Goal: Task Accomplishment & Management: Manage account settings

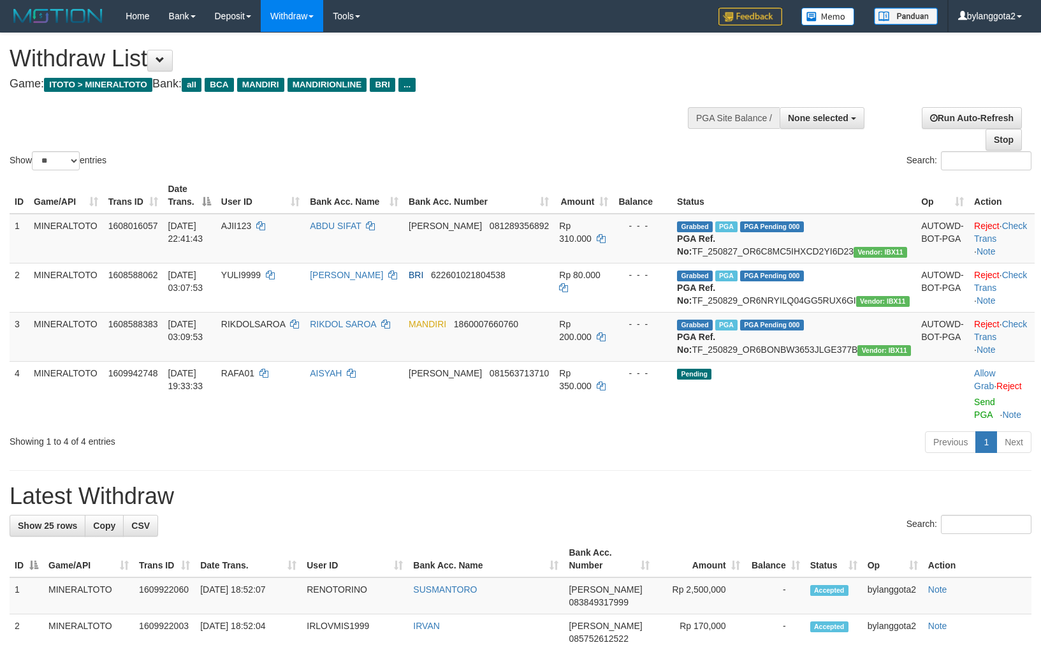
select select
select select "**"
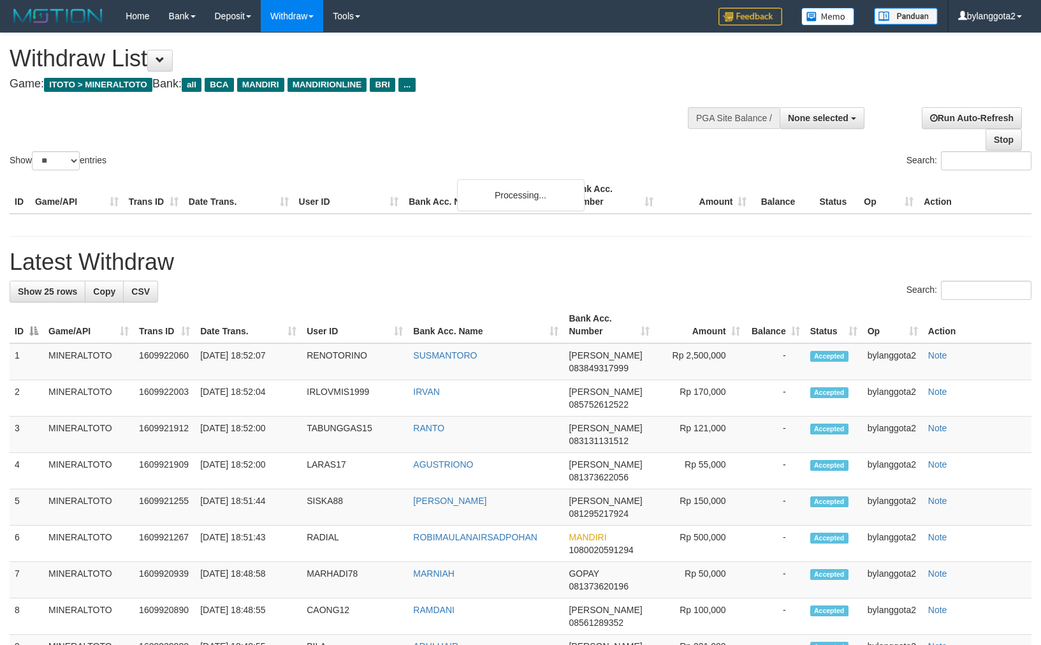
select select
select select "**"
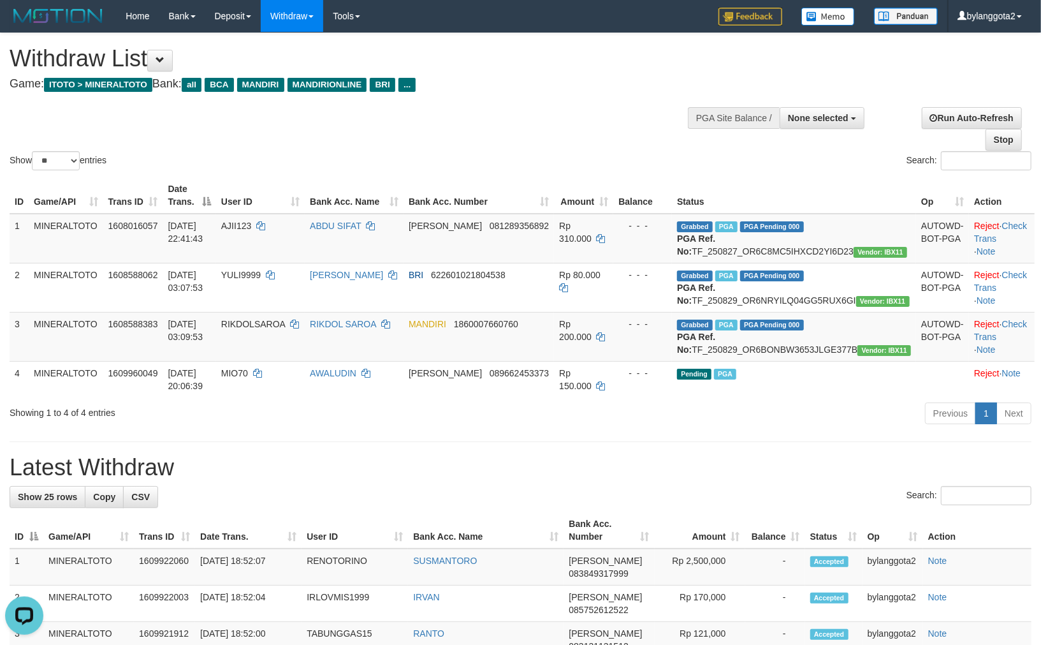
click at [629, 480] on h1 "Latest Withdraw" at bounding box center [521, 468] width 1022 height 26
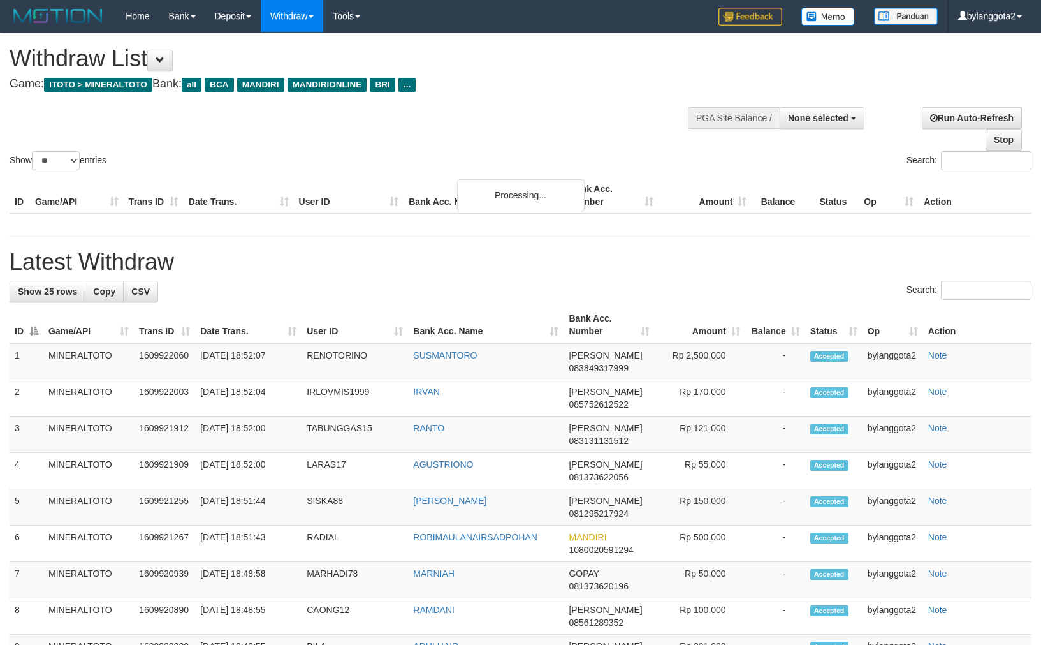
select select
select select "**"
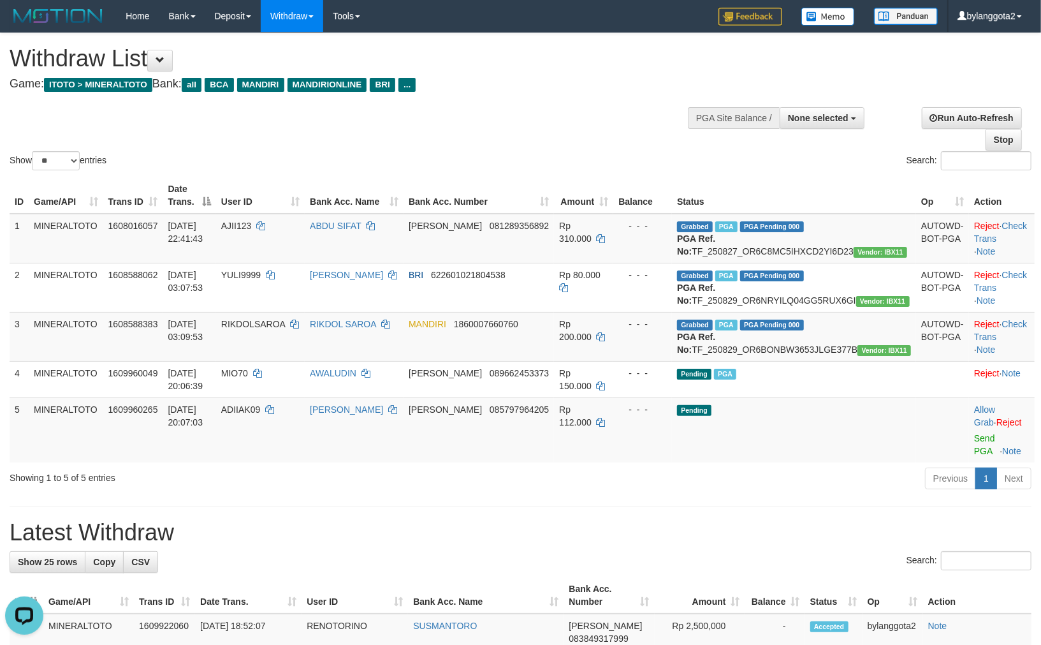
click span "BRI"
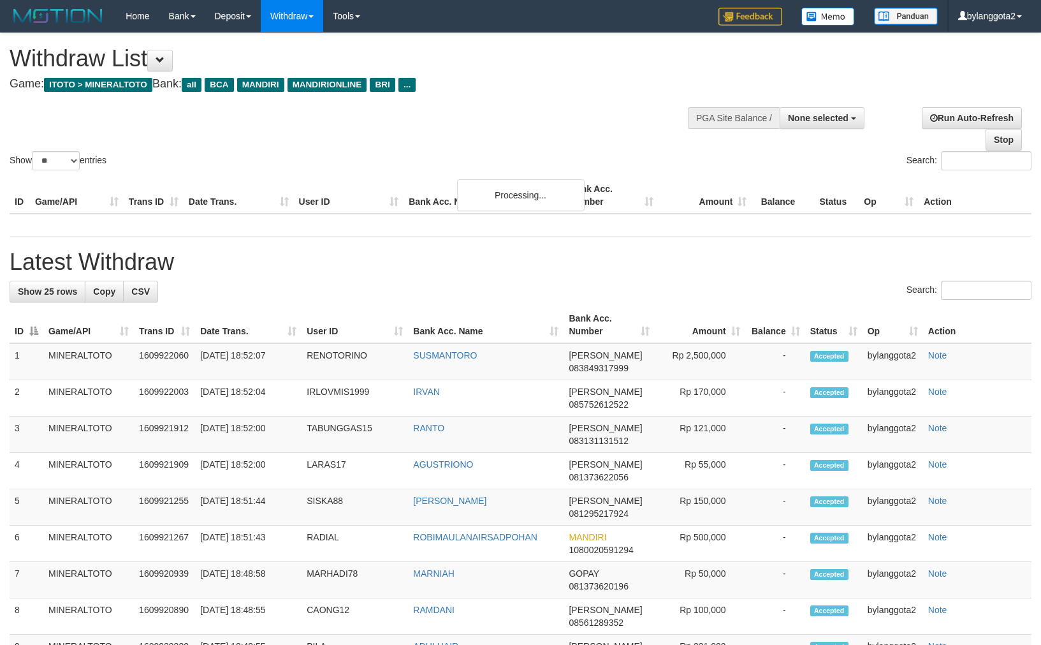
select select
select select "**"
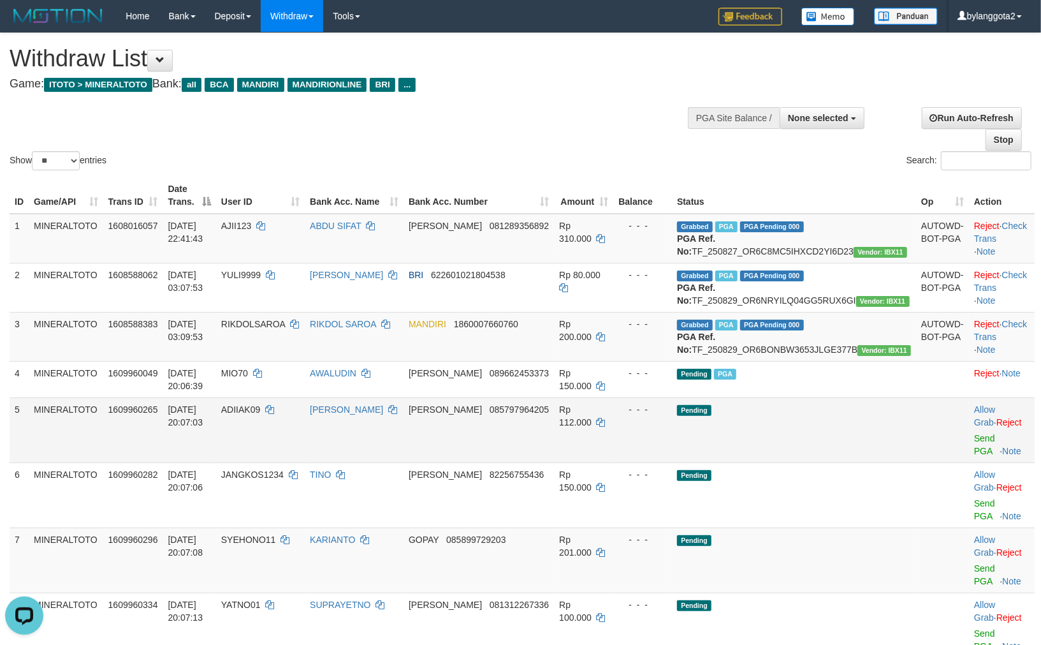
drag, startPoint x: 846, startPoint y: 466, endPoint x: 839, endPoint y: 466, distance: 7.7
click at [846, 462] on td "Pending" at bounding box center [794, 429] width 244 height 65
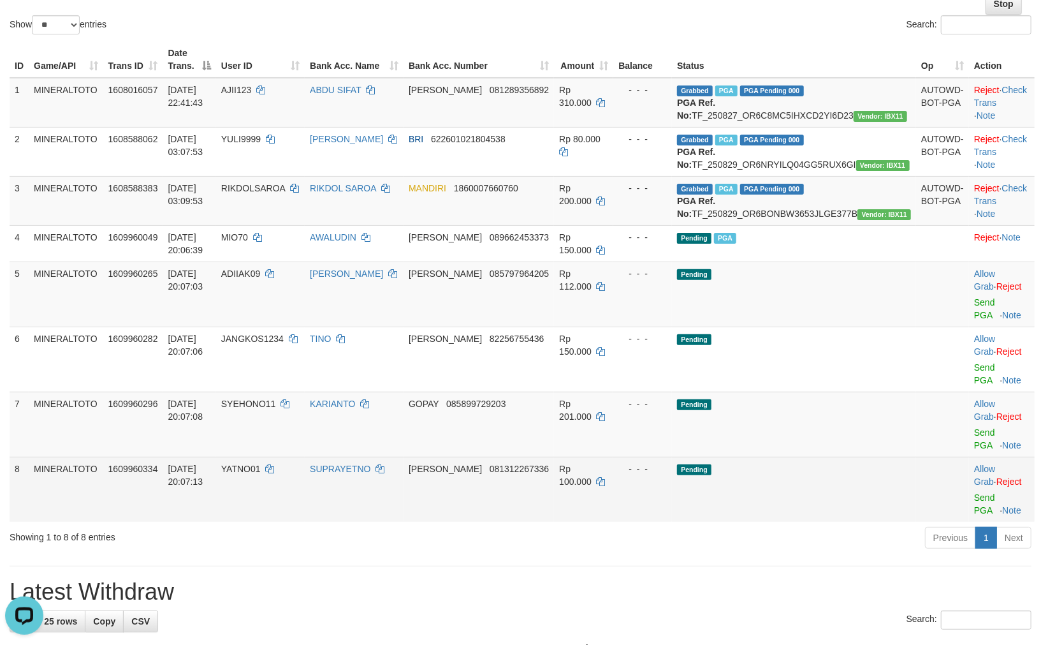
scroll to position [142, 0]
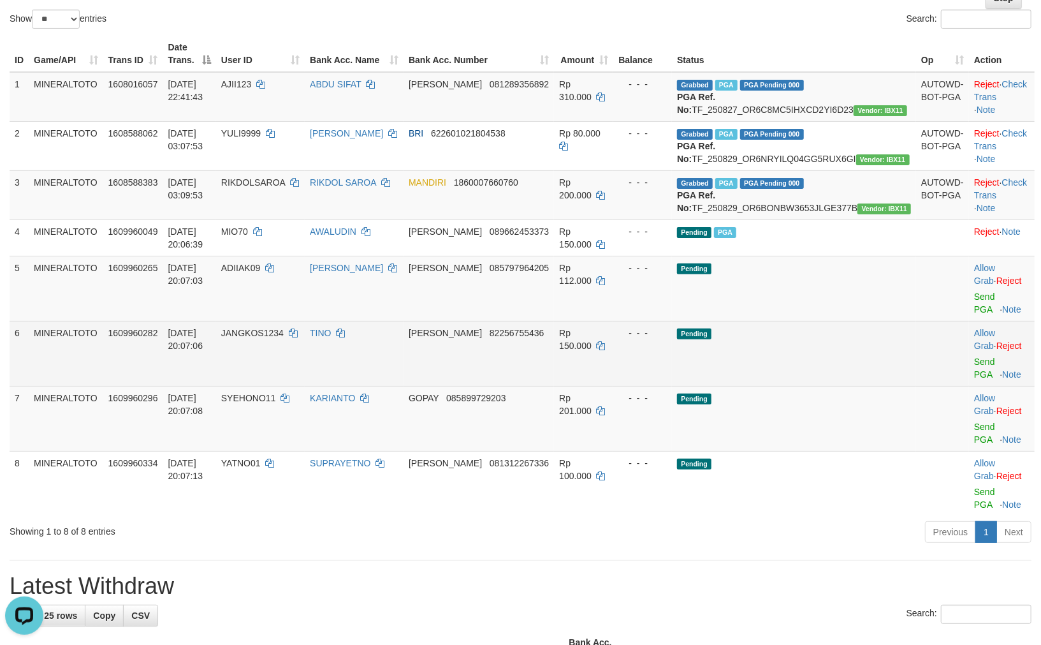
click at [821, 362] on td "Pending" at bounding box center [794, 353] width 244 height 65
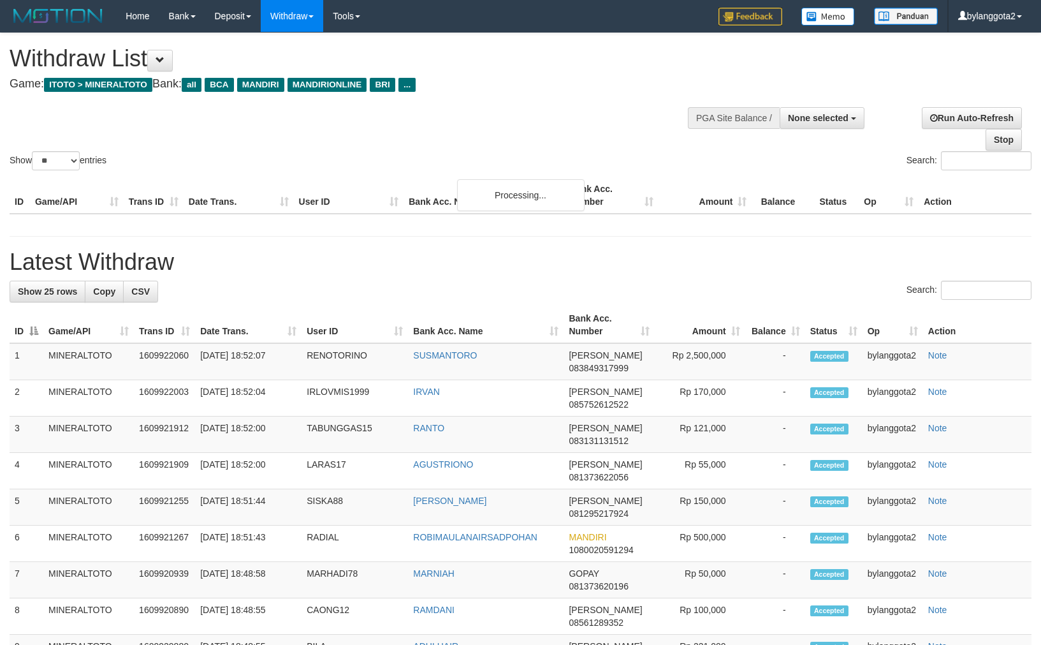
select select
select select "**"
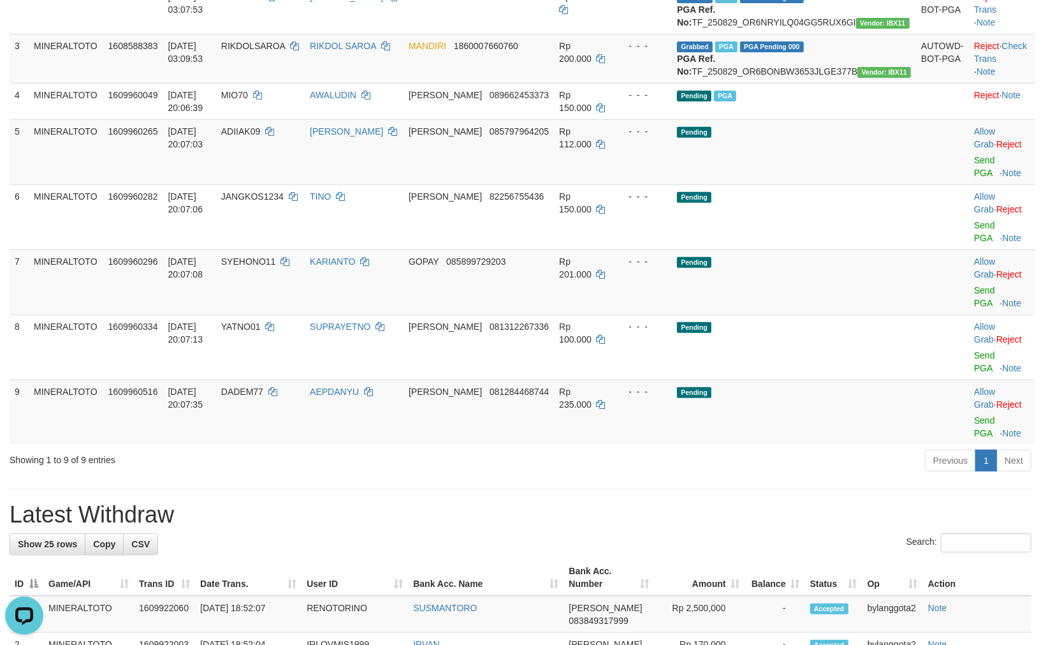
click at [570, 448] on div "Previous 1 Next" at bounding box center [737, 461] width 589 height 27
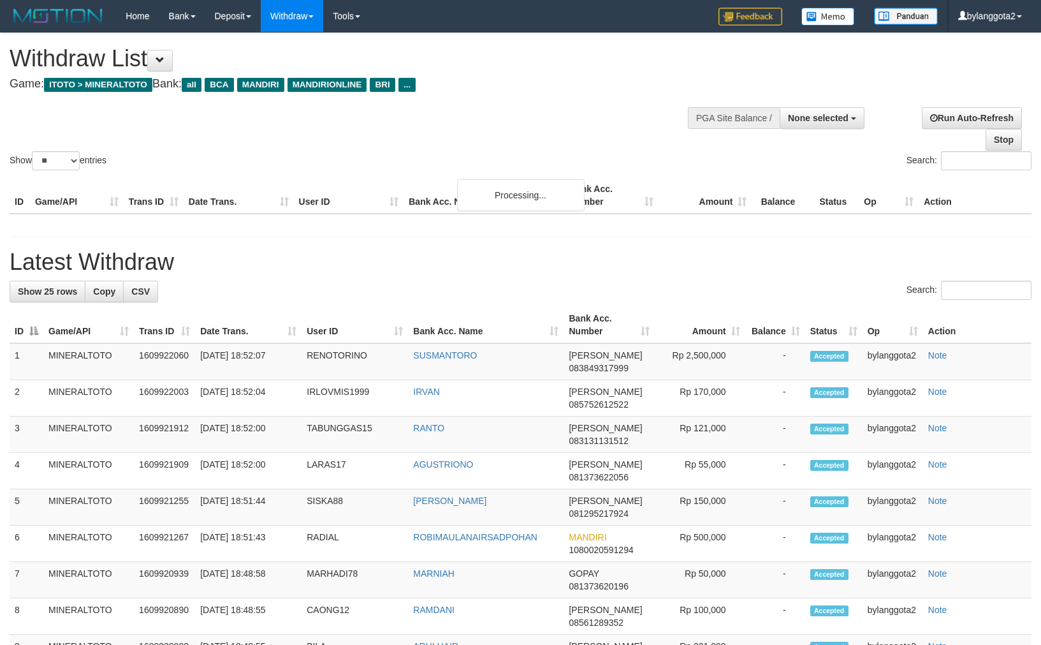
select select
select select "**"
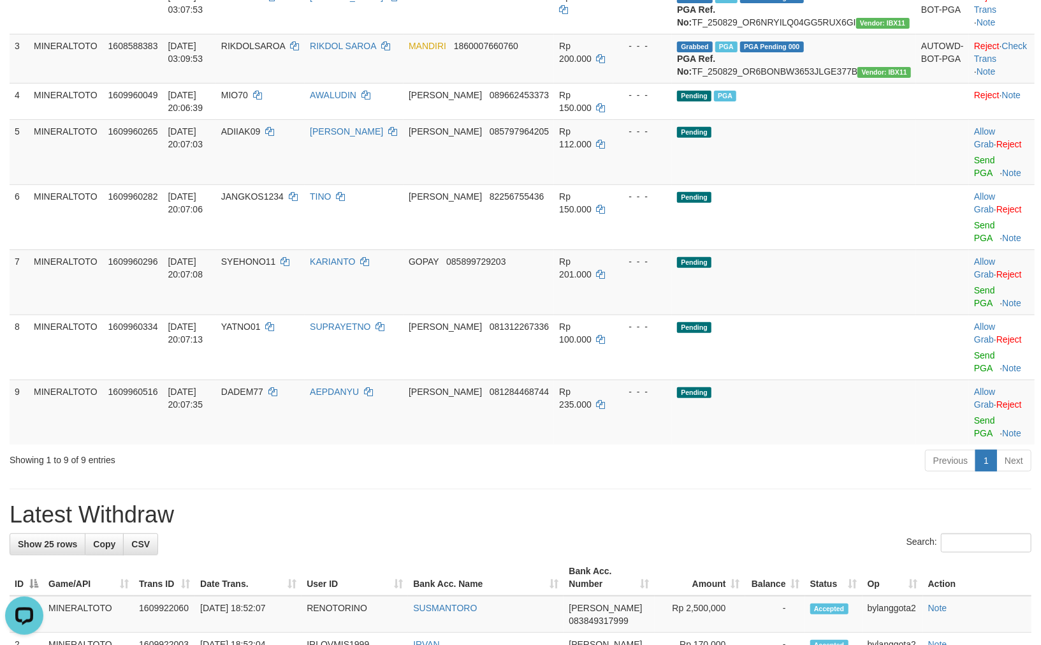
click at [794, 448] on div "Previous 1 Next" at bounding box center [737, 461] width 589 height 27
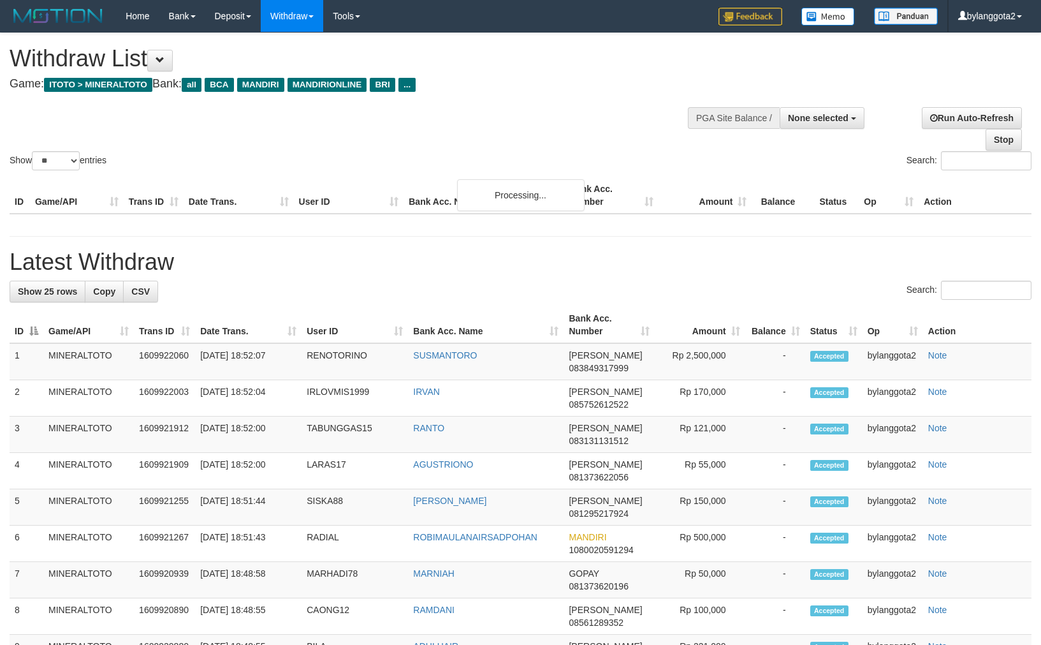
select select
select select "**"
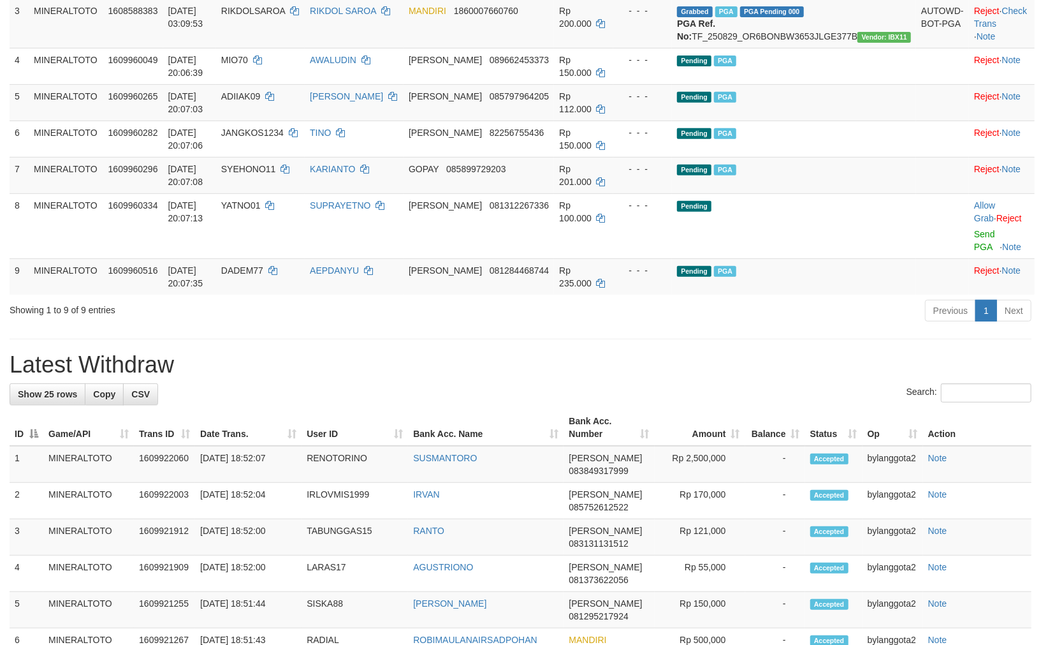
scroll to position [278, 0]
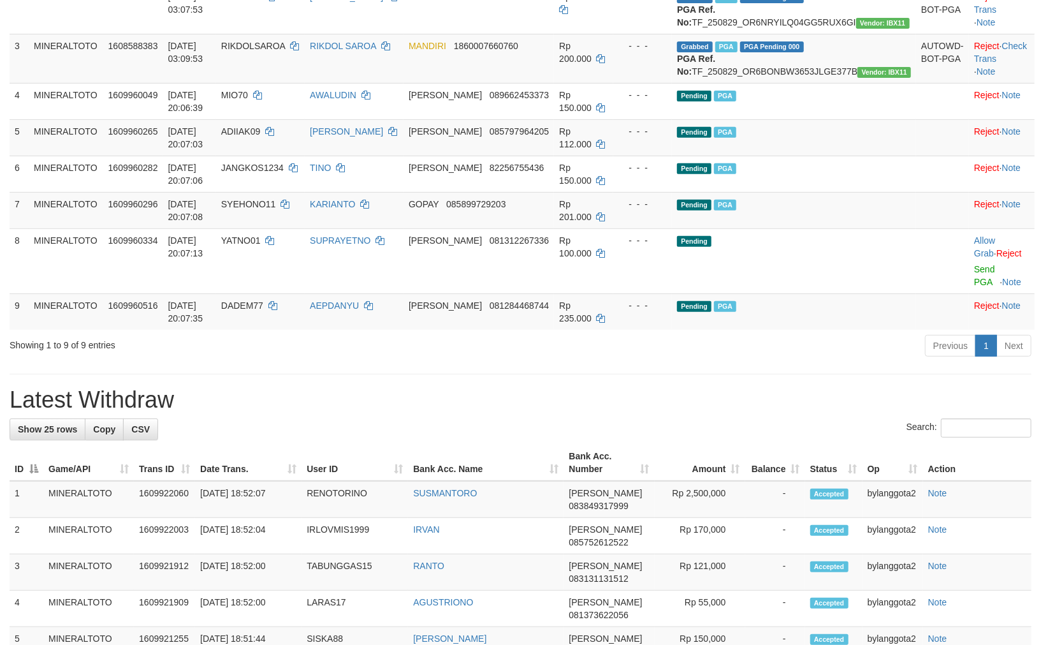
click at [603, 375] on div "**********" at bounding box center [520, 602] width 1041 height 1694
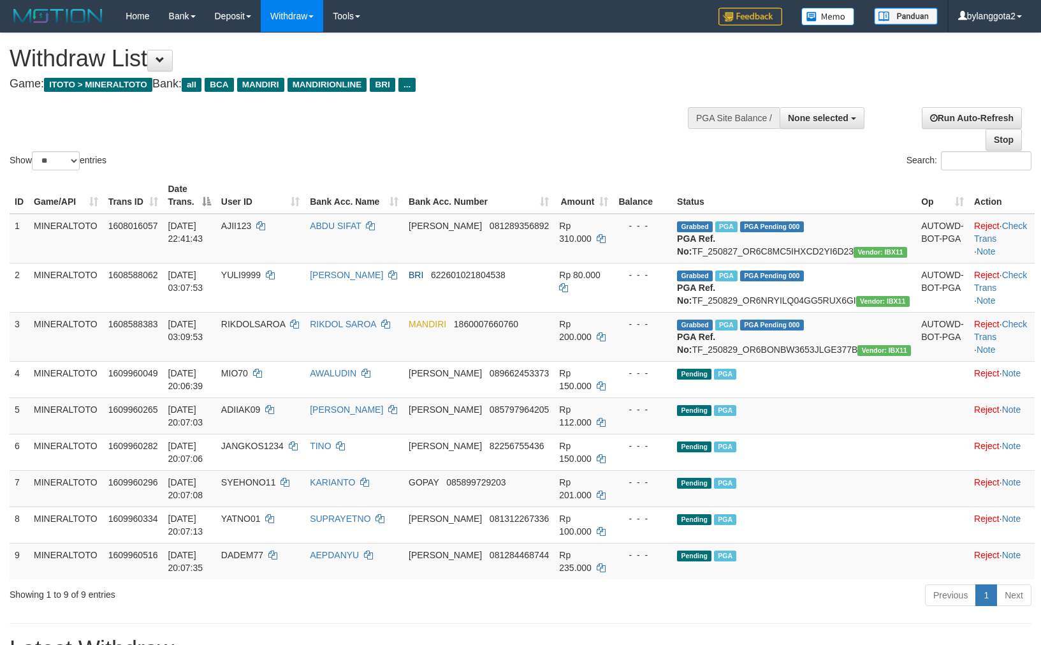
select select
select select "**"
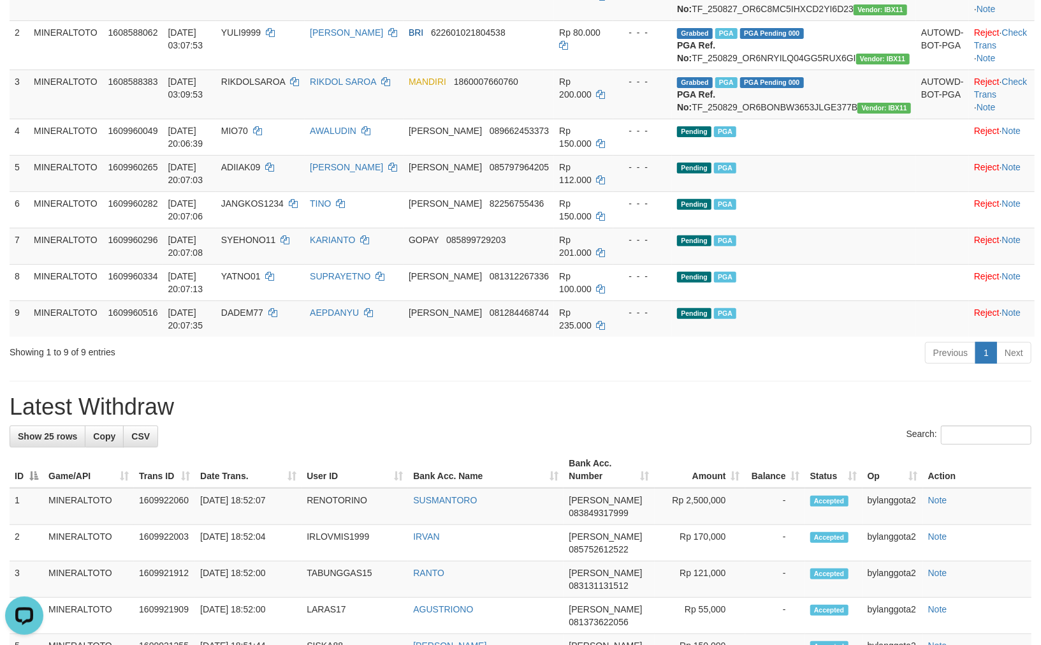
click at [611, 448] on div "**********" at bounding box center [520, 624] width 1041 height 1666
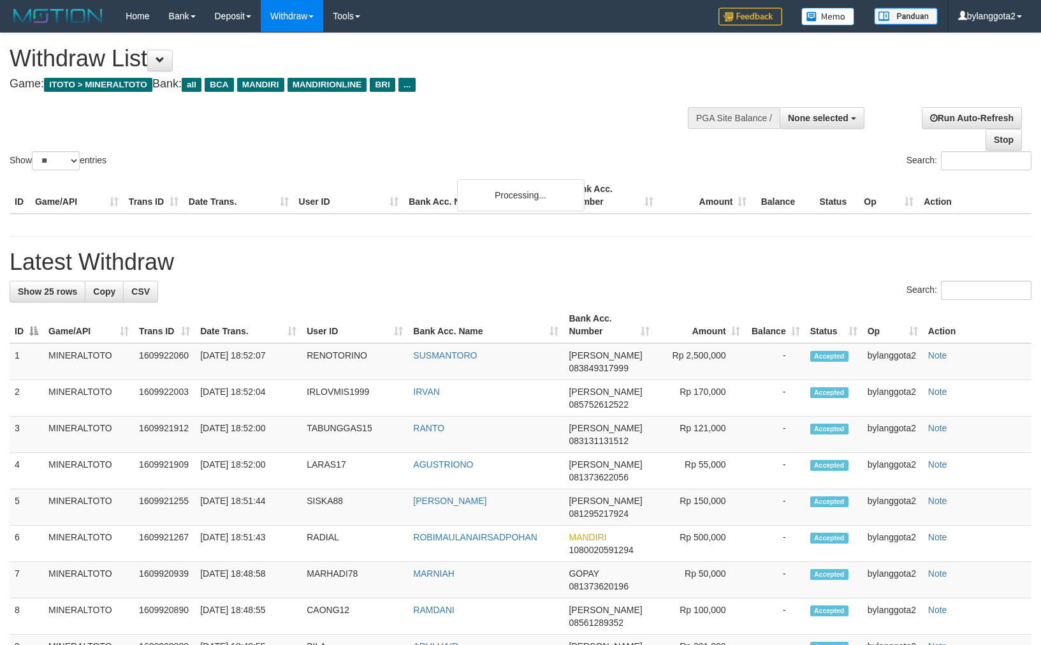
select select
select select "**"
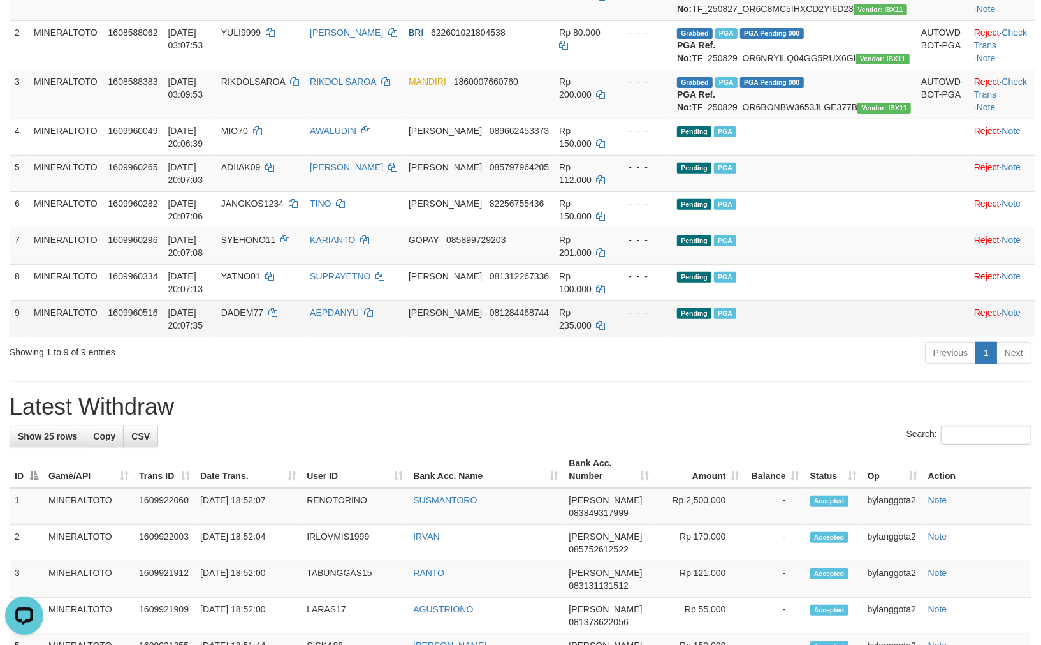
click at [787, 337] on td "Pending PGA" at bounding box center [794, 318] width 244 height 36
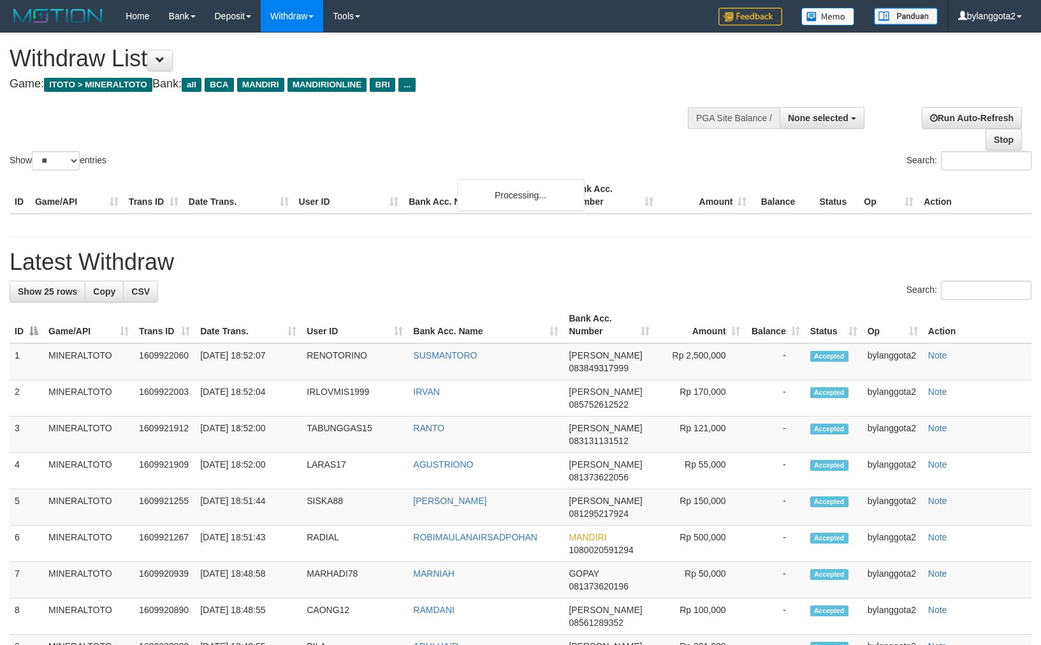
select select
select select "**"
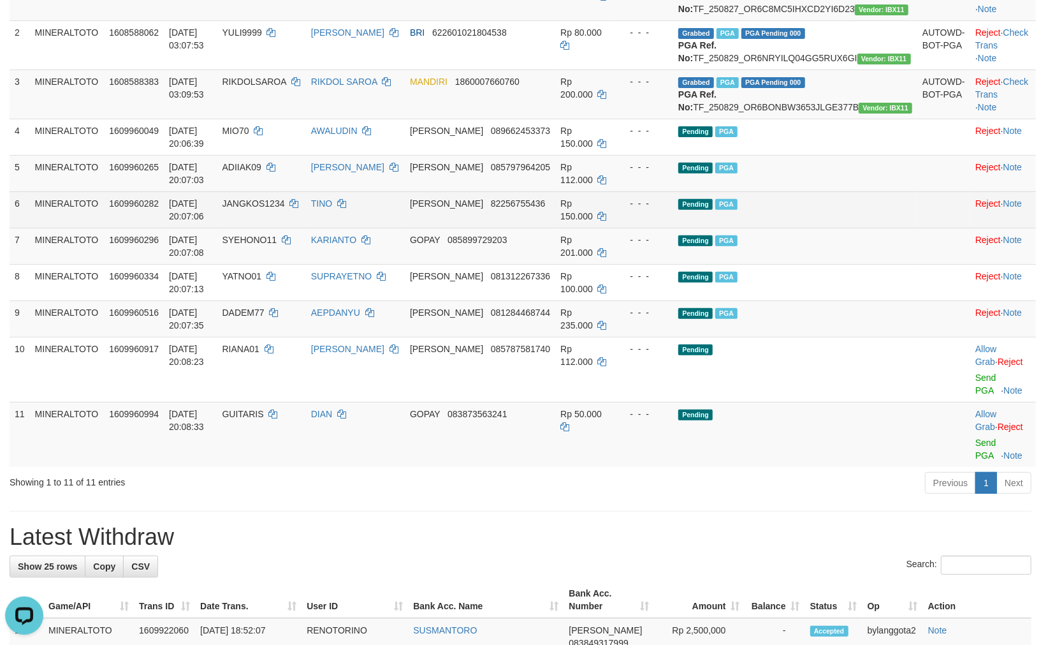
click at [498, 228] on td "[PERSON_NAME] 82256755436" at bounding box center [480, 209] width 151 height 36
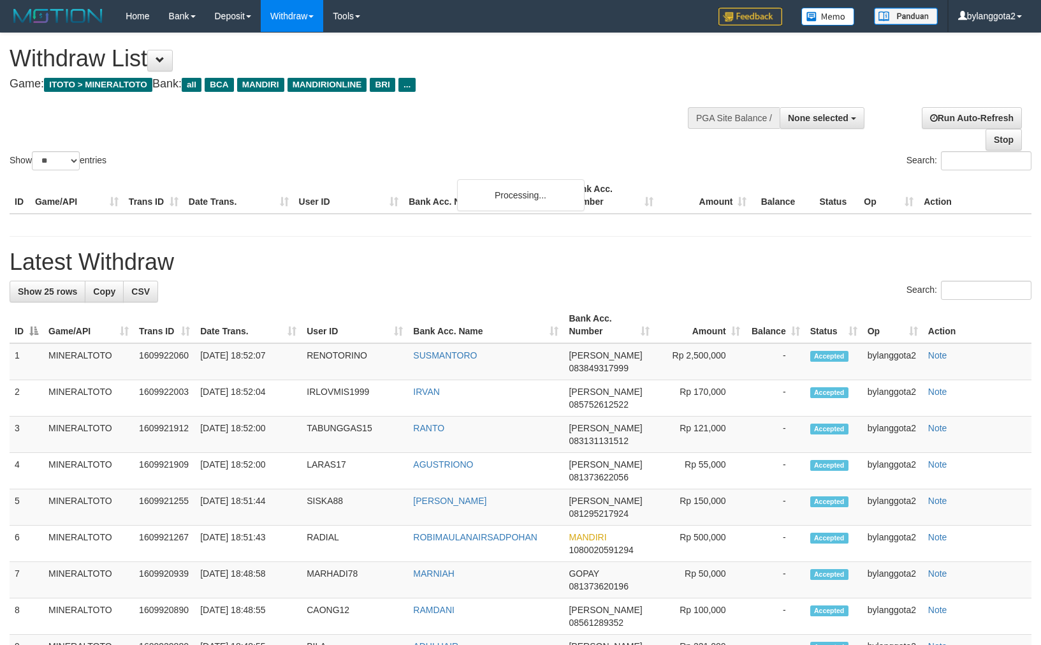
select select
select select "**"
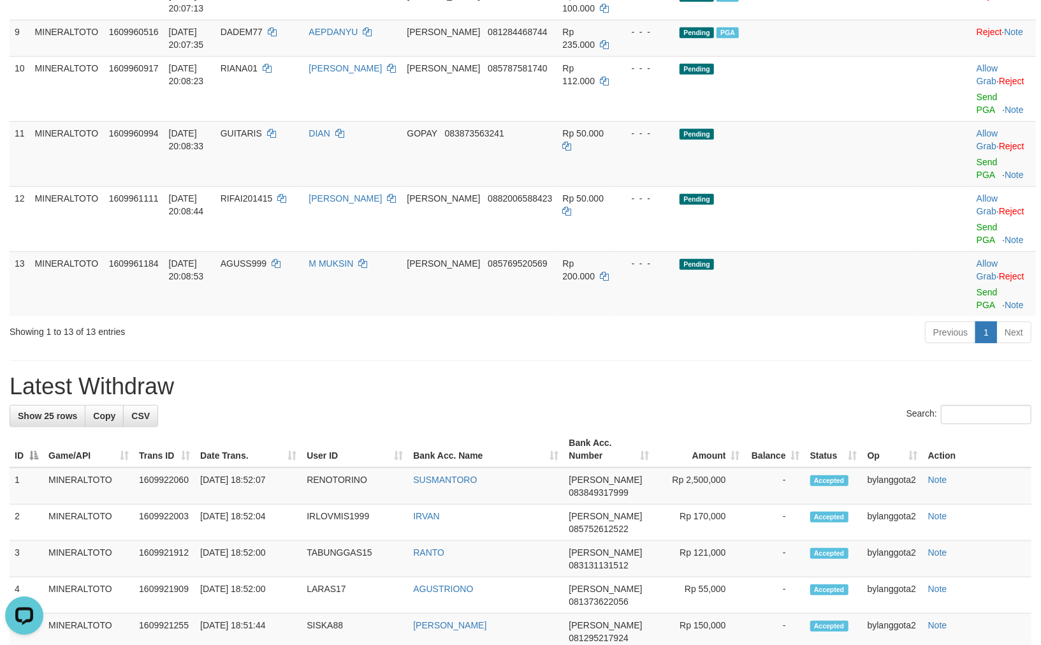
scroll to position [525, 0]
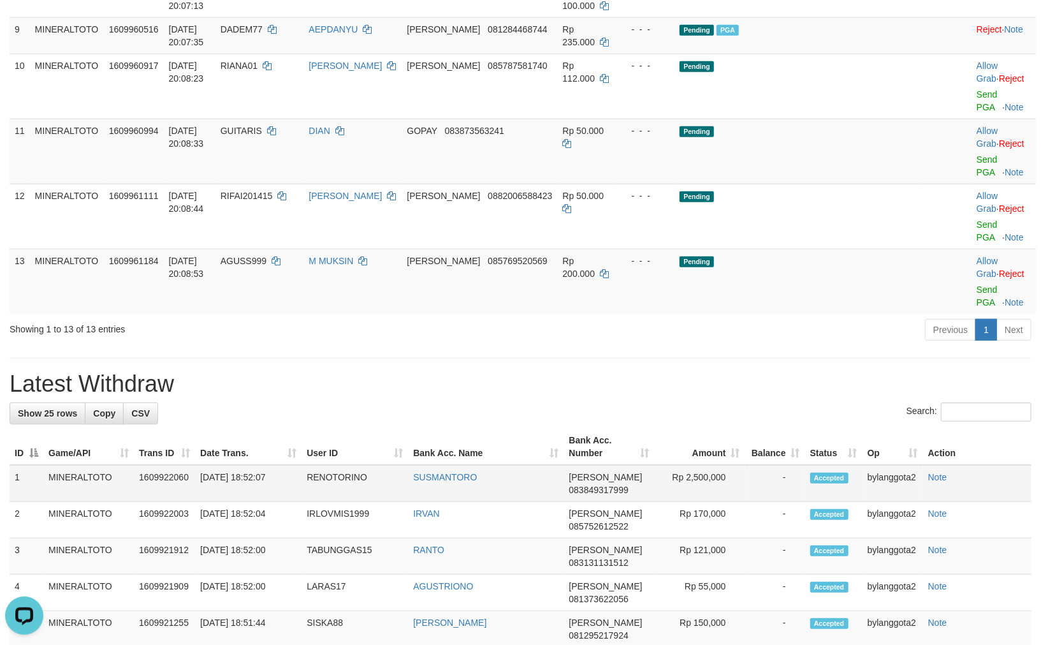
click at [460, 465] on td "SUSMANTORO" at bounding box center [486, 483] width 156 height 37
click at [577, 371] on h1 "Latest Withdraw" at bounding box center [521, 384] width 1022 height 26
click at [538, 371] on h1 "Latest Withdraw" at bounding box center [521, 384] width 1022 height 26
click at [977, 284] on link "Send PGA" at bounding box center [987, 295] width 21 height 23
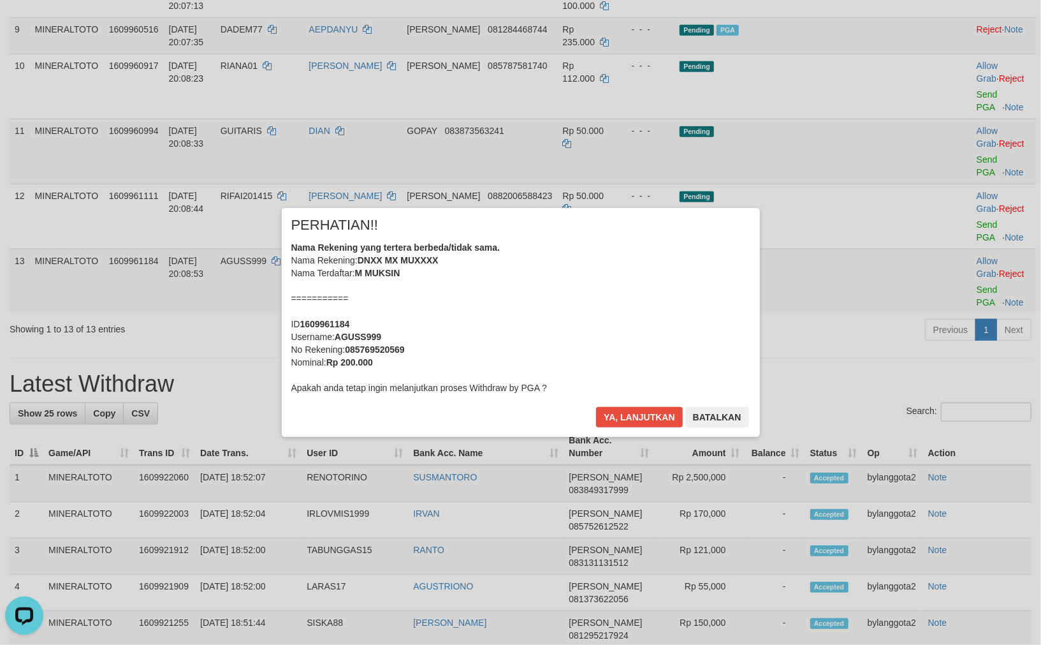
click at [660, 267] on div "Nama Rekening yang tertera berbeda/tidak sama. Nama Rekening: DNXX MX MUXXXX Na…" at bounding box center [520, 317] width 459 height 153
click at [596, 407] on button "Ya, lanjutkan" at bounding box center [639, 417] width 87 height 20
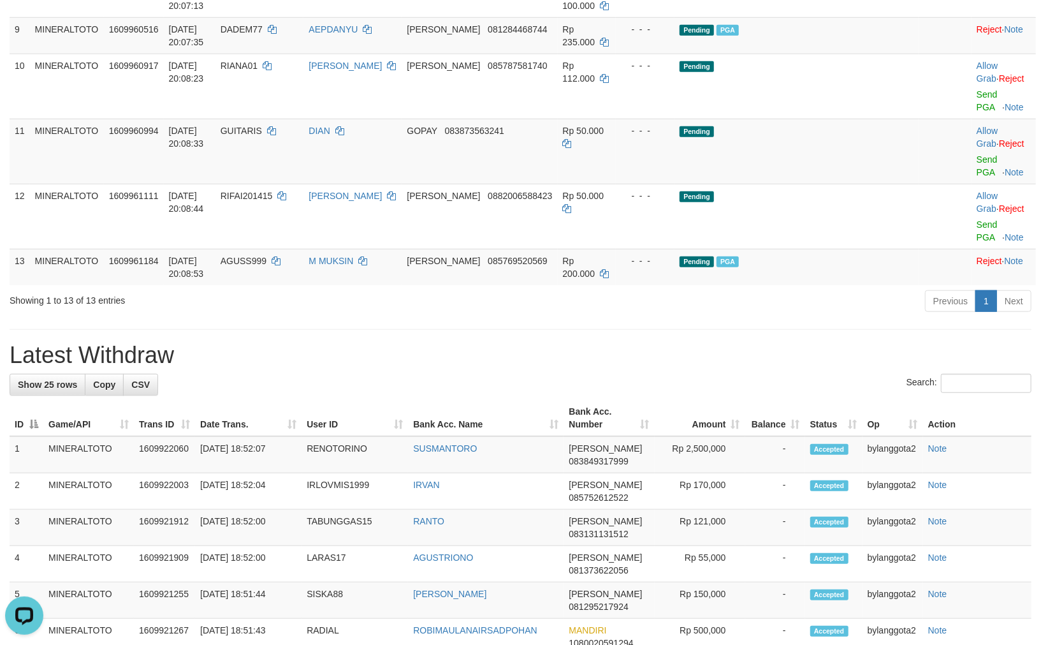
click at [827, 289] on div "Previous 1 Next" at bounding box center [737, 302] width 589 height 27
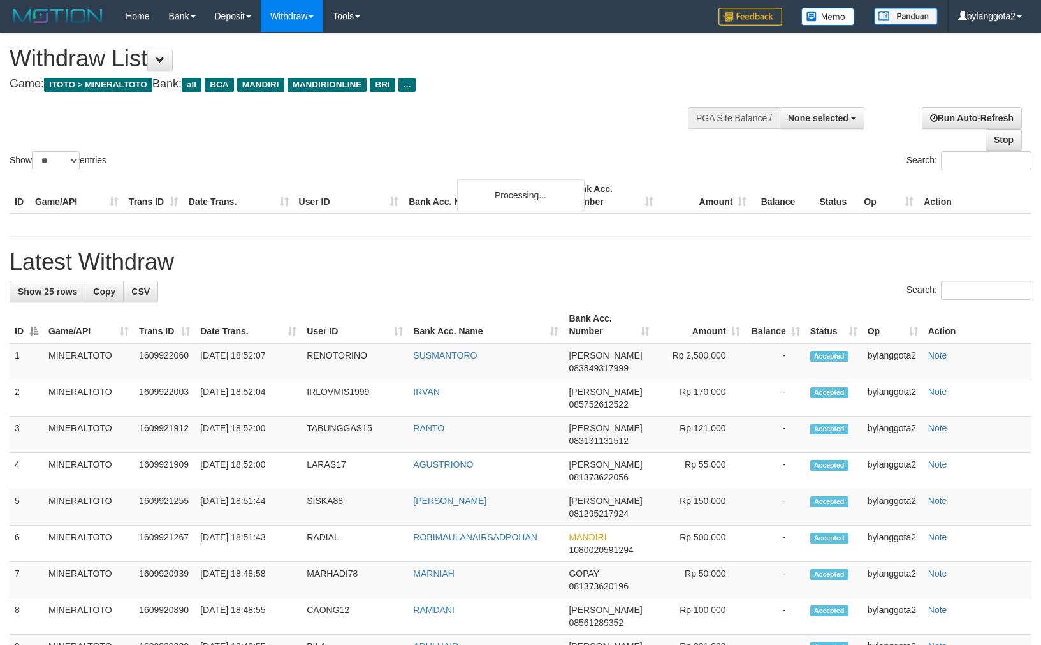
select select
select select "**"
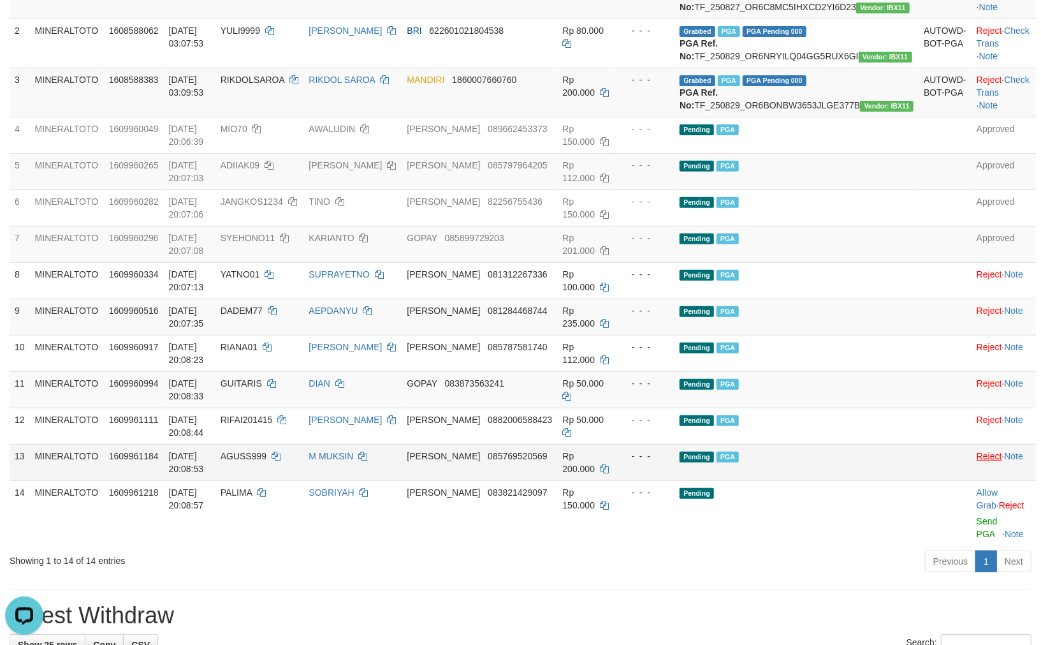
scroll to position [313, 0]
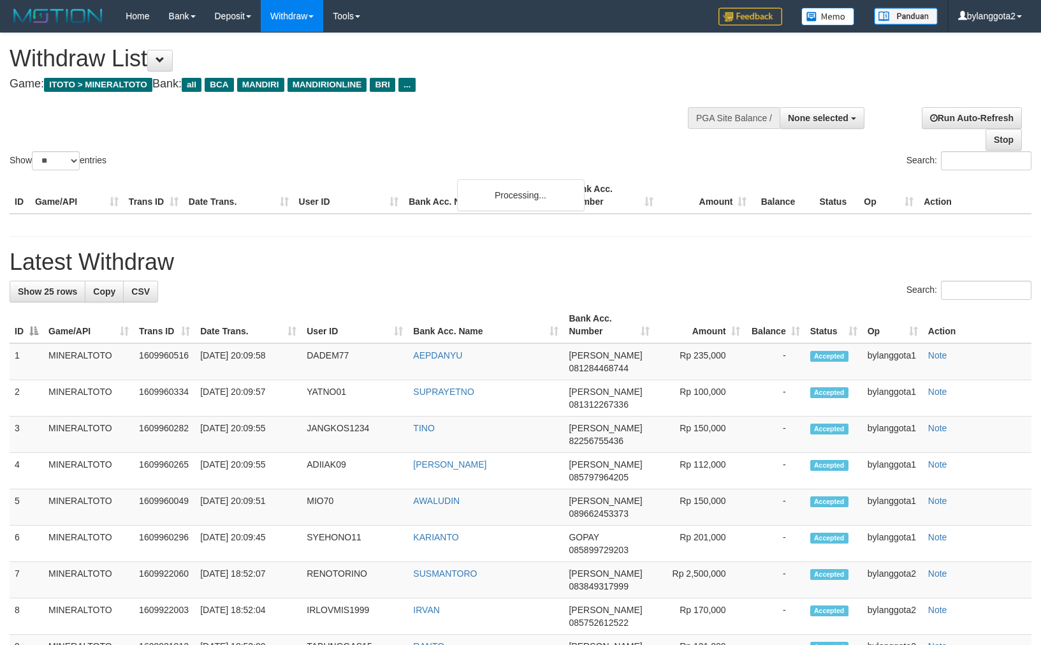
select select
select select "**"
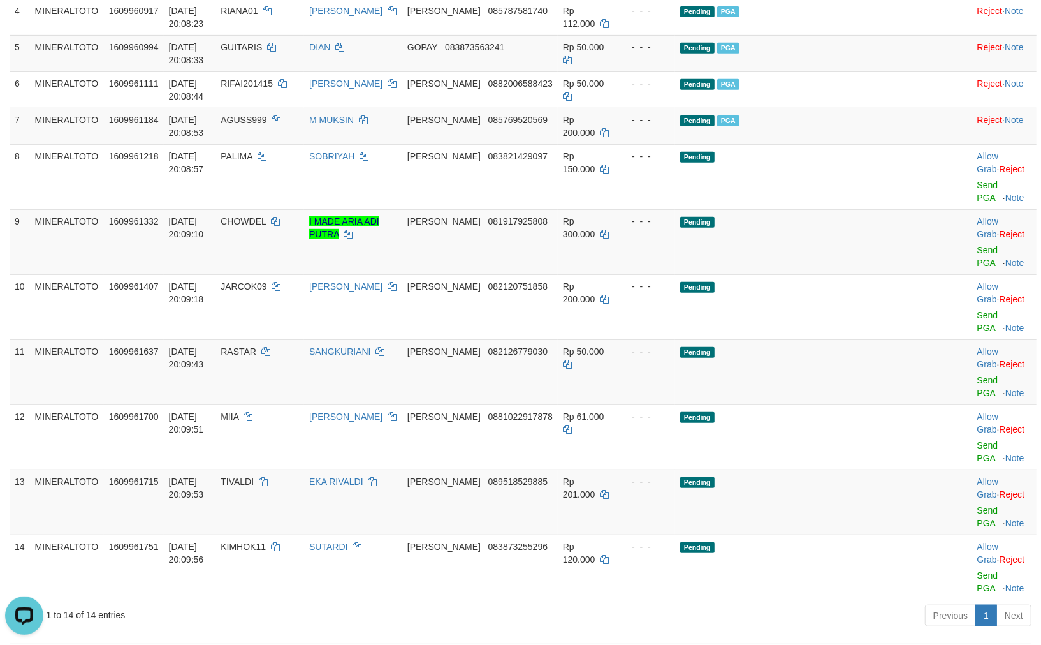
scroll to position [384, 0]
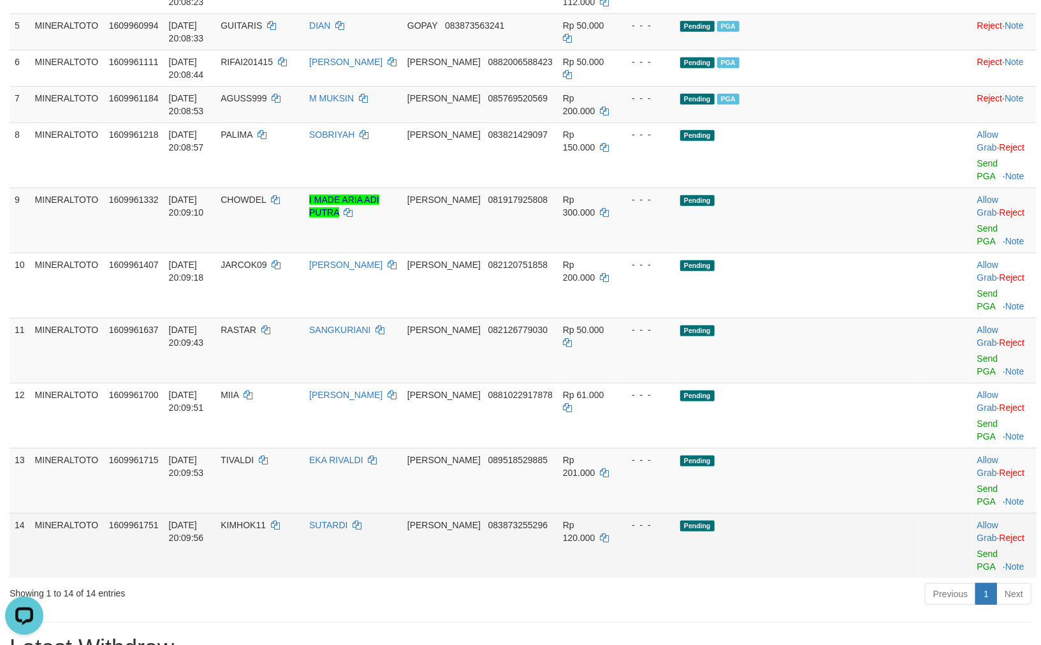
click at [584, 513] on td "Rp 120.000" at bounding box center [587, 545] width 59 height 65
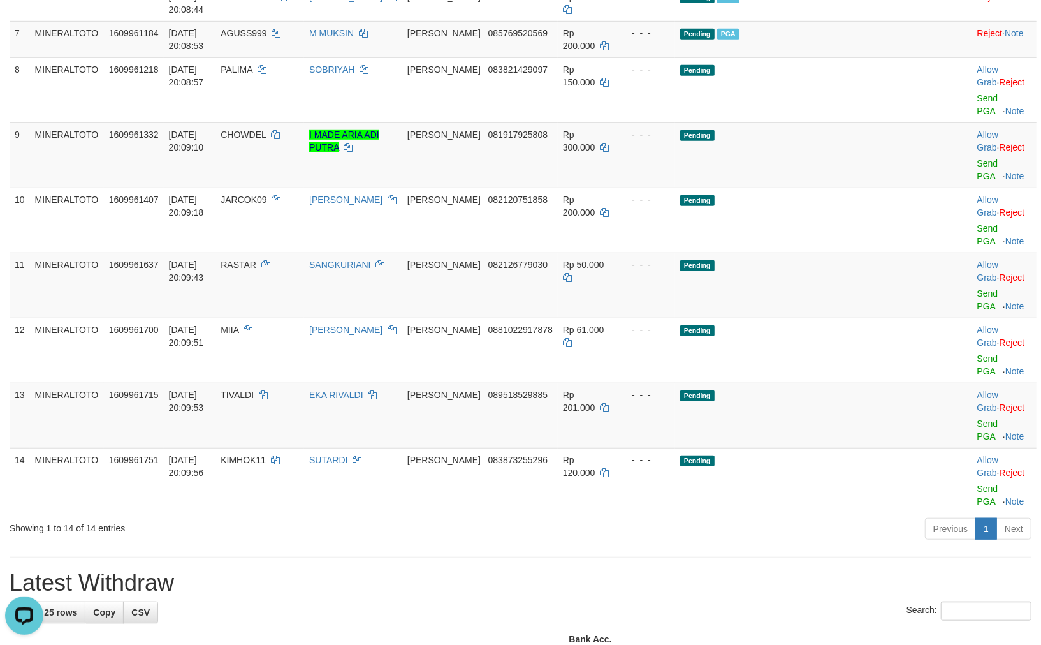
scroll to position [525, 0]
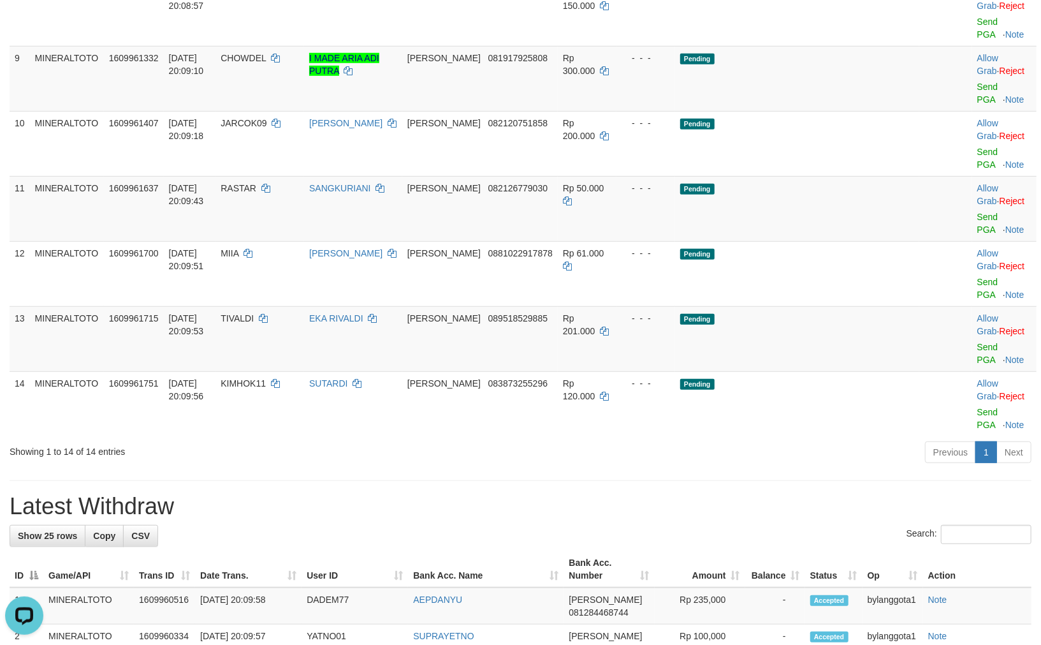
click at [666, 422] on div "**********" at bounding box center [520, 532] width 1041 height 2048
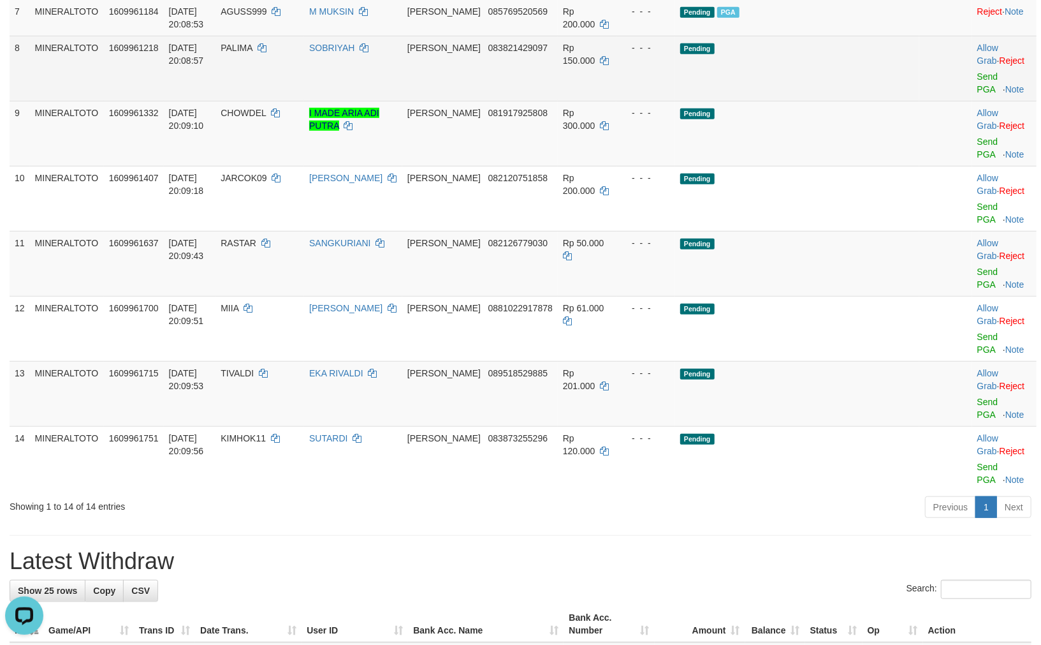
scroll to position [455, 0]
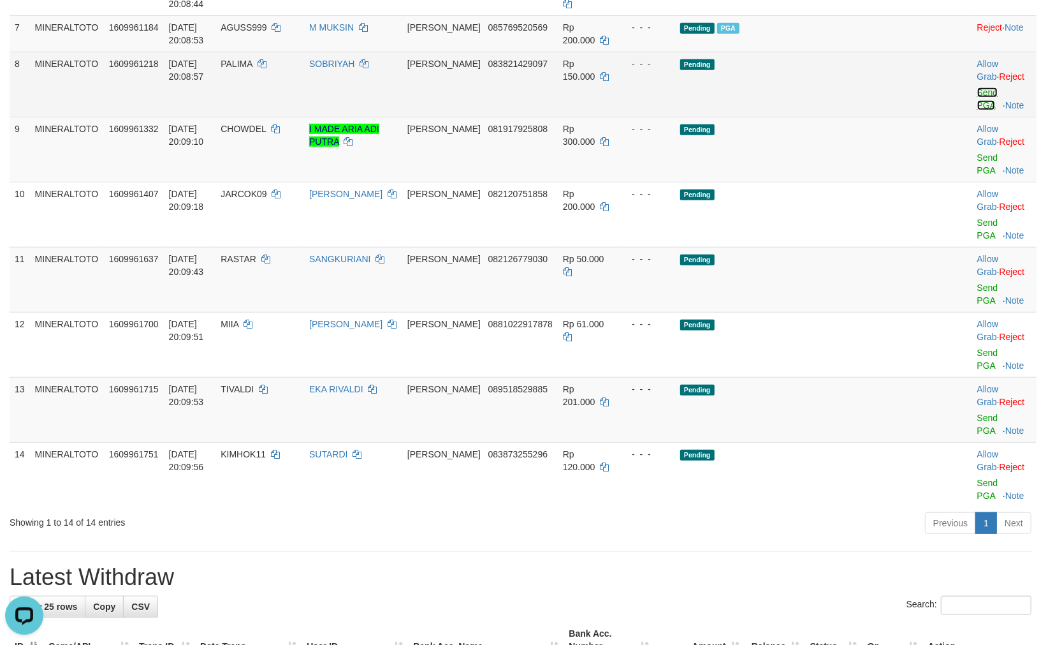
click at [978, 110] on link "Send PGA" at bounding box center [988, 98] width 21 height 23
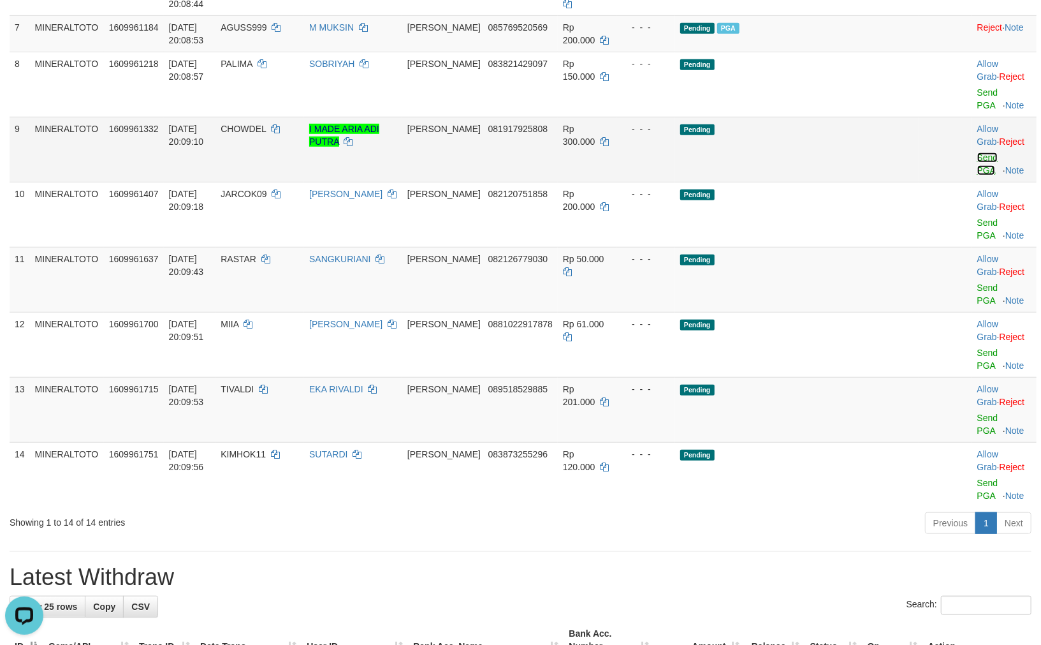
click at [978, 170] on link "Send PGA" at bounding box center [988, 163] width 21 height 23
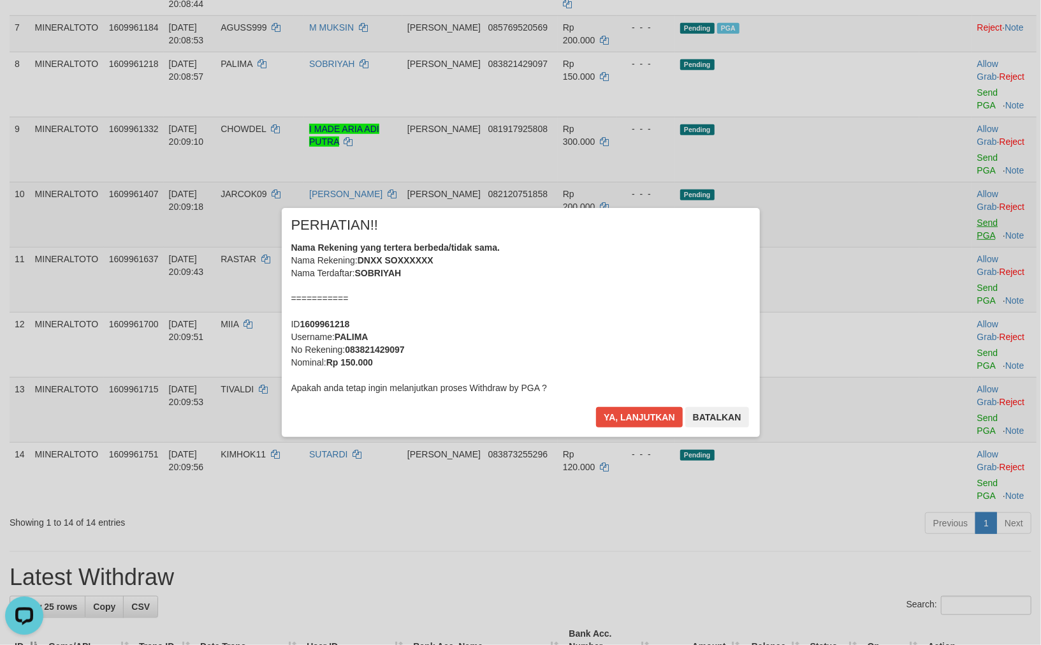
click at [963, 218] on div "× PERHATIAN!! Nama Rekening yang tertera berbeda/tidak sama. Nama Rekening: DNX…" at bounding box center [520, 321] width 1041 height 279
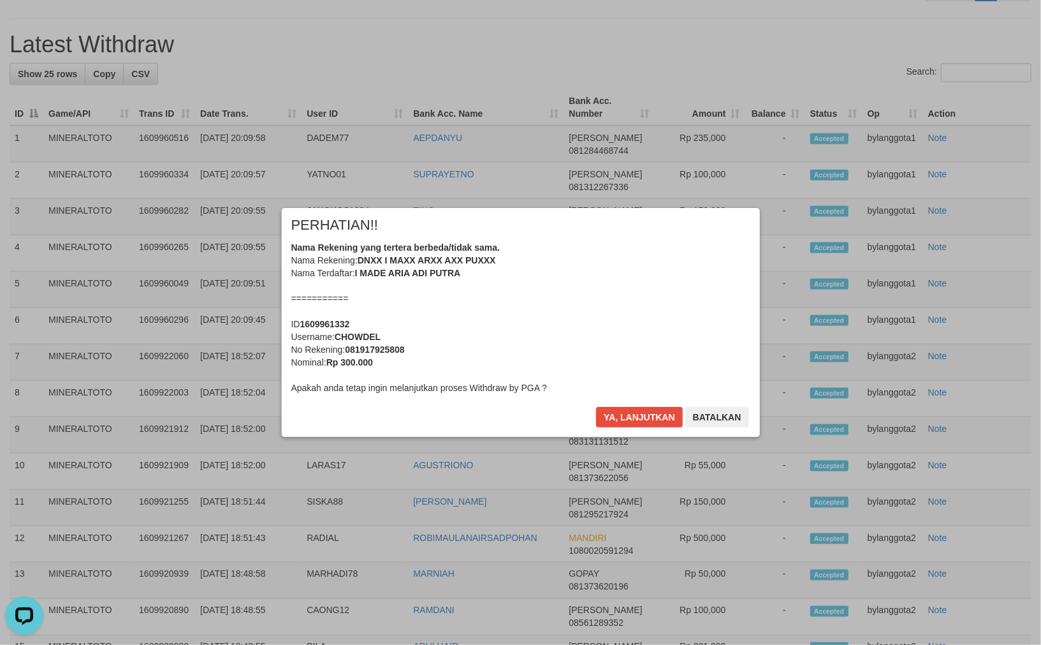
scroll to position [1018, 0]
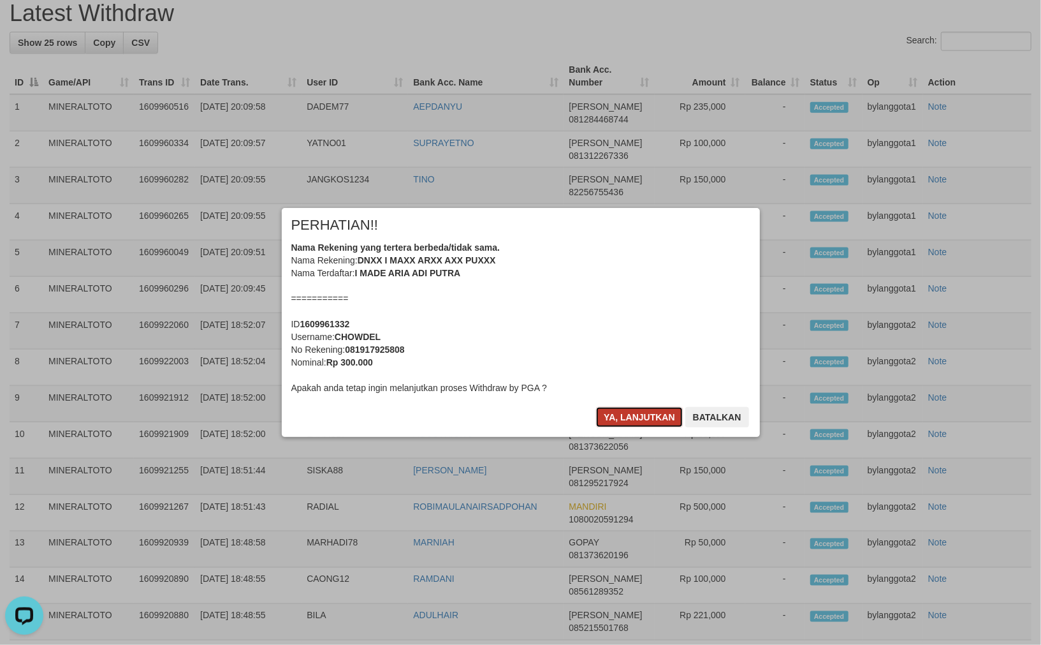
click at [653, 423] on button "Ya, lanjutkan" at bounding box center [639, 417] width 87 height 20
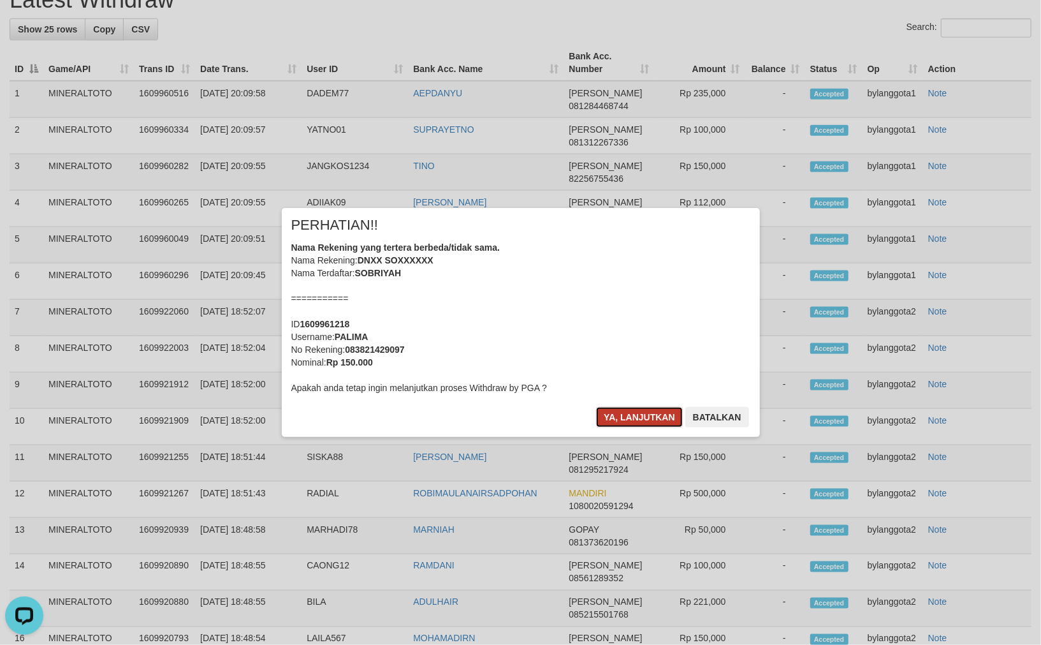
click at [653, 422] on button "Ya, lanjutkan" at bounding box center [639, 417] width 87 height 20
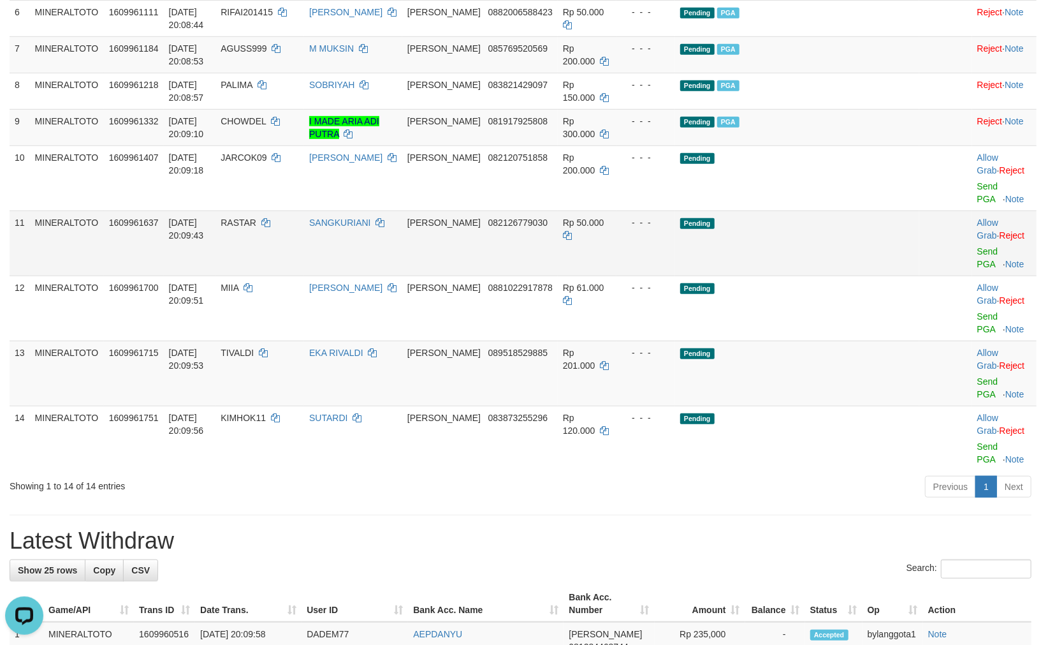
scroll to position [434, 0]
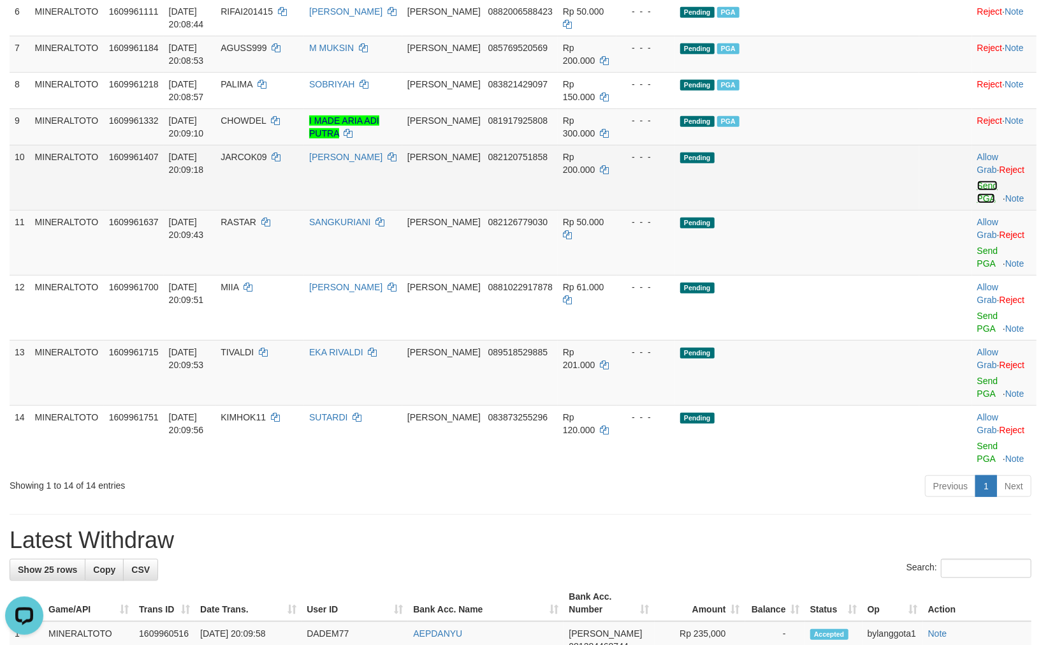
click at [978, 203] on link "Send PGA" at bounding box center [988, 191] width 21 height 23
click at [978, 262] on link "Send PGA" at bounding box center [988, 257] width 21 height 23
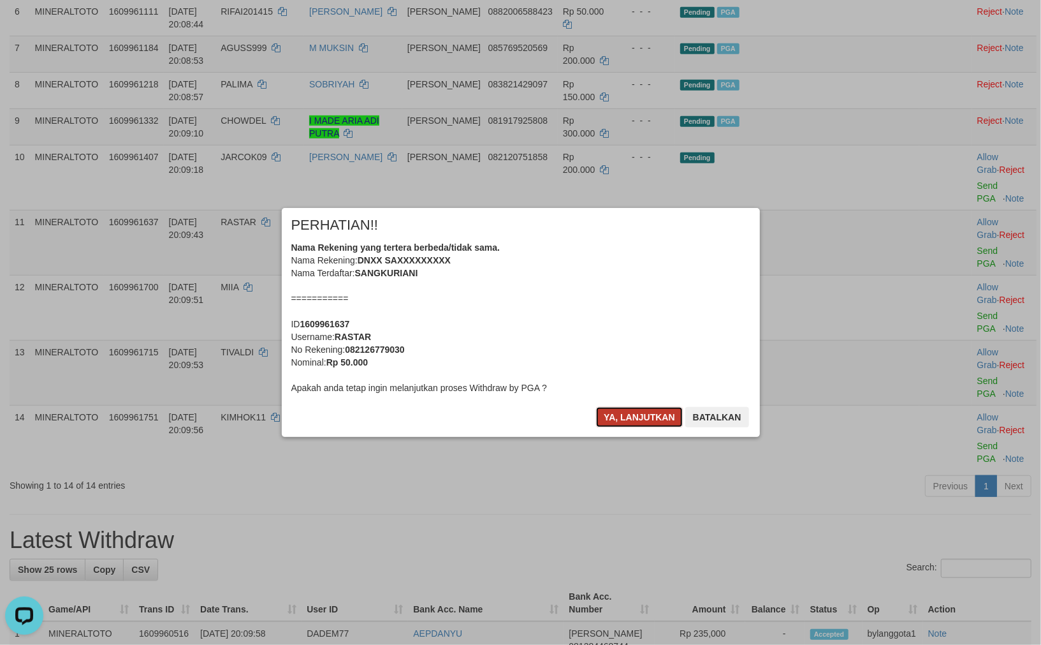
click at [652, 418] on button "Ya, lanjutkan" at bounding box center [639, 417] width 87 height 20
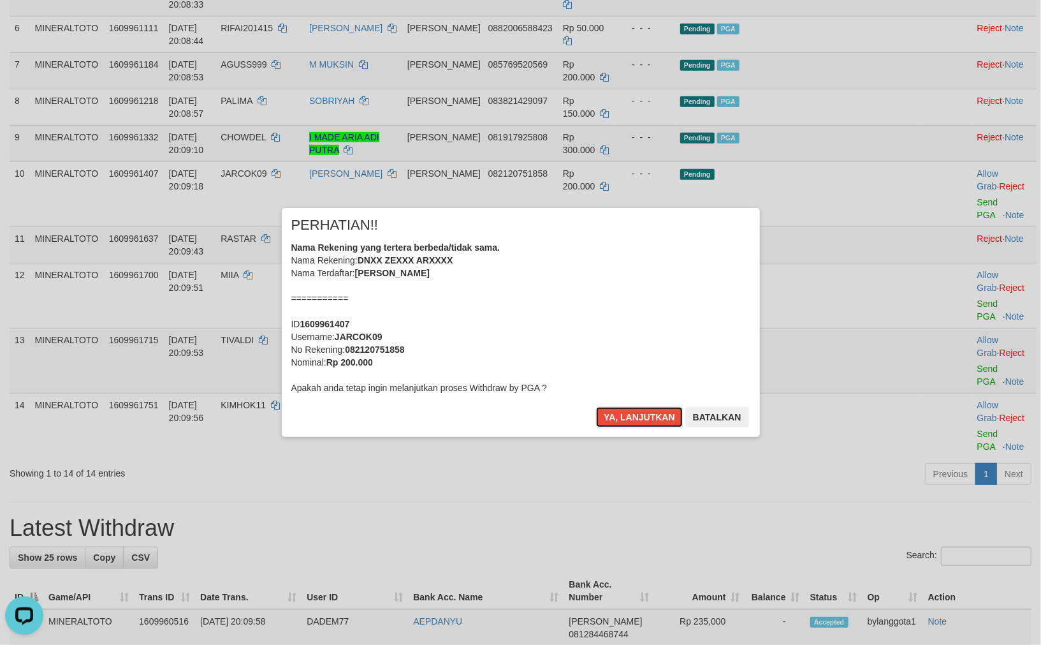
click at [652, 418] on button "Ya, lanjutkan" at bounding box center [639, 417] width 87 height 20
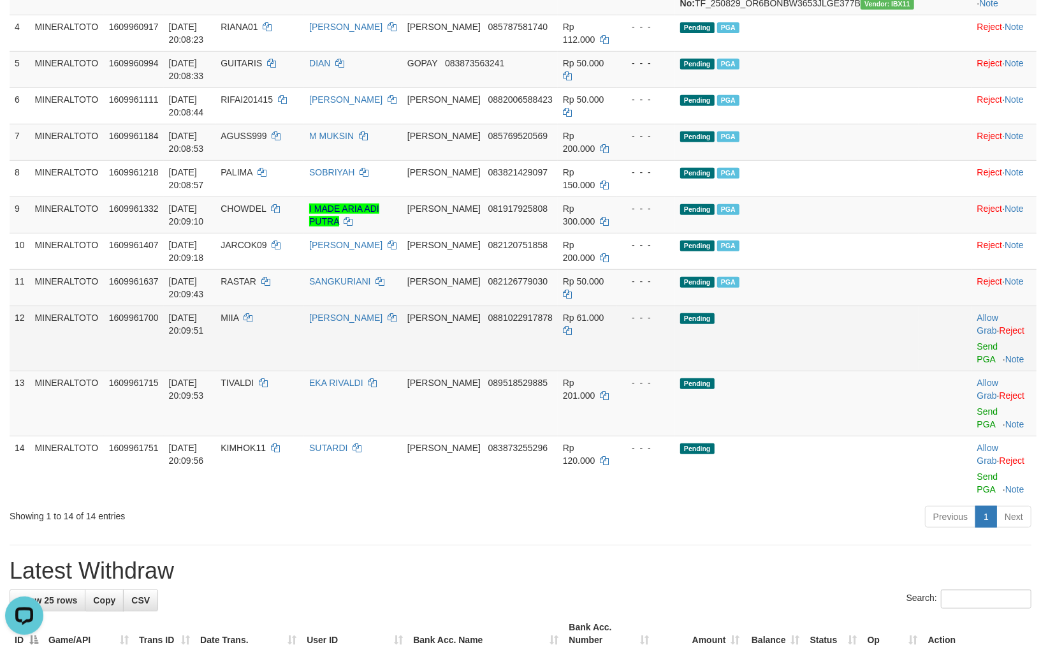
scroll to position [399, 0]
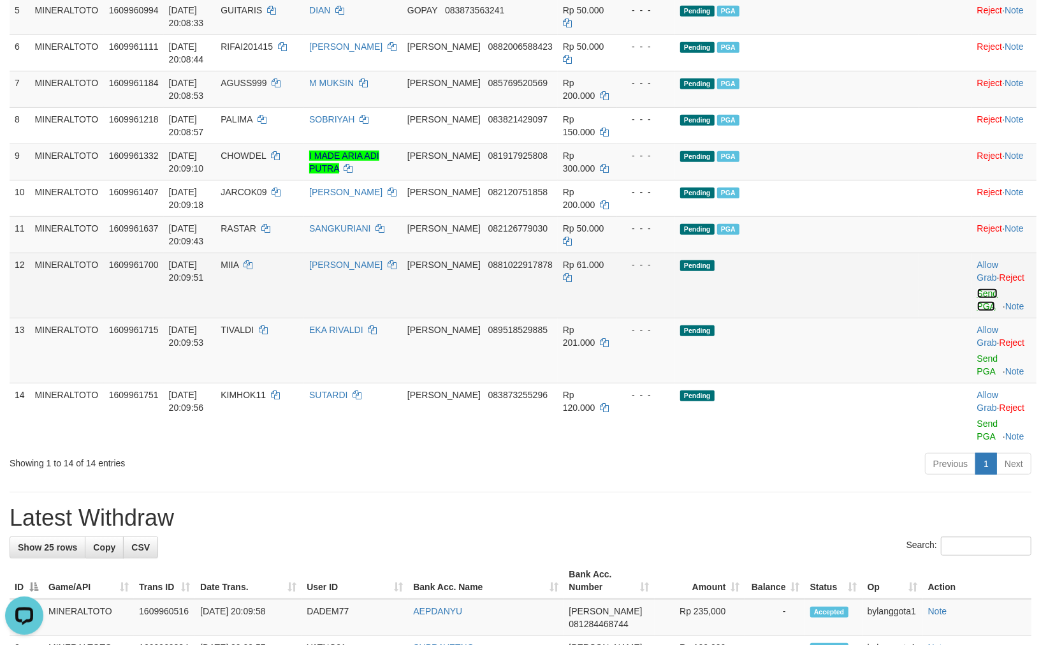
click at [978, 311] on link "Send PGA" at bounding box center [988, 299] width 21 height 23
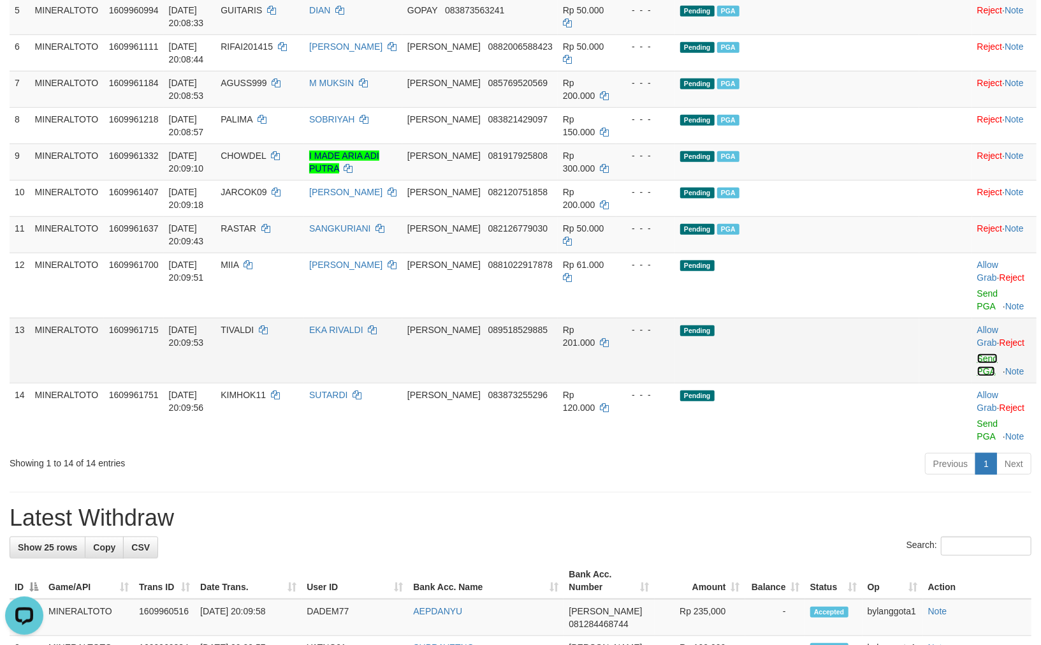
click at [978, 369] on link "Send PGA" at bounding box center [988, 364] width 21 height 23
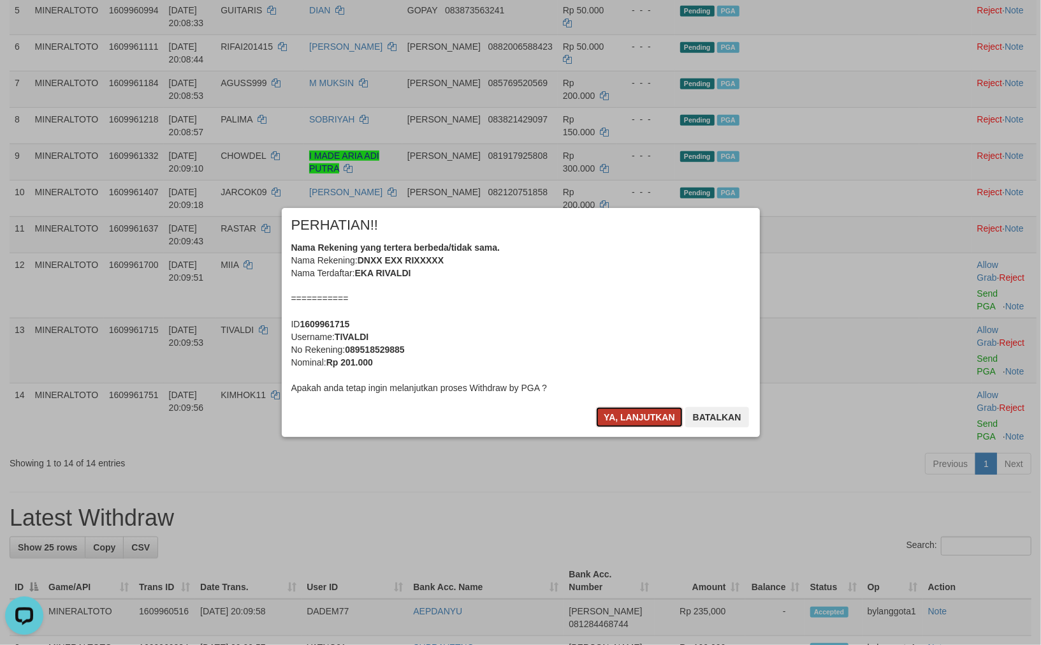
click at [631, 416] on button "Ya, lanjutkan" at bounding box center [639, 417] width 87 height 20
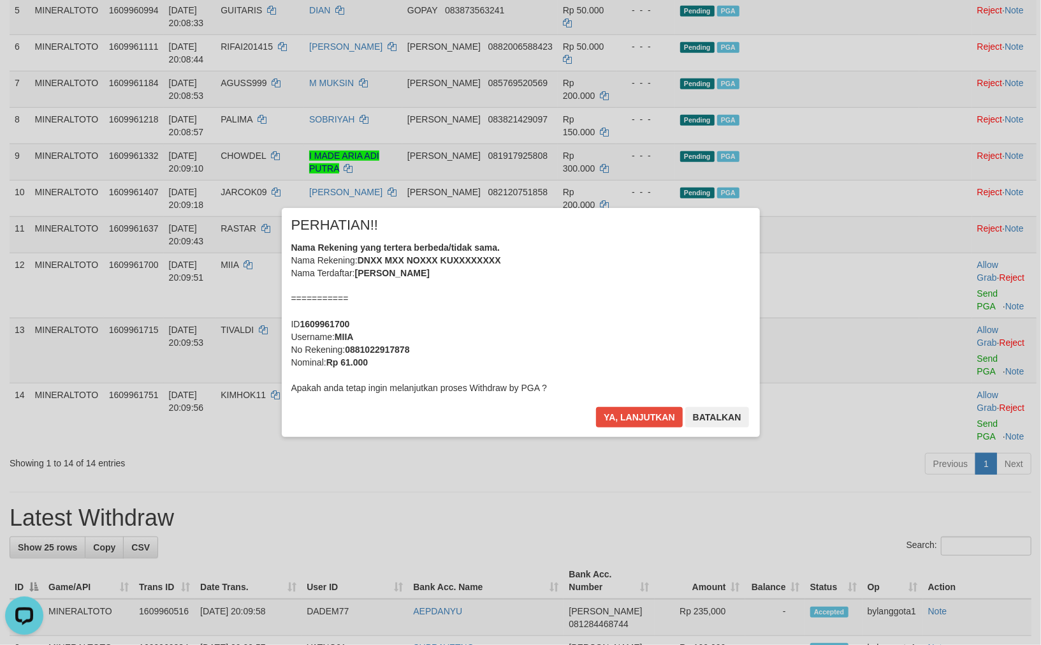
scroll to position [383, 0]
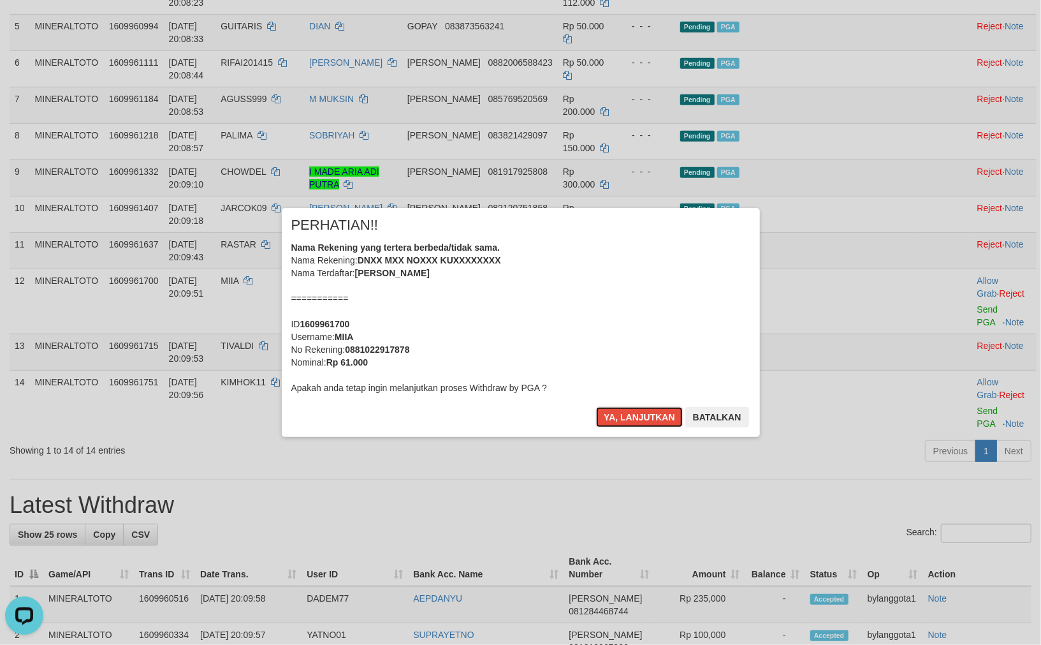
click at [631, 416] on button "Ya, lanjutkan" at bounding box center [639, 417] width 87 height 20
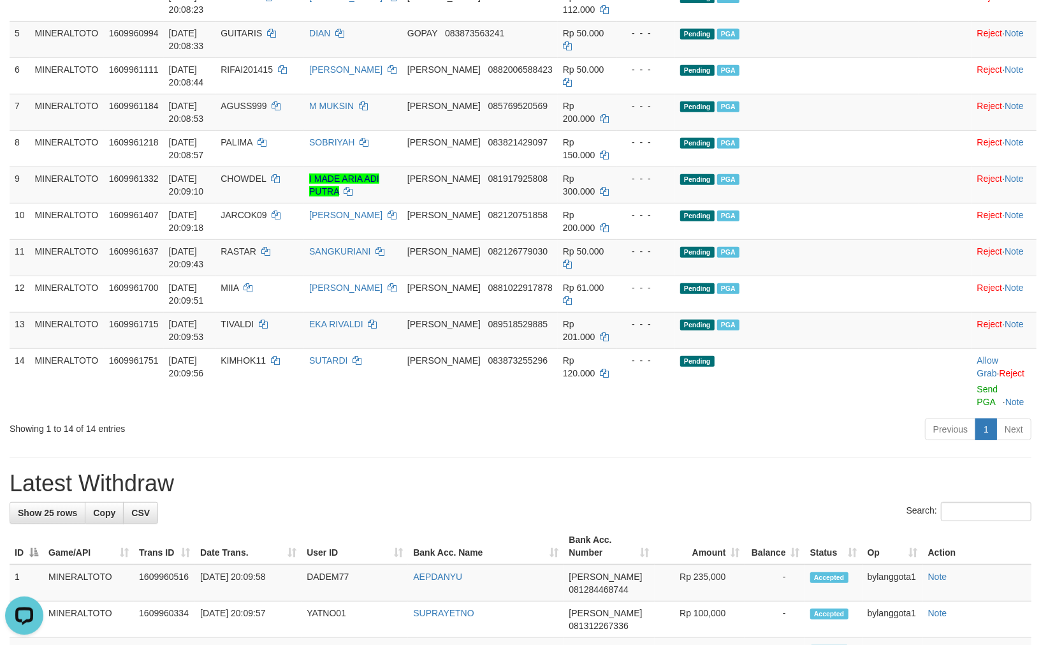
scroll to position [436, 0]
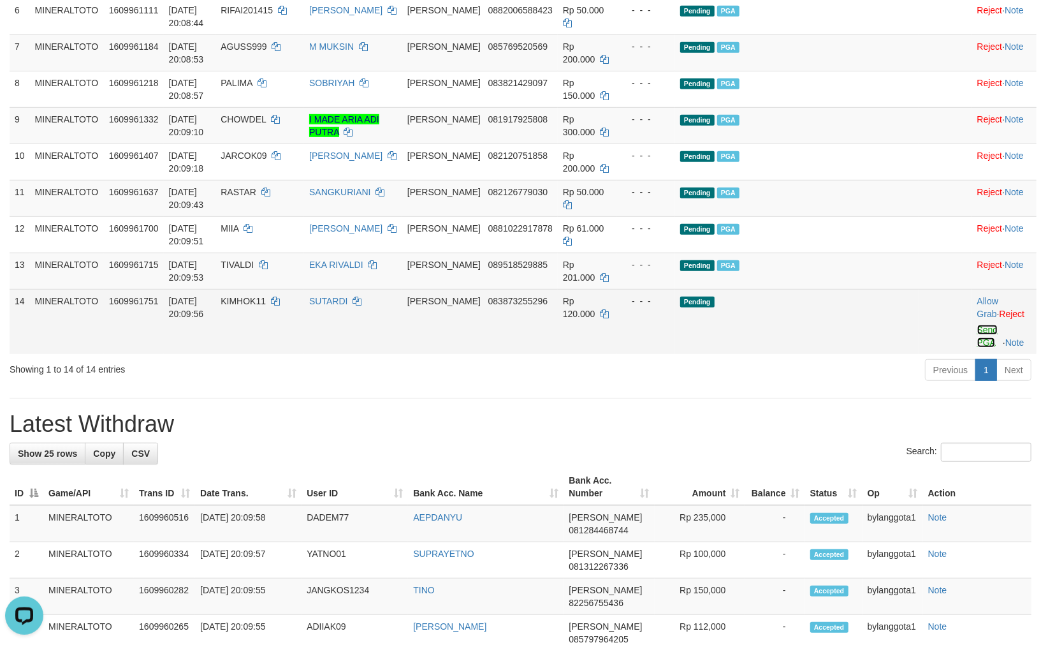
click at [978, 348] on link "Send PGA" at bounding box center [988, 336] width 21 height 23
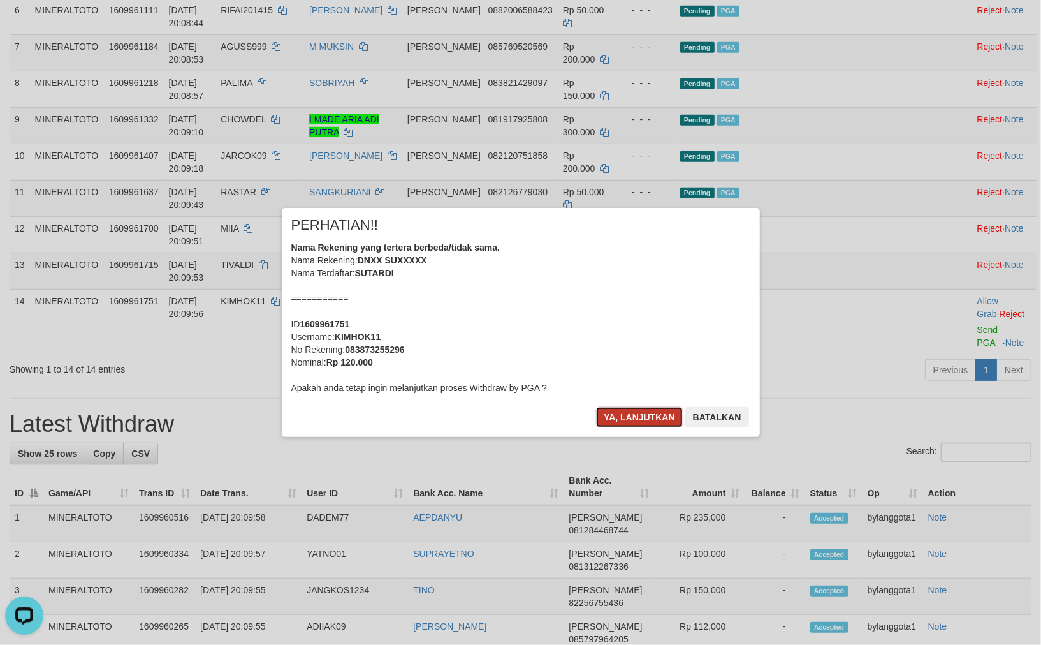
click at [613, 423] on button "Ya, lanjutkan" at bounding box center [639, 417] width 87 height 20
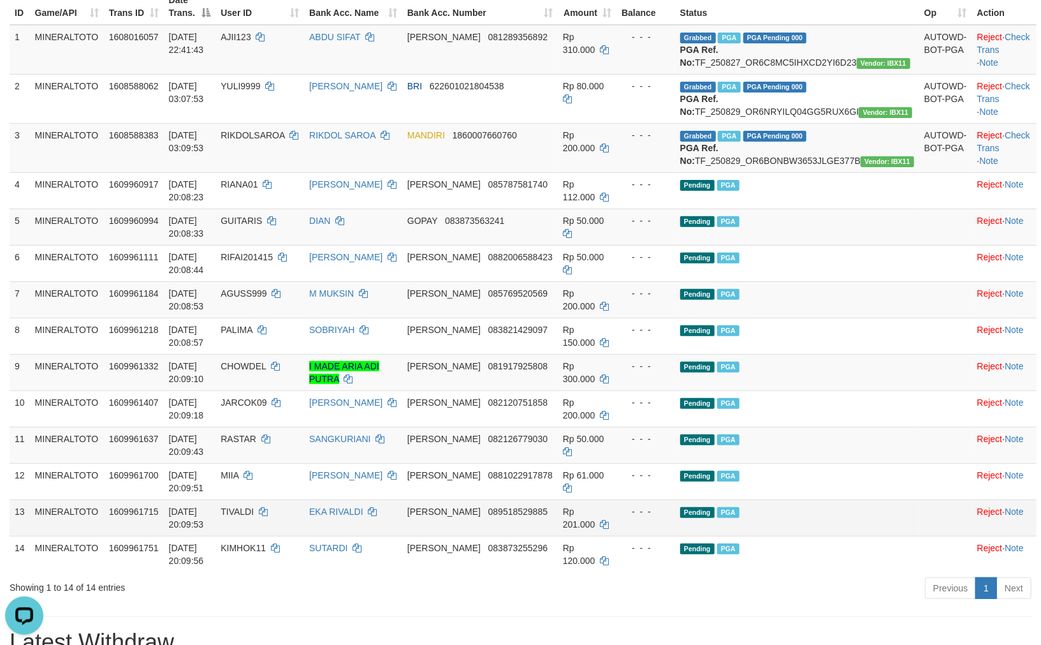
scroll to position [223, 0]
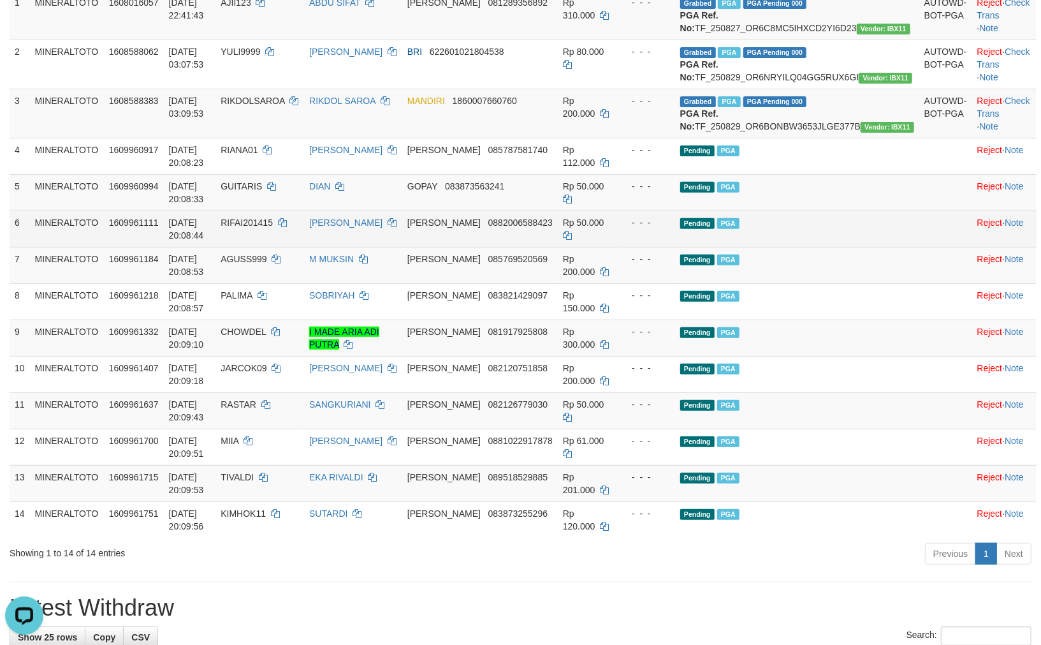
click at [855, 247] on td "Pending PGA" at bounding box center [797, 228] width 244 height 36
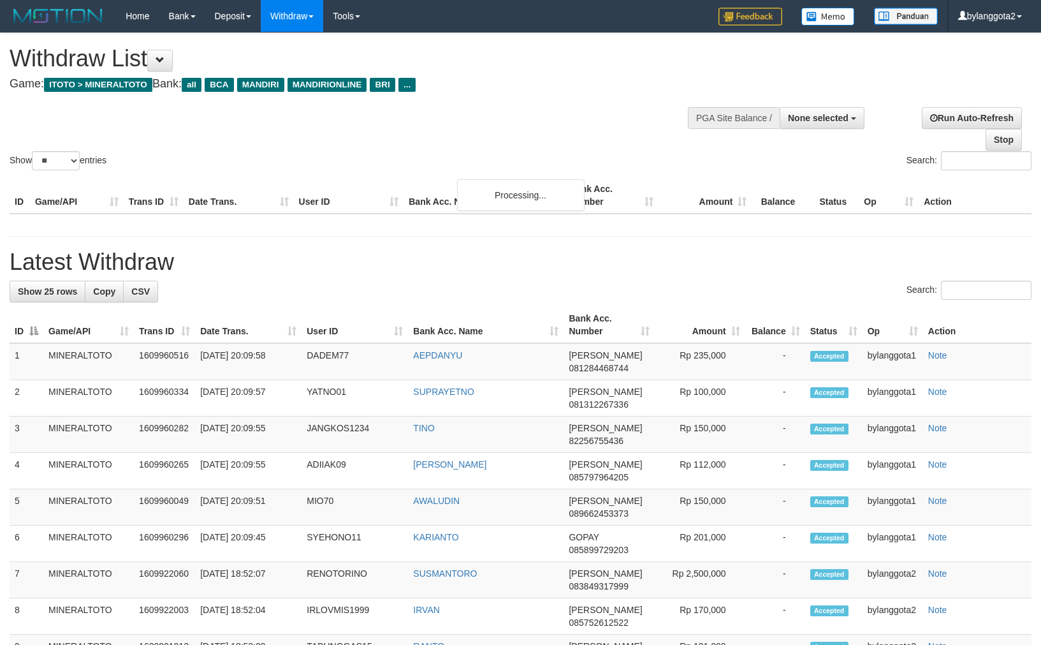
select select
select select "**"
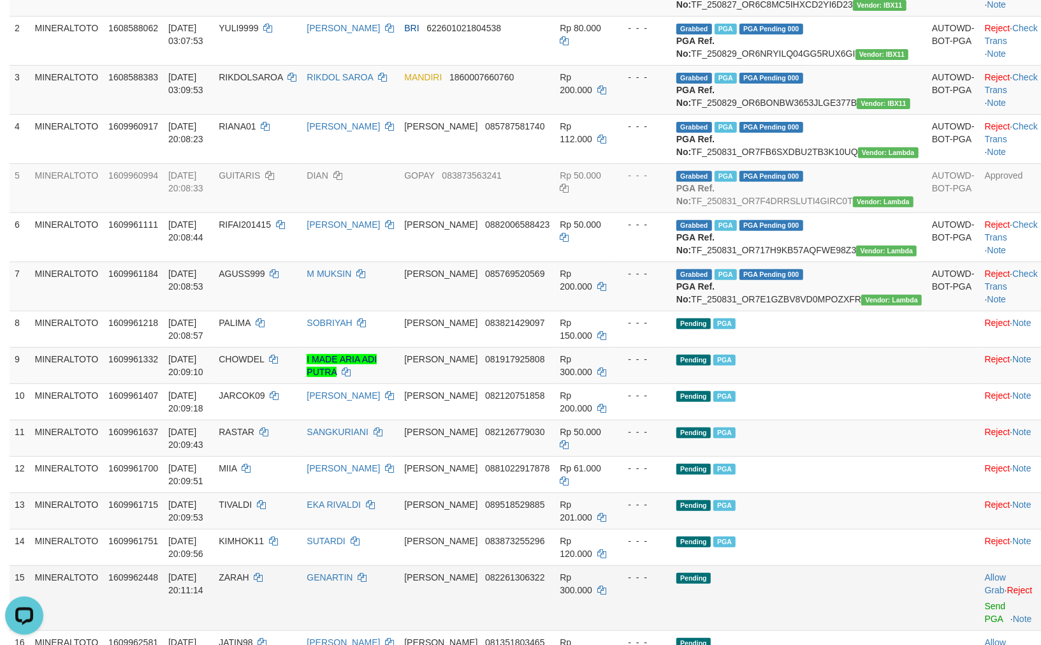
scroll to position [577, 0]
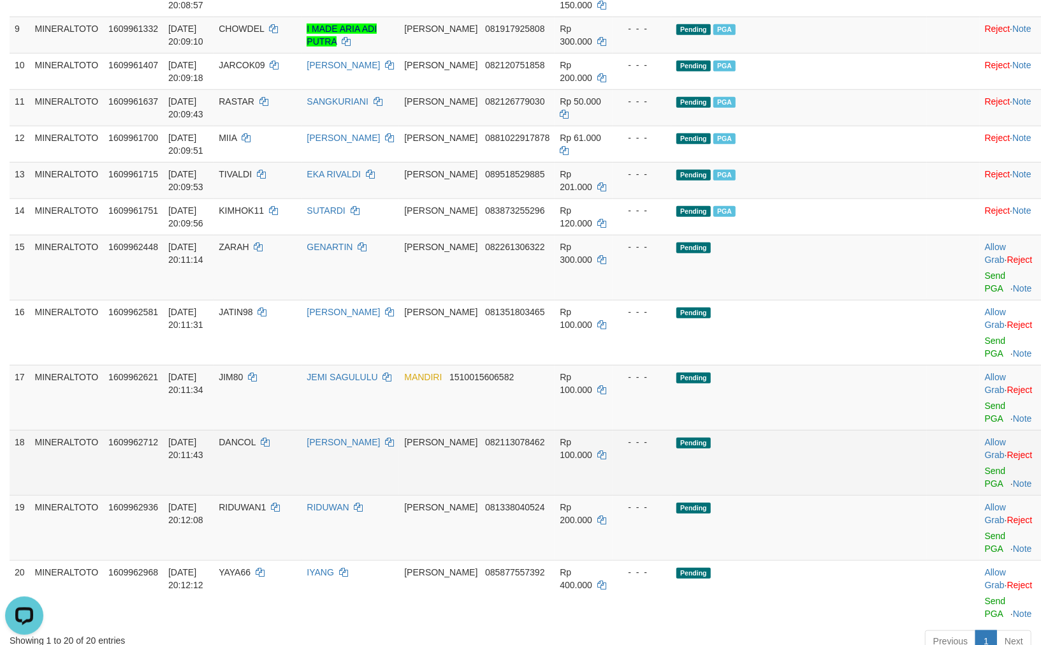
click at [500, 447] on span "082113078462" at bounding box center [514, 442] width 59 height 10
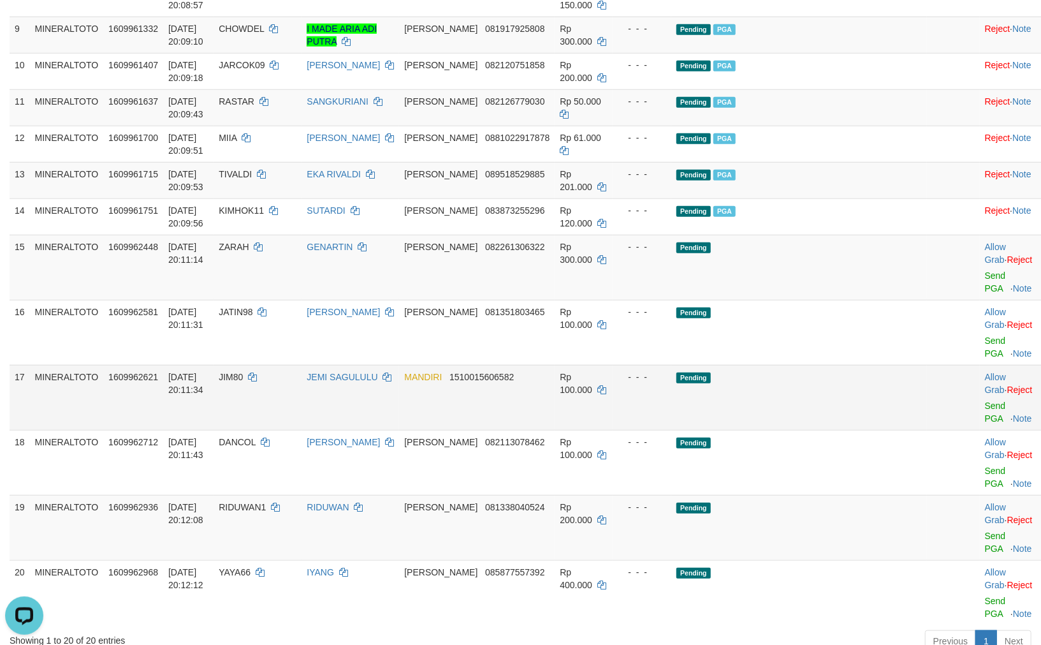
click at [672, 430] on td "- - -" at bounding box center [642, 397] width 59 height 65
click at [741, 430] on td "Pending" at bounding box center [800, 397] width 256 height 65
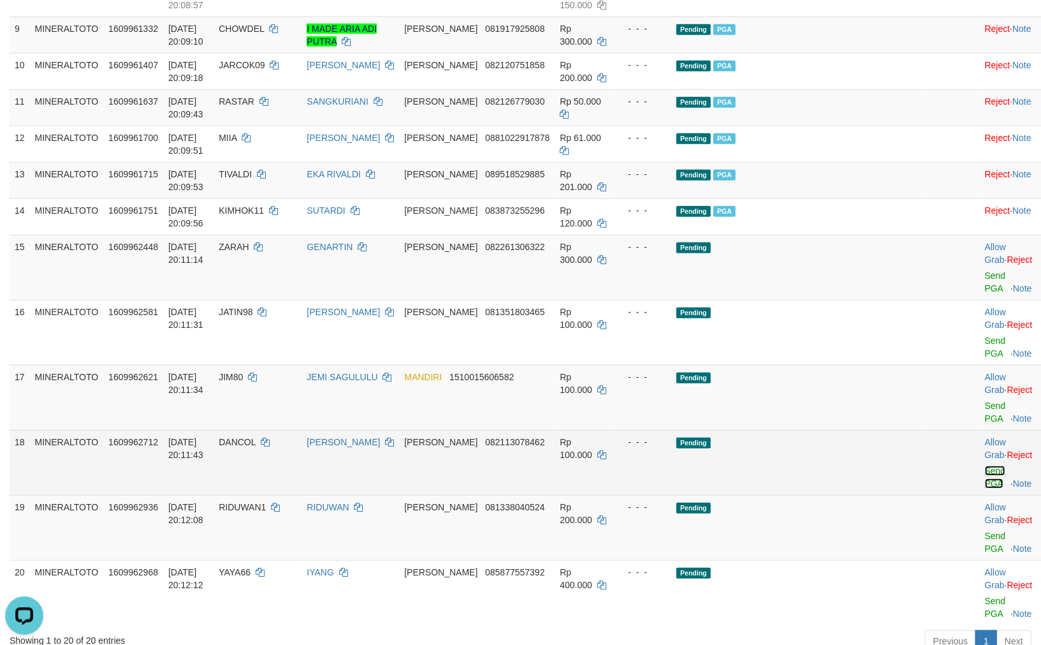
click at [985, 489] on link "Send PGA" at bounding box center [995, 477] width 21 height 23
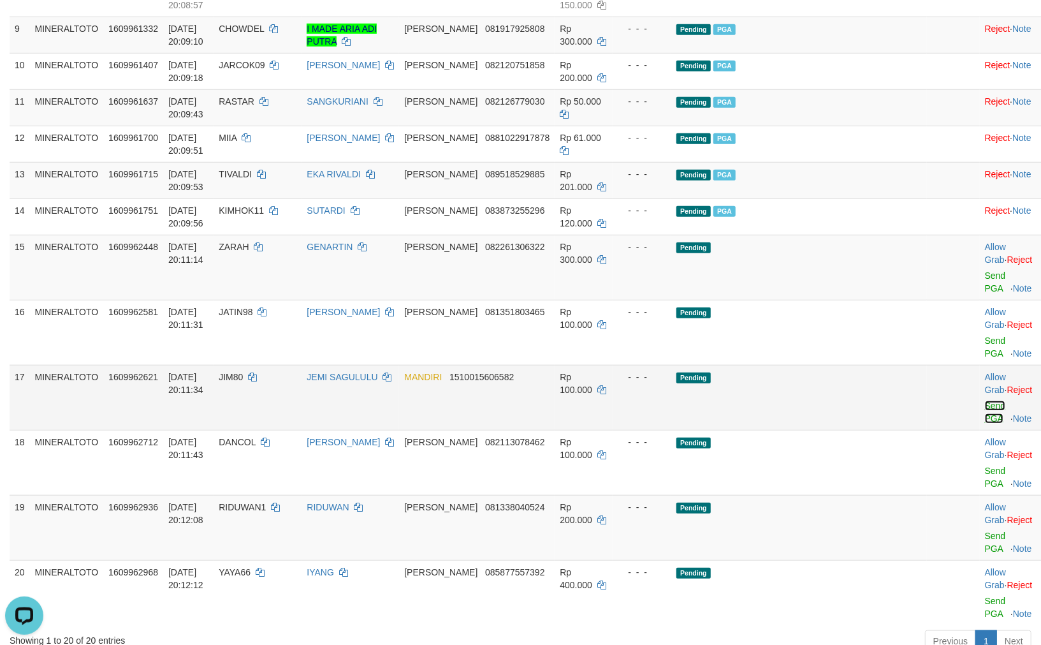
click at [985, 423] on link "Send PGA" at bounding box center [995, 411] width 21 height 23
click at [927, 300] on td at bounding box center [953, 267] width 53 height 65
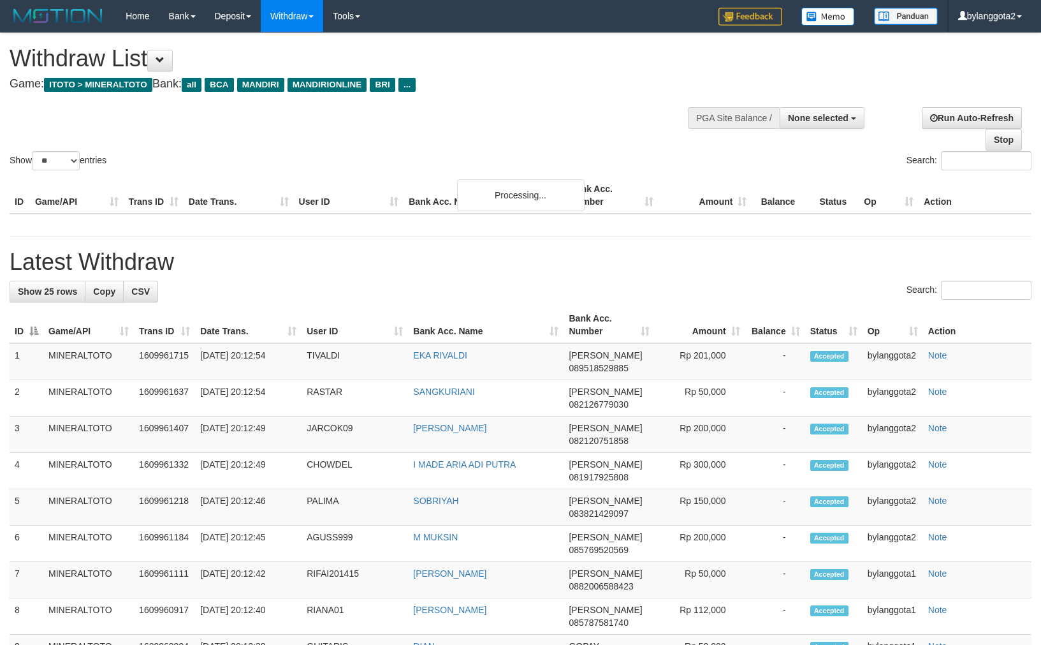
select select
select select "**"
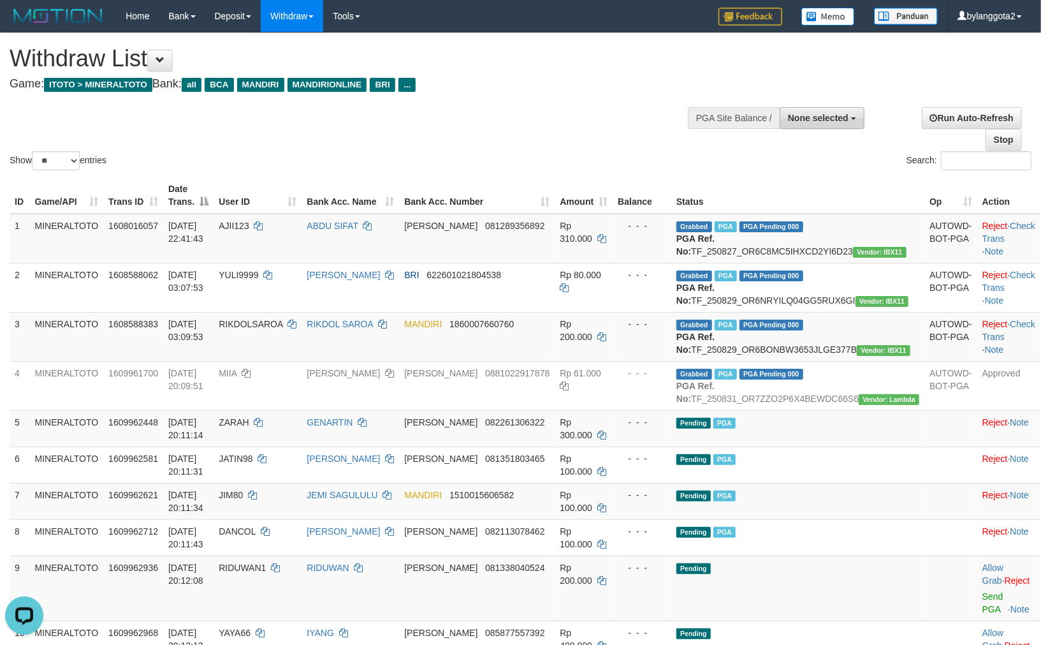
click at [812, 116] on span "None selected" at bounding box center [818, 118] width 61 height 10
click at [798, 182] on label "[ITOTO] MINERALTOTO" at bounding box center [796, 182] width 136 height 17
select select "****"
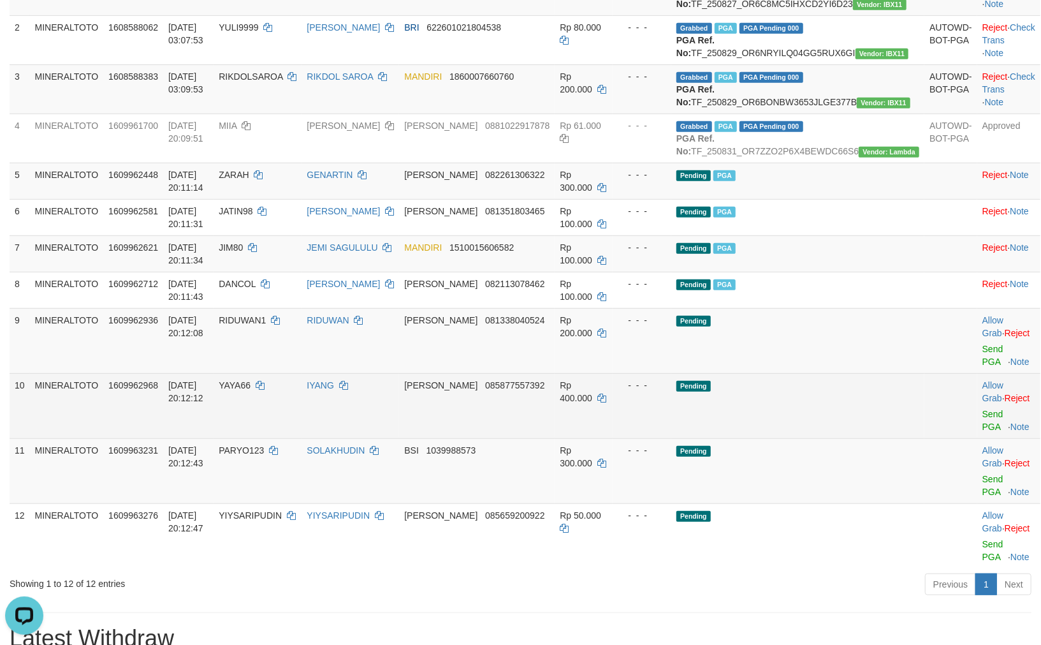
scroll to position [566, 0]
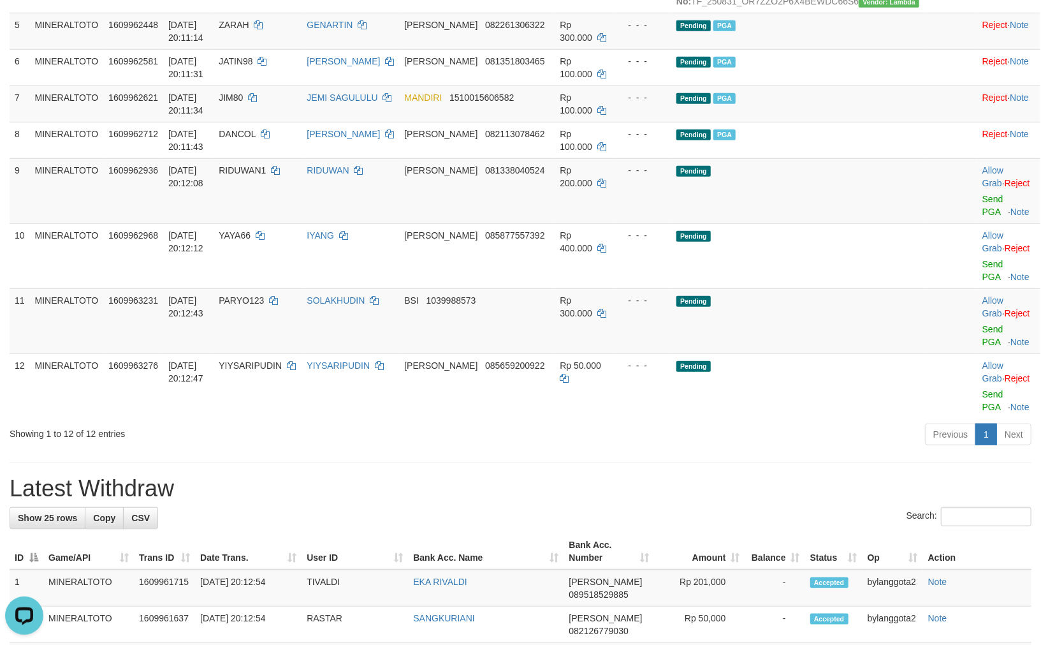
click at [540, 435] on div "Previous 1 Next" at bounding box center [737, 435] width 589 height 27
click at [983, 217] on link "Send PGA" at bounding box center [993, 205] width 21 height 23
click at [983, 282] on link "Send PGA" at bounding box center [993, 270] width 21 height 23
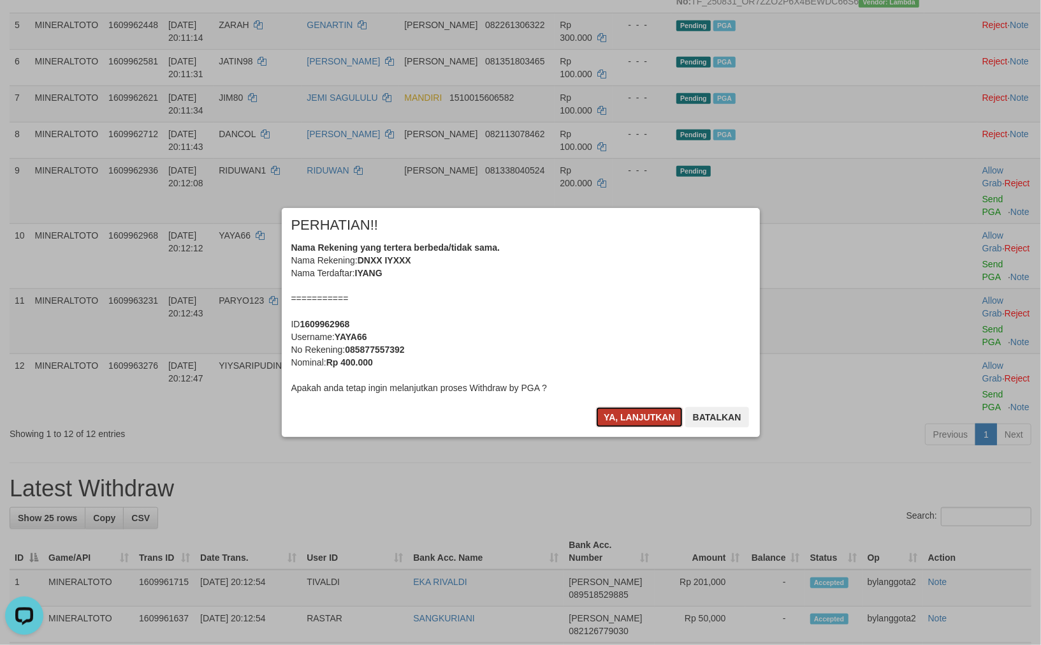
click at [638, 422] on button "Ya, lanjutkan" at bounding box center [639, 417] width 87 height 20
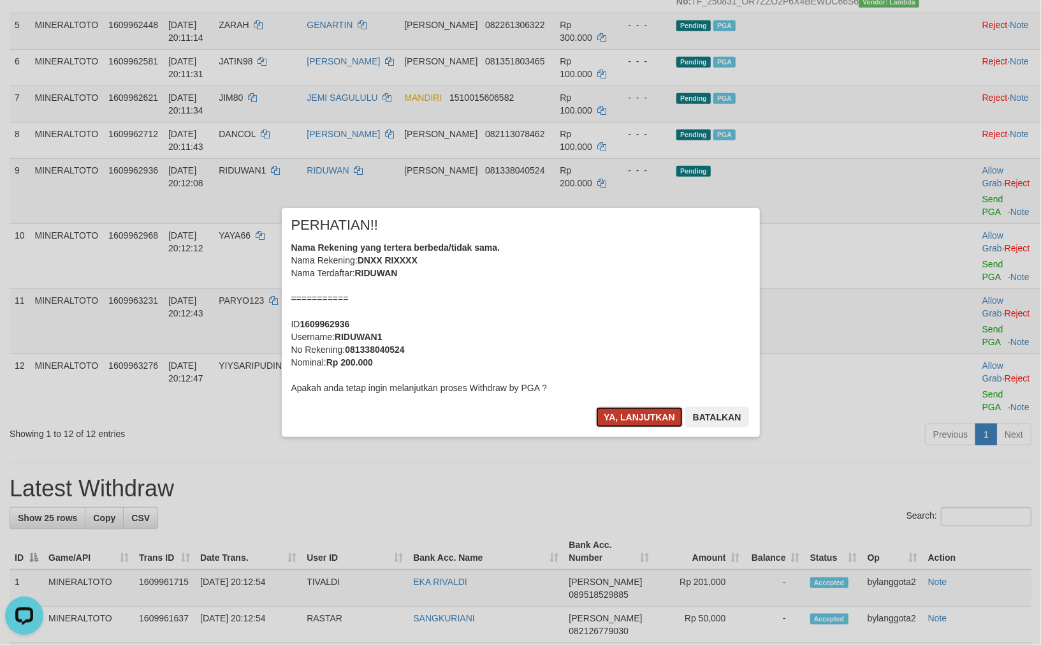
click at [638, 423] on button "Ya, lanjutkan" at bounding box center [639, 417] width 87 height 20
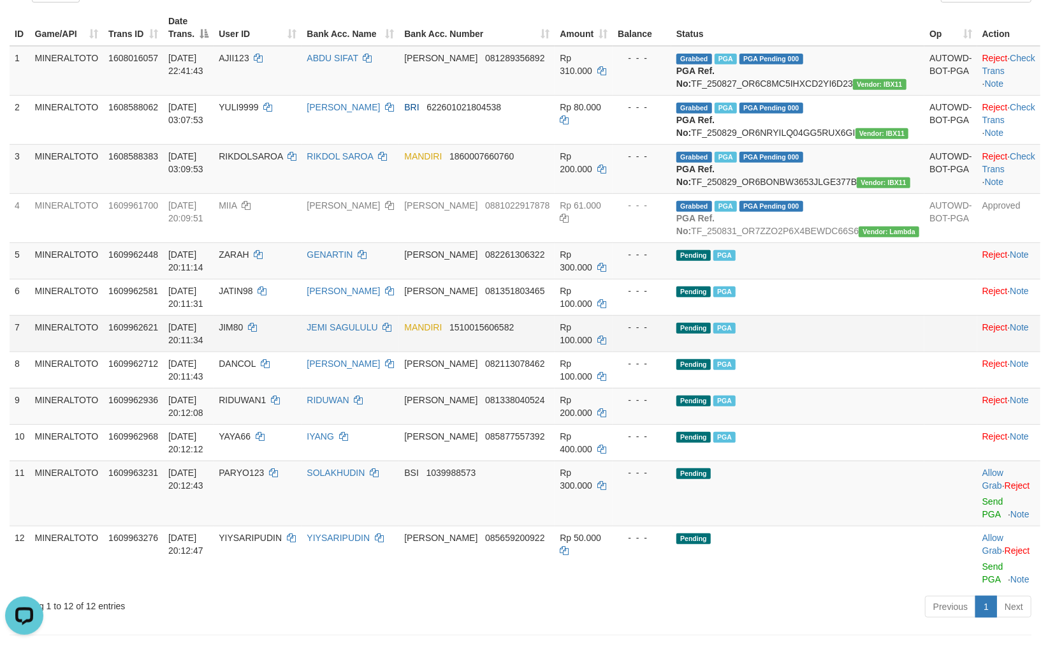
scroll to position [549, 0]
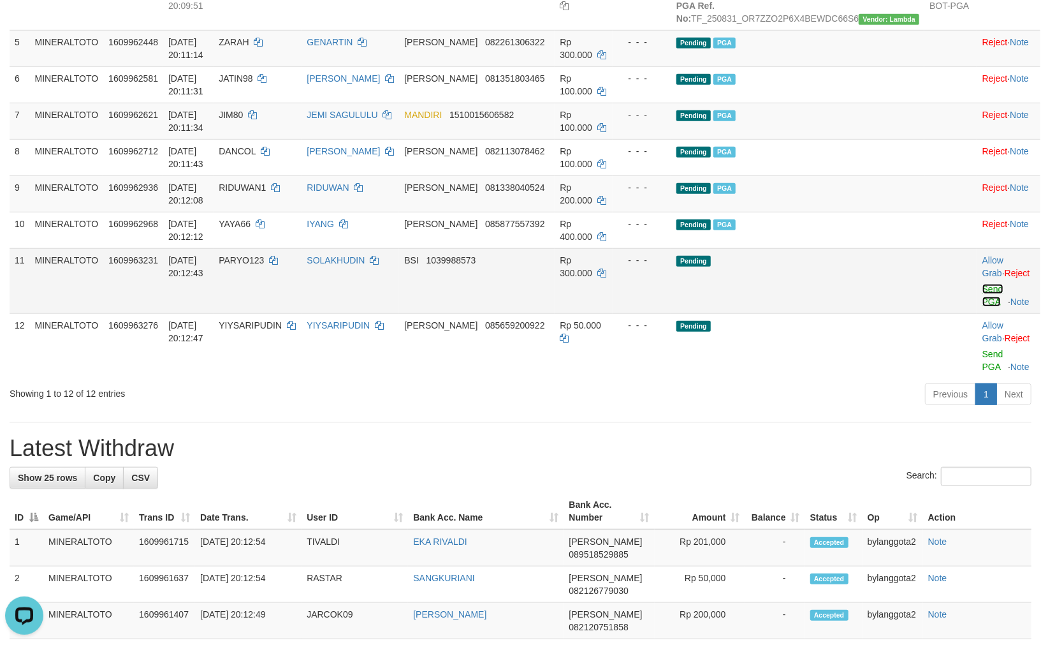
click at [983, 307] on link "Send PGA" at bounding box center [993, 295] width 21 height 23
click at [983, 372] on link "Send PGA" at bounding box center [993, 360] width 21 height 23
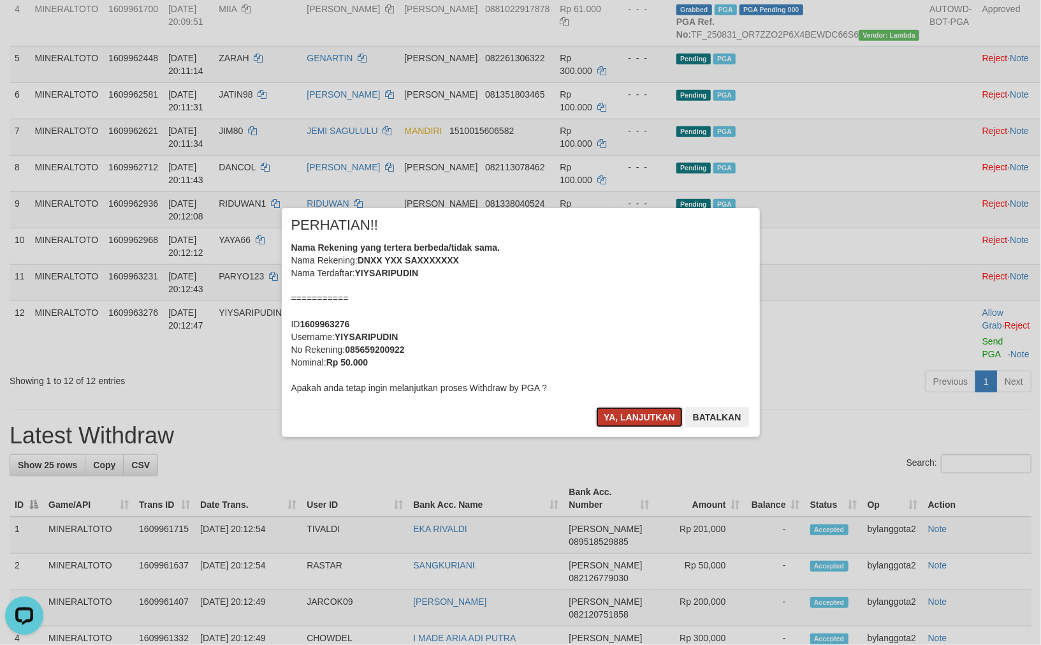
drag, startPoint x: 650, startPoint y: 418, endPoint x: 682, endPoint y: 413, distance: 32.3
click at [650, 418] on button "Ya, lanjutkan" at bounding box center [639, 417] width 87 height 20
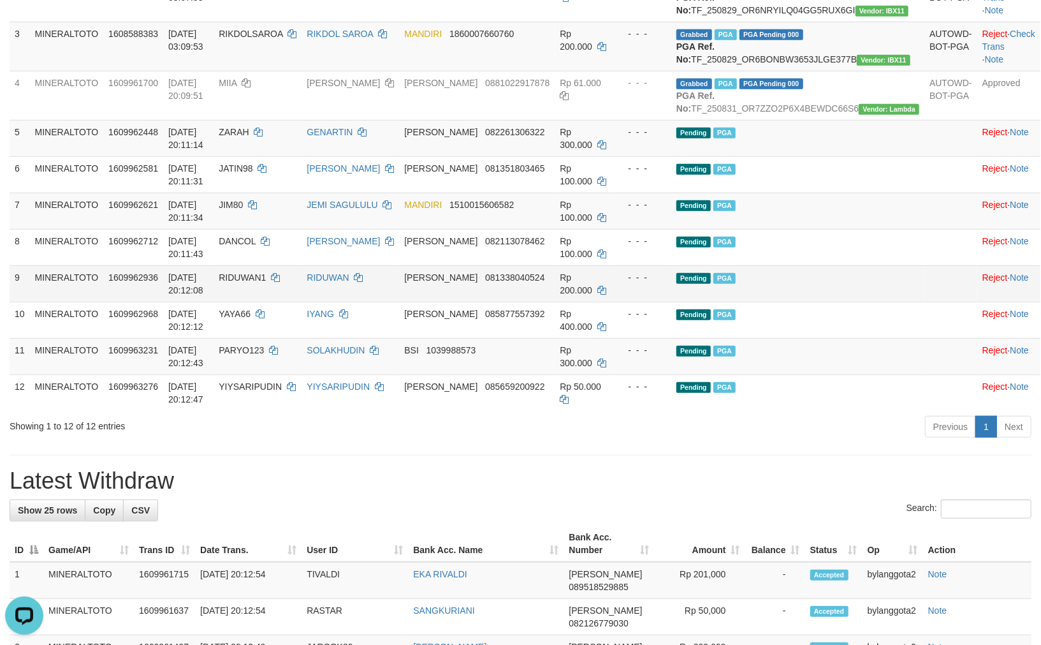
scroll to position [425, 0]
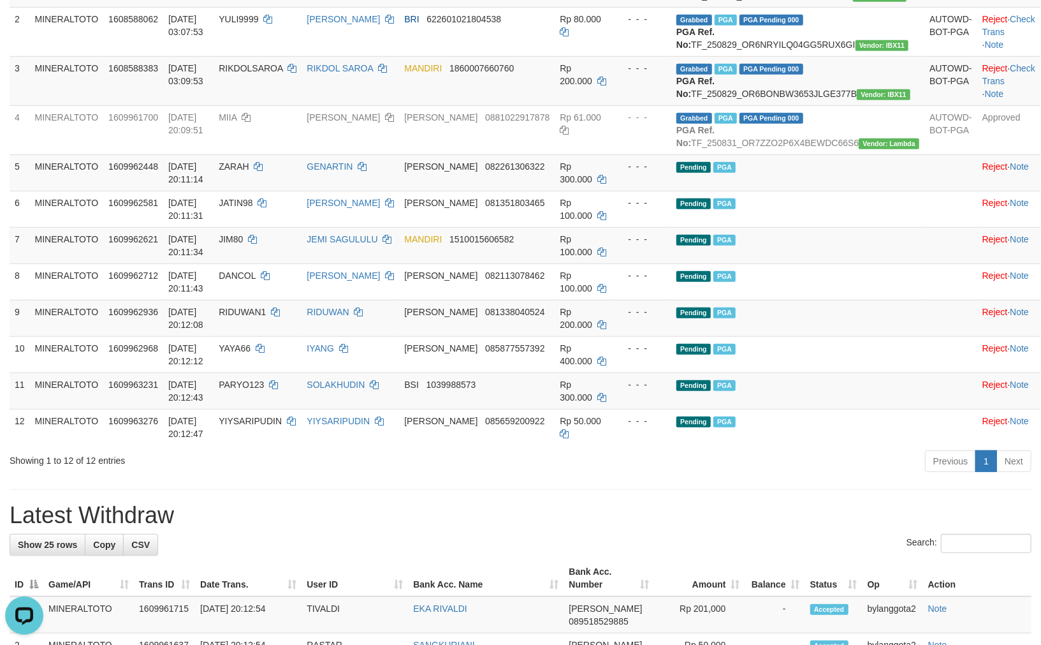
click at [755, 476] on div "Previous 1 Next" at bounding box center [737, 462] width 589 height 27
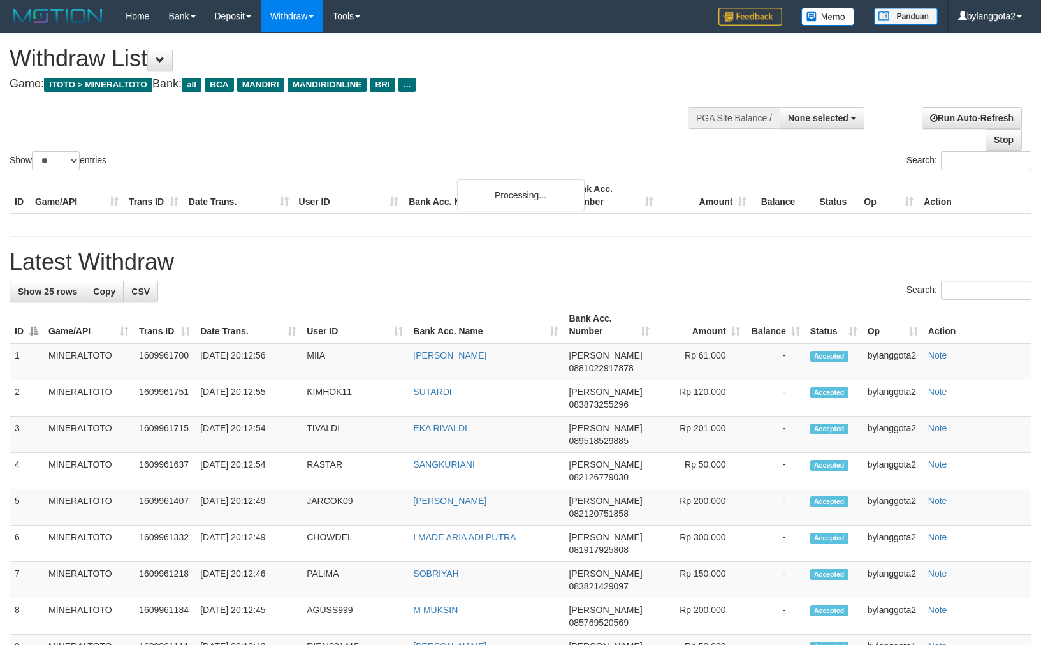
select select
select select "**"
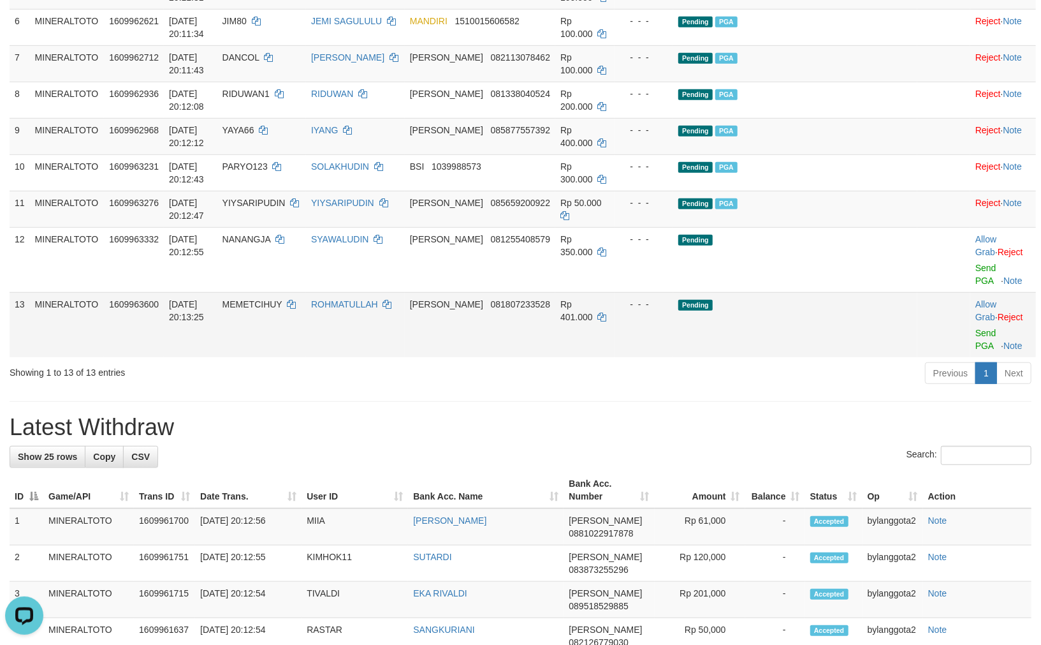
click at [615, 351] on td "Rp 401.000" at bounding box center [584, 324] width 59 height 65
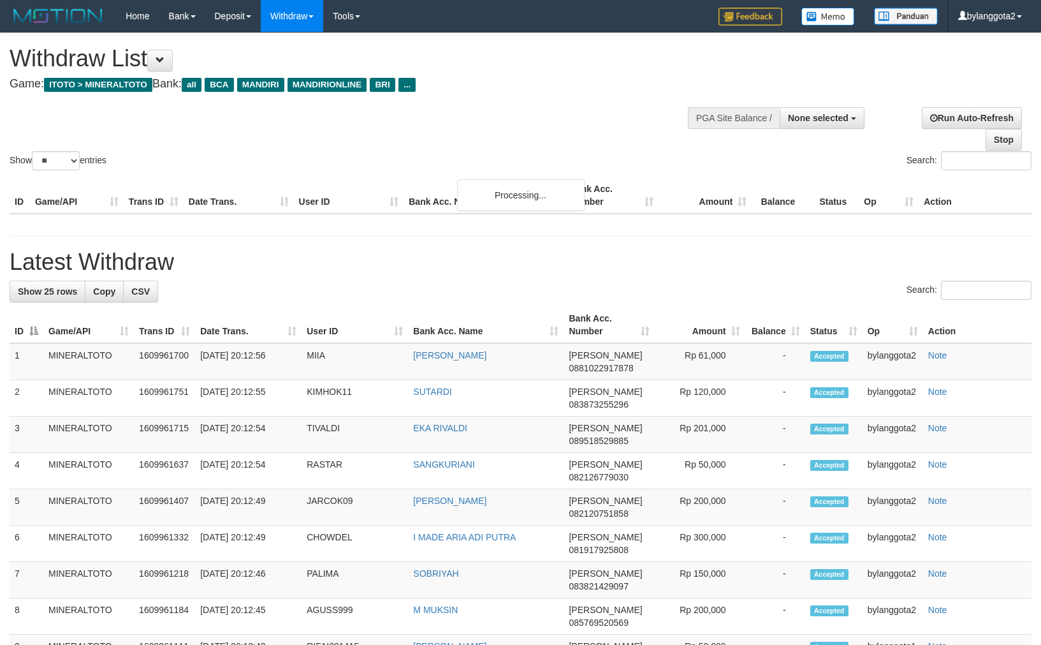
select select
select select "**"
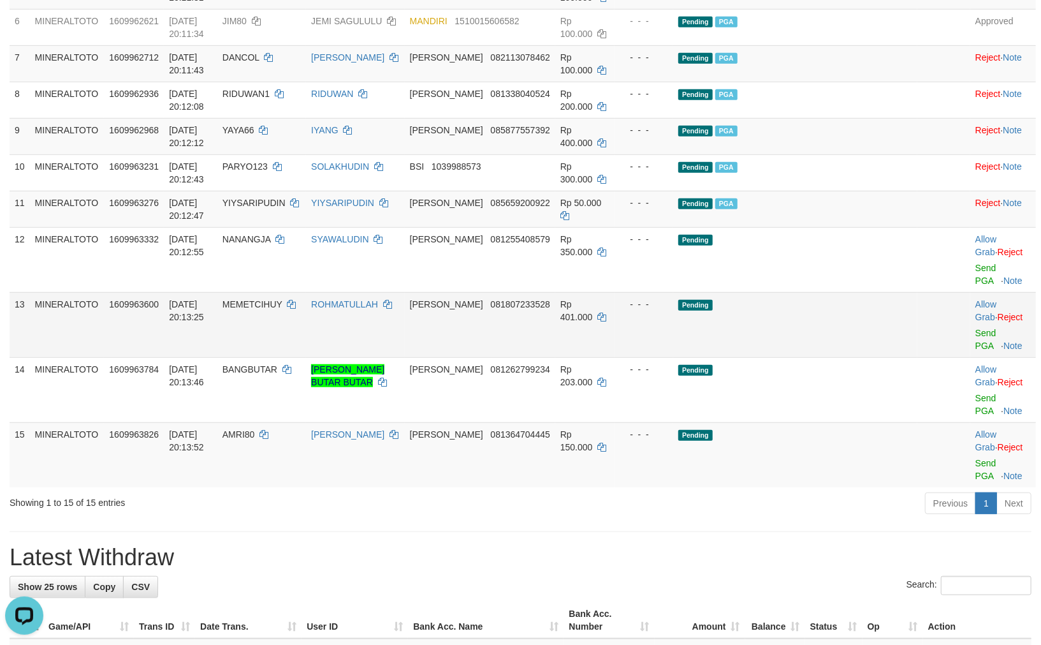
drag, startPoint x: 851, startPoint y: 308, endPoint x: 829, endPoint y: 319, distance: 24.2
click at [851, 308] on td "Pending" at bounding box center [795, 324] width 244 height 65
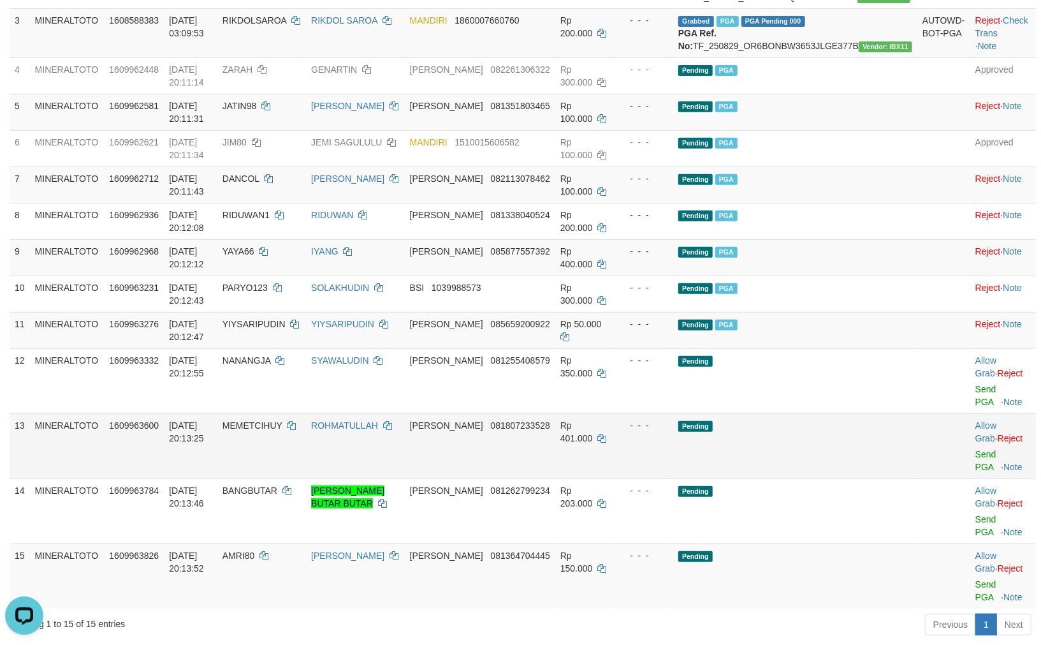
scroll to position [212, 0]
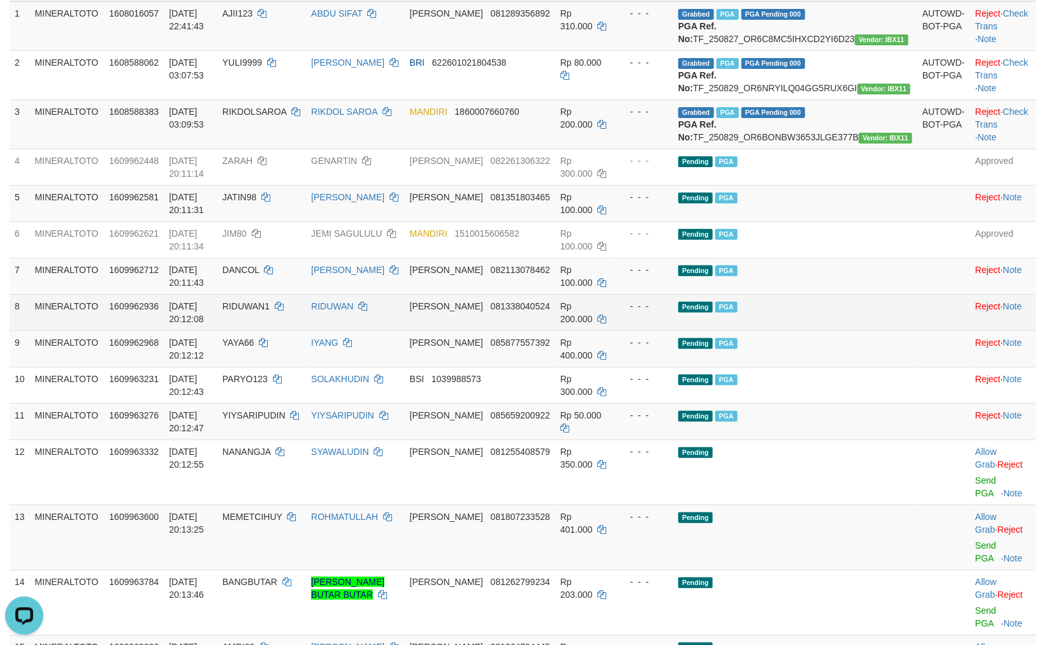
click at [851, 330] on td "Pending PGA" at bounding box center [795, 312] width 244 height 36
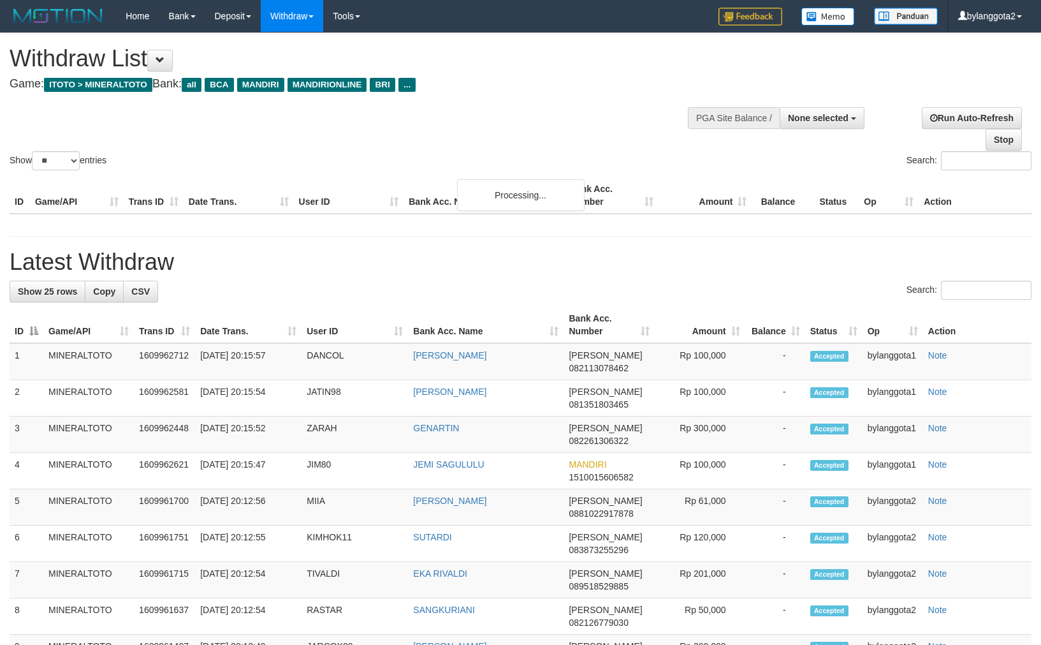
select select
select select "**"
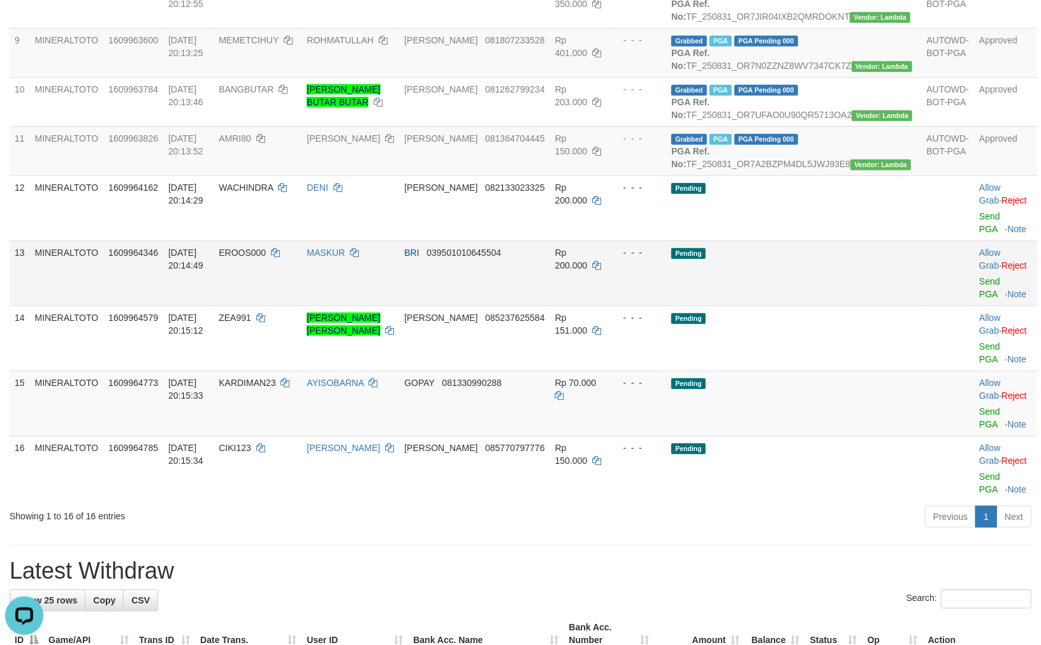
scroll to position [566, 0]
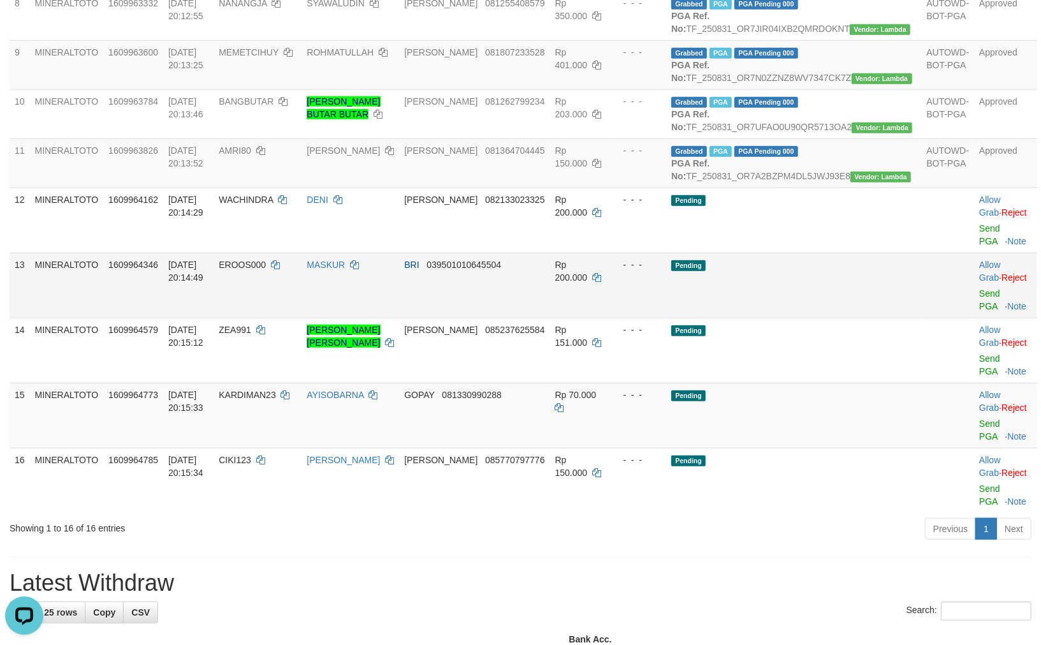
click at [818, 318] on td "Pending" at bounding box center [793, 285] width 255 height 65
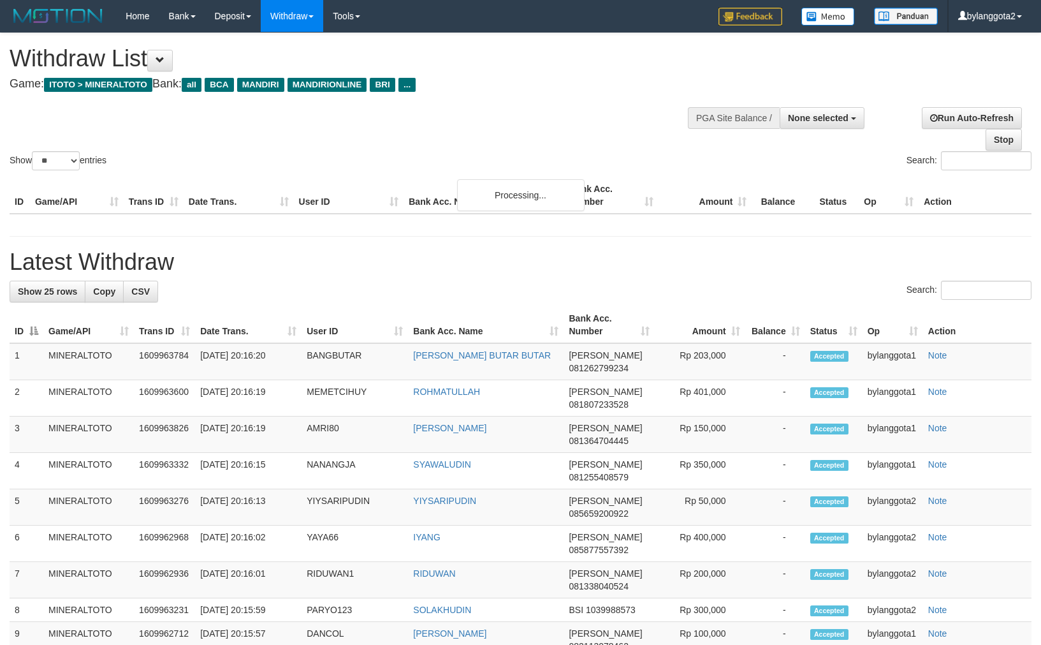
select select
select select "**"
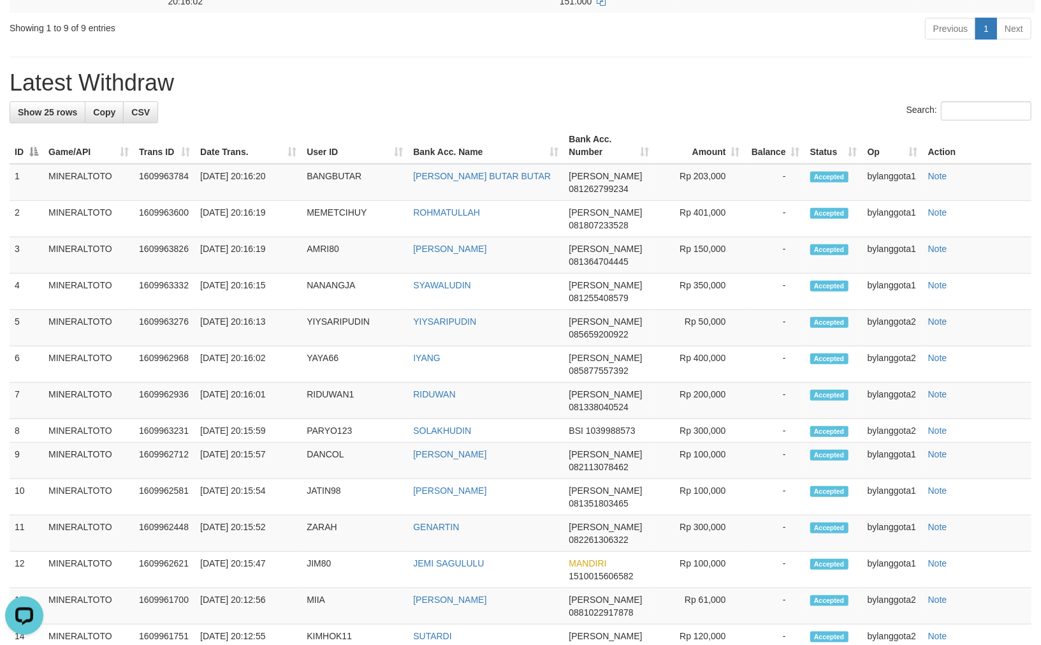
click at [630, 124] on div "**********" at bounding box center [520, 300] width 1041 height 1666
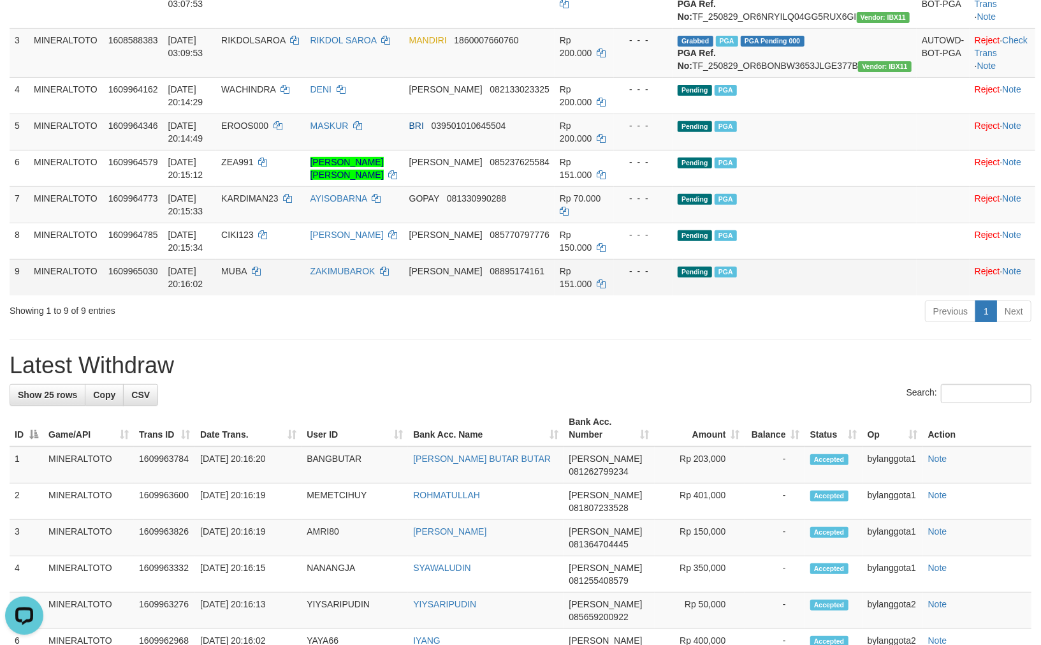
scroll to position [283, 0]
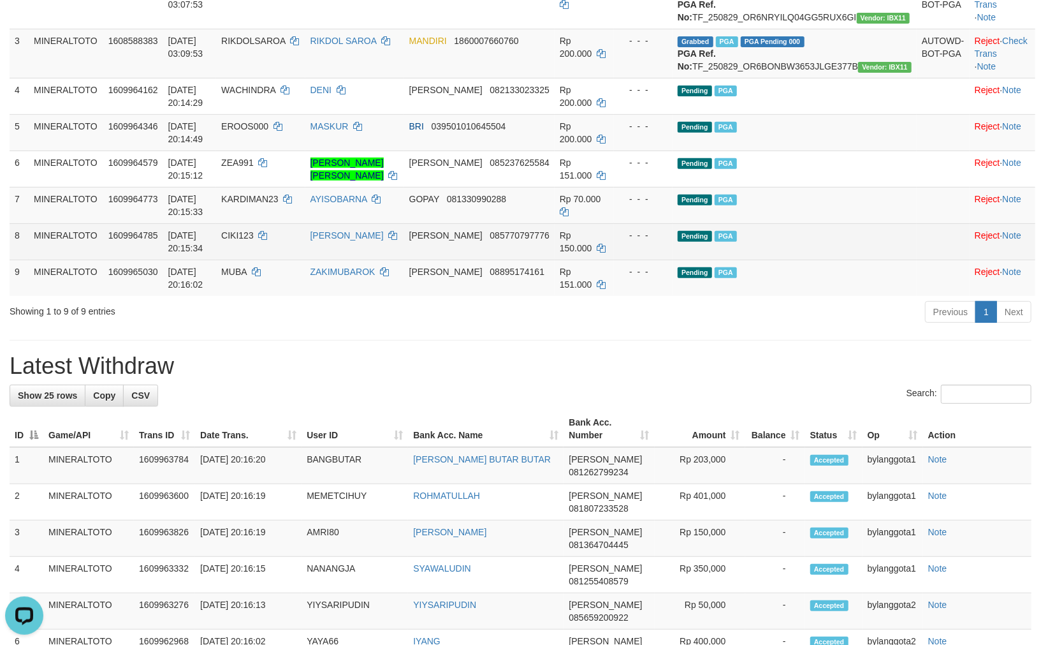
click at [614, 260] on td "Rp 150.000" at bounding box center [584, 241] width 59 height 36
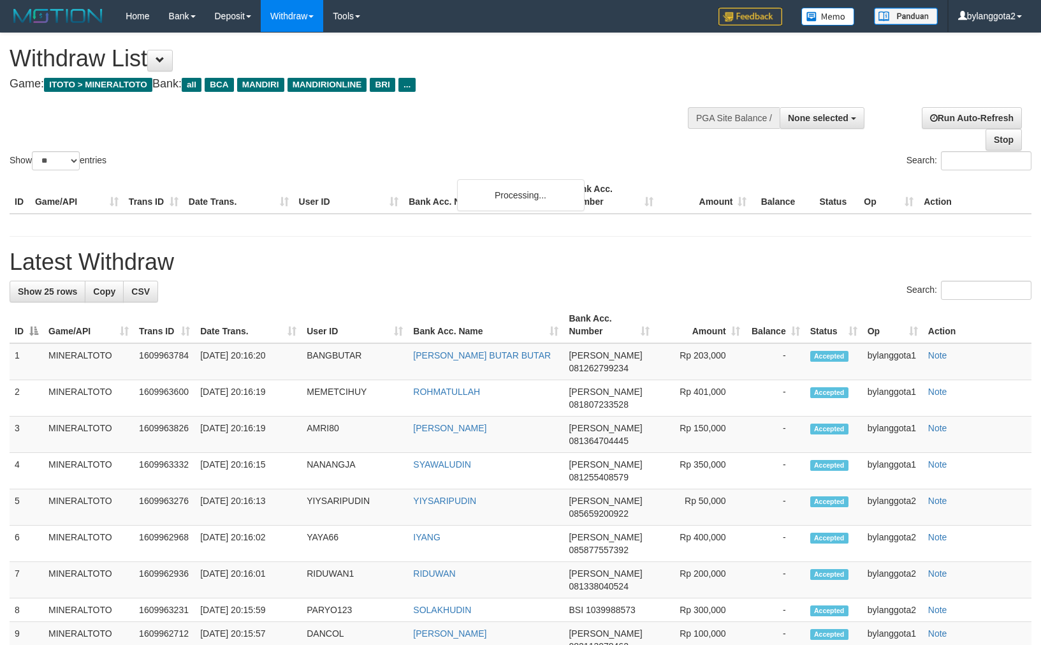
select select
select select "**"
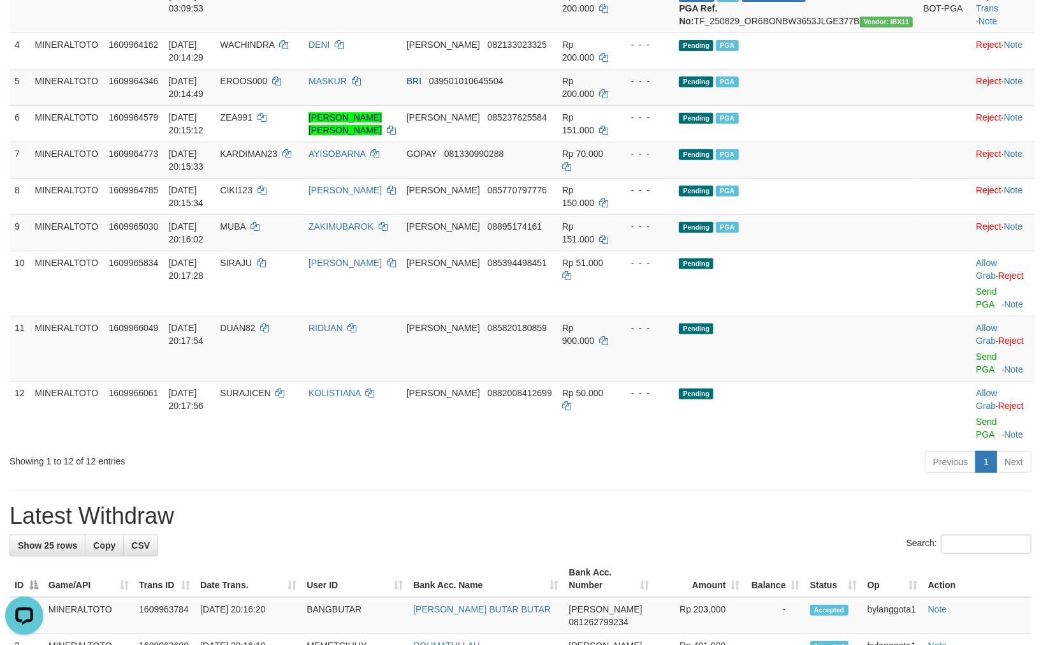
scroll to position [354, 0]
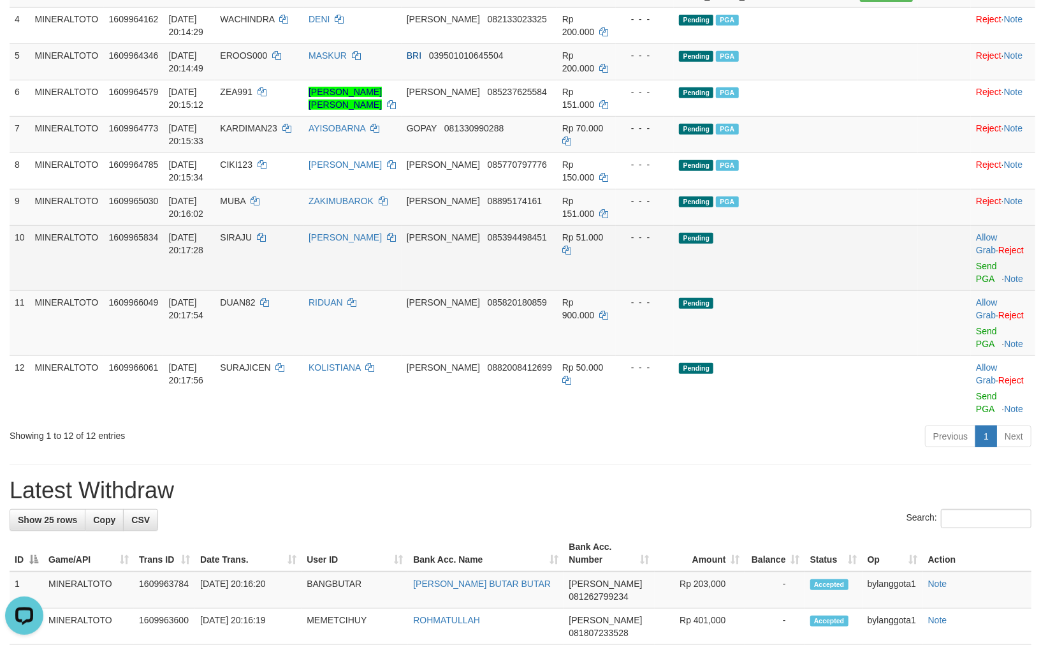
click at [861, 284] on td "Pending" at bounding box center [796, 257] width 244 height 65
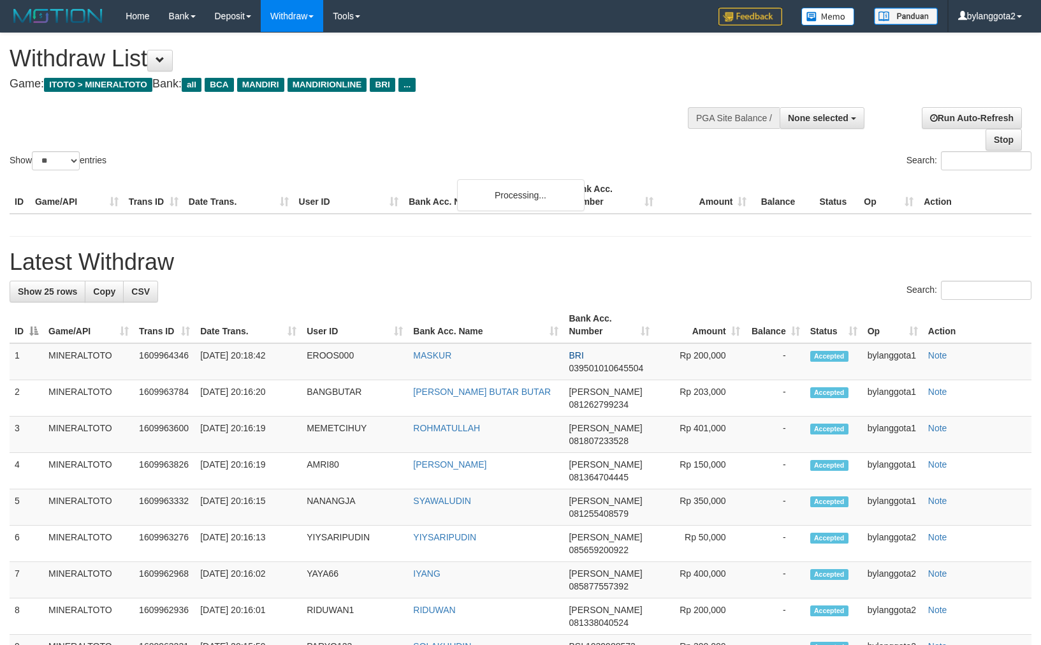
select select
select select "**"
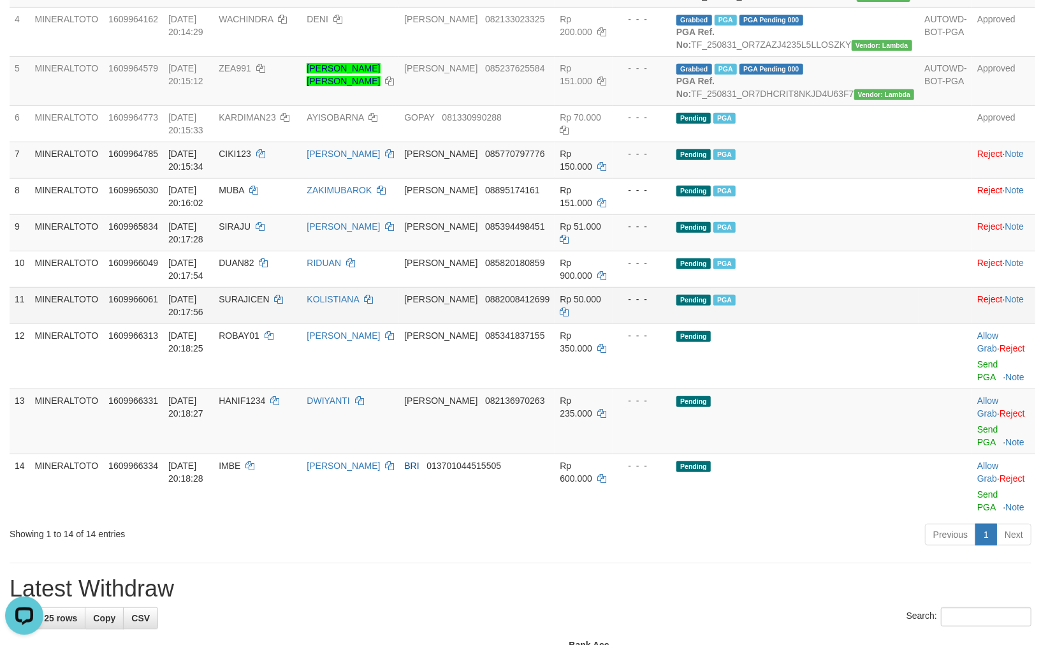
click at [876, 323] on td "Pending PGA" at bounding box center [796, 305] width 248 height 36
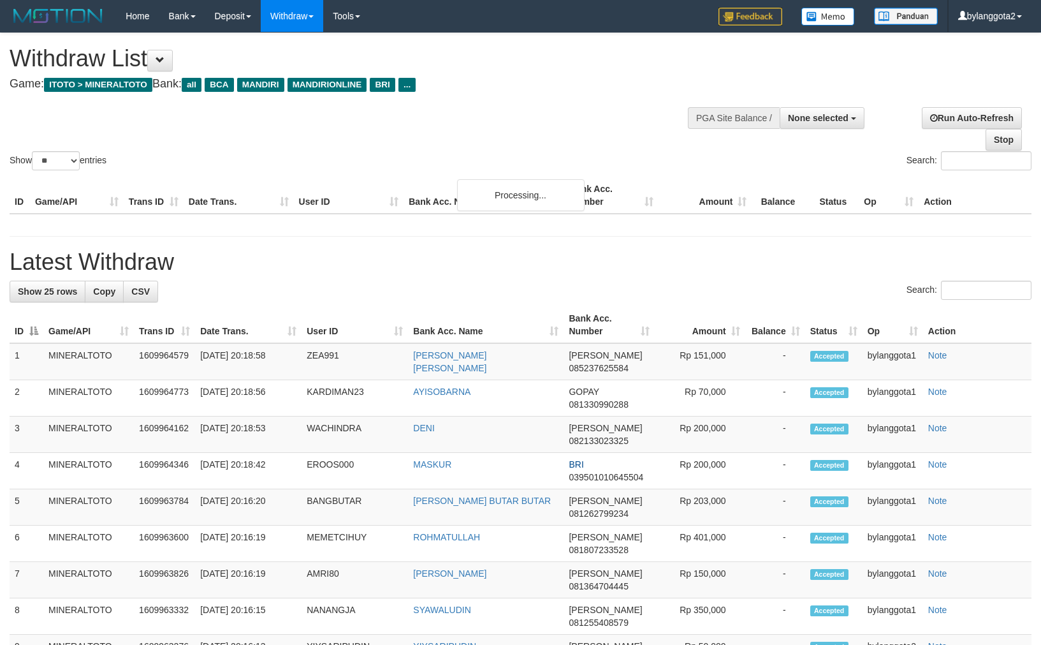
select select
select select "**"
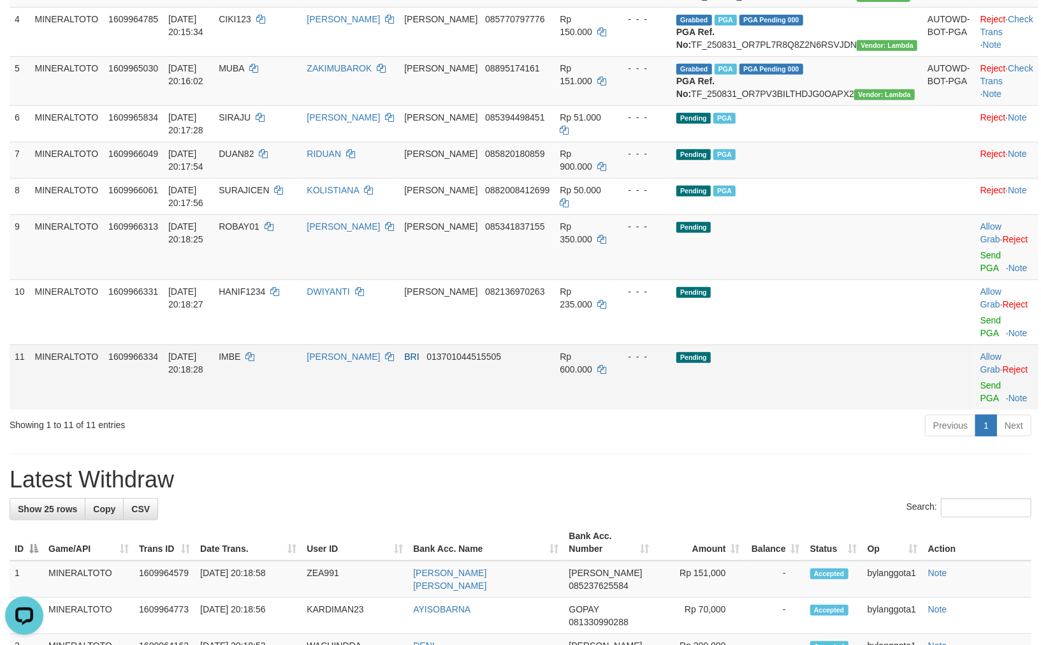
click at [593, 409] on td "Rp 600.000" at bounding box center [584, 376] width 58 height 65
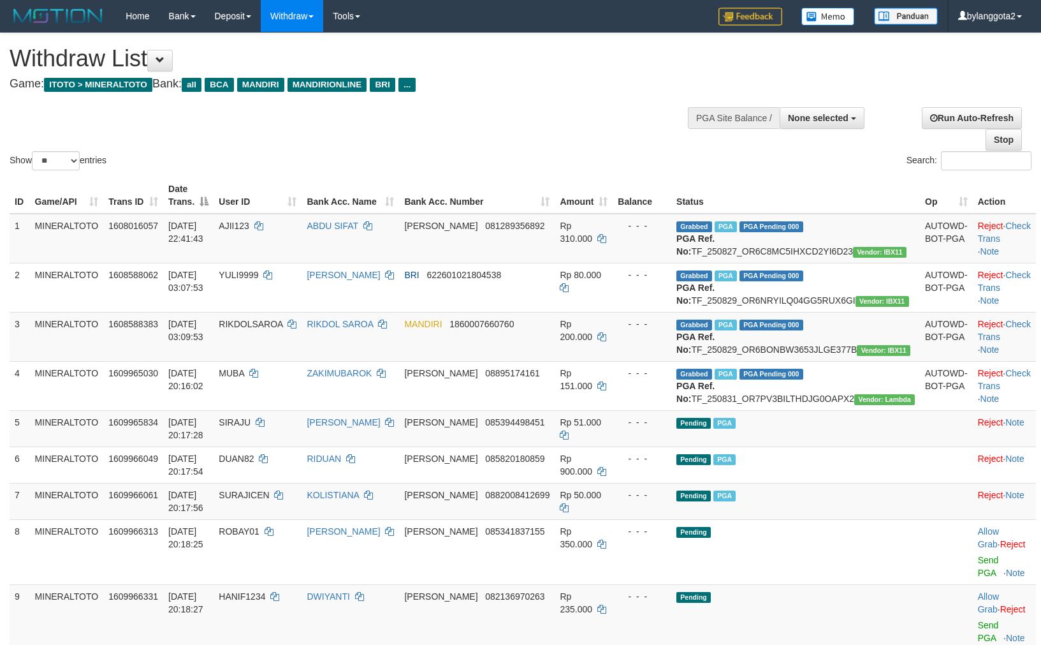
select select
select select "**"
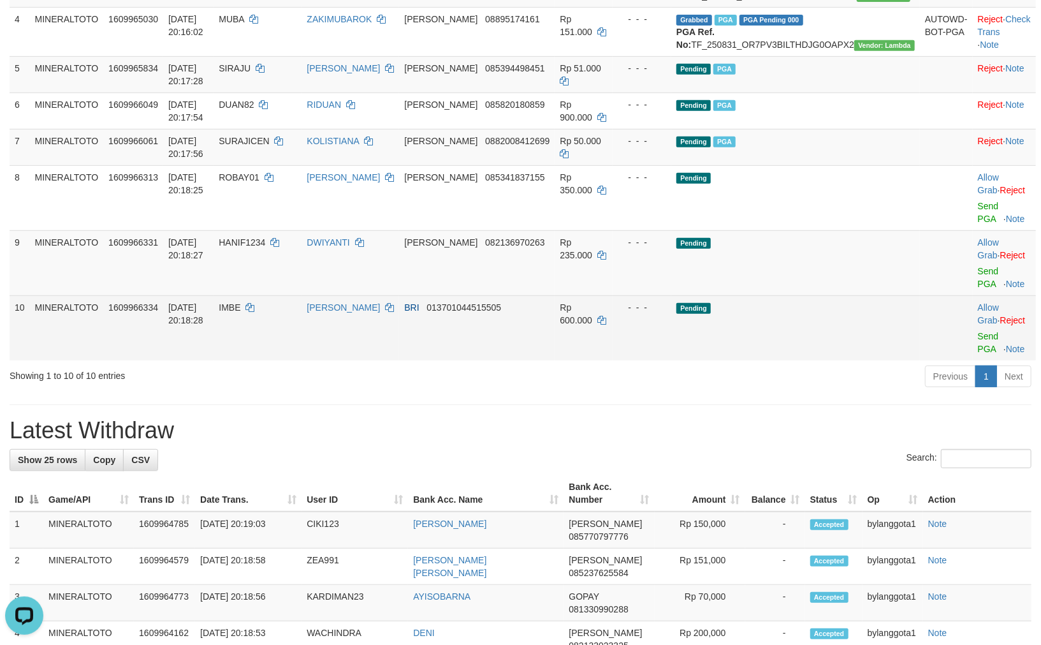
click at [613, 324] on td "Rp 600.000" at bounding box center [584, 327] width 58 height 65
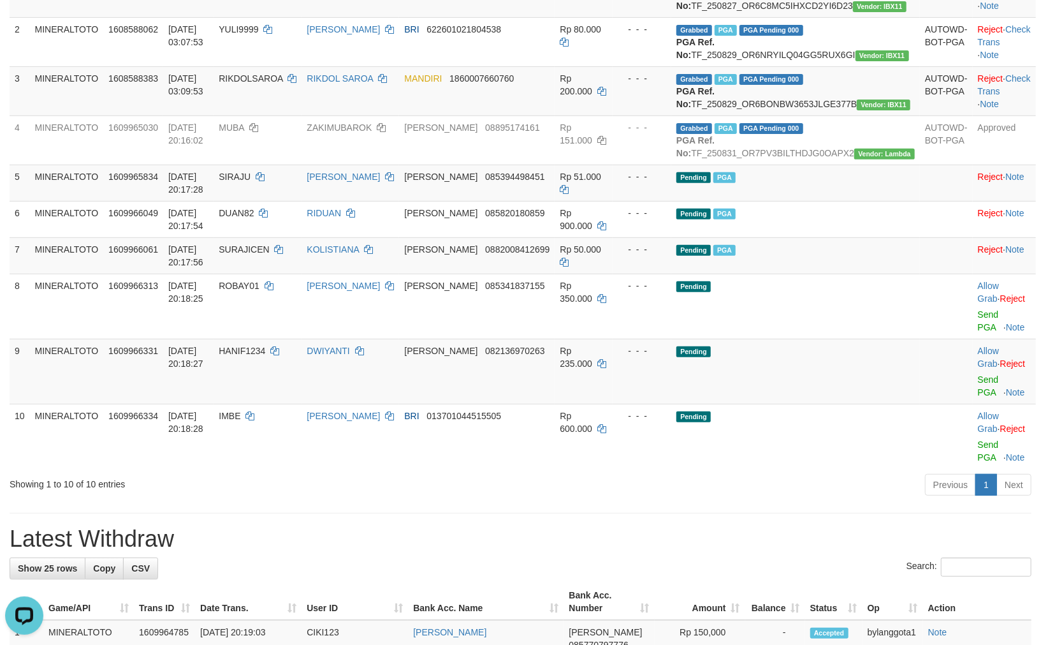
scroll to position [283, 0]
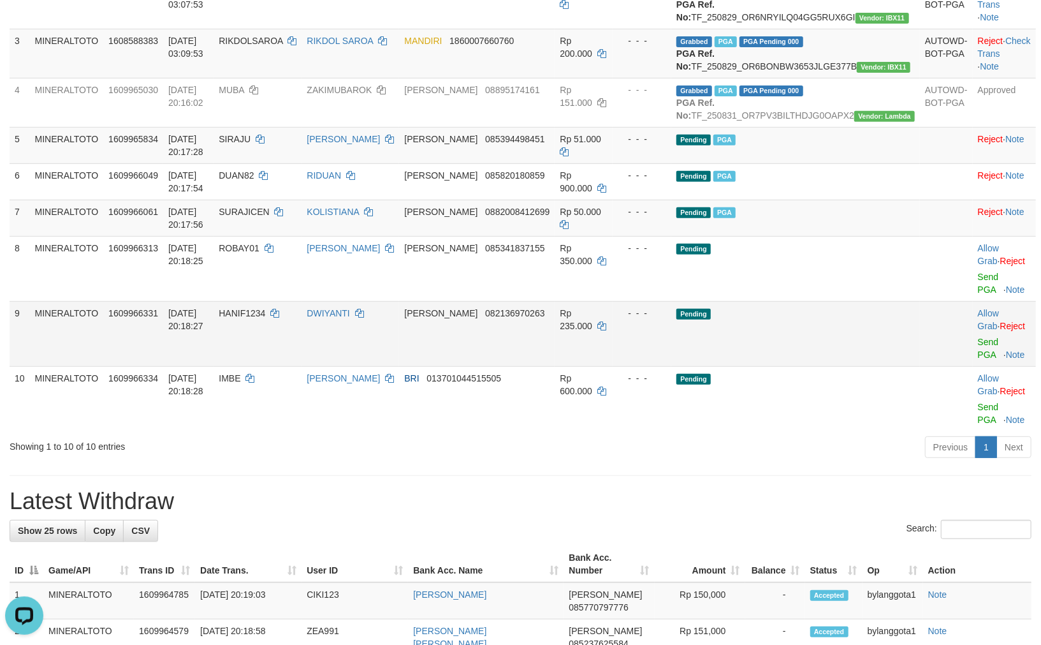
click at [756, 355] on td "Pending" at bounding box center [796, 333] width 249 height 65
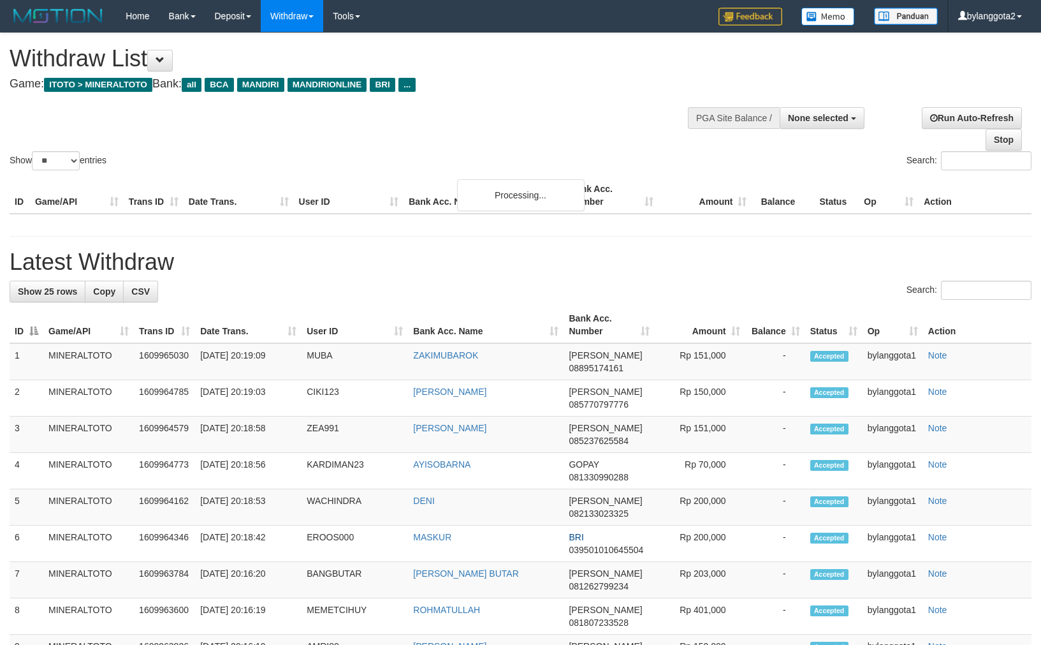
select select
select select "**"
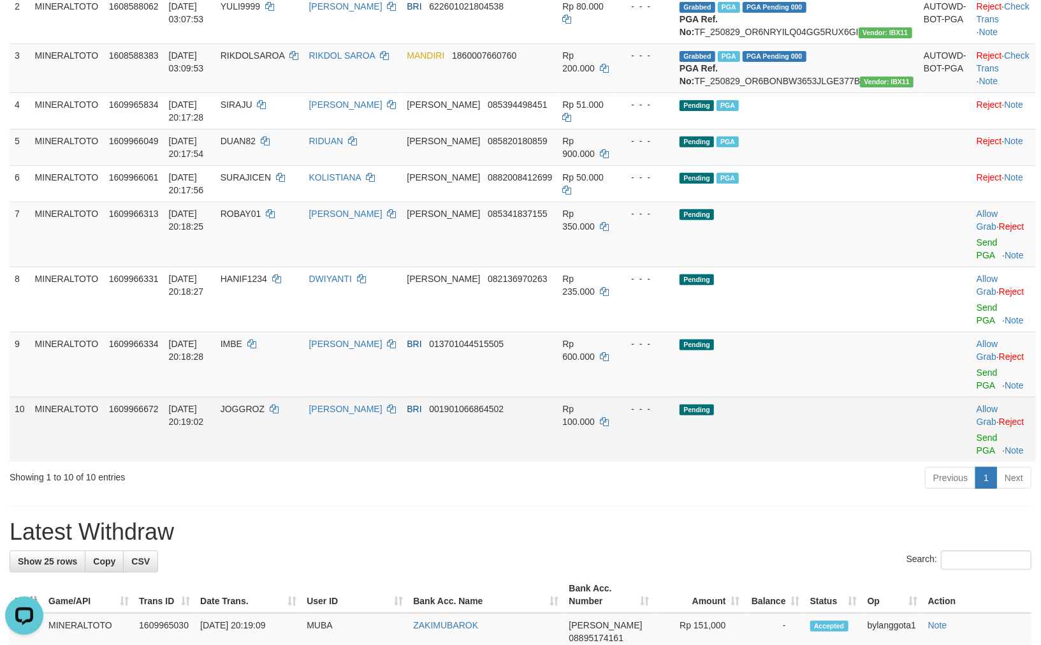
scroll to position [354, 0]
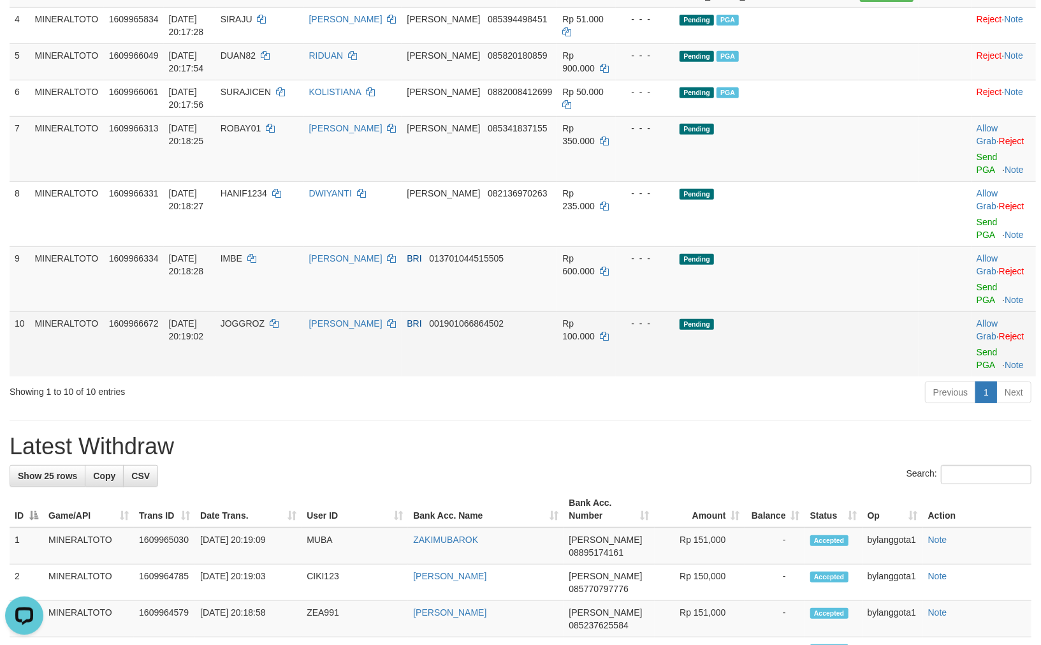
click at [675, 344] on td "- - -" at bounding box center [645, 343] width 59 height 65
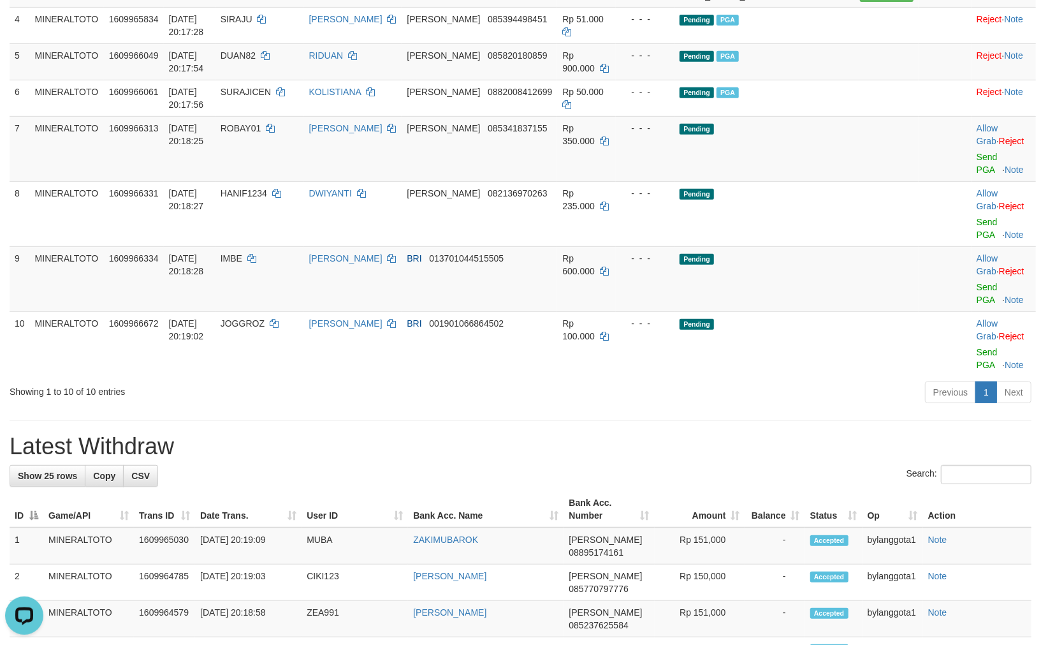
click at [740, 399] on div "**********" at bounding box center [520, 587] width 1041 height 1817
click at [977, 151] on div at bounding box center [1004, 148] width 54 height 3
click at [977, 175] on link "Send PGA" at bounding box center [987, 163] width 21 height 23
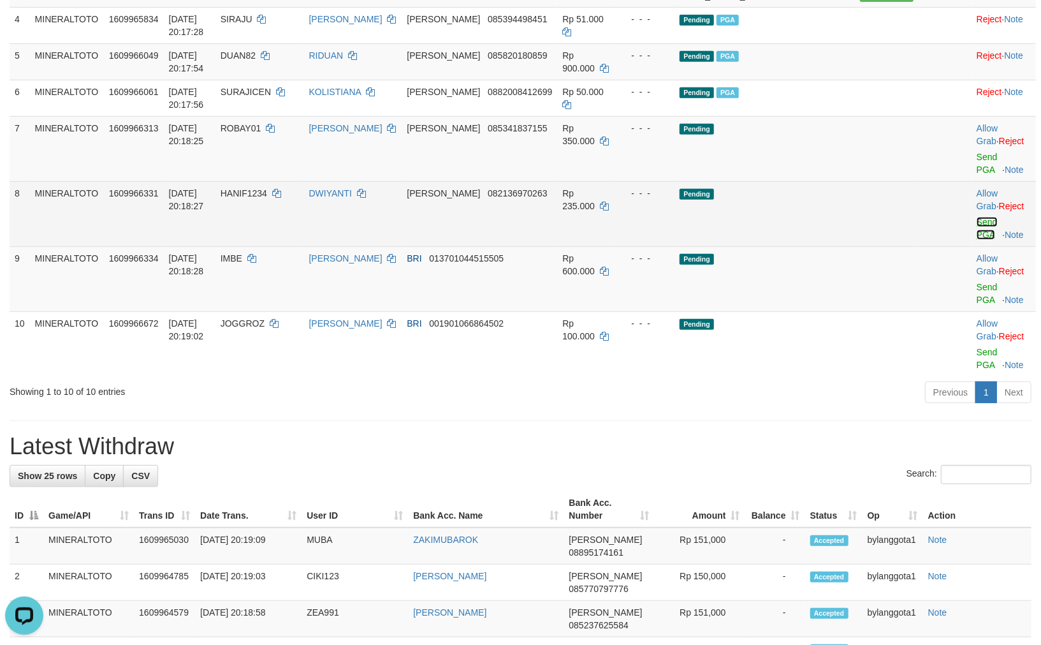
click at [977, 231] on link "Send PGA" at bounding box center [987, 228] width 21 height 23
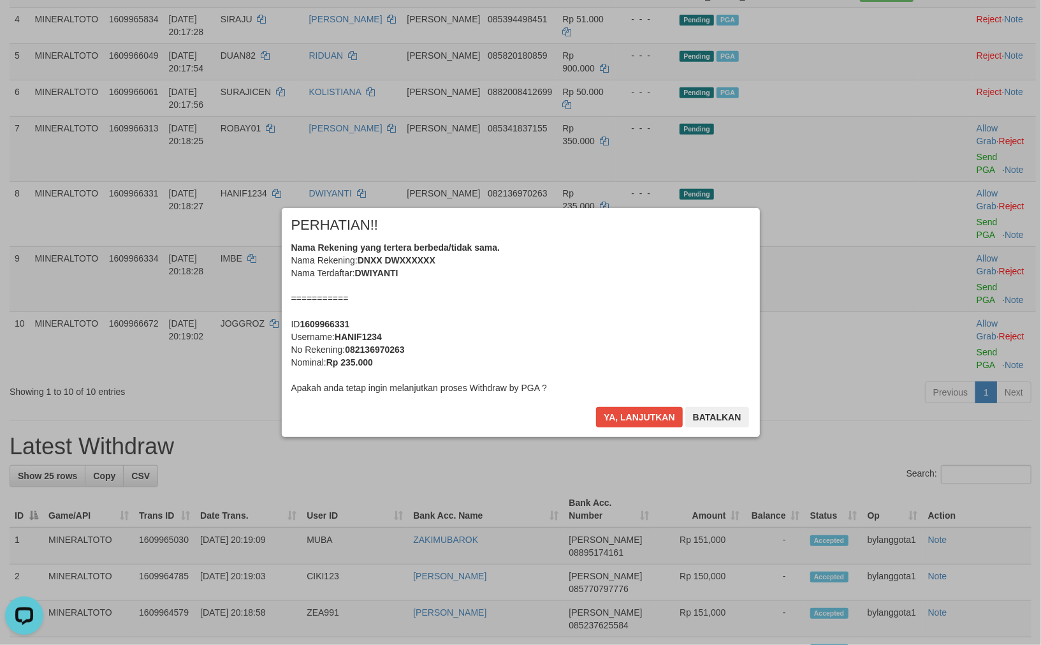
click at [629, 273] on div "Nama Rekening yang tertera berbeda/tidak sama. Nama Rekening: DNXX DWXXXXXX Nam…" at bounding box center [520, 317] width 459 height 153
click at [596, 407] on button "Ya, lanjutkan" at bounding box center [639, 417] width 87 height 20
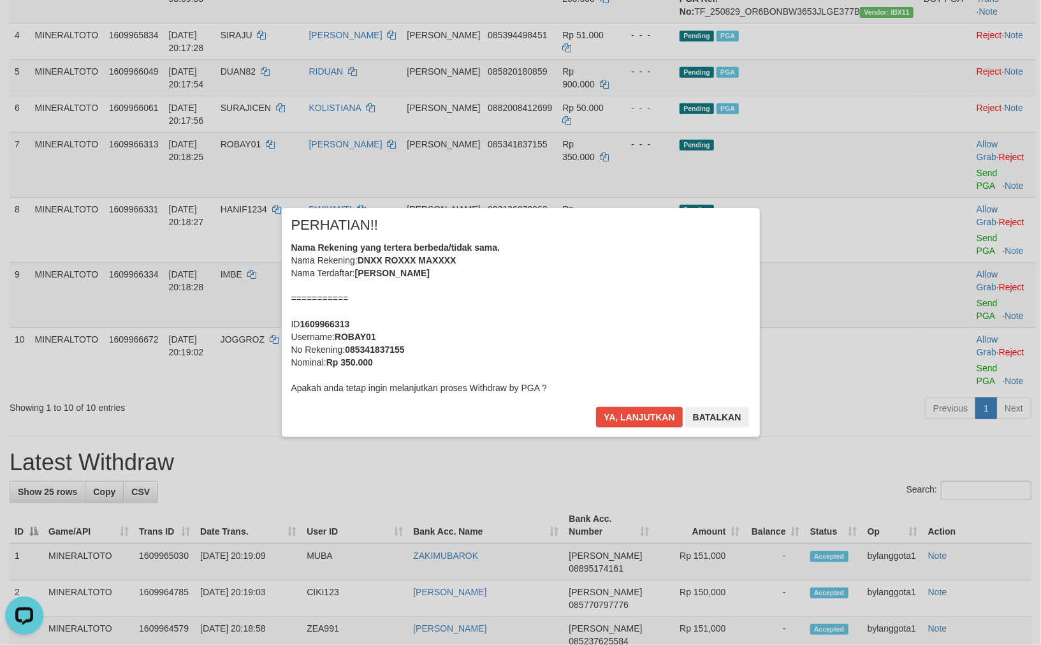
click at [629, 273] on div "Nama Rekening yang tertera berbeda/tidak sama. Nama Rekening: DNXX ROXXX MAXXXX…" at bounding box center [520, 317] width 459 height 153
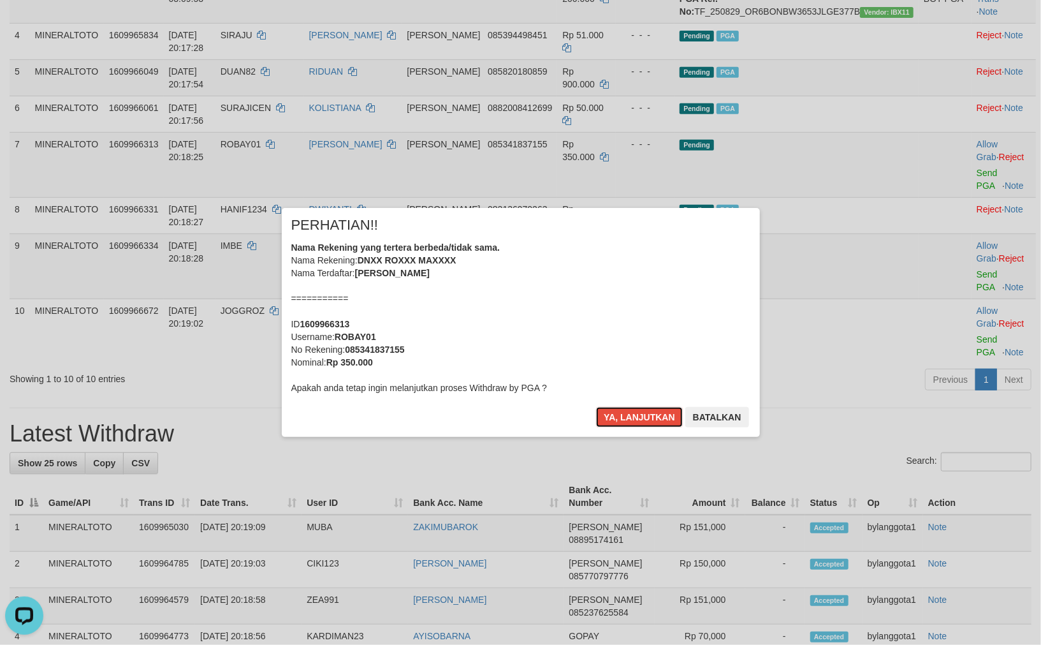
click at [596, 407] on button "Ya, lanjutkan" at bounding box center [639, 417] width 87 height 20
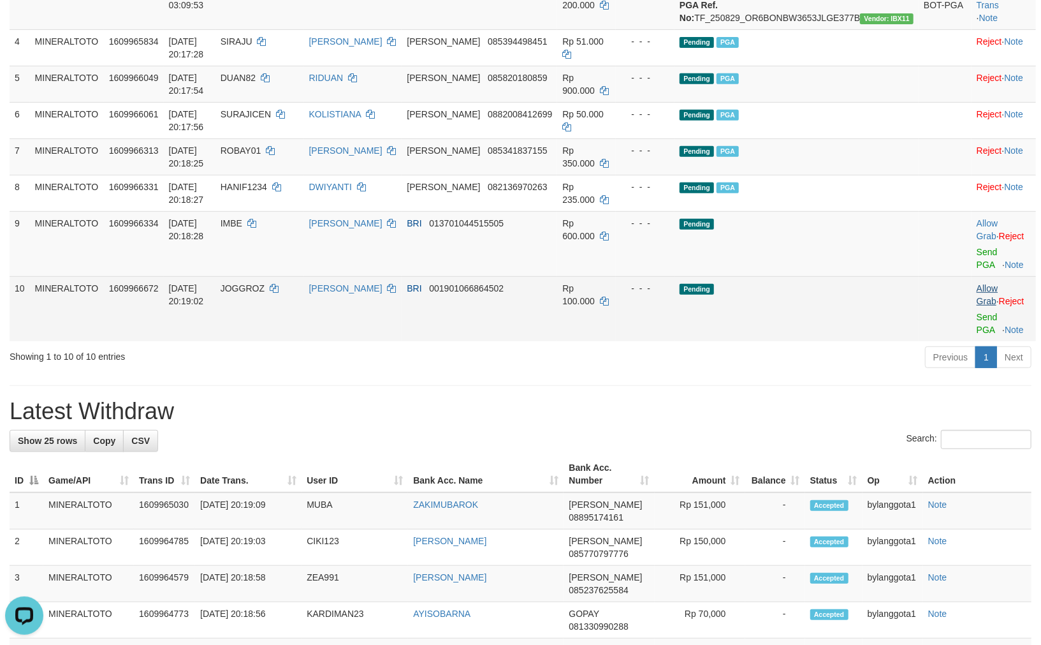
scroll to position [335, 0]
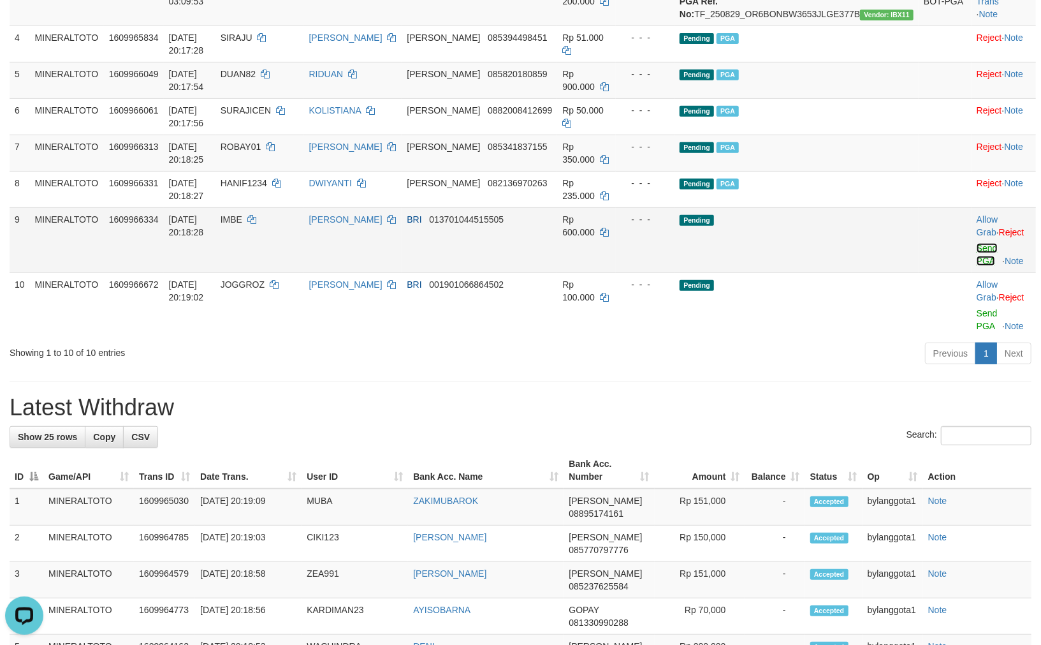
click at [977, 266] on link "Send PGA" at bounding box center [987, 254] width 21 height 23
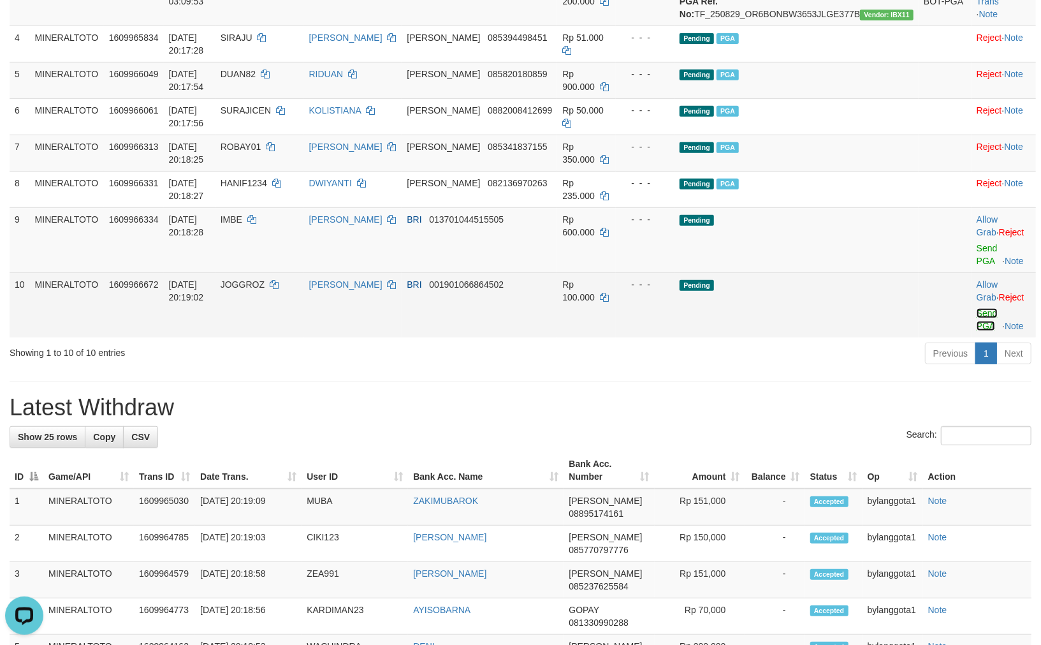
click at [977, 324] on link "Send PGA" at bounding box center [987, 319] width 21 height 23
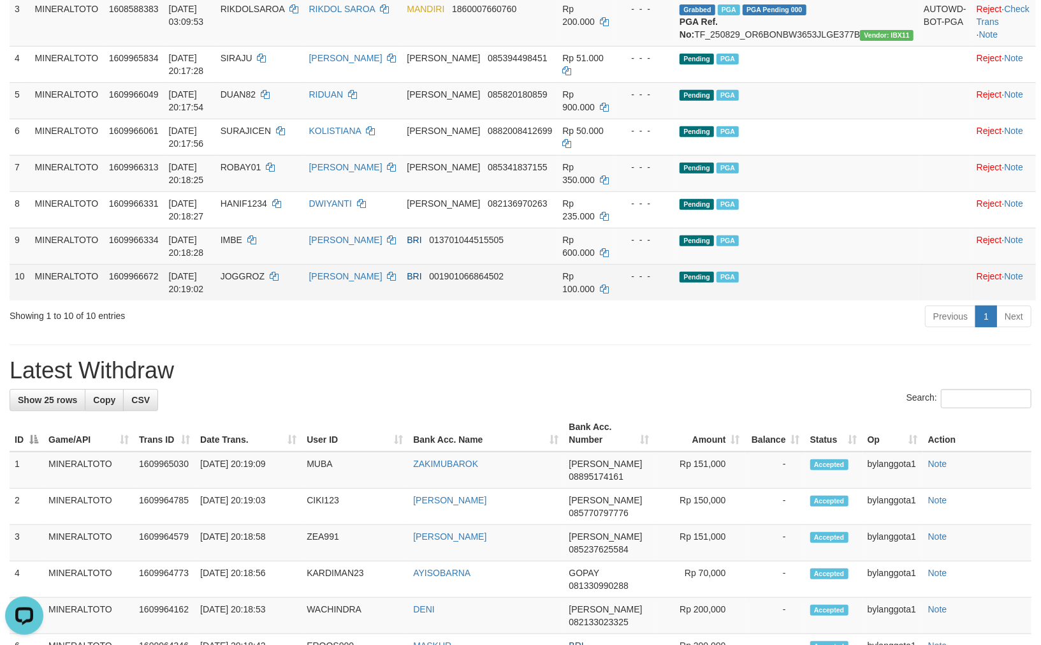
scroll to position [177, 0]
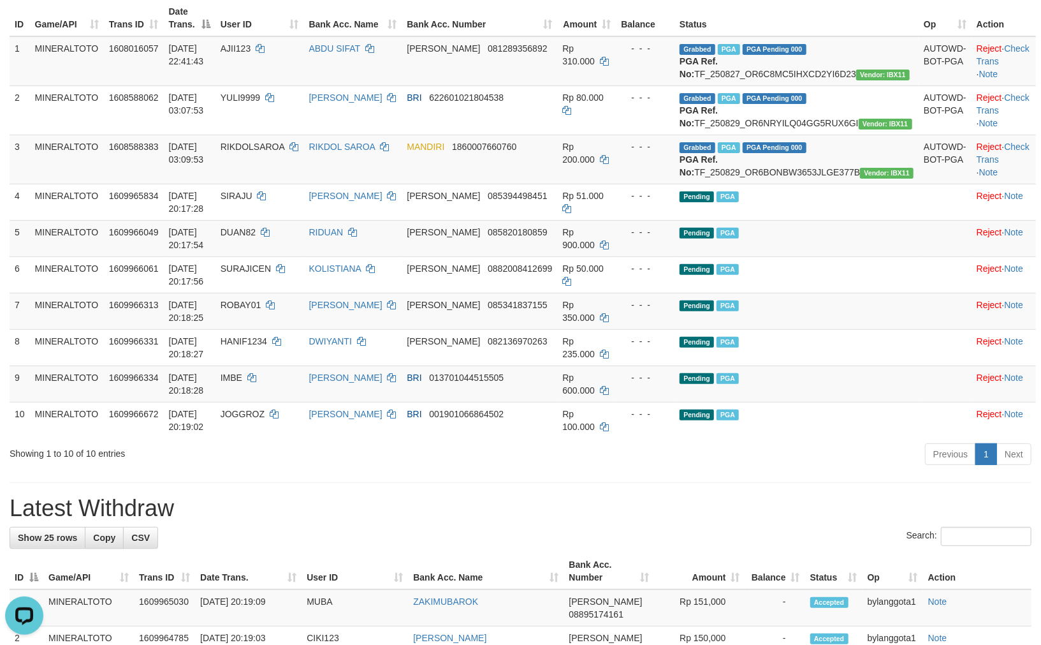
click at [836, 469] on div "Previous 1 Next" at bounding box center [737, 455] width 589 height 27
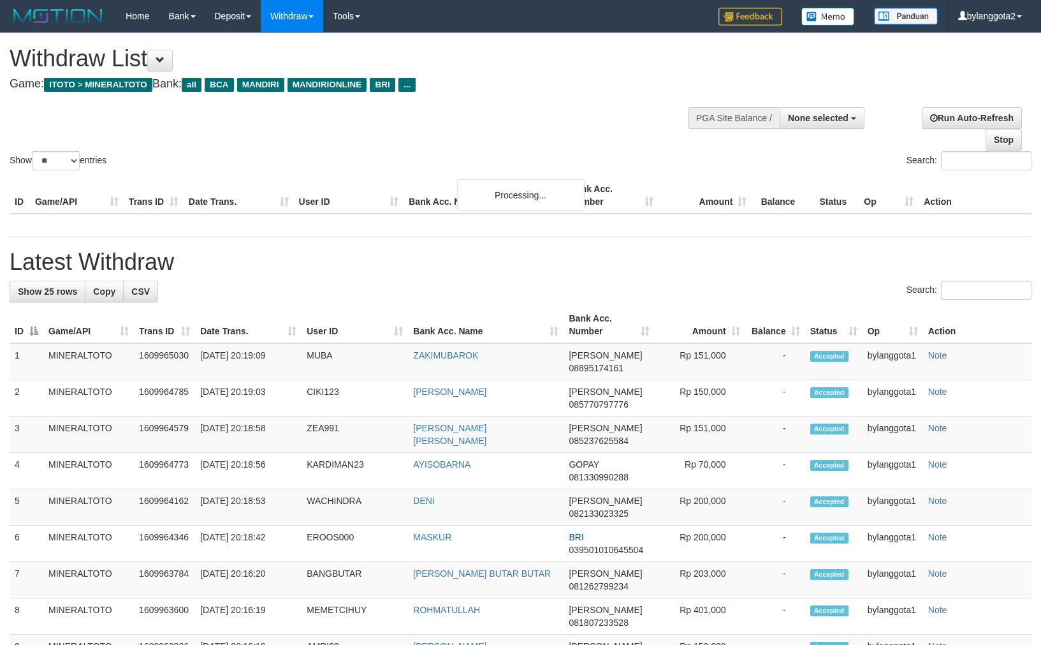
select select
select select "**"
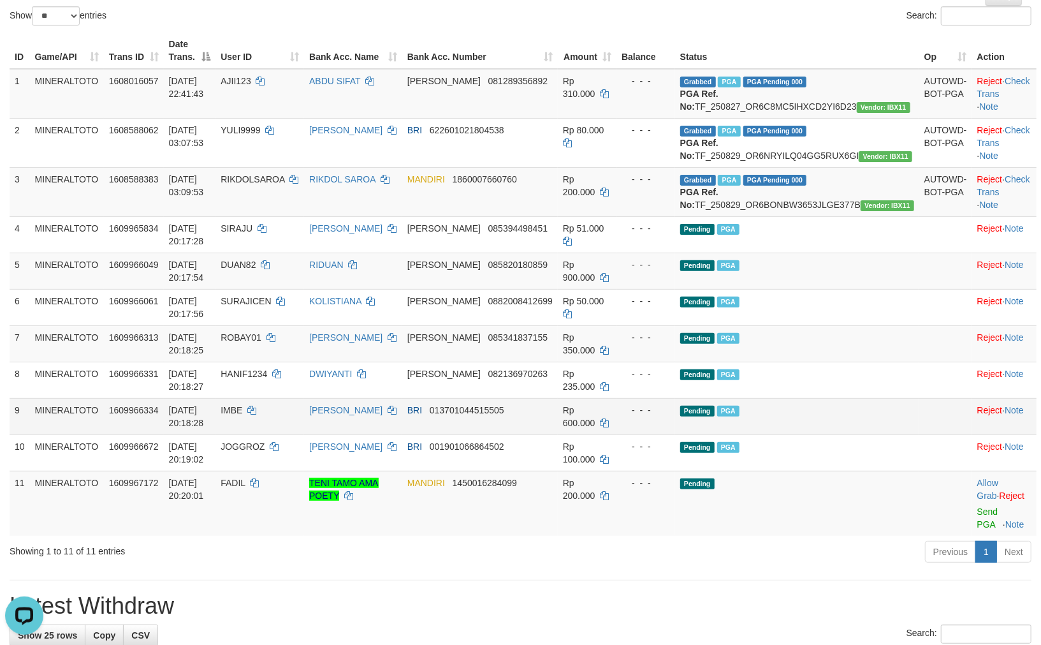
click at [833, 434] on td "Pending PGA" at bounding box center [797, 416] width 244 height 36
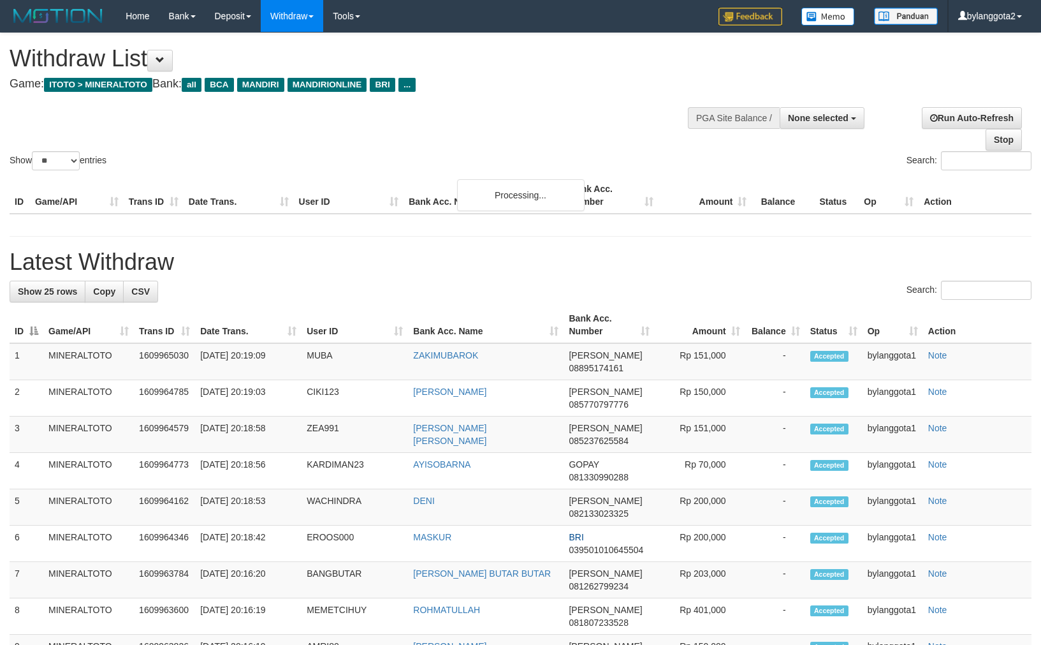
select select
select select "**"
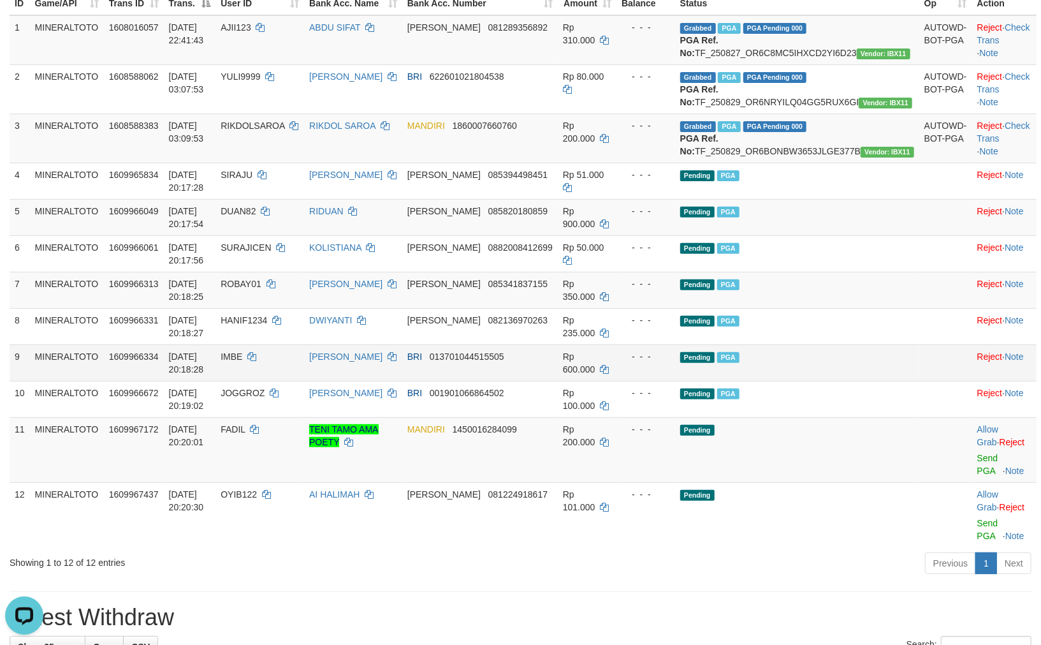
scroll to position [269, 0]
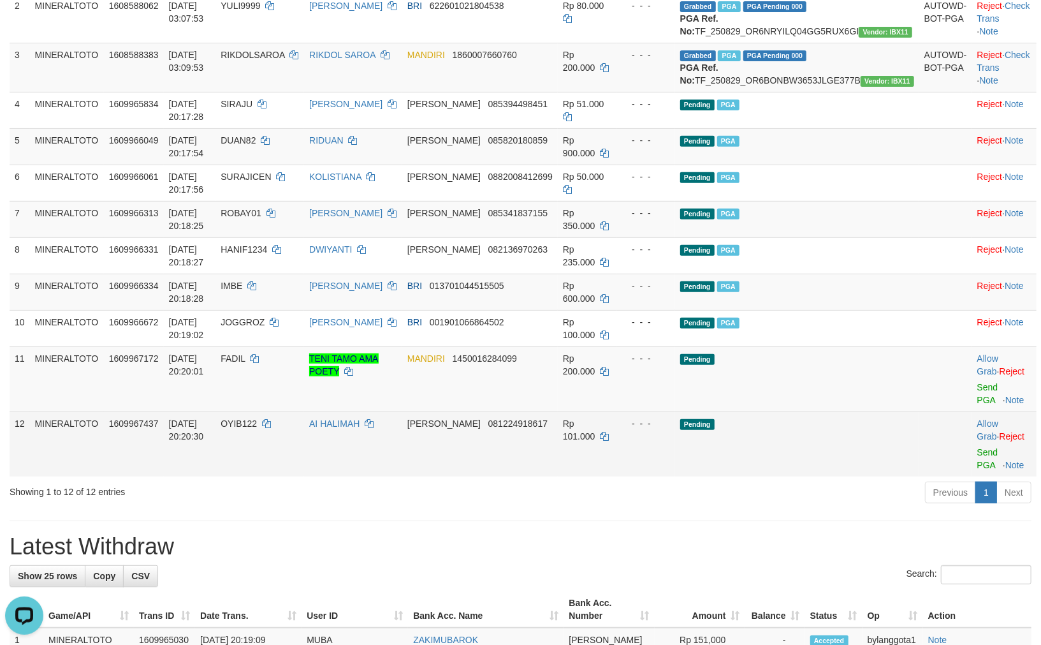
click at [673, 423] on td "- - -" at bounding box center [646, 443] width 59 height 65
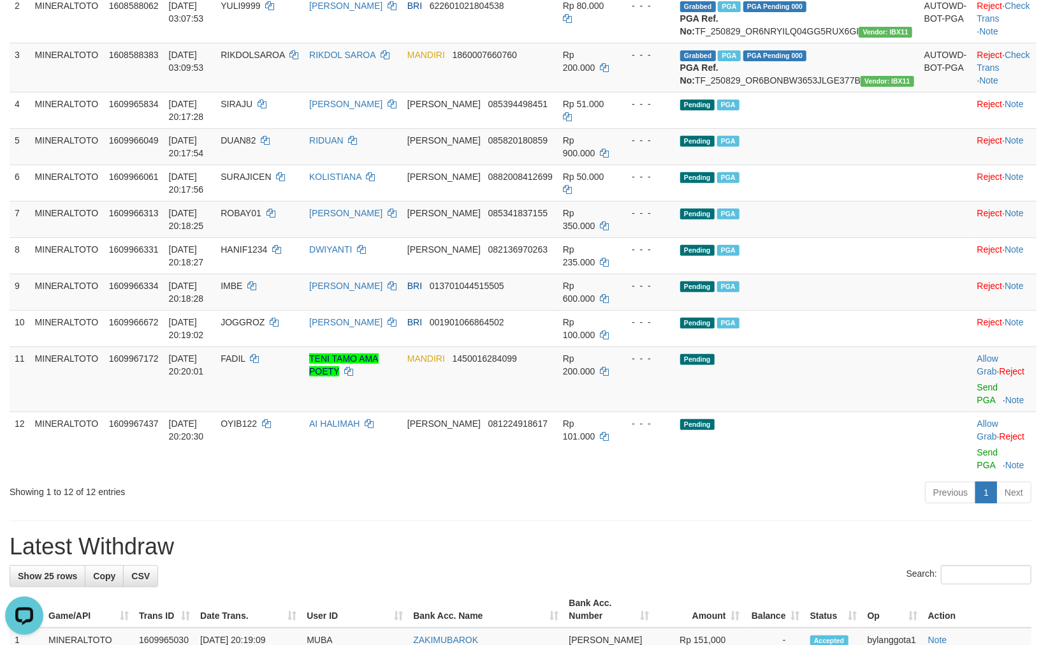
drag, startPoint x: 770, startPoint y: 515, endPoint x: 773, endPoint y: 504, distance: 11.1
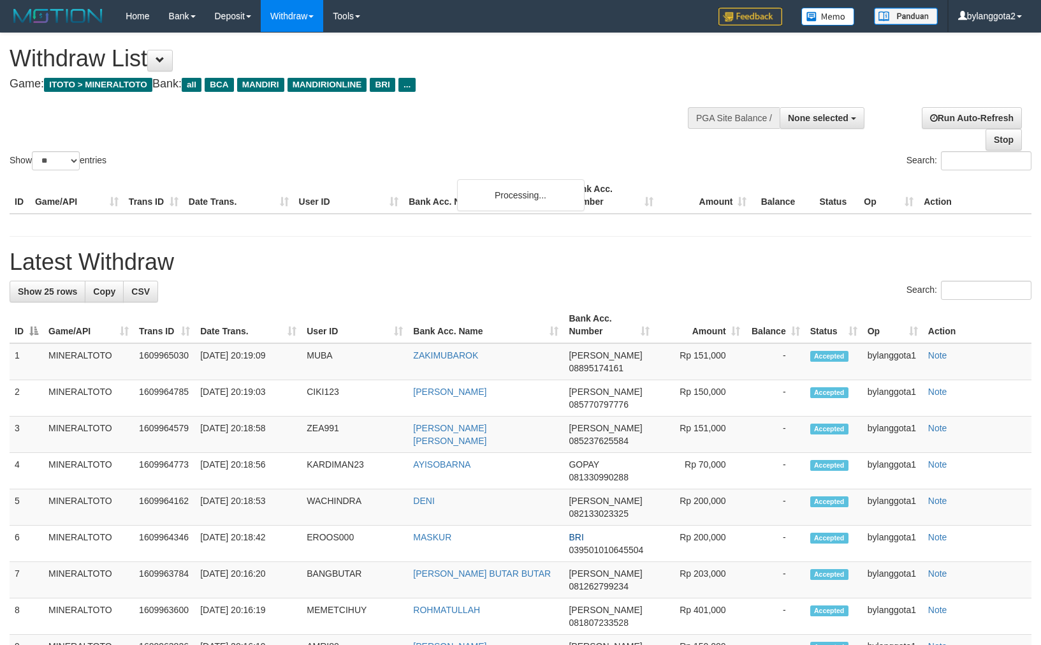
select select
select select "**"
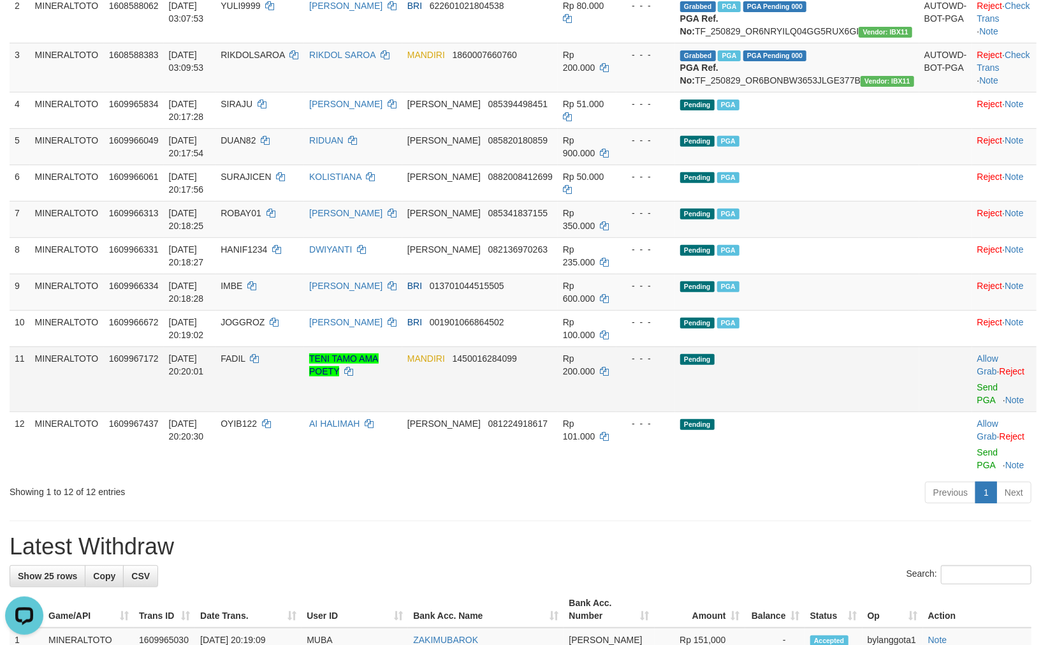
click at [617, 411] on td "Rp 200.000" at bounding box center [587, 378] width 59 height 65
click at [978, 405] on link "Send PGA" at bounding box center [988, 393] width 21 height 23
click link "Send PGA"
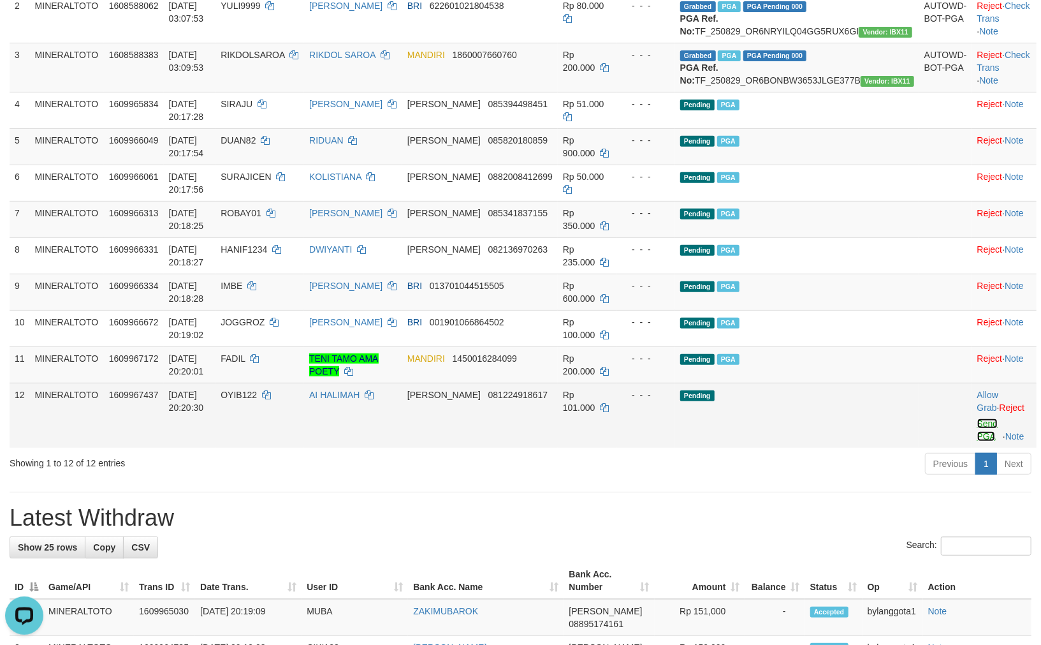
scroll to position [253, 0]
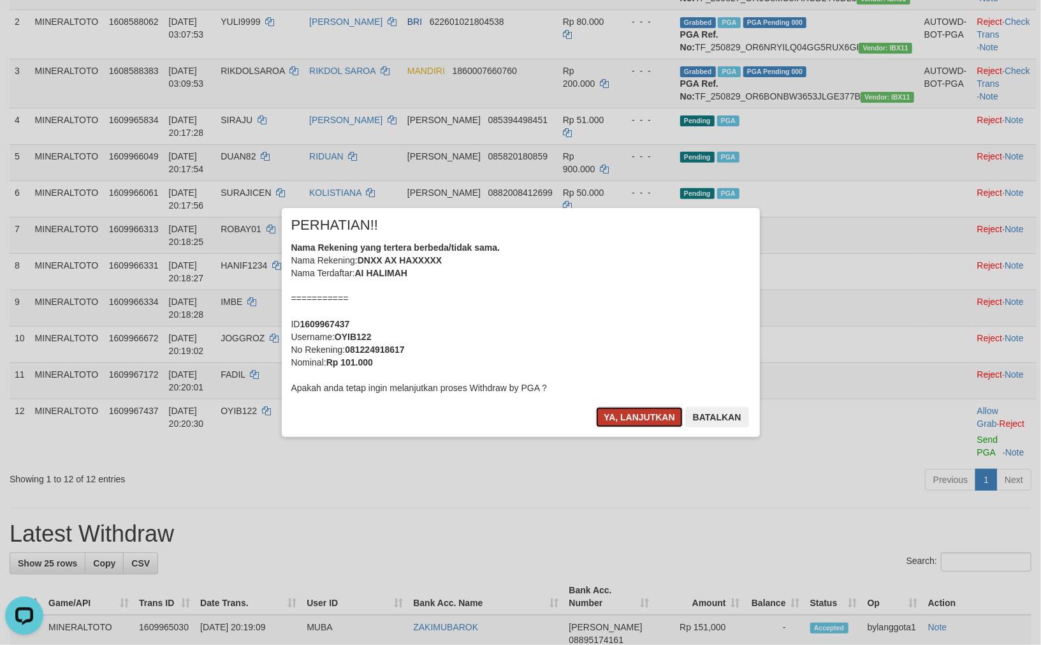
click button "Ya, lanjutkan"
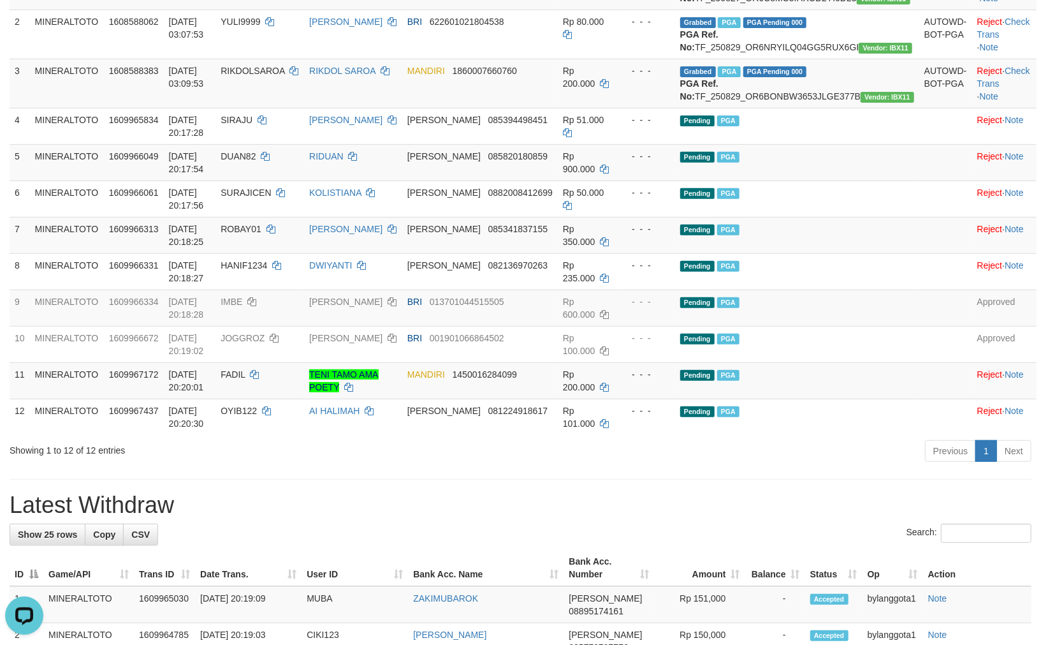
click div "Previous 1 Next"
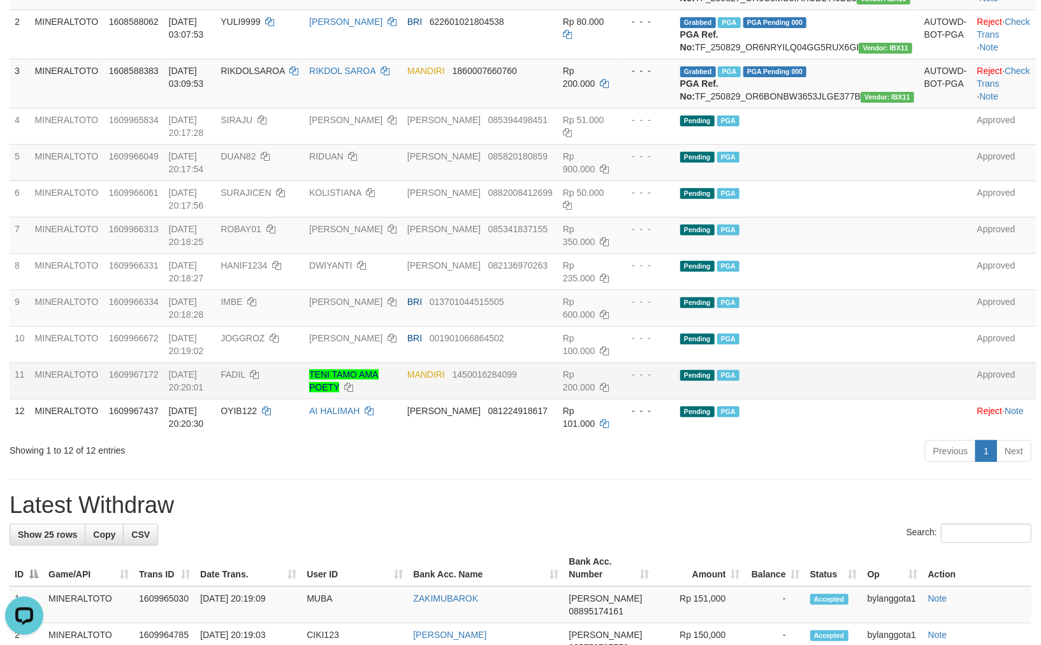
click td "MANDIRI 1450016284099"
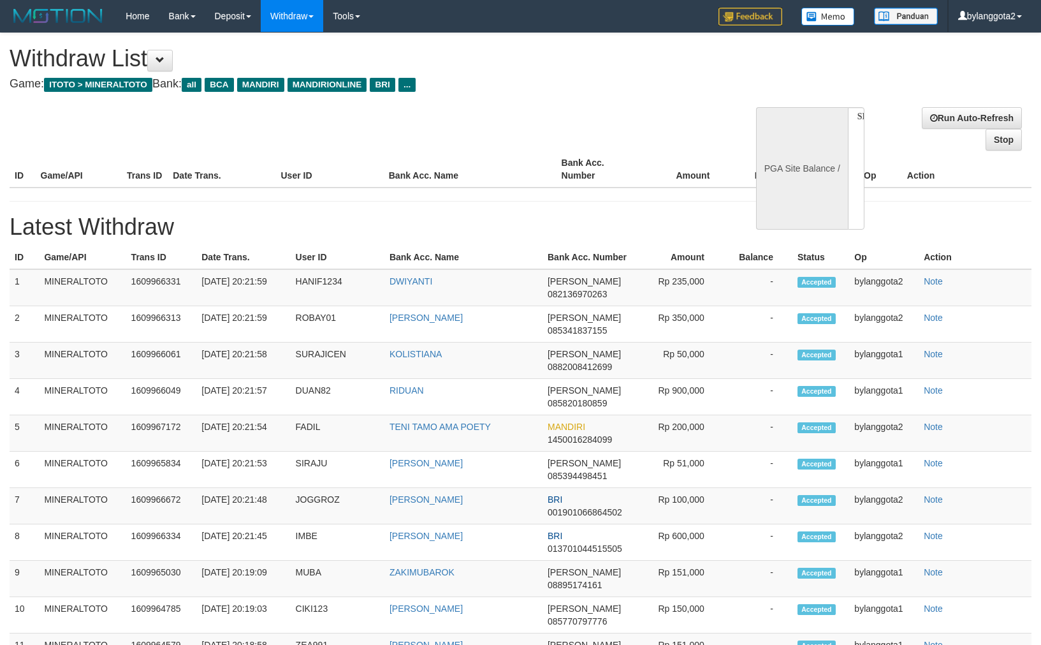
select select
select select "**"
select select
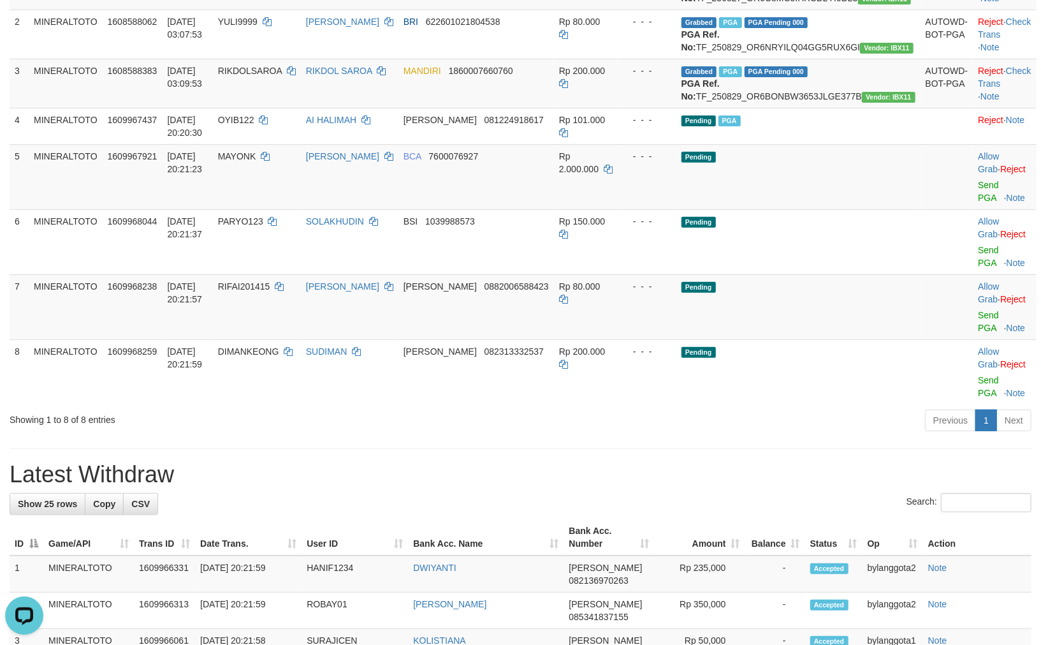
scroll to position [253, 0]
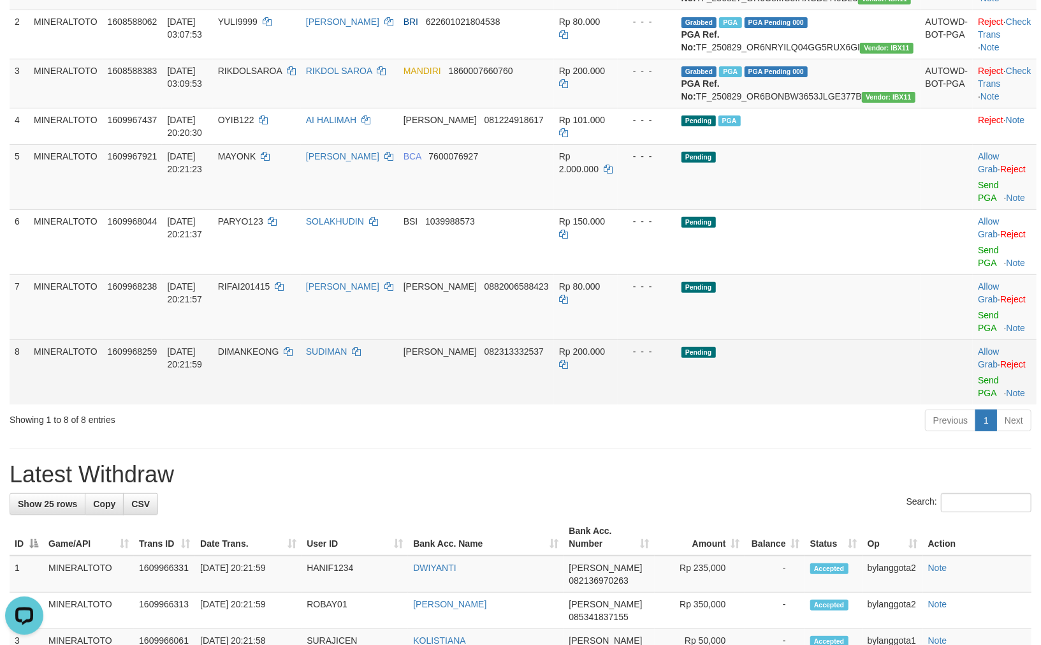
click at [813, 339] on td "Pending" at bounding box center [799, 371] width 244 height 65
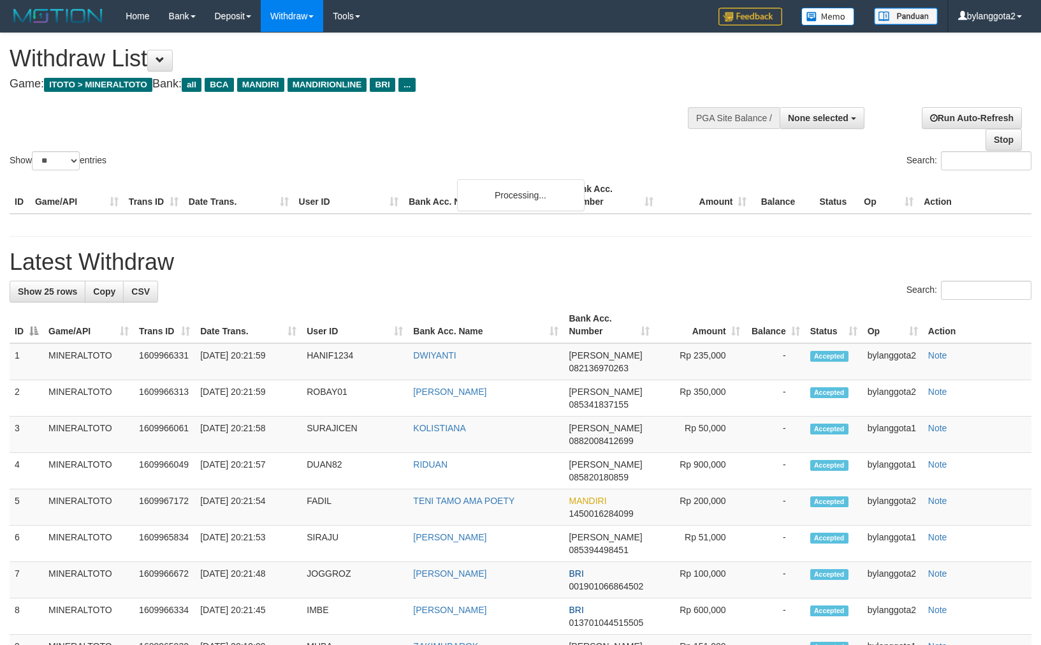
select select
select select "**"
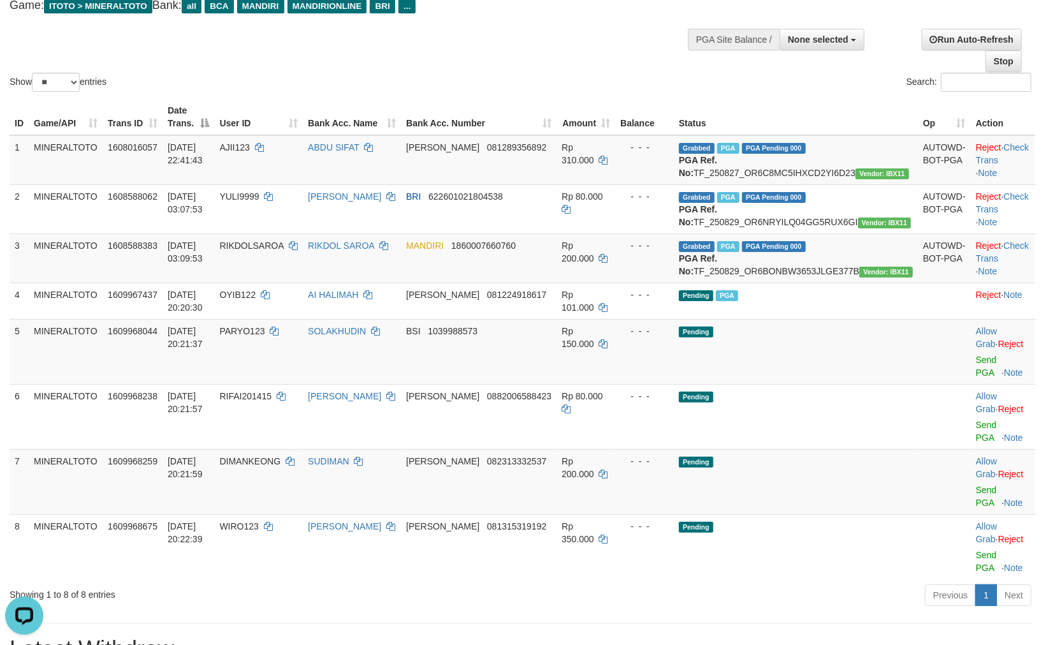
scroll to position [212, 0]
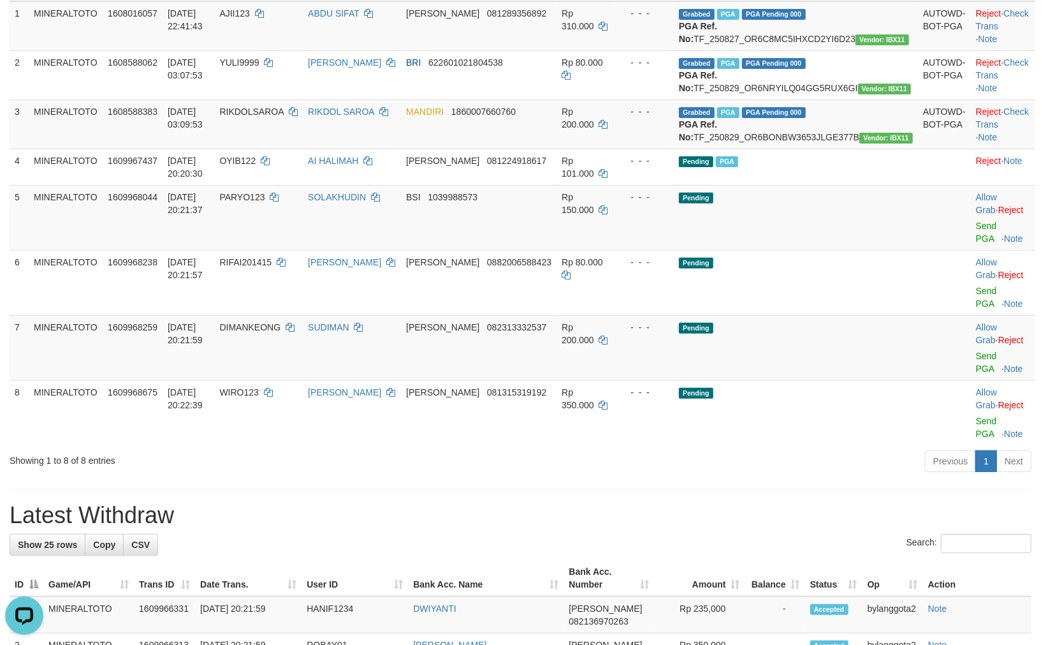
click at [846, 449] on div "Previous 1 Next" at bounding box center [737, 462] width 589 height 27
click at [976, 244] on link "Send PGA" at bounding box center [986, 232] width 21 height 23
click at [976, 298] on link "Send PGA" at bounding box center [986, 297] width 21 height 23
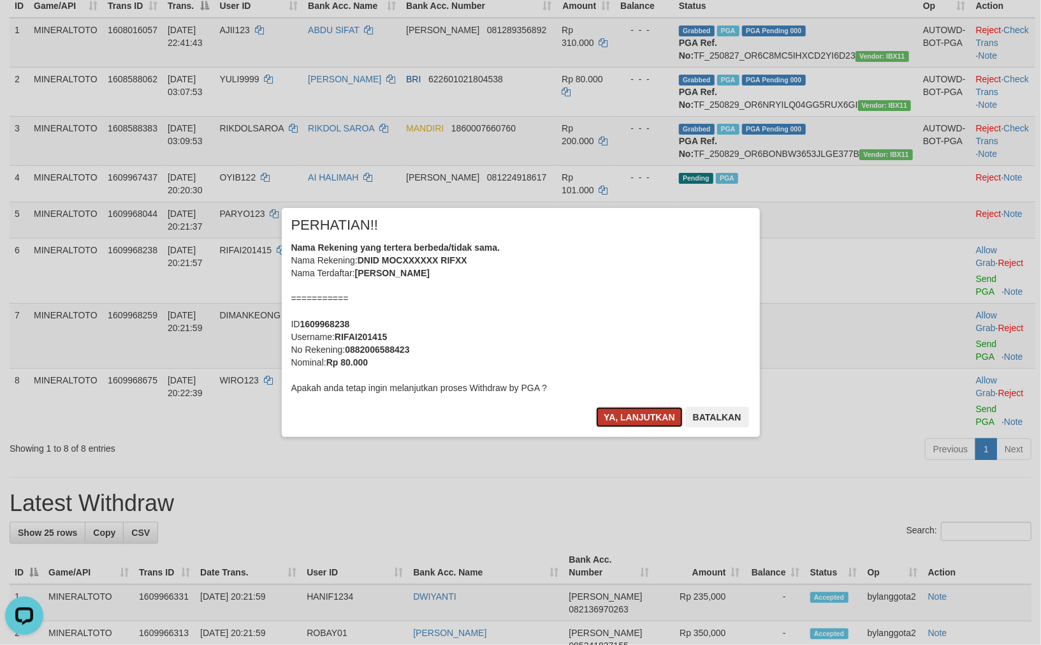
click at [639, 420] on button "Ya, lanjutkan" at bounding box center [639, 417] width 87 height 20
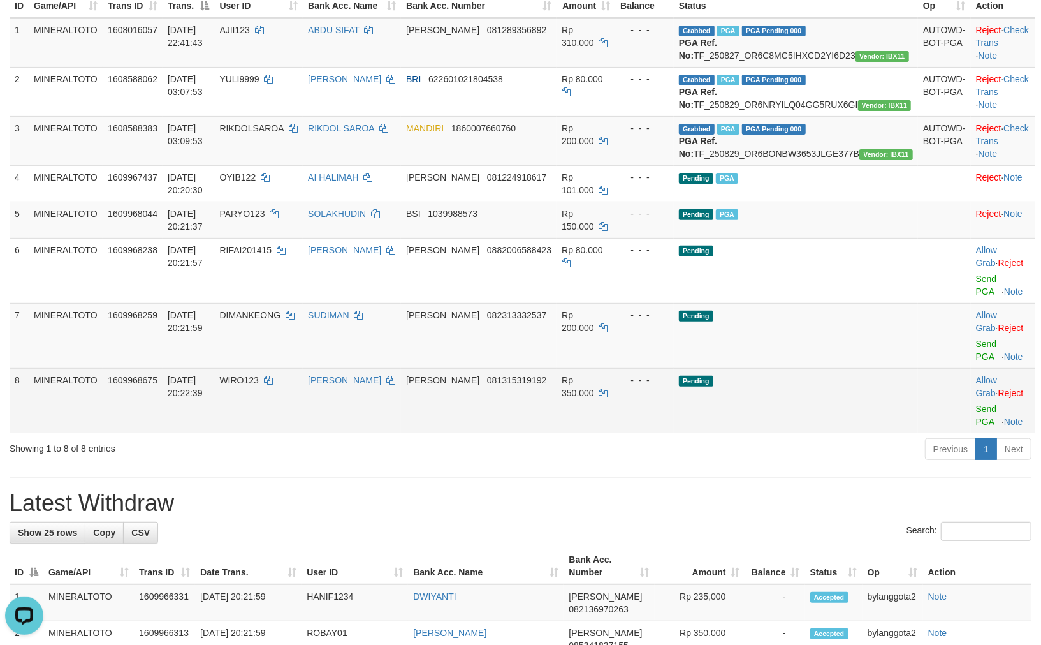
scroll to position [180, 0]
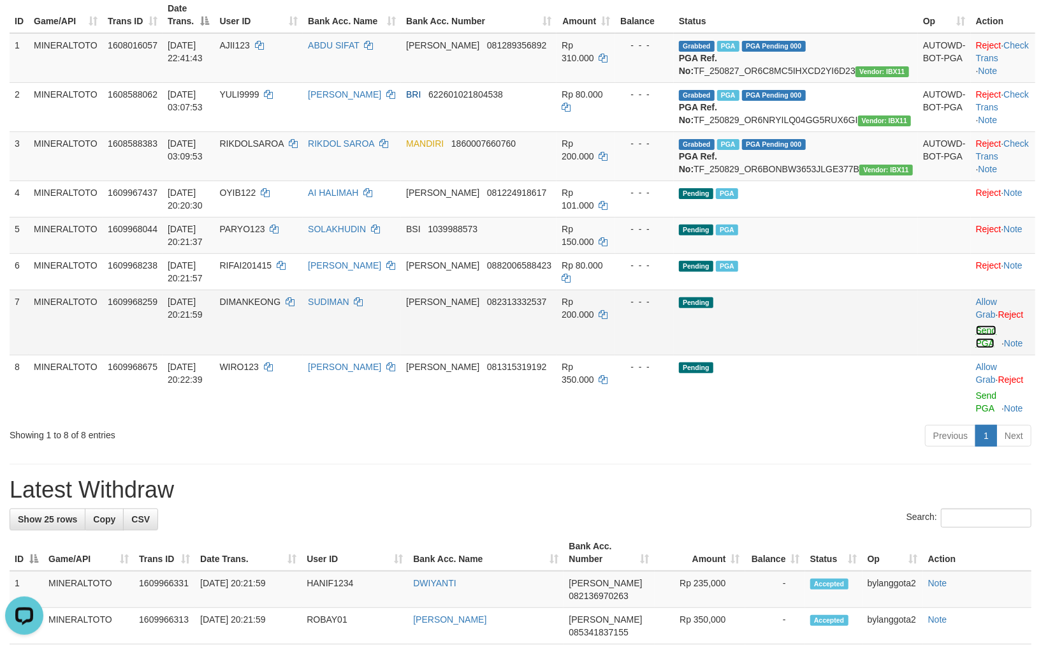
click at [976, 348] on link "Send PGA" at bounding box center [986, 336] width 21 height 23
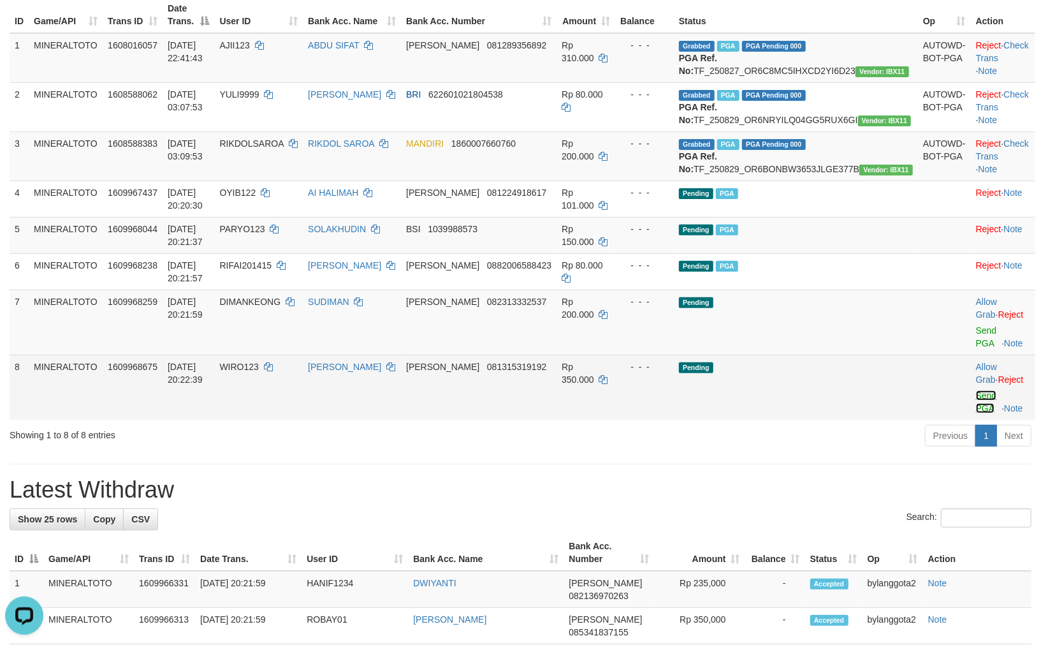
click at [976, 406] on link "Send PGA" at bounding box center [986, 401] width 21 height 23
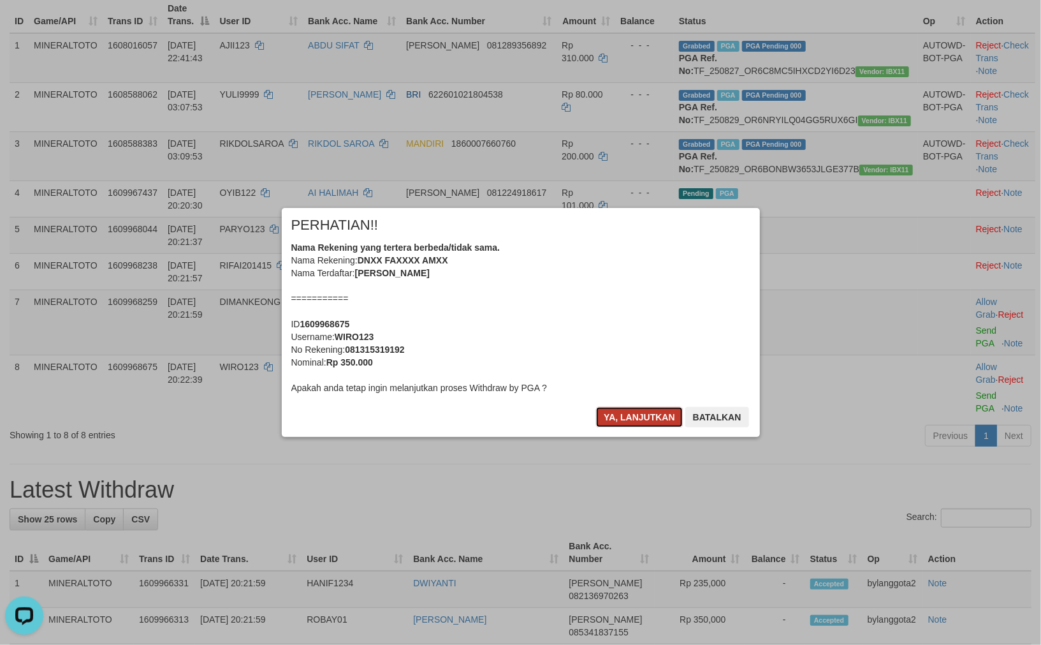
click at [654, 422] on button "Ya, lanjutkan" at bounding box center [639, 417] width 87 height 20
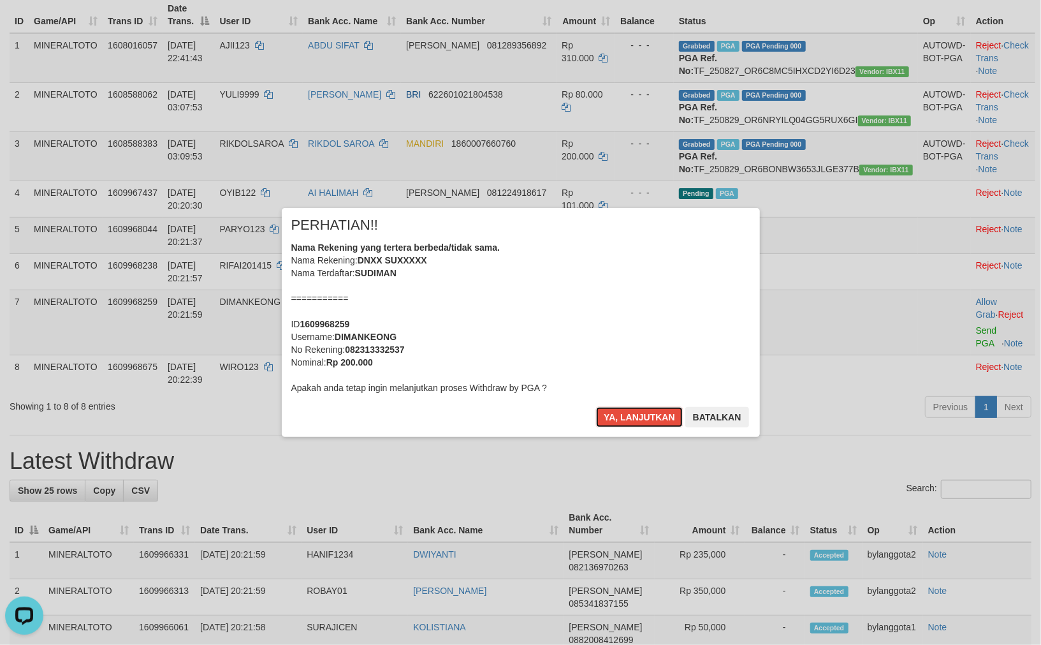
click at [654, 422] on button "Ya, lanjutkan" at bounding box center [639, 417] width 87 height 20
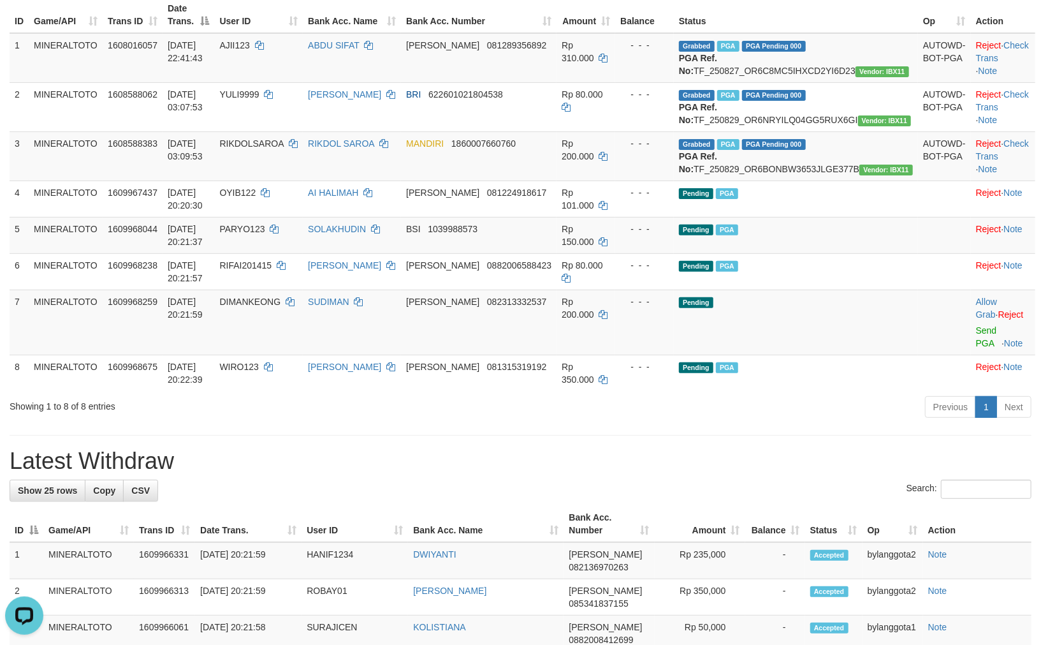
scroll to position [165, 0]
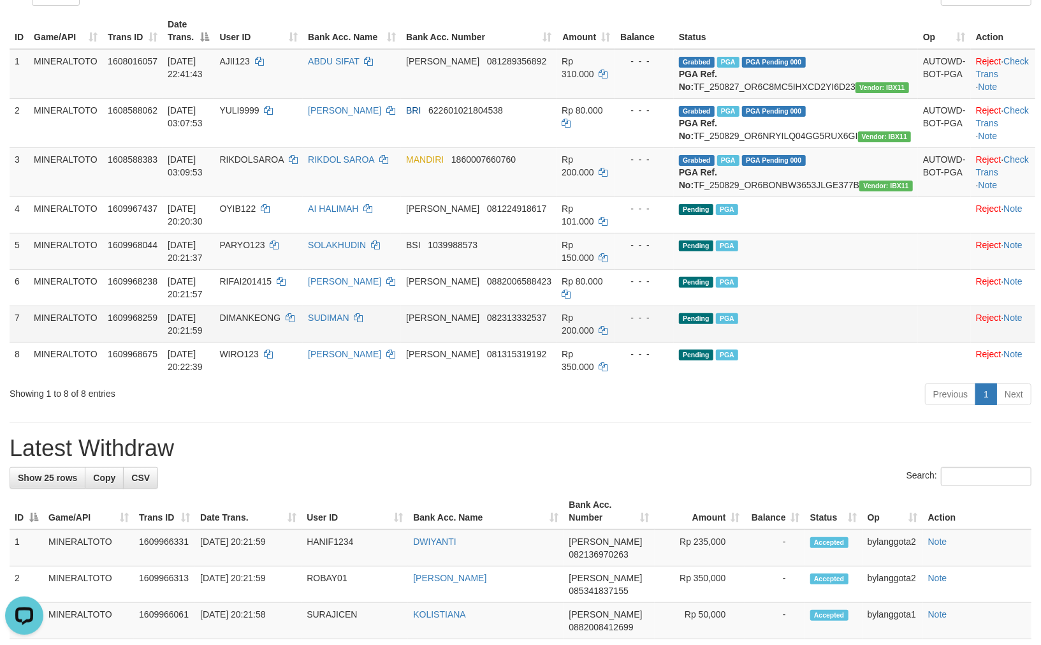
click at [802, 342] on td "Pending PGA" at bounding box center [796, 323] width 244 height 36
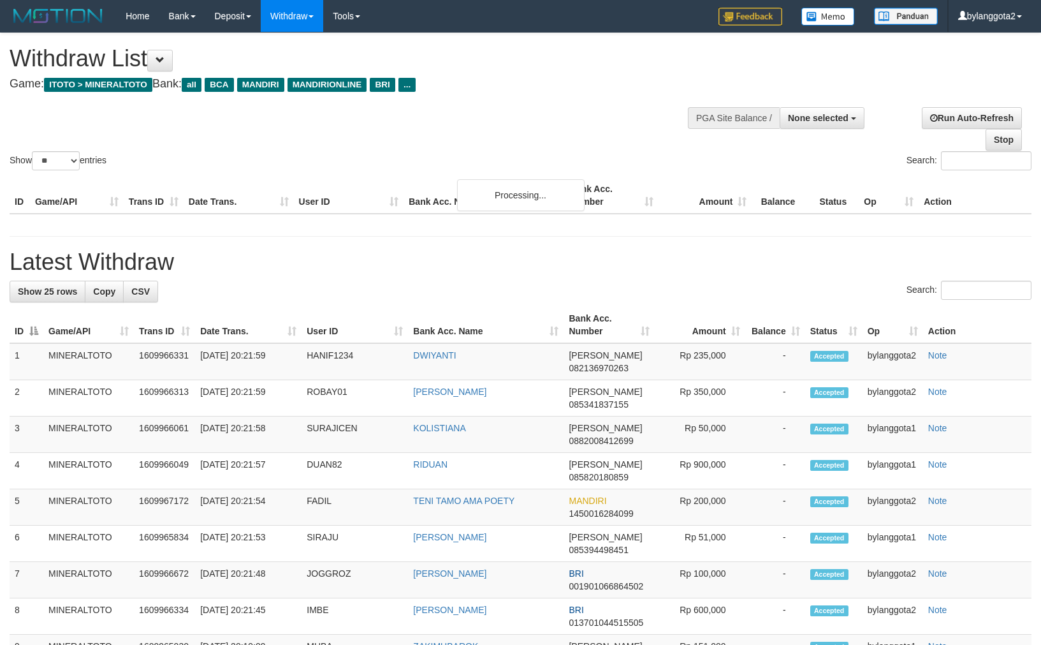
select select
select select "**"
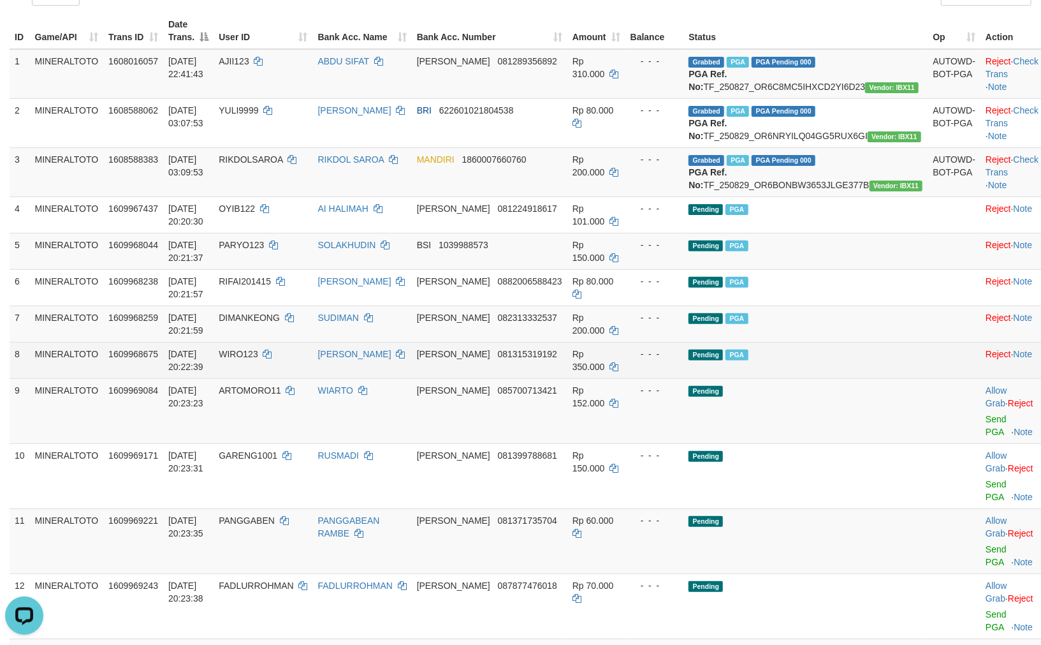
click at [807, 378] on td "Pending PGA" at bounding box center [806, 360] width 244 height 36
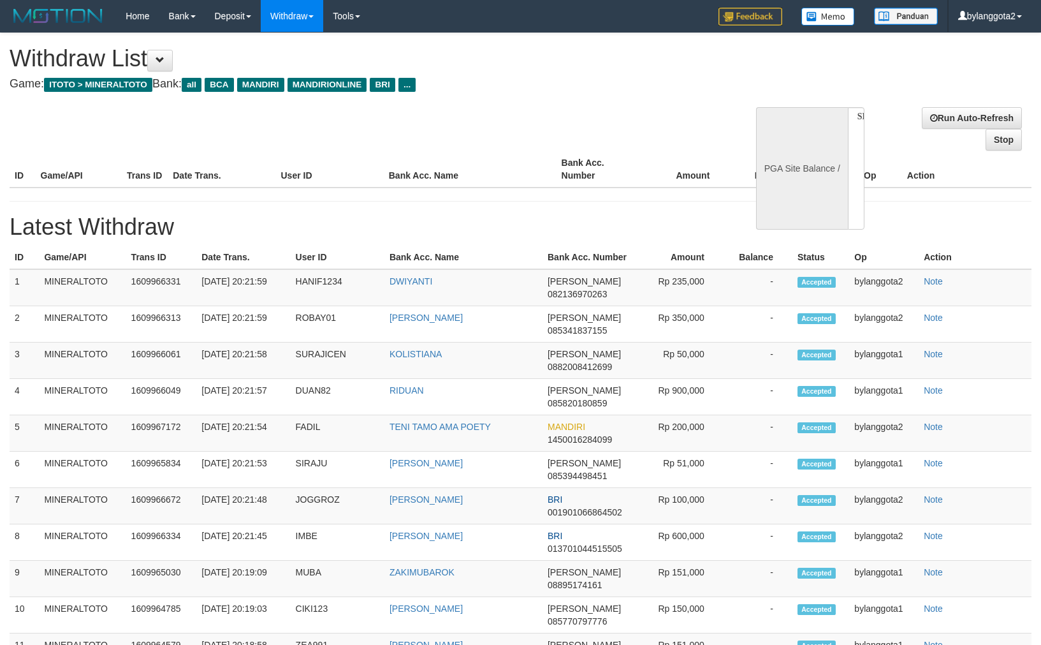
select select
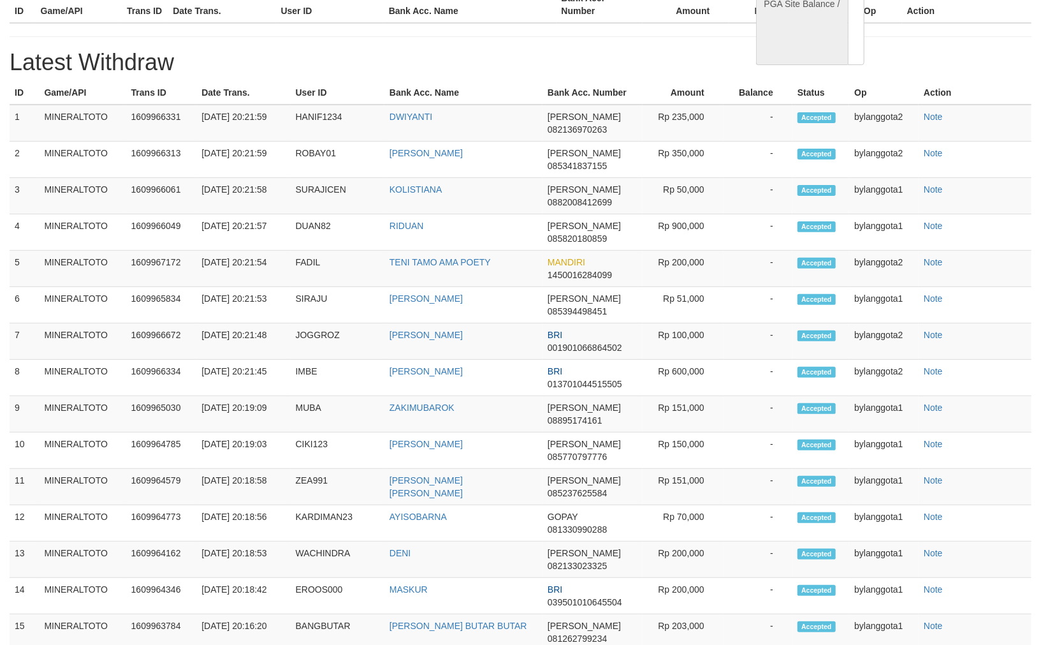
select select "**"
select select
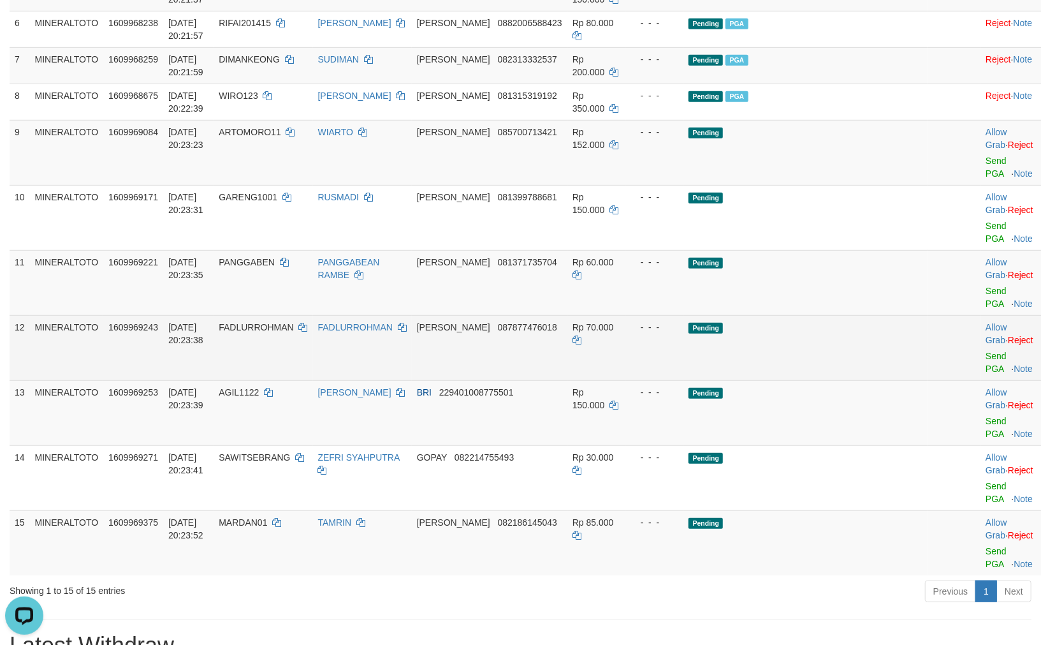
scroll to position [448, 0]
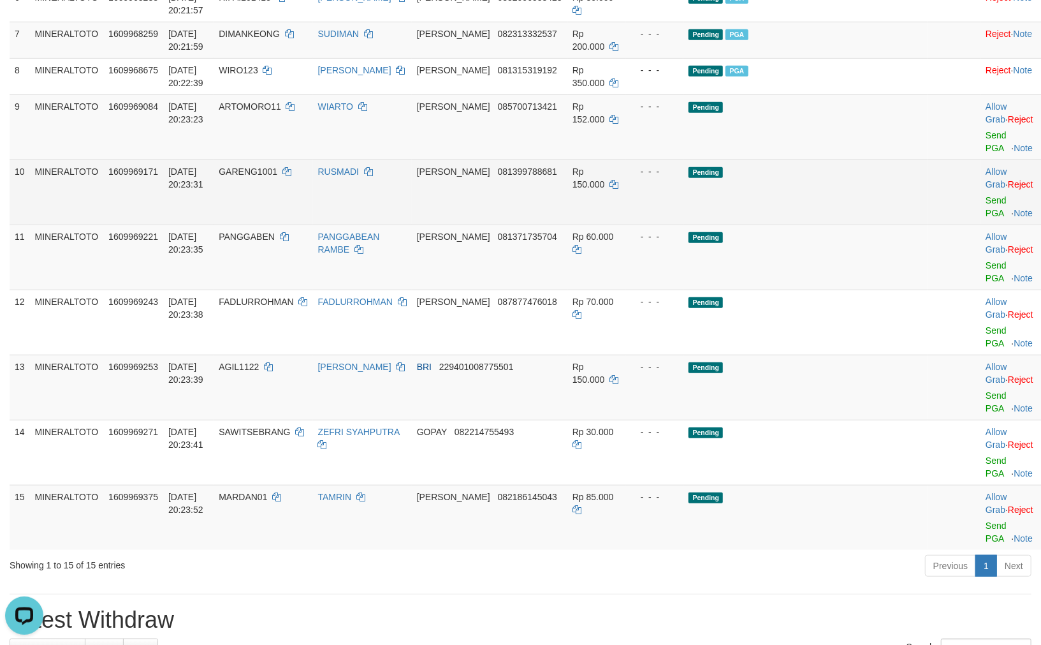
click at [568, 224] on td "DANA 081399788681" at bounding box center [490, 191] width 156 height 65
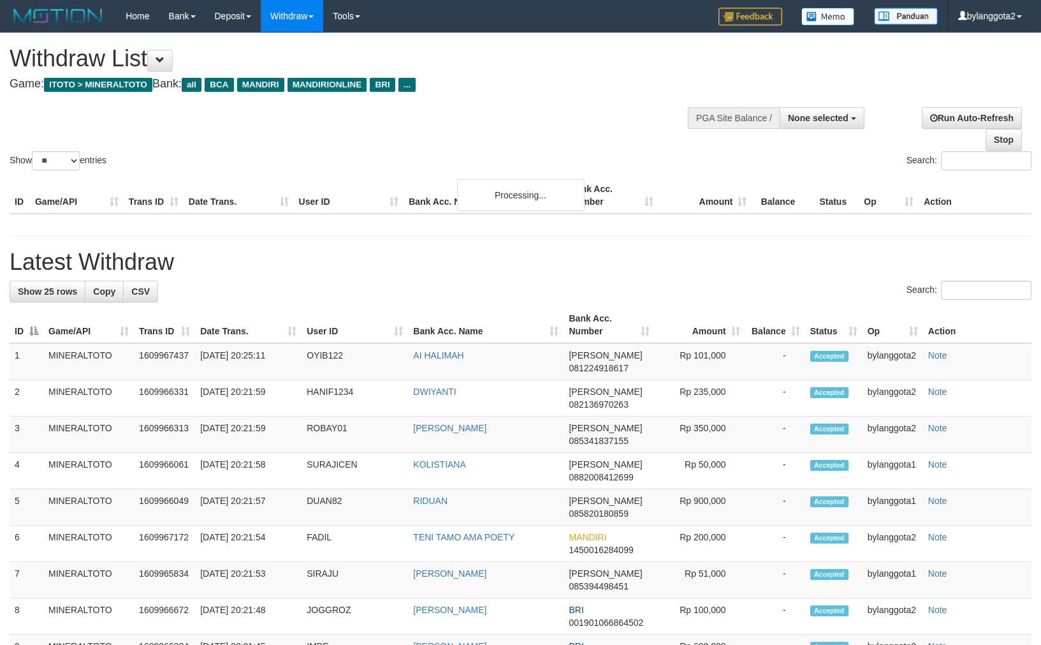
select select
select select "**"
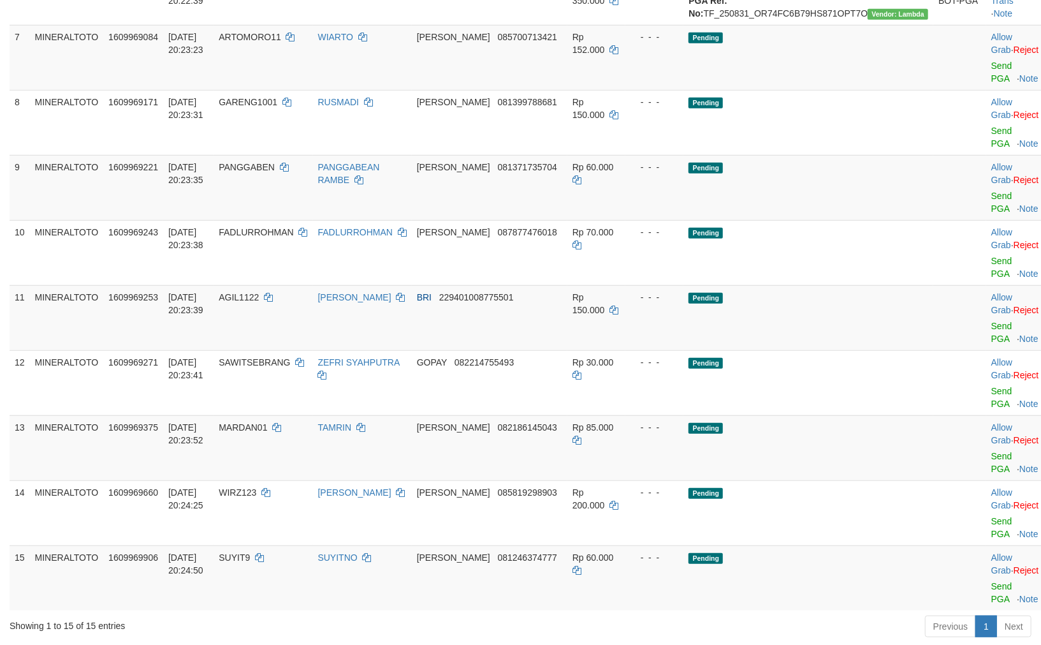
scroll to position [448, 0]
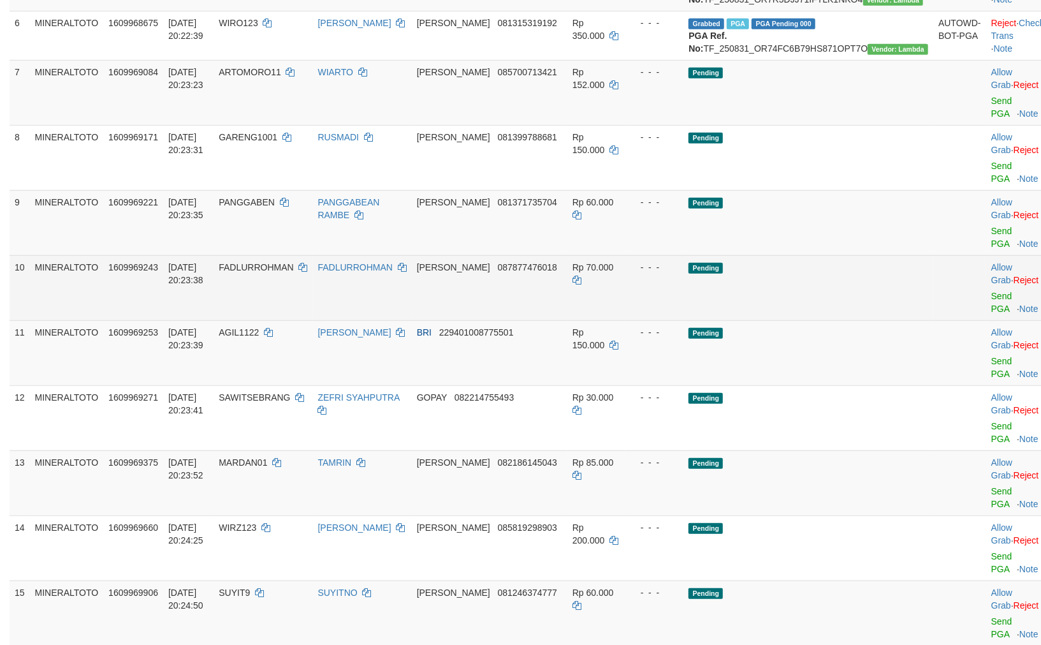
click at [754, 320] on td "Pending" at bounding box center [809, 287] width 250 height 65
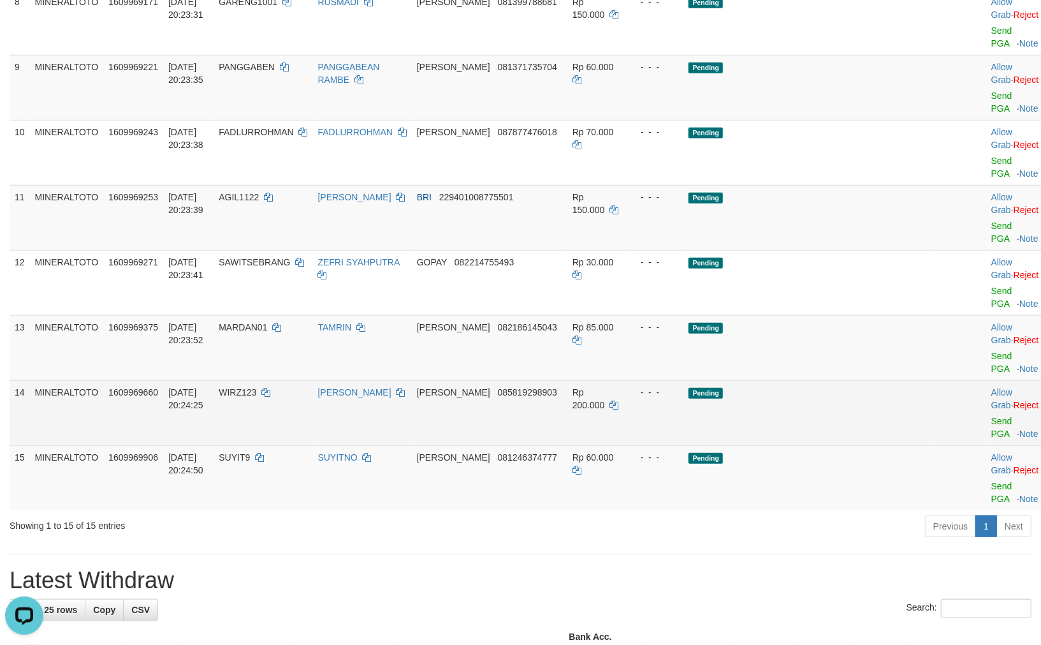
scroll to position [710, 0]
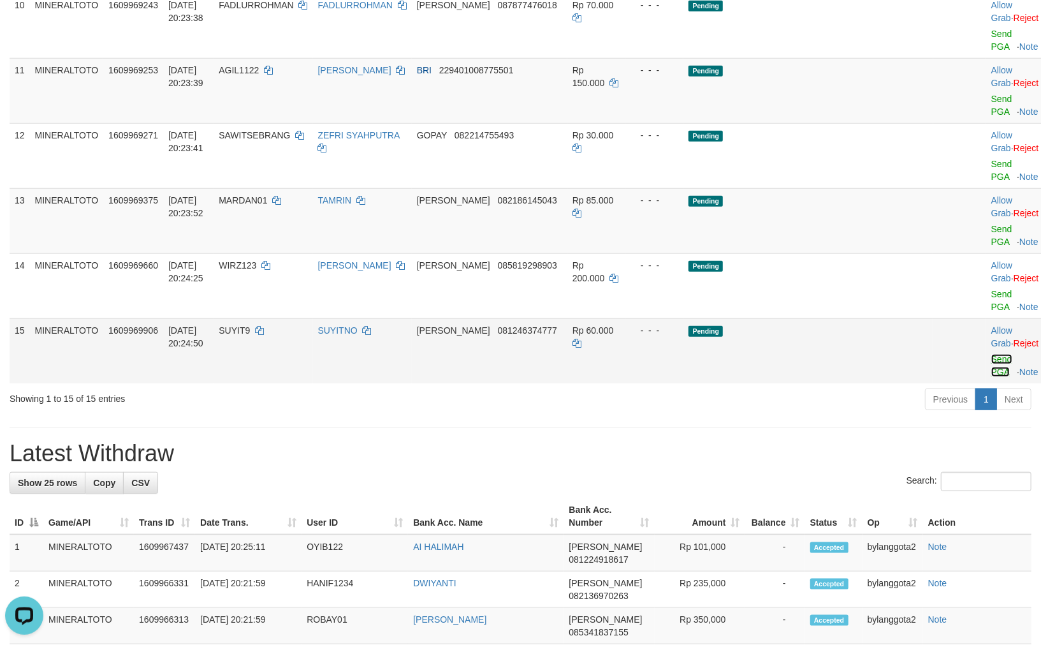
click at [992, 377] on link "Send PGA" at bounding box center [1002, 365] width 21 height 23
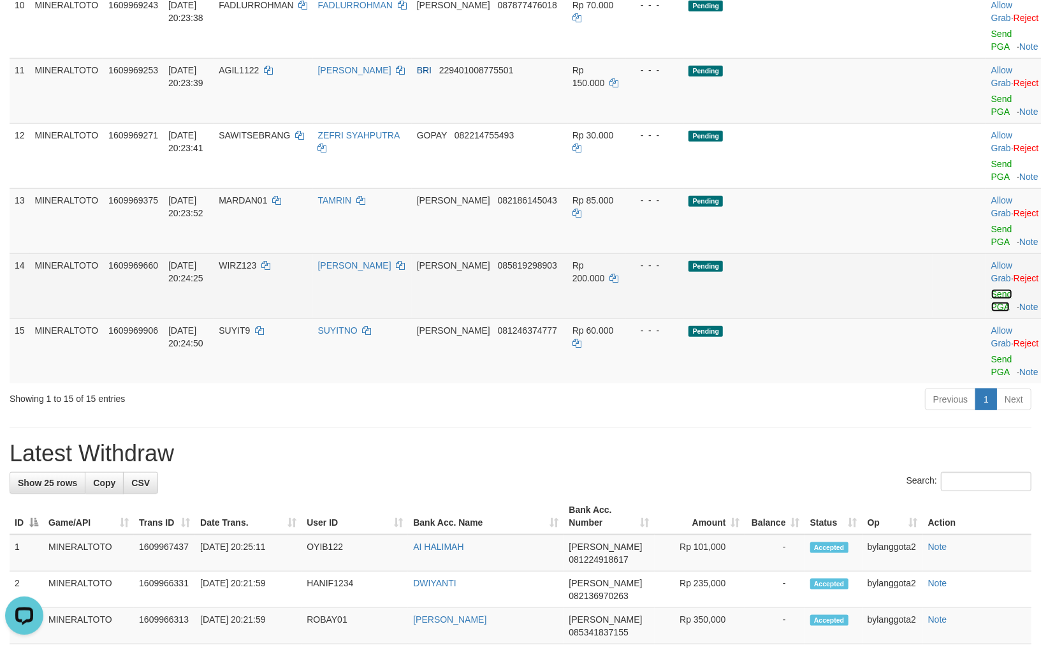
click at [992, 312] on link "Send PGA" at bounding box center [1002, 300] width 21 height 23
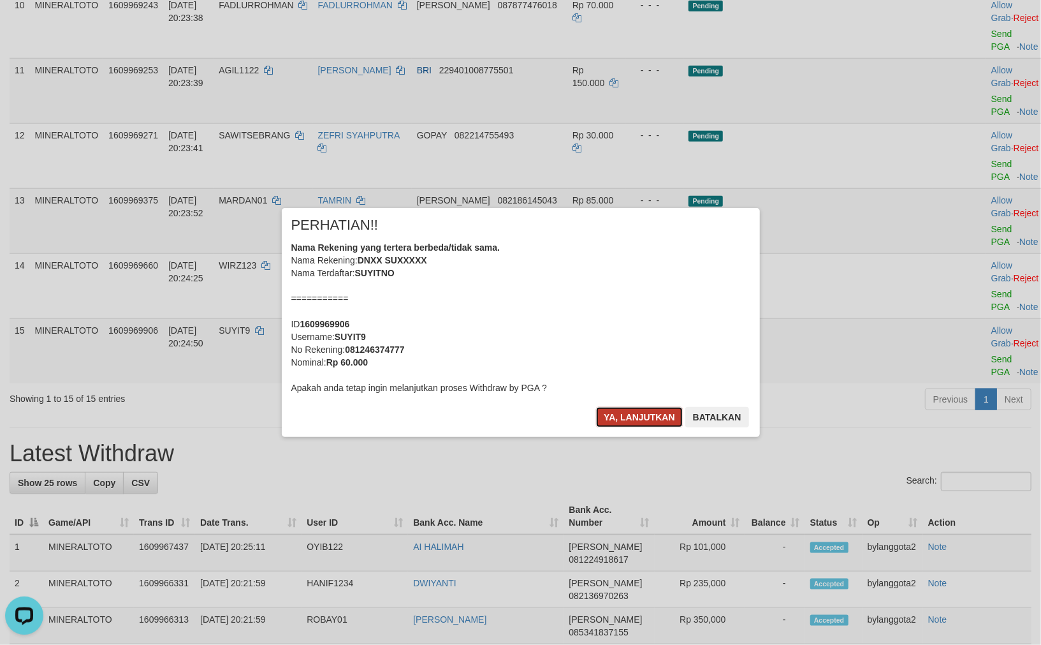
click at [642, 418] on button "Ya, lanjutkan" at bounding box center [639, 417] width 87 height 20
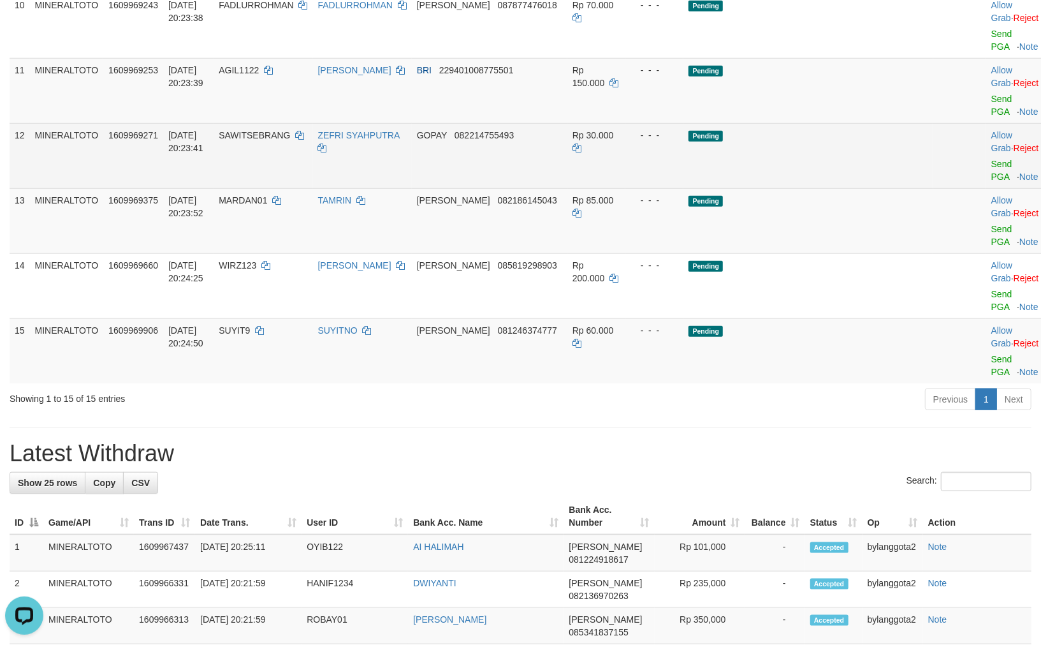
scroll to position [427, 0]
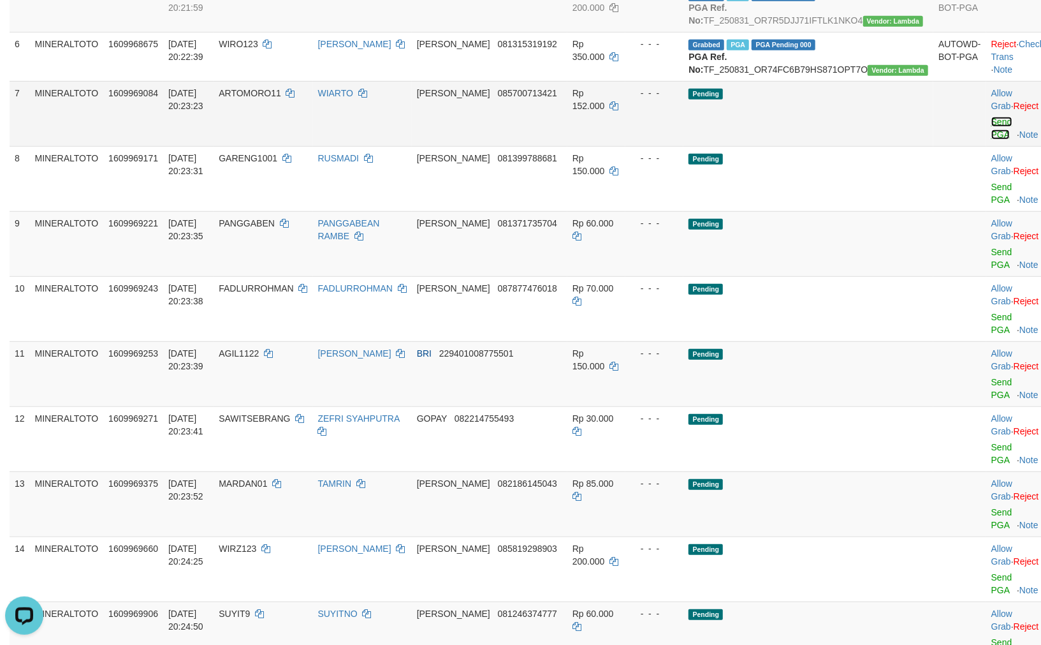
click at [992, 140] on link "Send PGA" at bounding box center [1002, 128] width 21 height 23
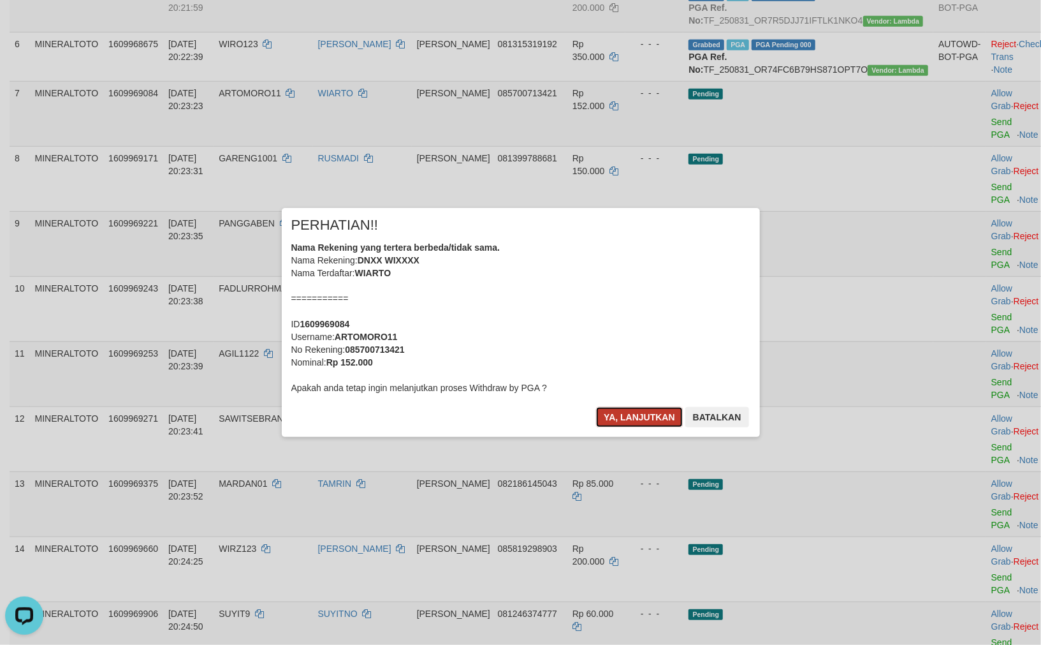
click at [652, 425] on button "Ya, lanjutkan" at bounding box center [639, 417] width 87 height 20
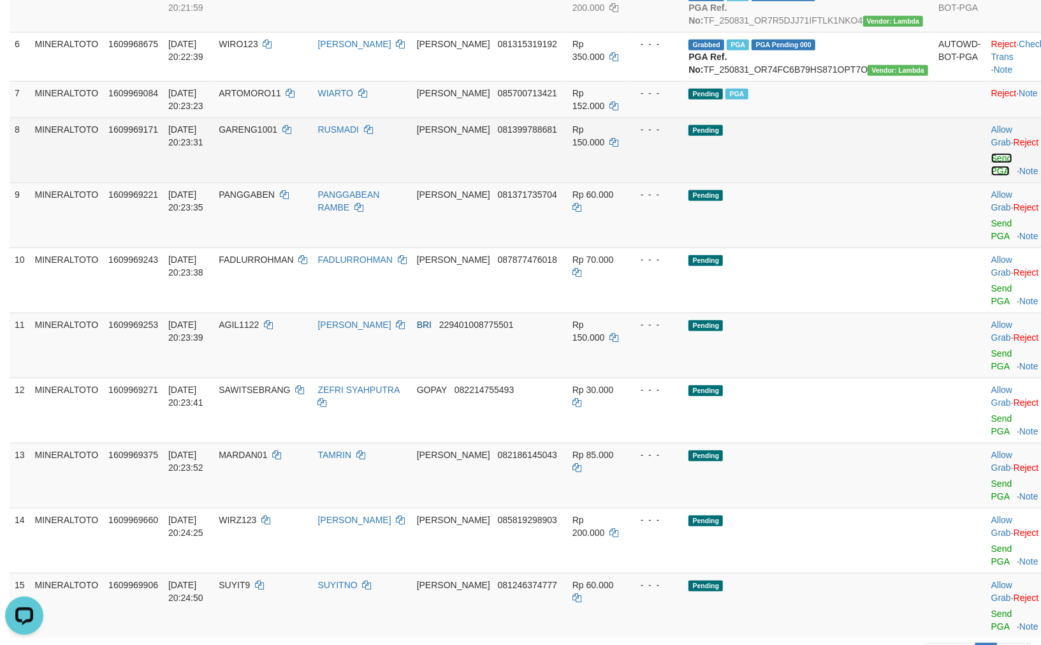
click at [992, 176] on link "Send PGA" at bounding box center [1002, 164] width 21 height 23
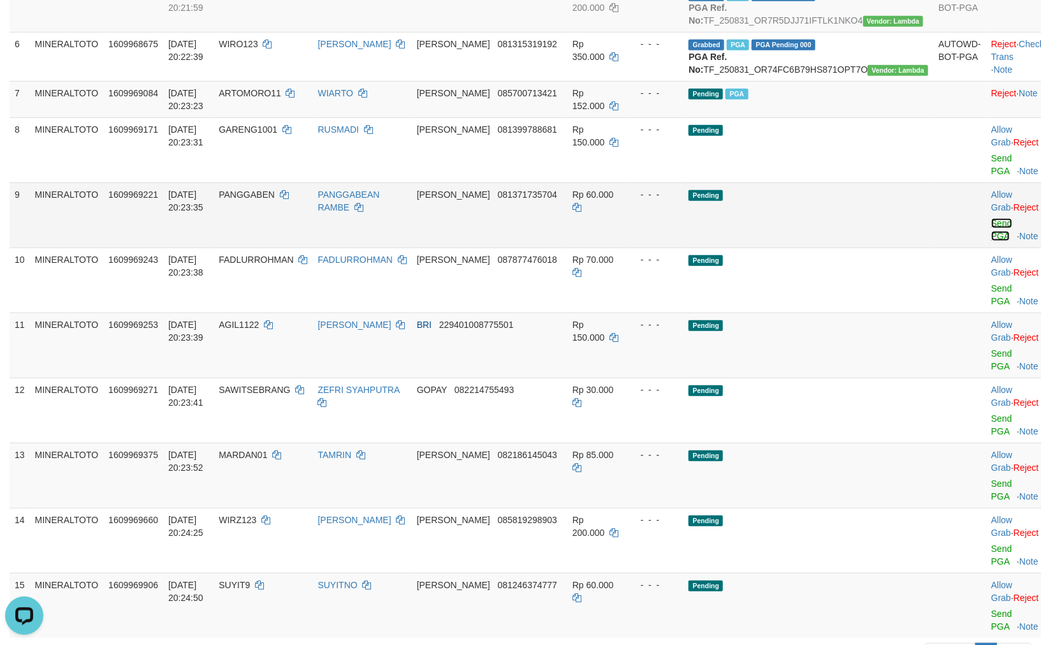
click at [992, 241] on link "Send PGA" at bounding box center [1002, 229] width 21 height 23
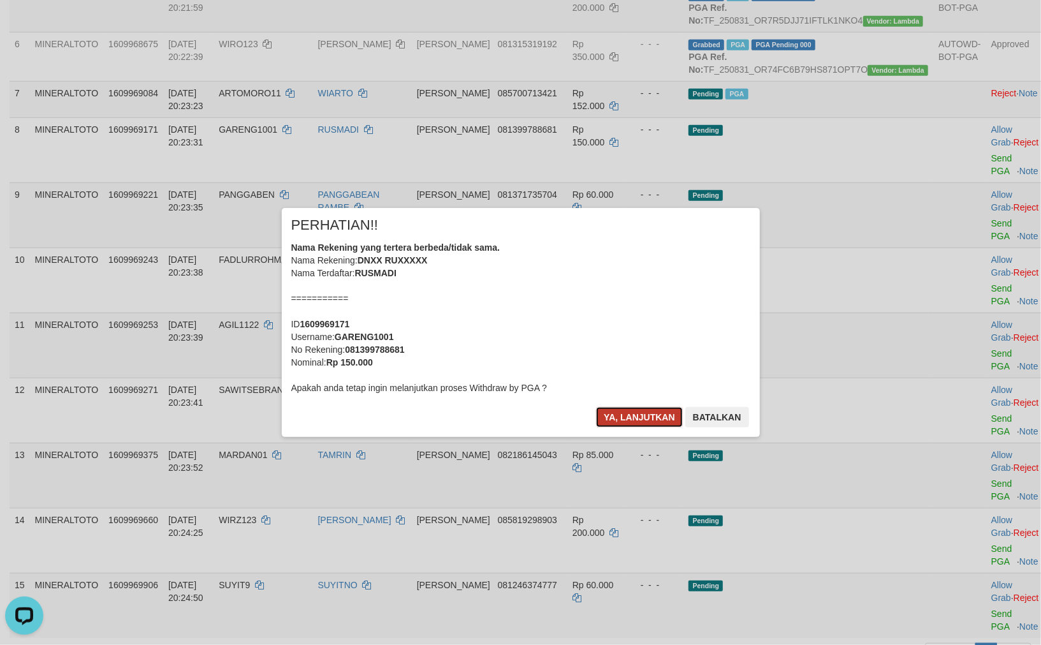
click at [639, 418] on button "Ya, lanjutkan" at bounding box center [639, 417] width 87 height 20
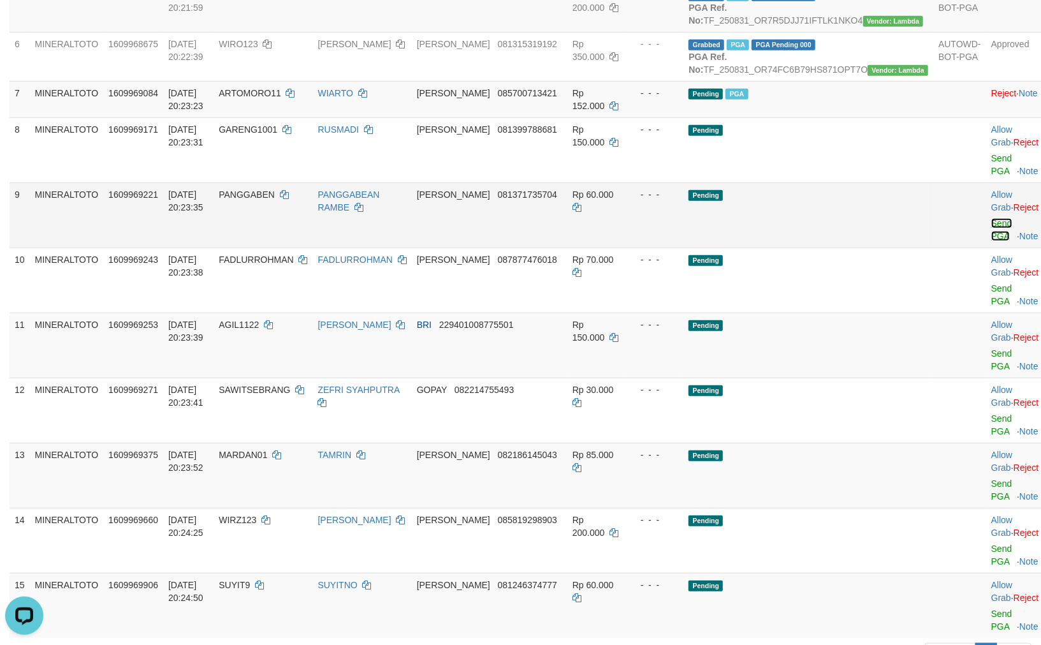
scroll to position [399, 0]
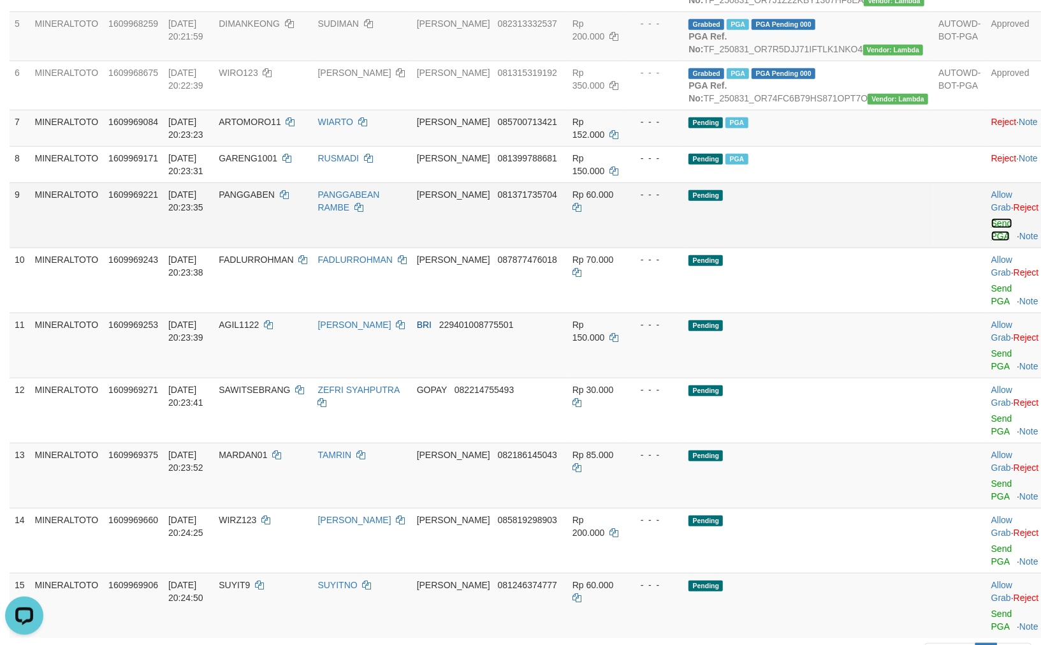
click at [992, 241] on link "Send PGA" at bounding box center [1002, 229] width 21 height 23
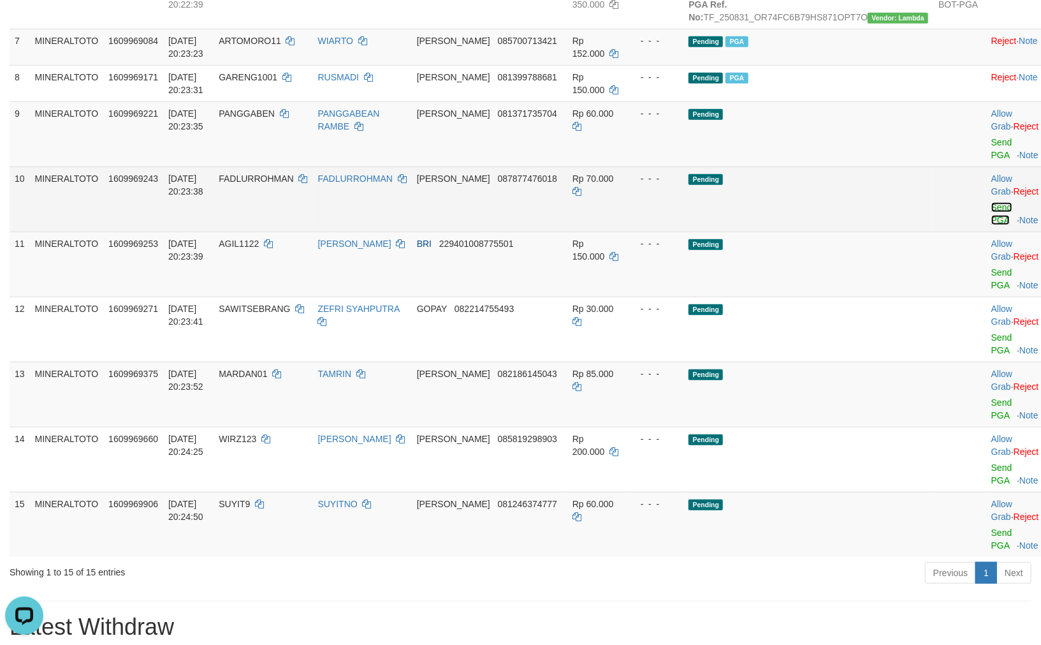
scroll to position [540, 0]
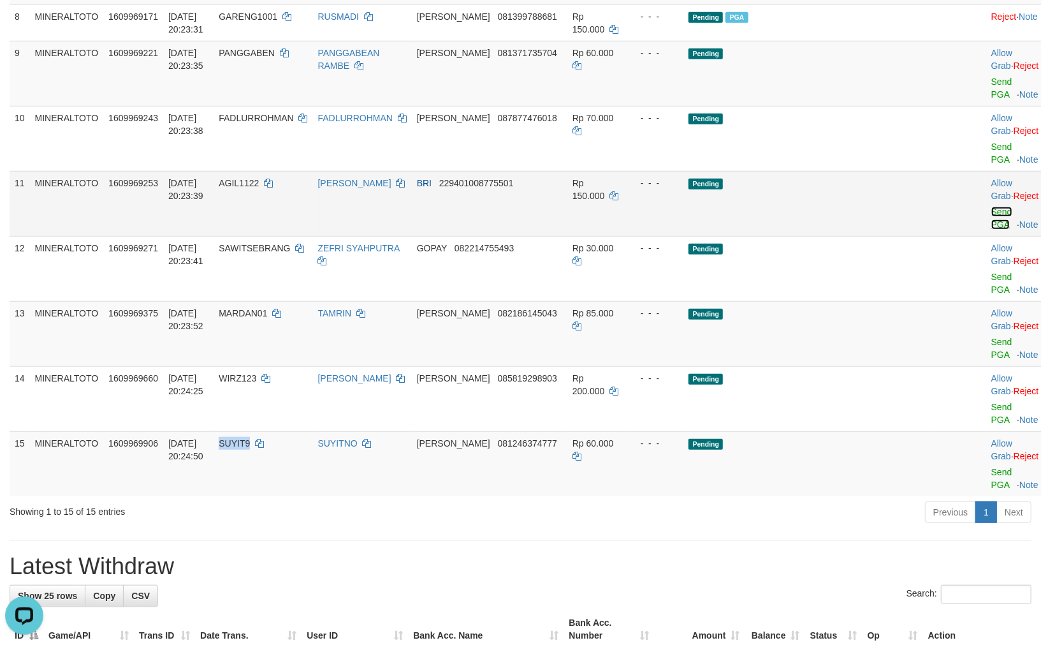
click at [992, 230] on link "Send PGA" at bounding box center [1002, 218] width 21 height 23
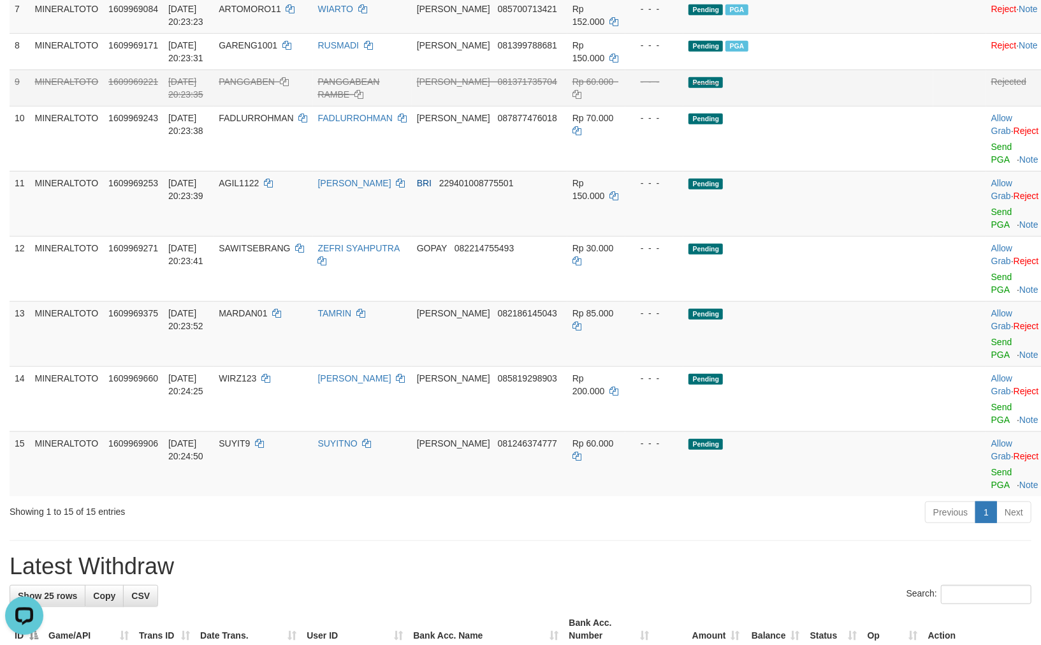
click at [987, 106] on td "Rejected" at bounding box center [1018, 88] width 63 height 36
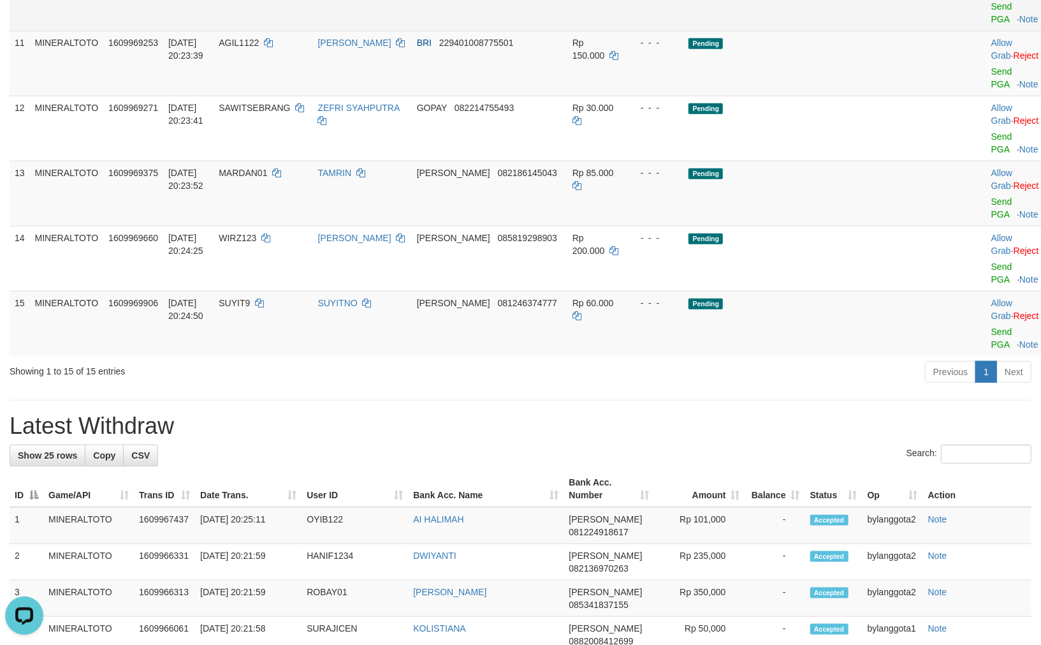
scroll to position [653, 0]
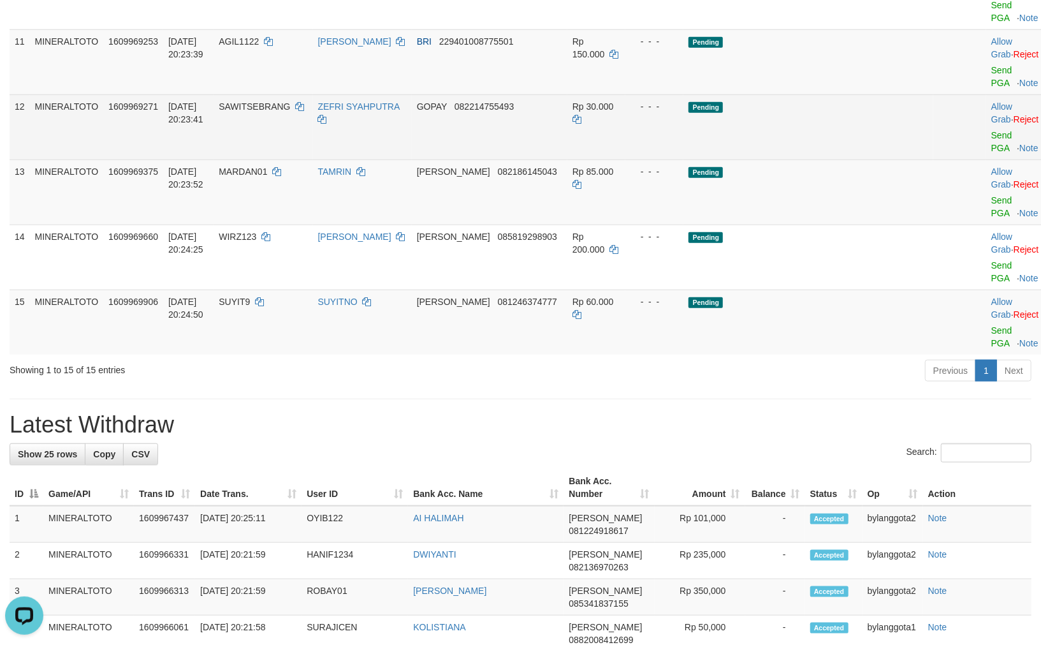
click at [824, 159] on td "Pending" at bounding box center [809, 126] width 250 height 65
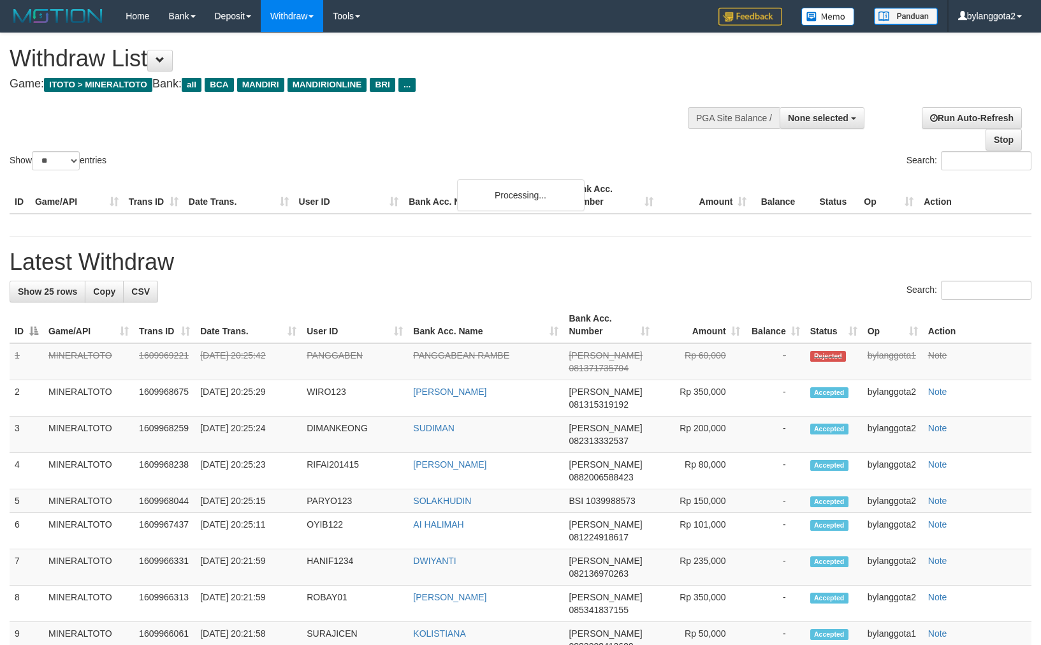
select select
select select "**"
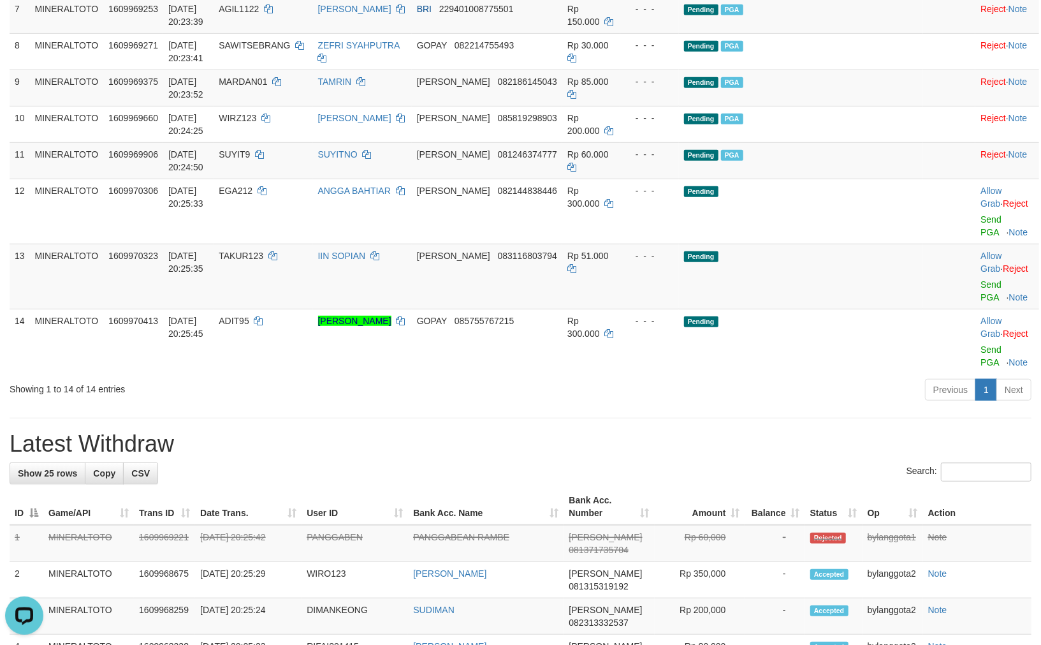
scroll to position [475, 0]
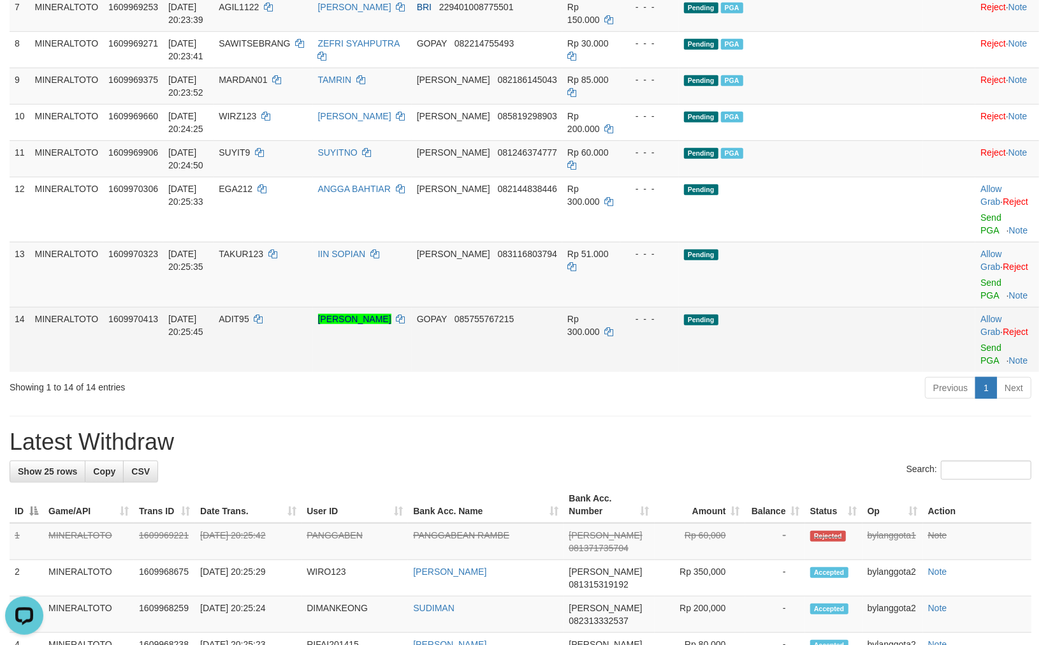
click at [412, 325] on td "[PERSON_NAME]" at bounding box center [362, 339] width 99 height 65
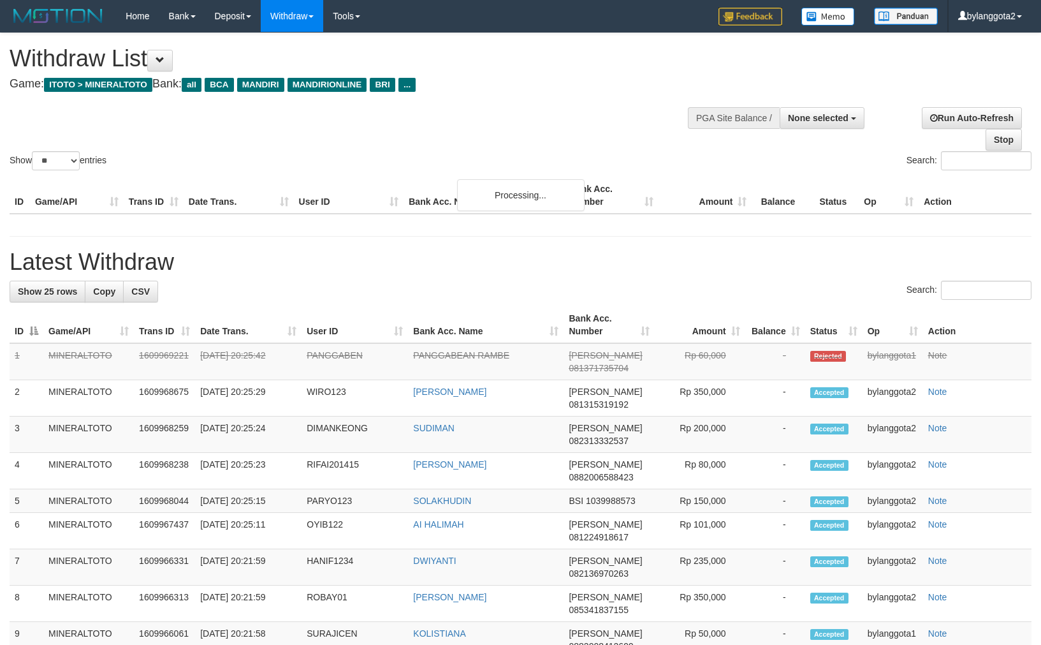
select select
select select "**"
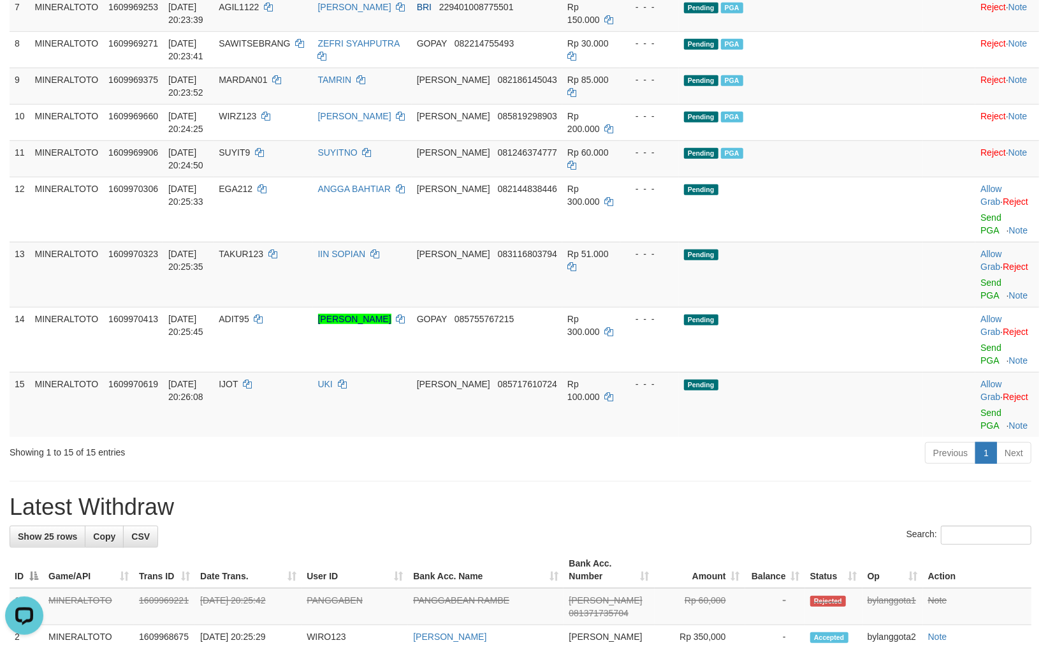
click at [827, 441] on div "Previous 1 Next" at bounding box center [737, 454] width 589 height 27
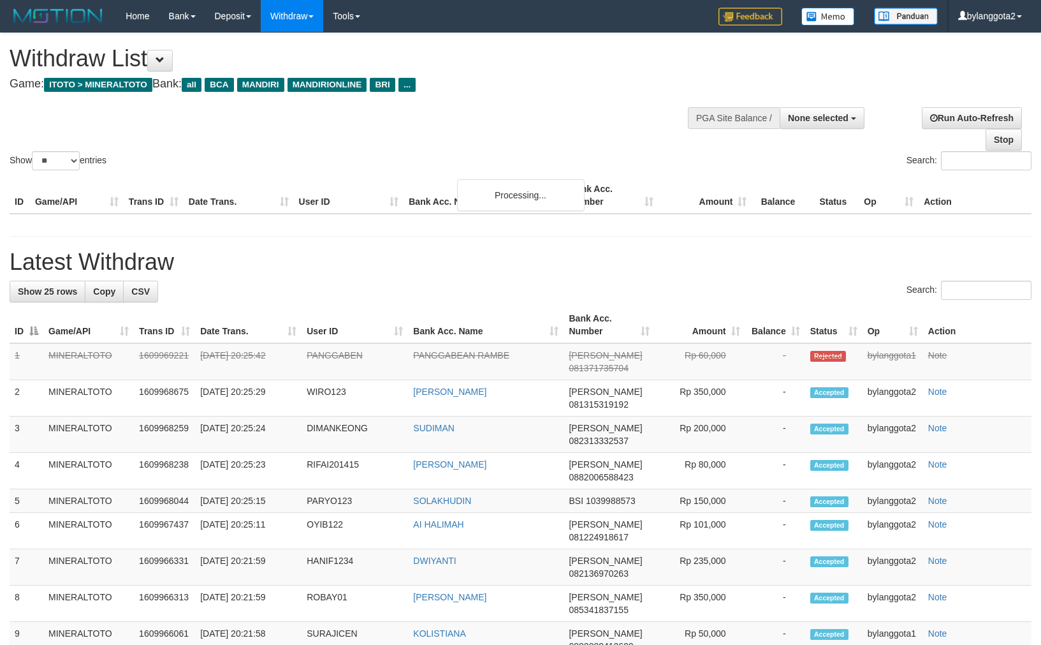
select select
select select "**"
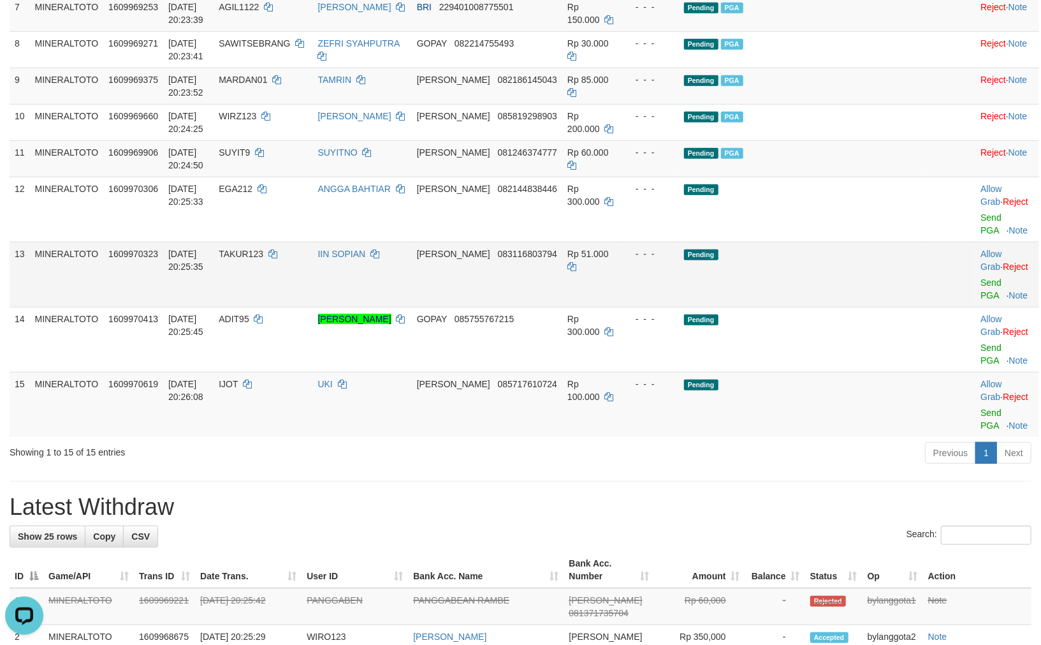
click at [745, 292] on td "Pending" at bounding box center [801, 274] width 244 height 65
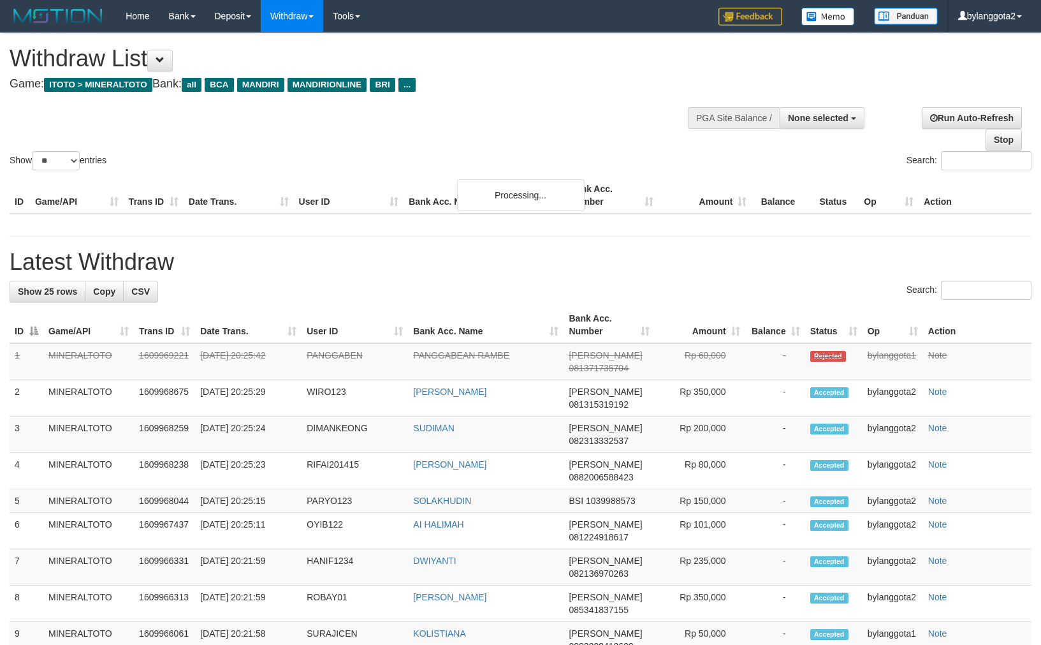
select select
select select "**"
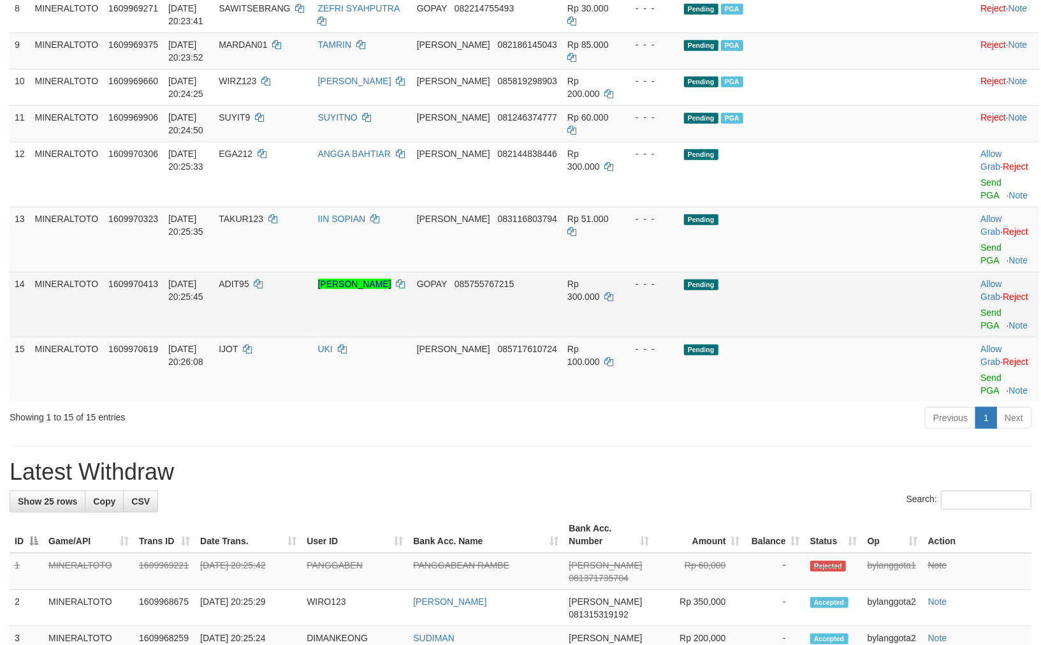
scroll to position [475, 0]
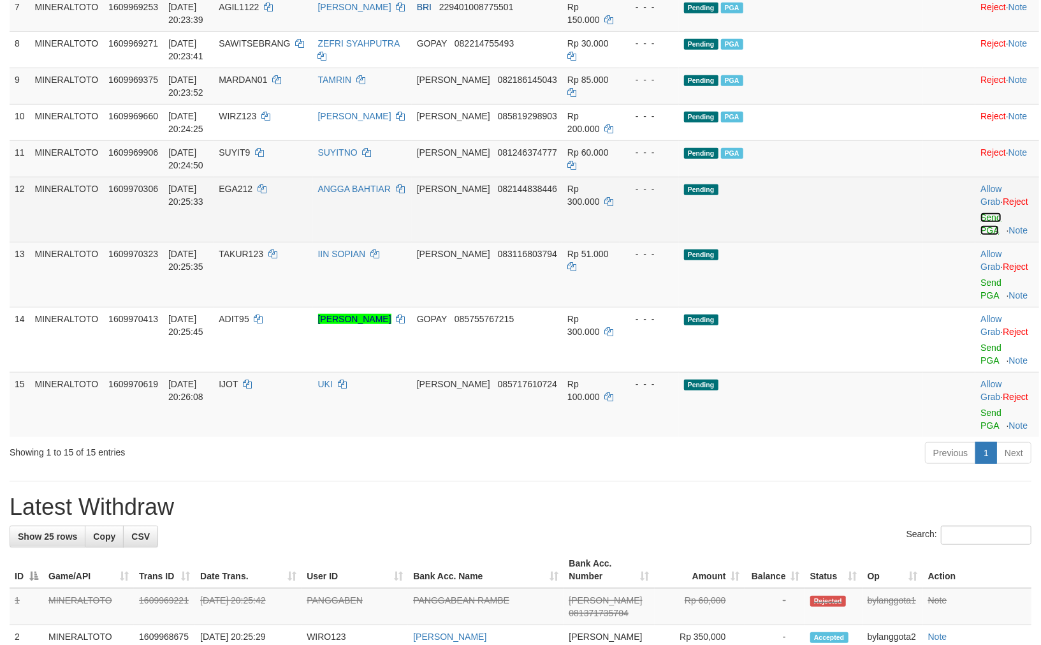
click at [981, 235] on link "Send PGA" at bounding box center [991, 223] width 21 height 23
click at [981, 291] on link "Send PGA" at bounding box center [991, 288] width 21 height 23
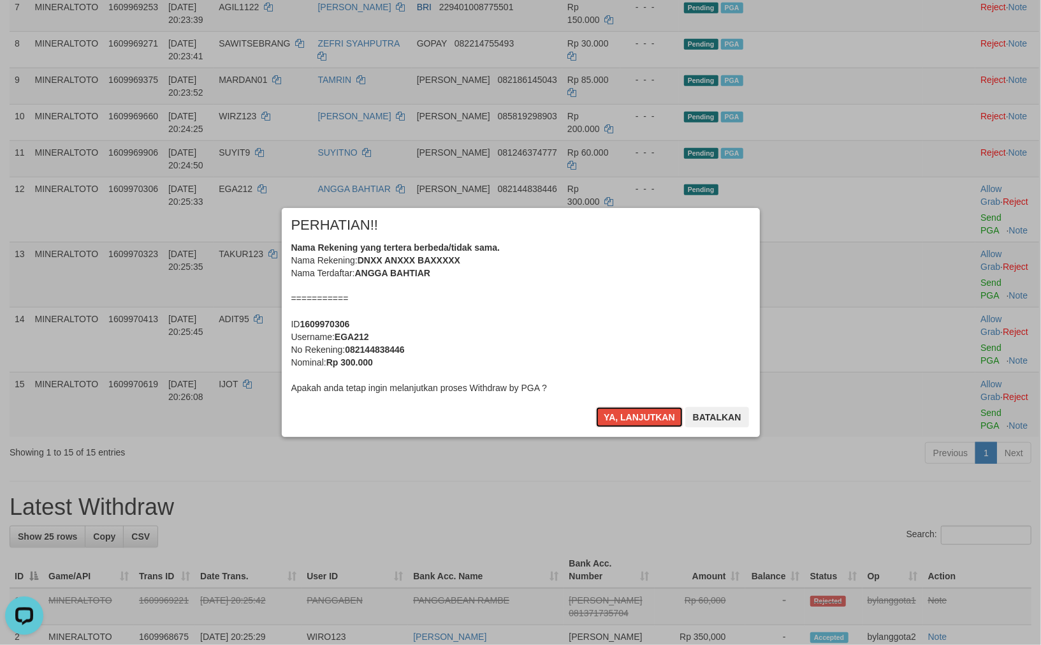
click at [642, 415] on button "Ya, lanjutkan" at bounding box center [639, 417] width 87 height 20
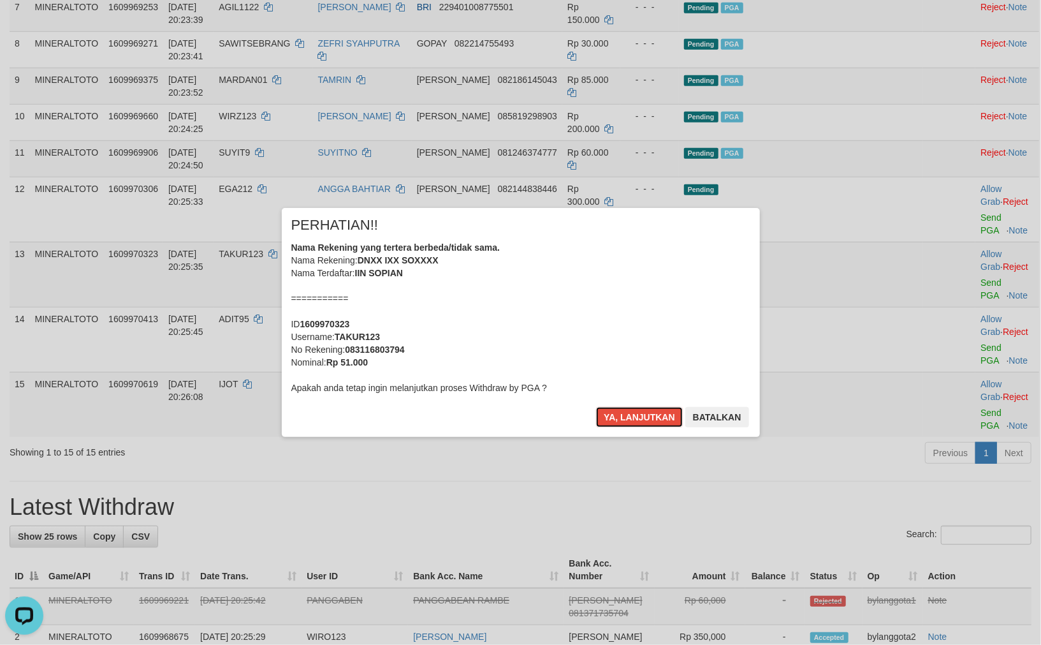
click at [642, 415] on button "Ya, lanjutkan" at bounding box center [639, 417] width 87 height 20
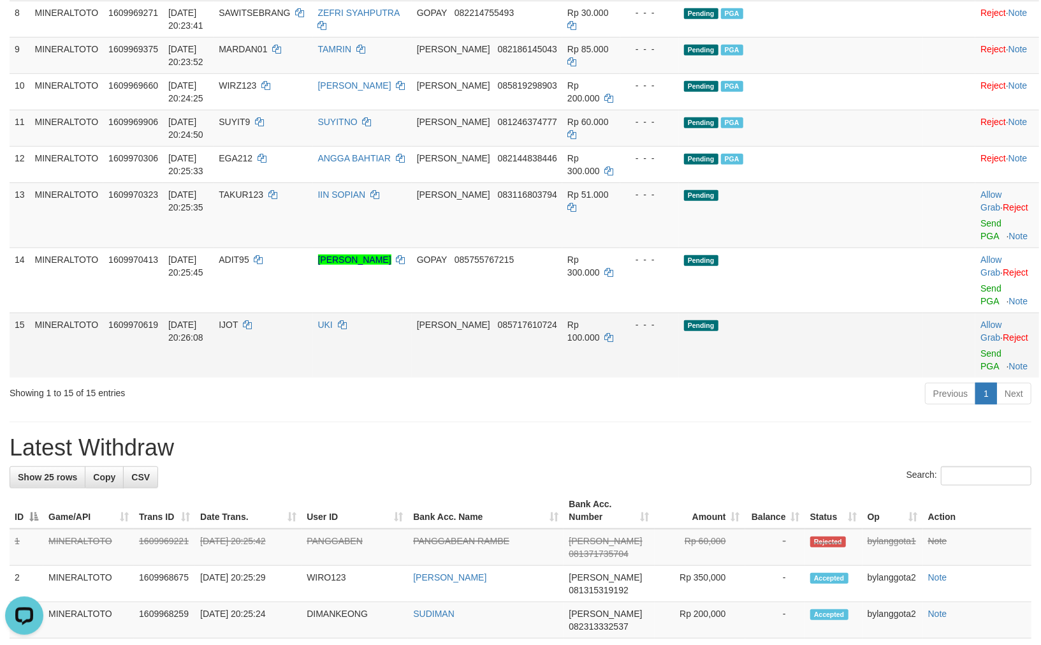
scroll to position [514, 0]
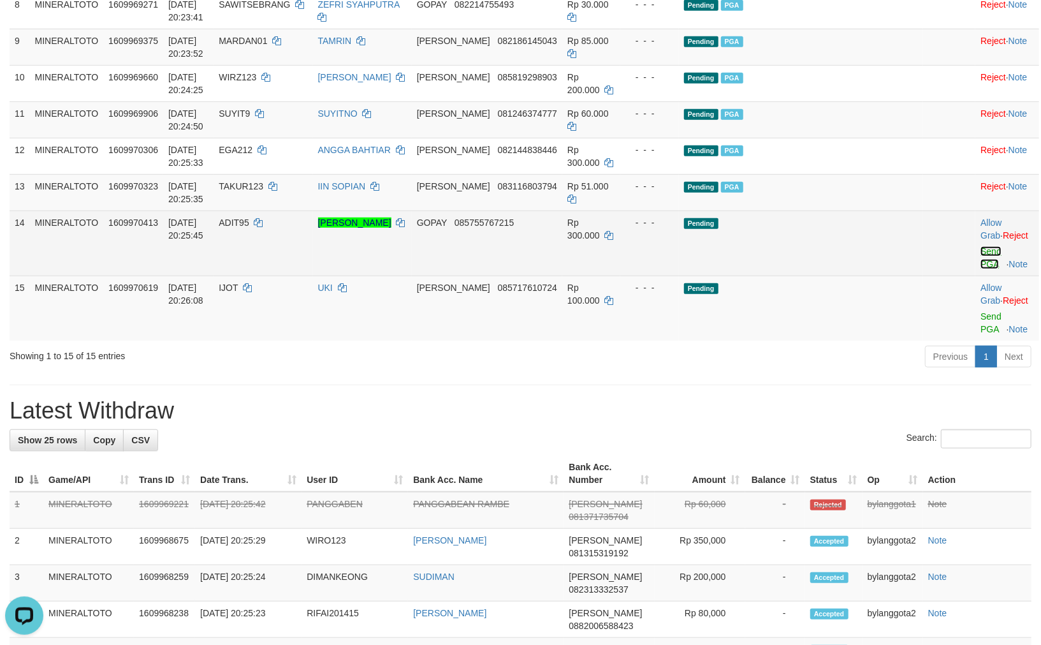
click at [981, 269] on link "Send PGA" at bounding box center [991, 257] width 21 height 23
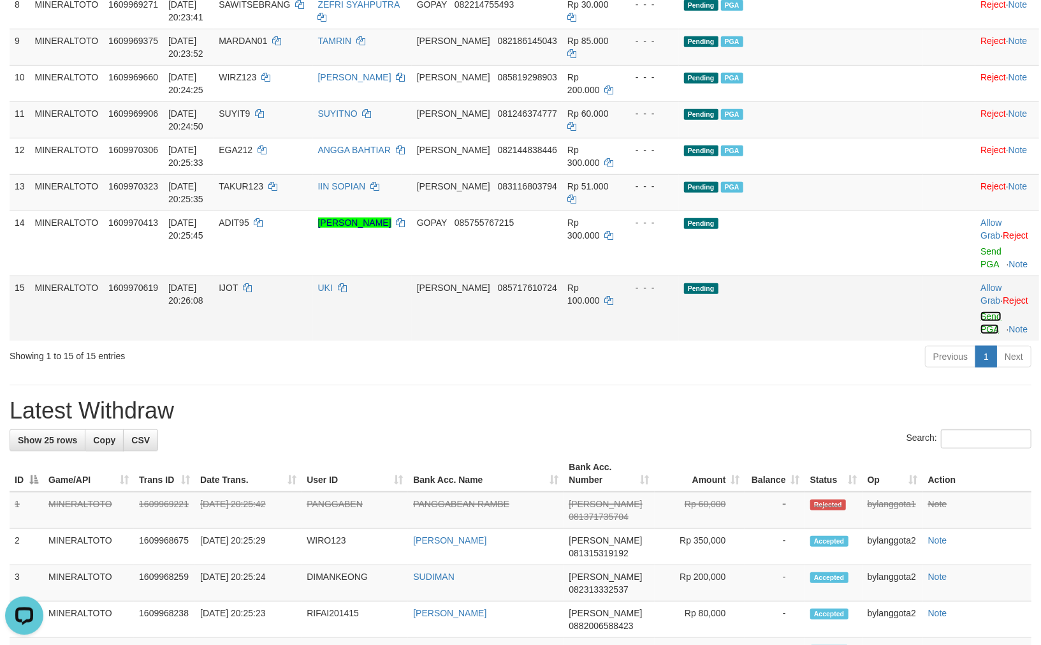
click at [981, 326] on link "Send PGA" at bounding box center [991, 322] width 21 height 23
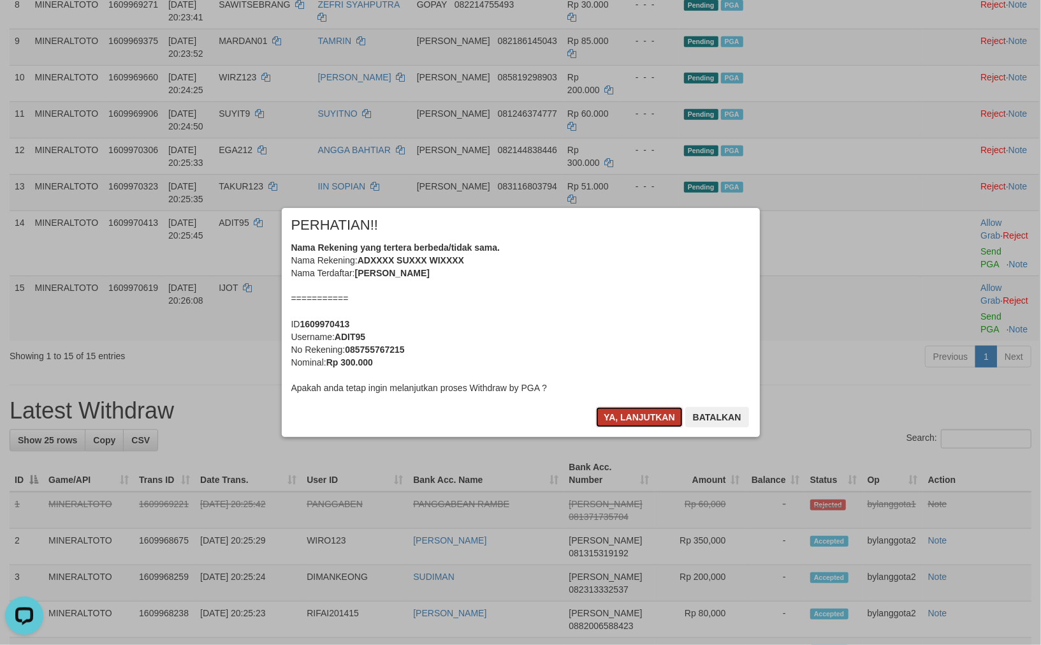
click at [633, 425] on button "Ya, lanjutkan" at bounding box center [639, 417] width 87 height 20
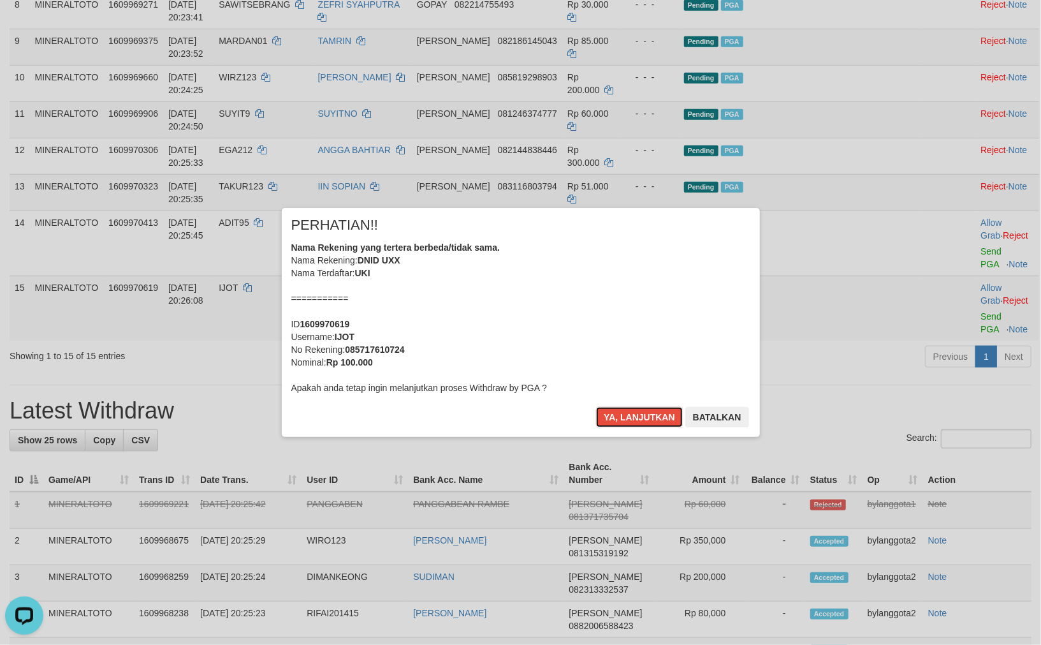
click at [633, 425] on button "Ya, lanjutkan" at bounding box center [639, 417] width 87 height 20
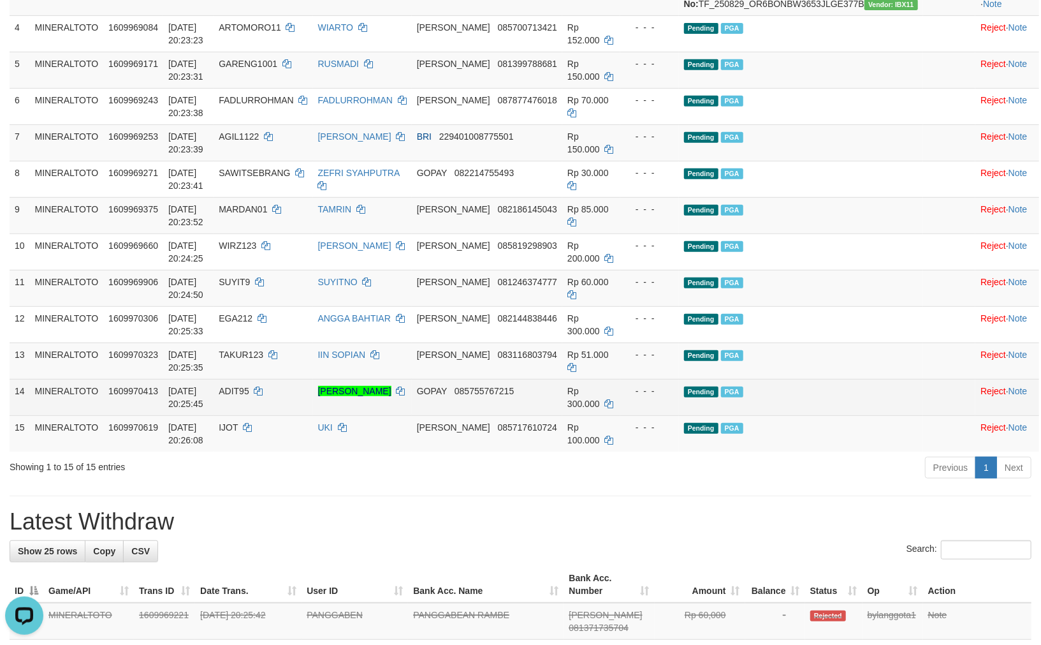
scroll to position [357, 0]
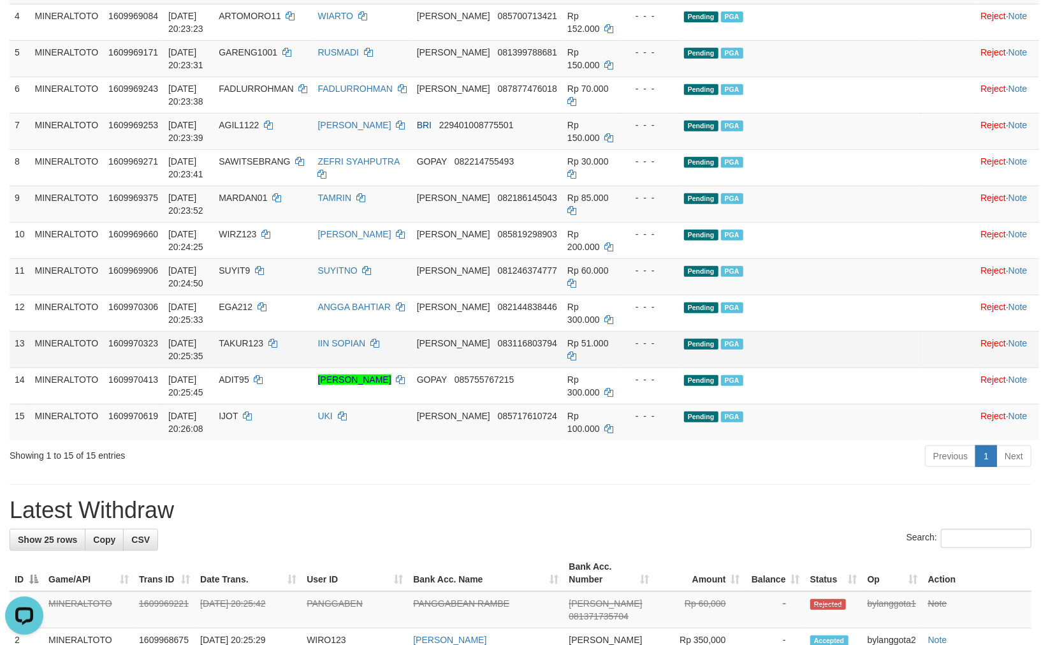
click at [609, 348] on span "Rp 51.000" at bounding box center [588, 343] width 41 height 10
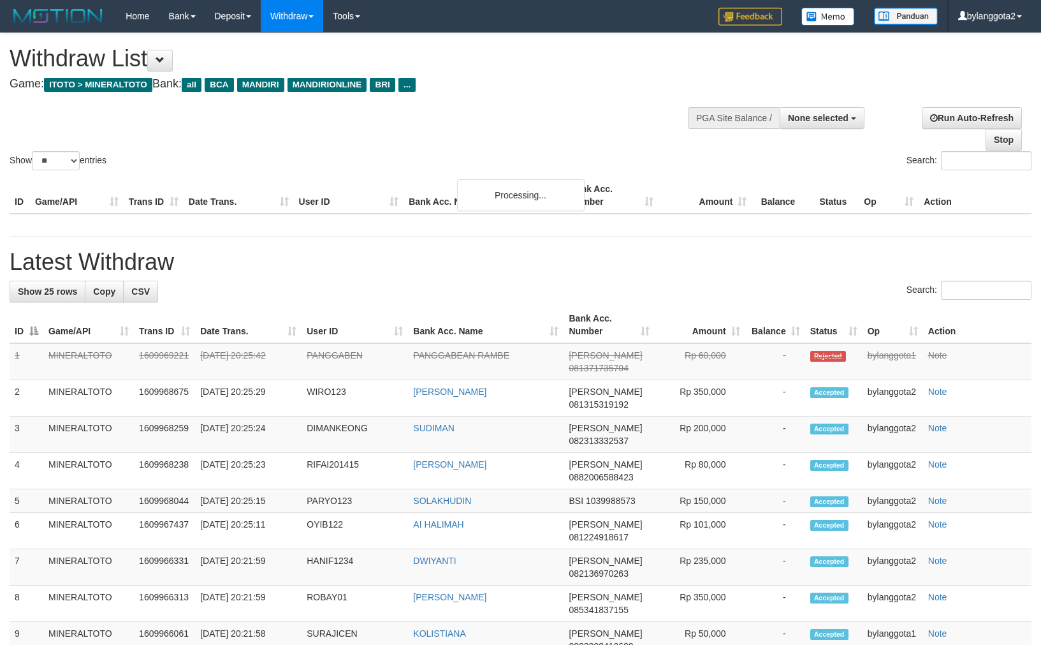
select select
select select "**"
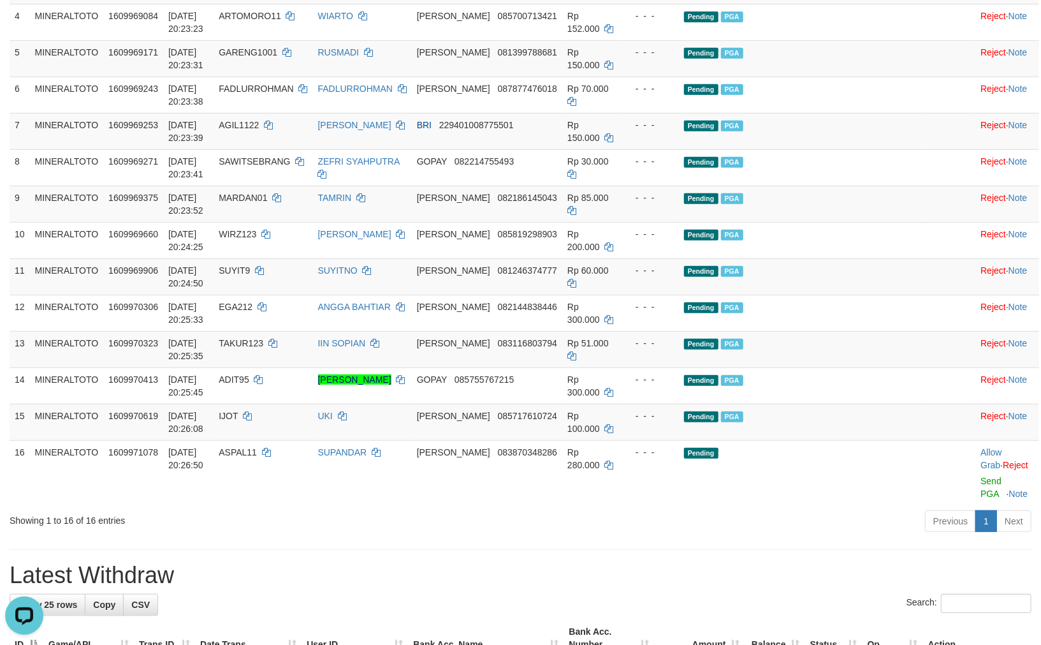
click at [488, 526] on div "Previous 1 Next" at bounding box center [737, 522] width 589 height 27
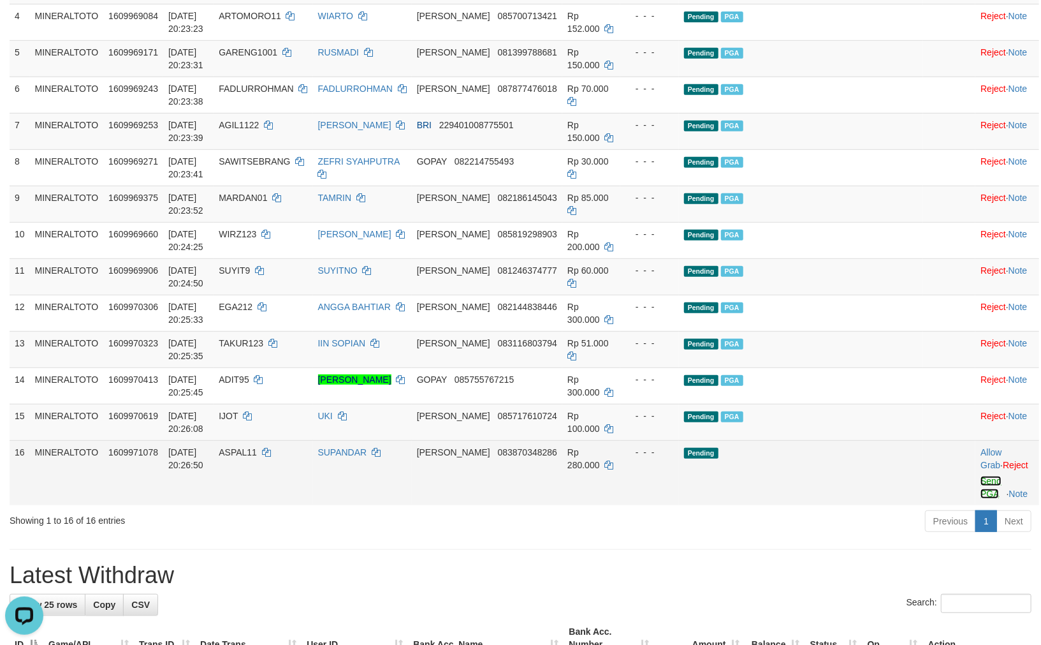
click at [981, 499] on link "Send PGA" at bounding box center [991, 487] width 21 height 23
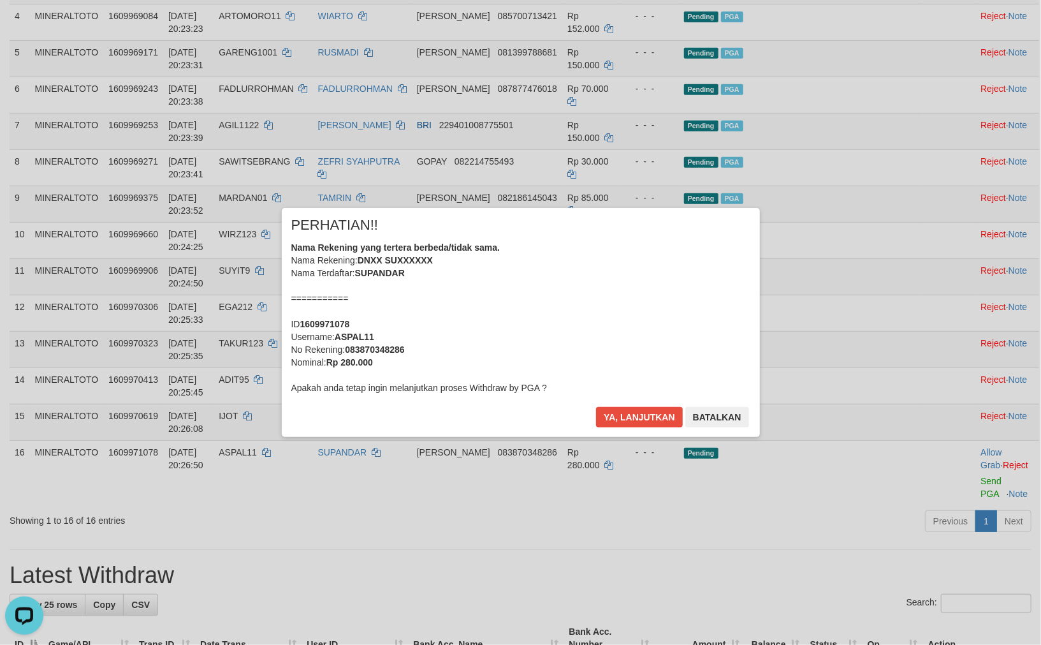
click at [597, 326] on div "Nama Rekening yang tertera berbeda/tidak sama. Nama Rekening: DNXX SUXXXXXX Nam…" at bounding box center [520, 317] width 459 height 153
click at [596, 407] on button "Ya, lanjutkan" at bounding box center [639, 417] width 87 height 20
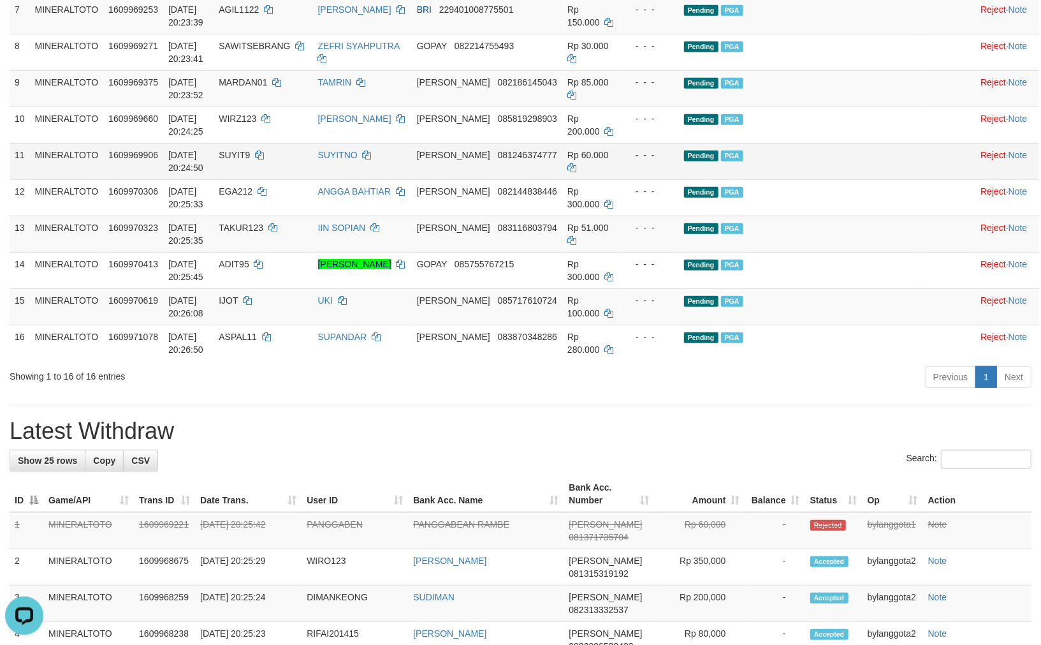
scroll to position [499, 0]
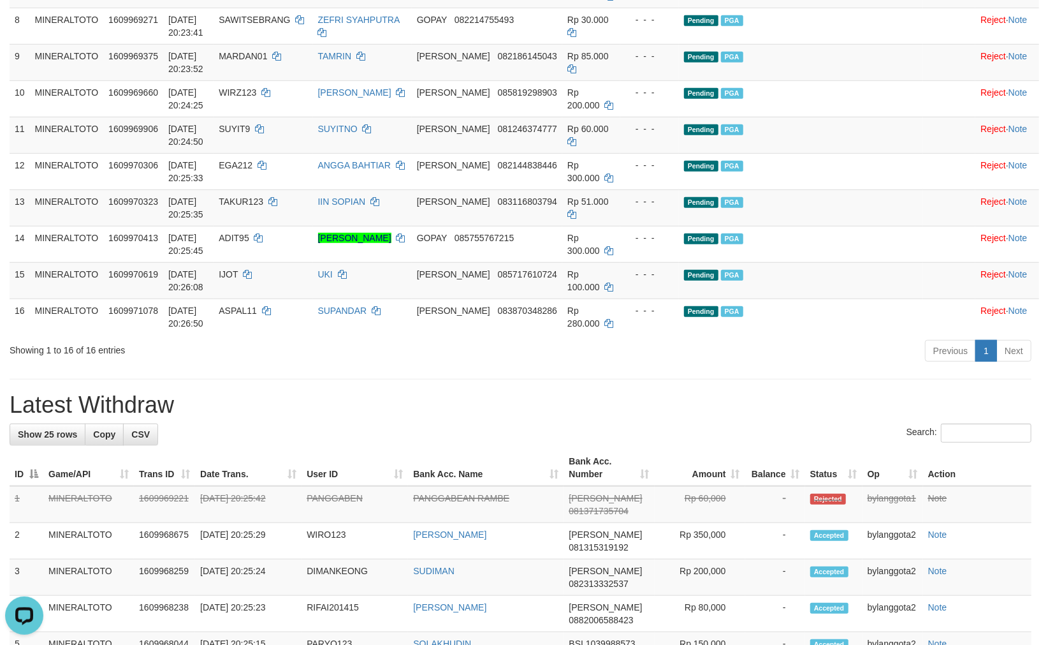
click at [617, 404] on div "**********" at bounding box center [520, 494] width 1041 height 1920
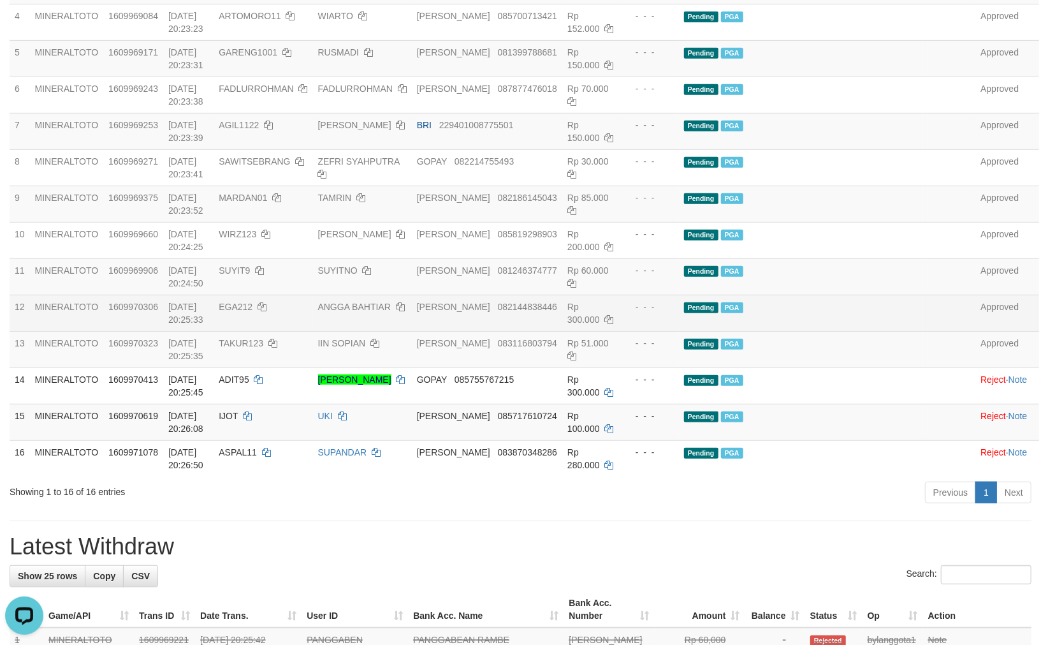
click at [882, 331] on td "Pending PGA" at bounding box center [801, 313] width 244 height 36
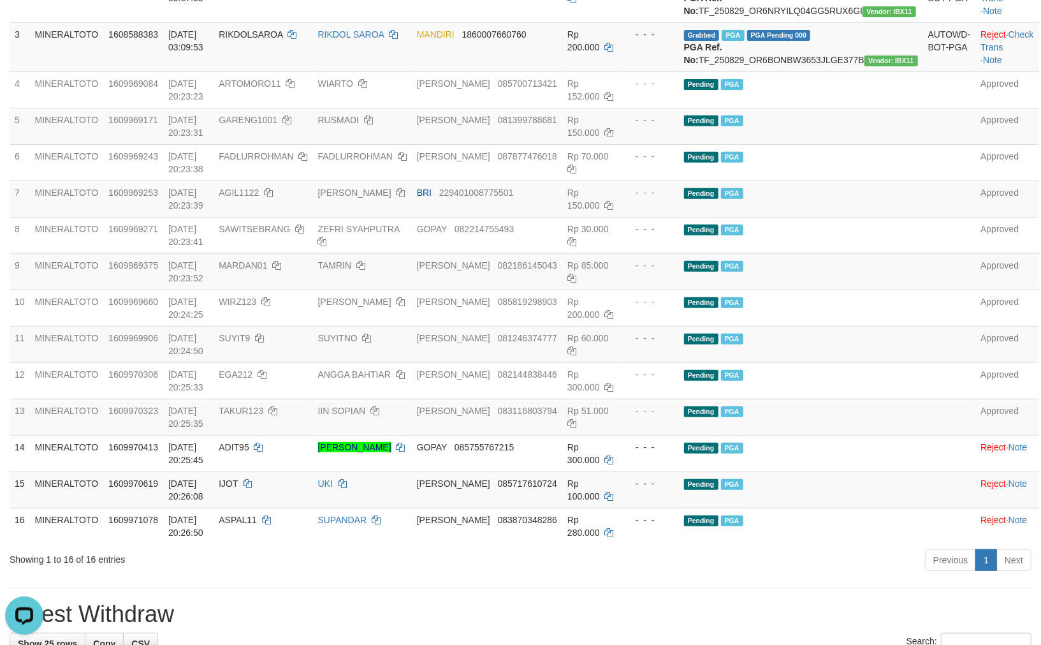
scroll to position [357, 0]
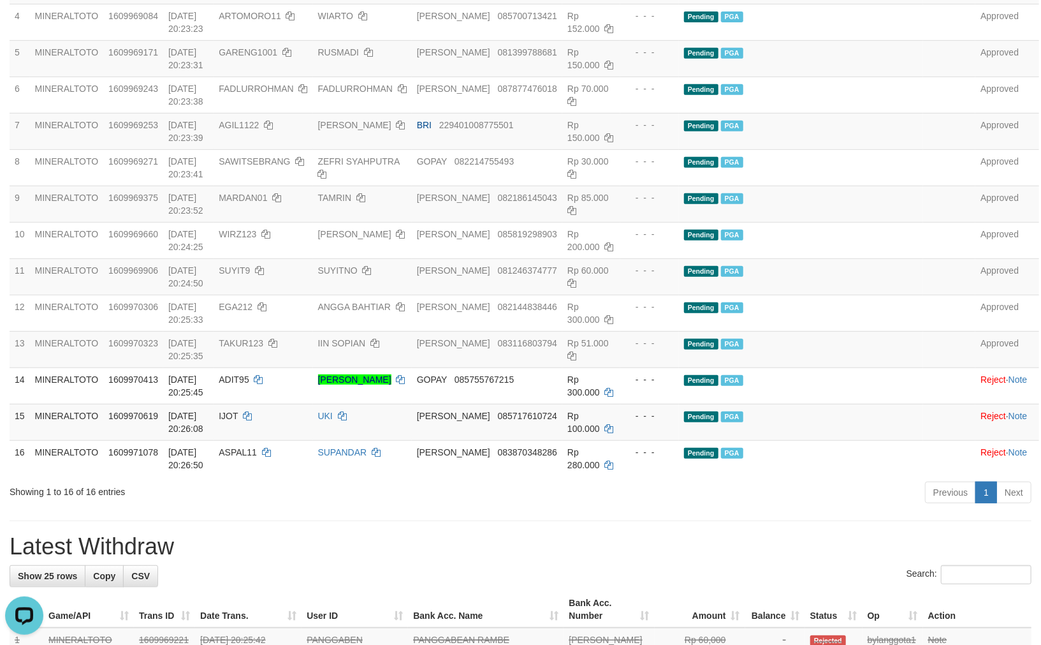
click at [680, 508] on div "Previous 1 Next" at bounding box center [737, 493] width 589 height 27
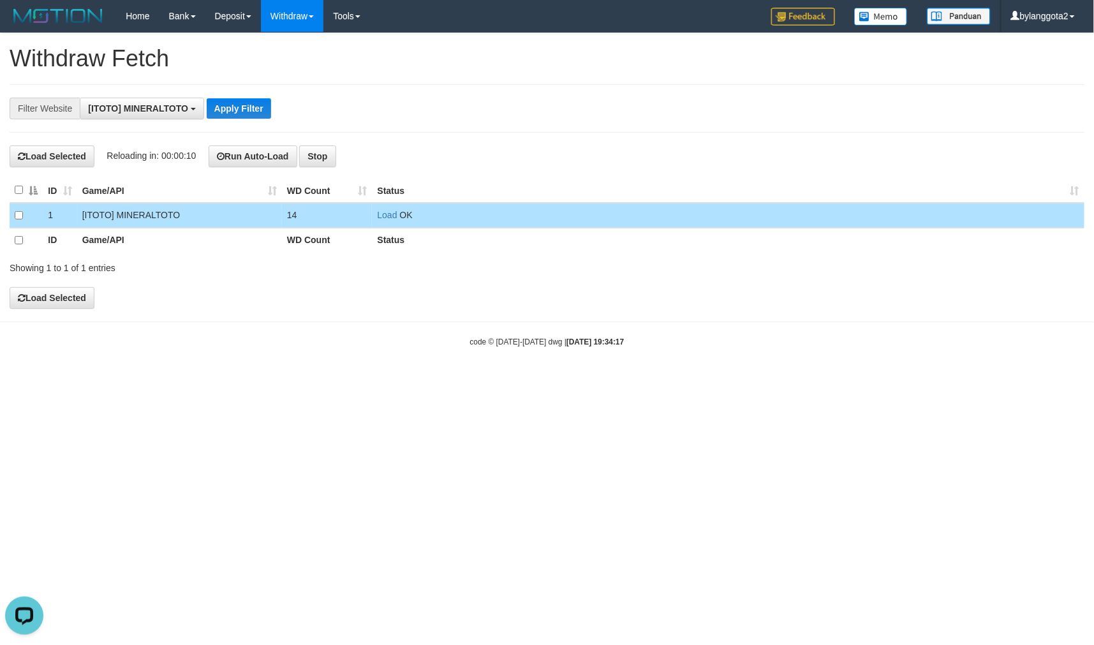
scroll to position [11, 0]
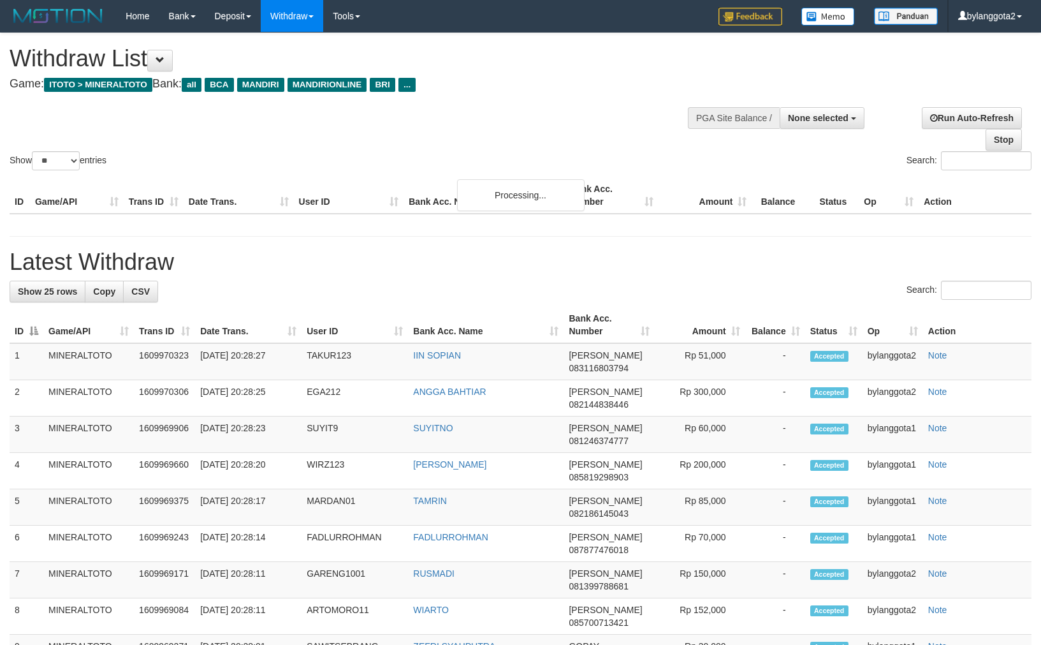
select select
select select "**"
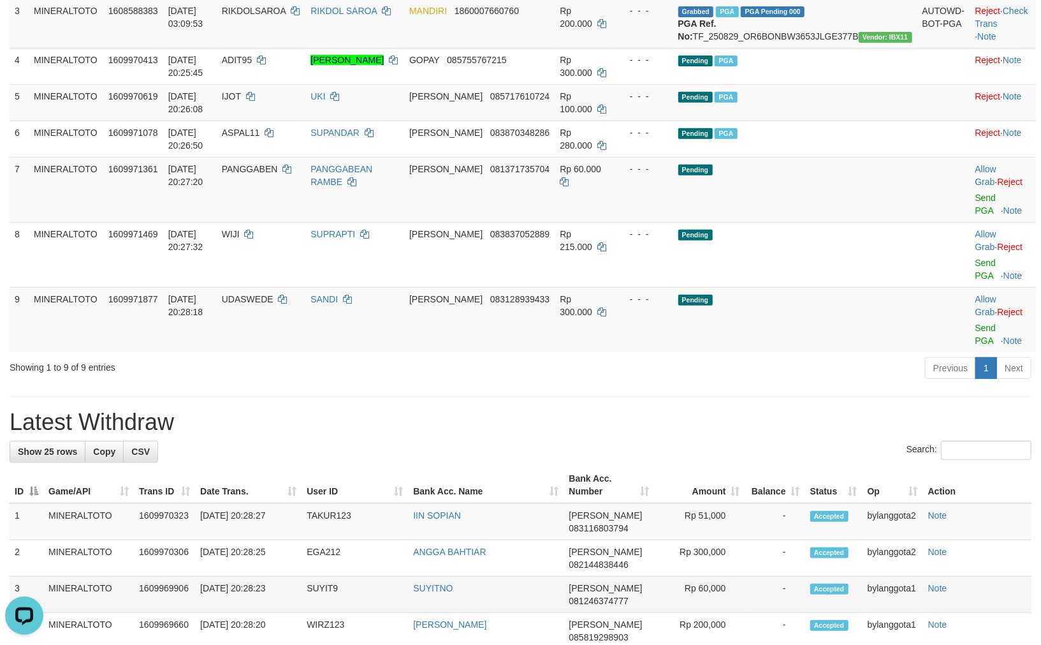
scroll to position [181, 0]
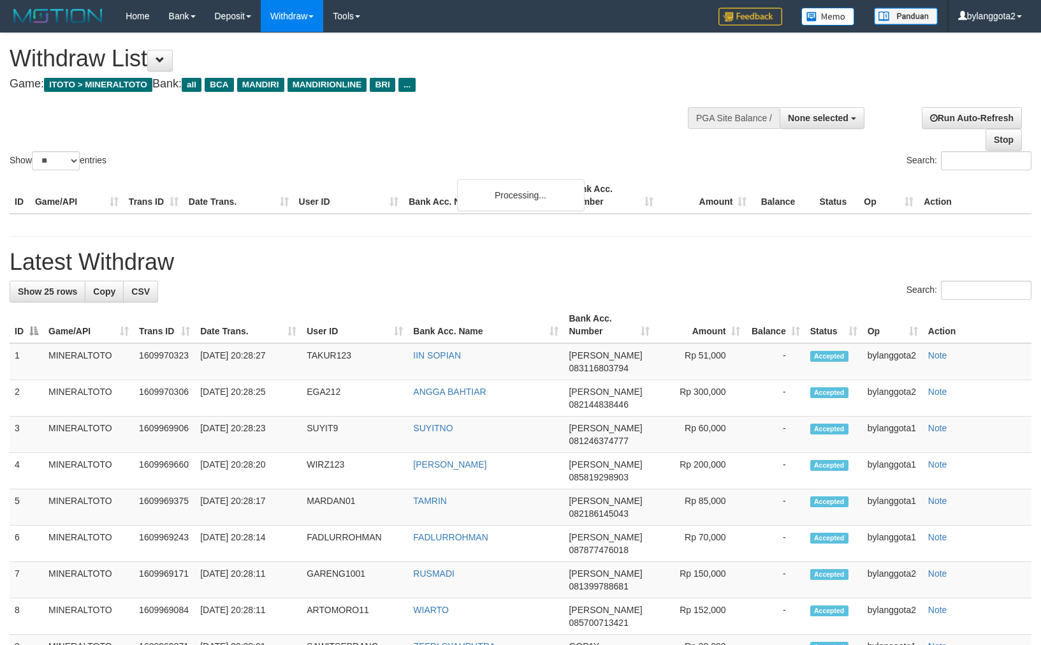
select select
select select "**"
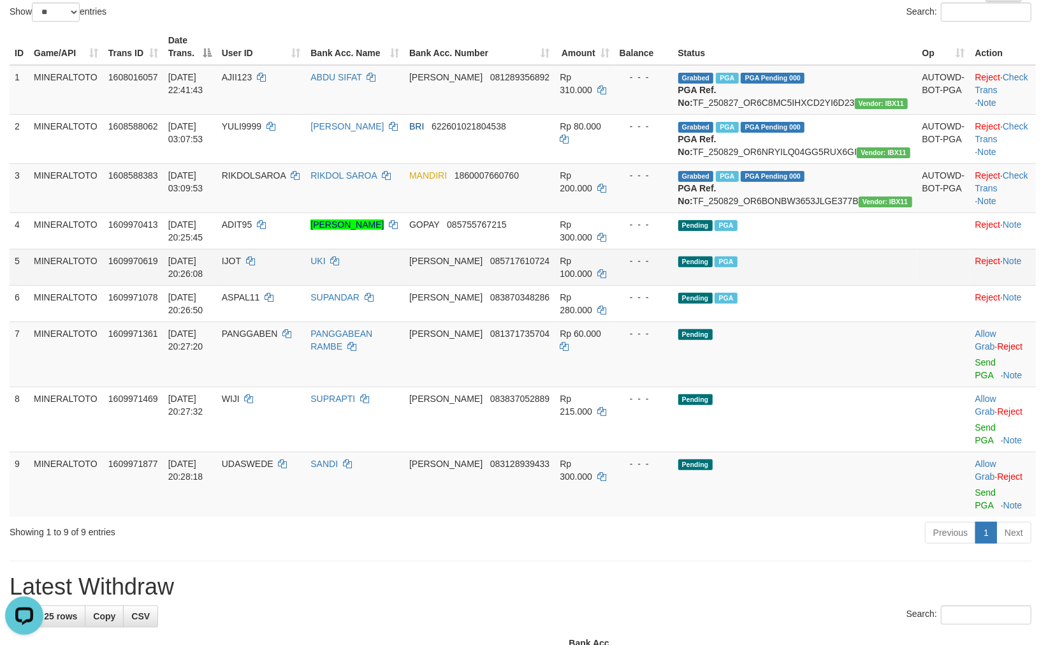
click at [821, 285] on td "Pending PGA" at bounding box center [795, 267] width 244 height 36
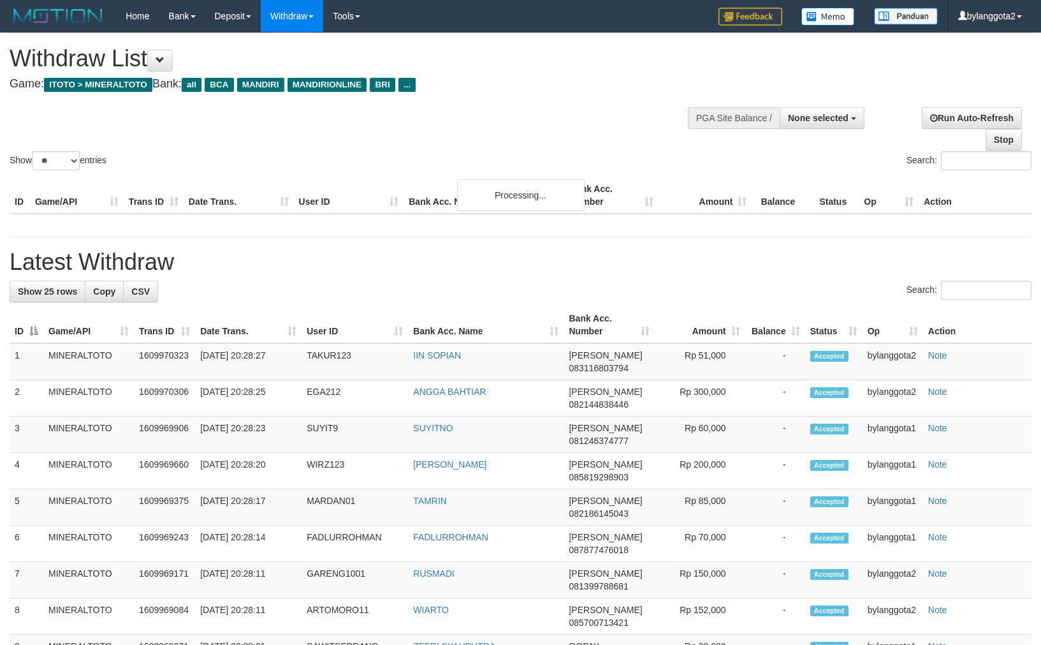
select select
select select "**"
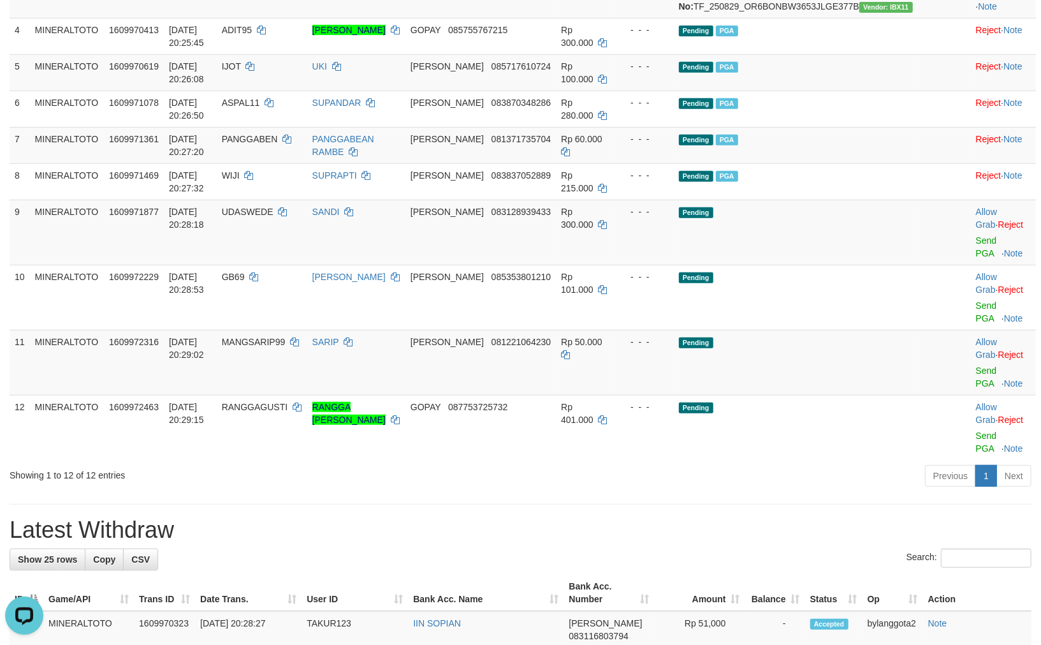
click at [571, 464] on div "Previous 1 Next" at bounding box center [737, 477] width 589 height 27
click at [976, 258] on link "Send PGA" at bounding box center [986, 246] width 21 height 23
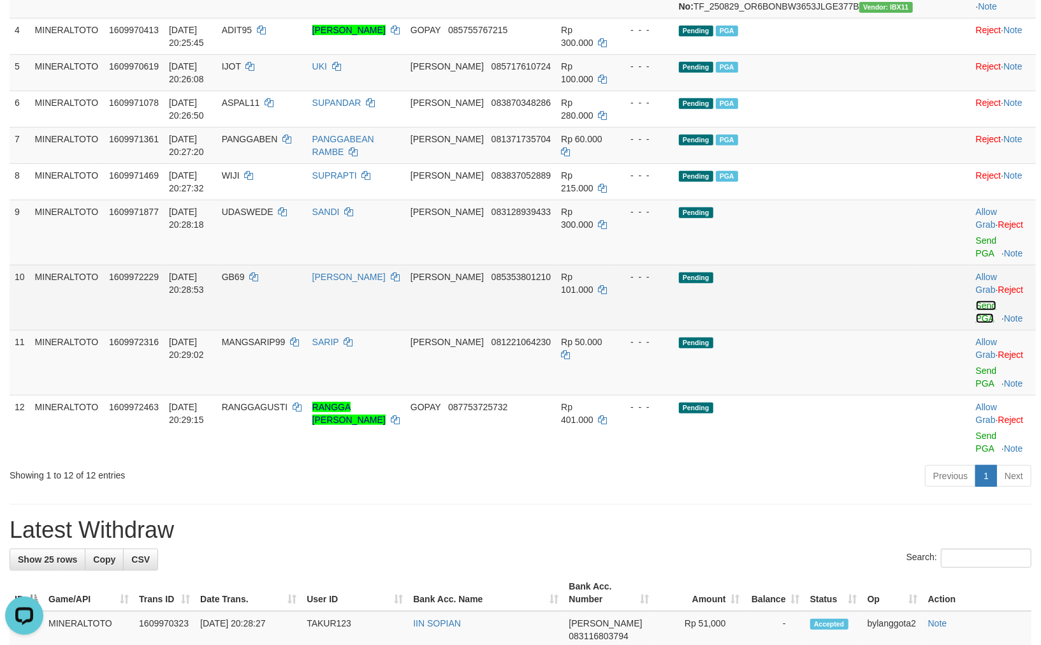
click at [976, 316] on link "Send PGA" at bounding box center [986, 311] width 21 height 23
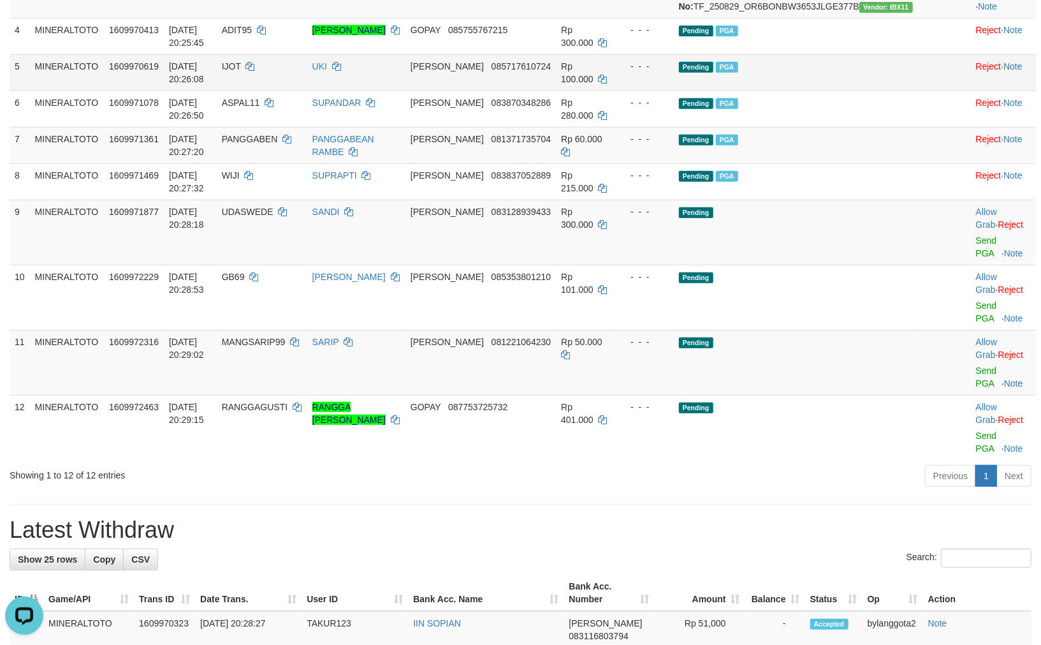
click at [815, 91] on td "Pending PGA" at bounding box center [796, 72] width 244 height 36
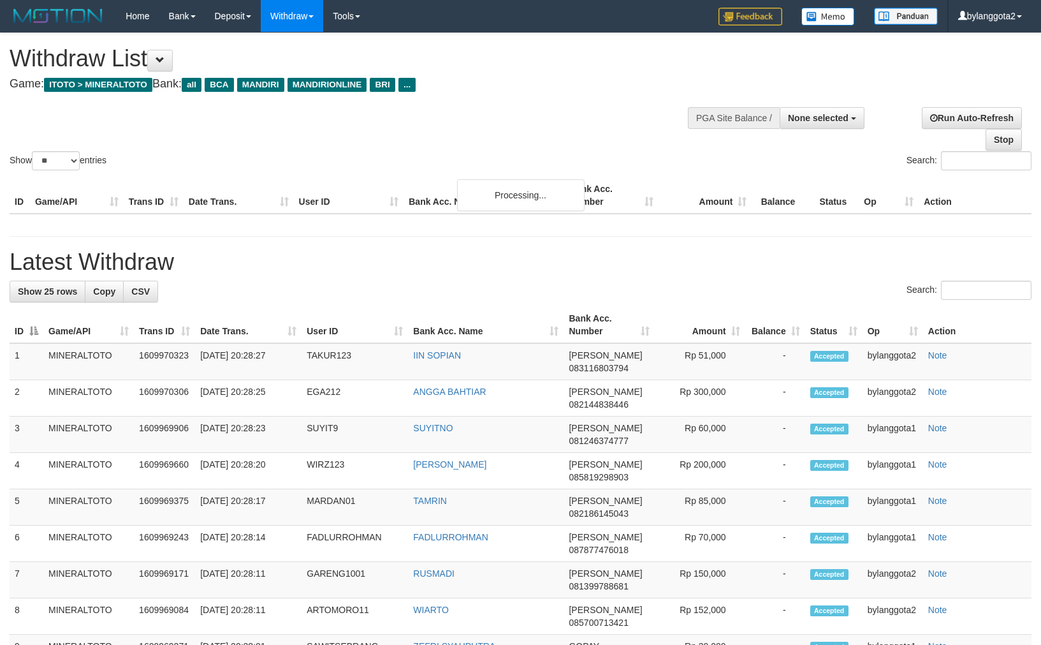
select select
select select "**"
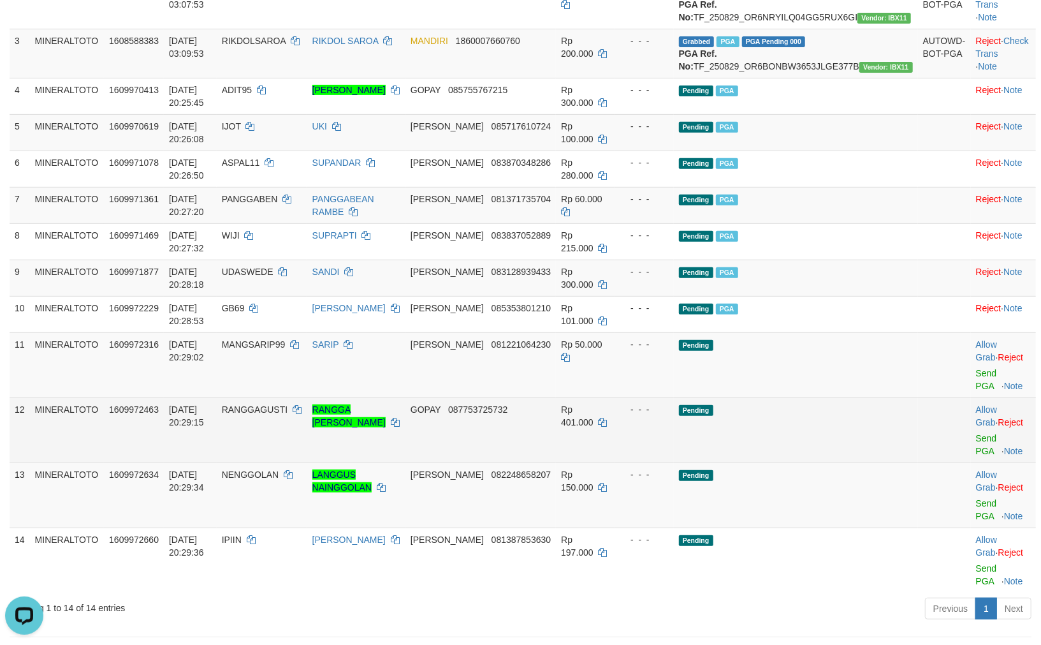
click at [761, 434] on td "Pending" at bounding box center [796, 429] width 244 height 65
click at [754, 450] on td "Pending" at bounding box center [796, 429] width 244 height 65
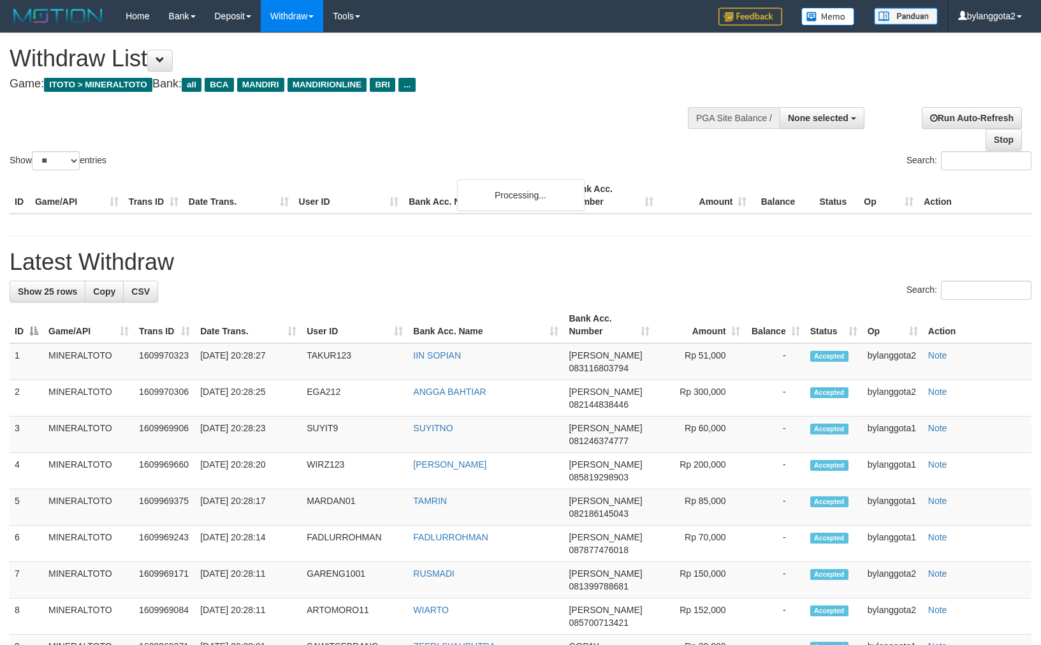
select select
select select "**"
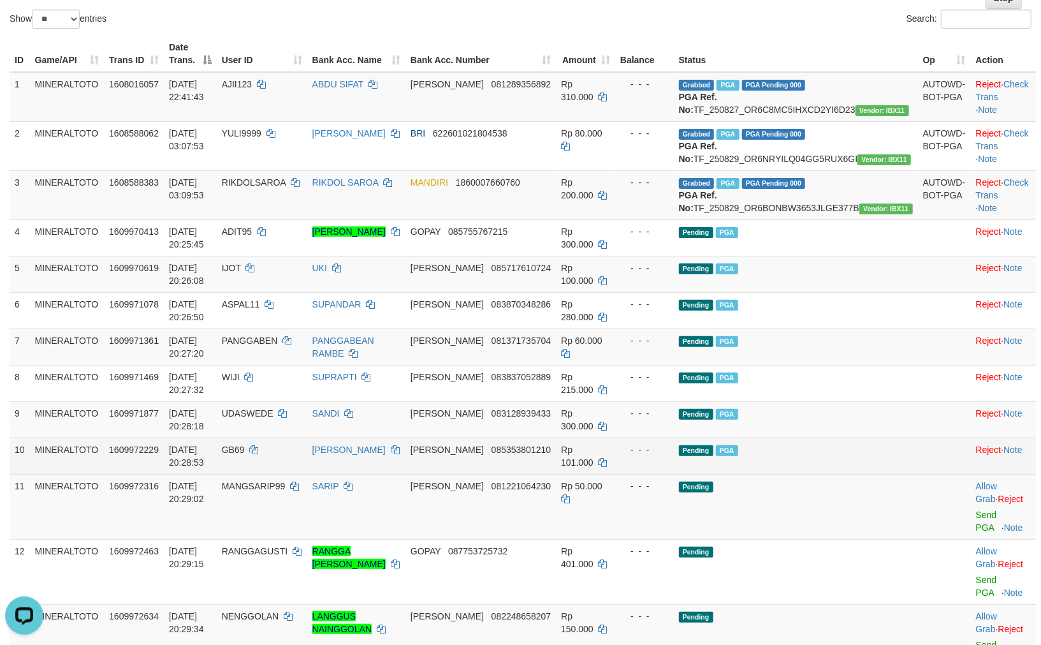
click at [798, 464] on td "Pending PGA" at bounding box center [796, 455] width 244 height 36
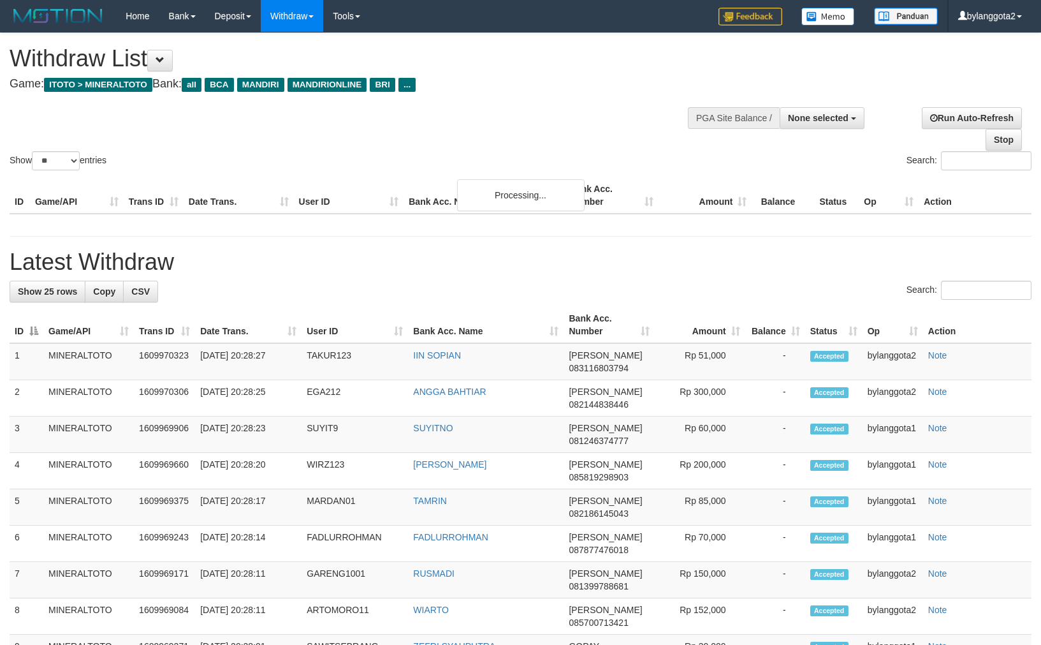
select select
select select "**"
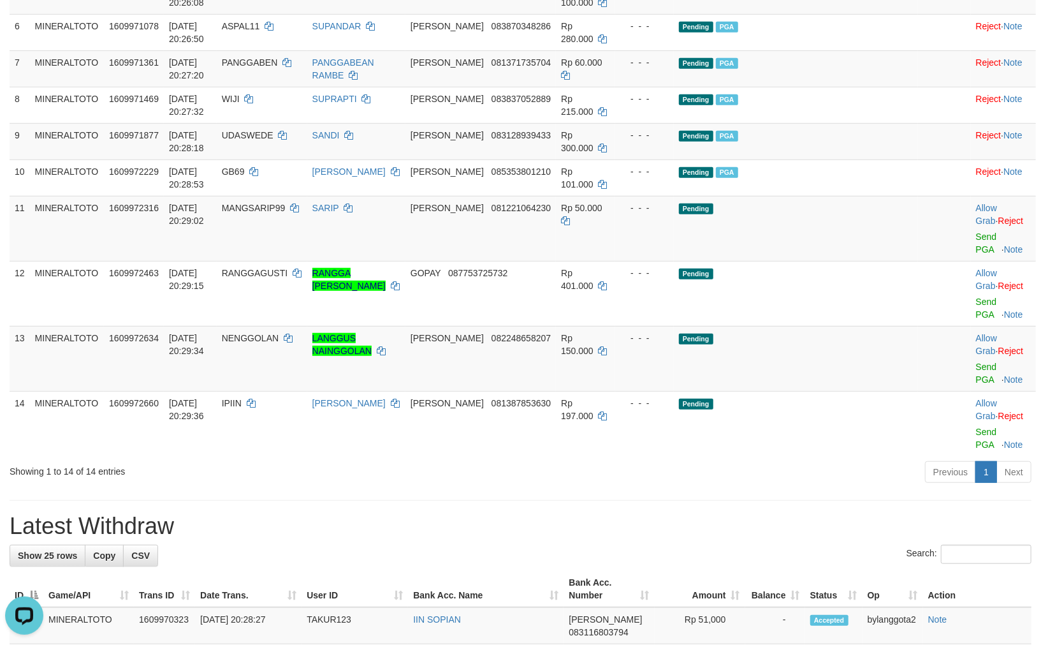
click at [515, 460] on div "Previous 1 Next" at bounding box center [737, 473] width 589 height 27
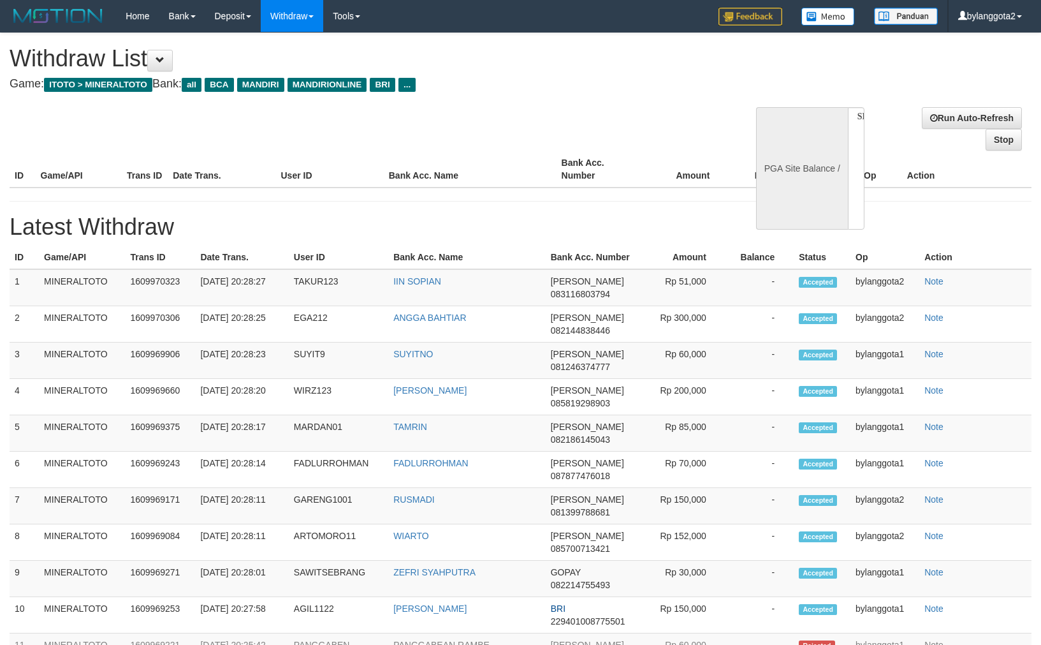
select select
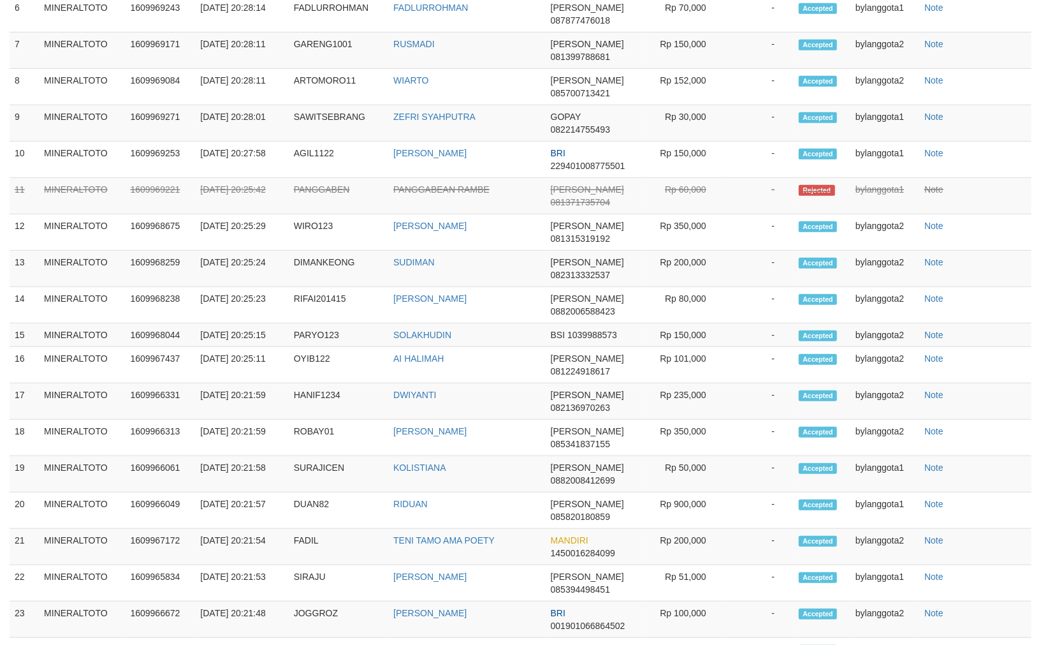
select select "**"
select select
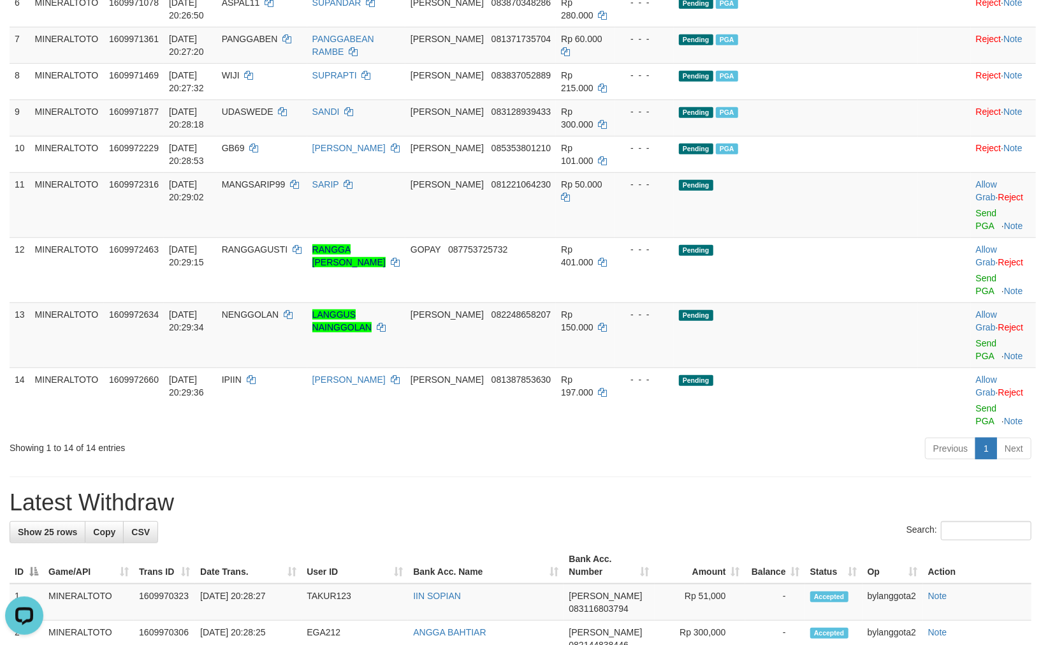
scroll to position [442, 0]
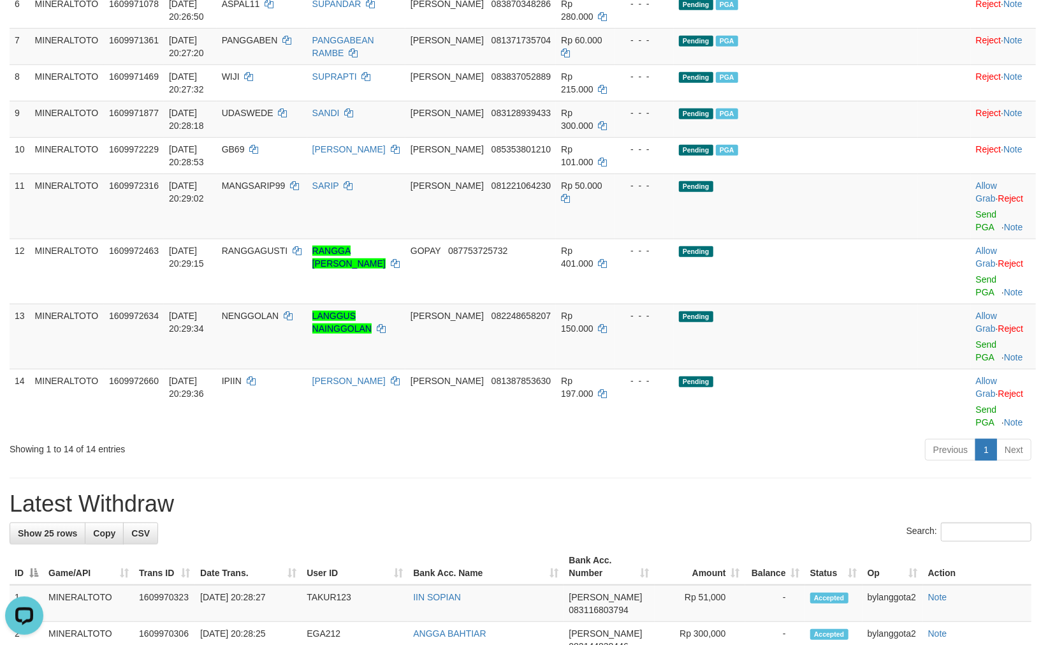
click at [677, 494] on div "**********" at bounding box center [520, 572] width 1041 height 1962
click at [976, 232] on link "Send PGA" at bounding box center [986, 220] width 21 height 23
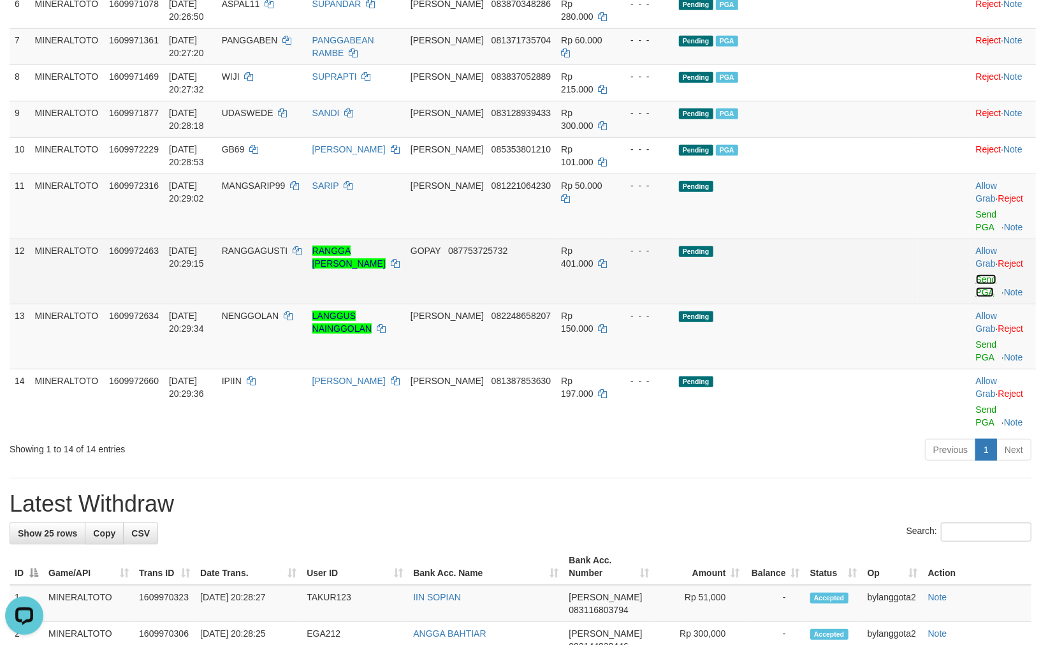
click at [976, 288] on link "Send PGA" at bounding box center [986, 285] width 21 height 23
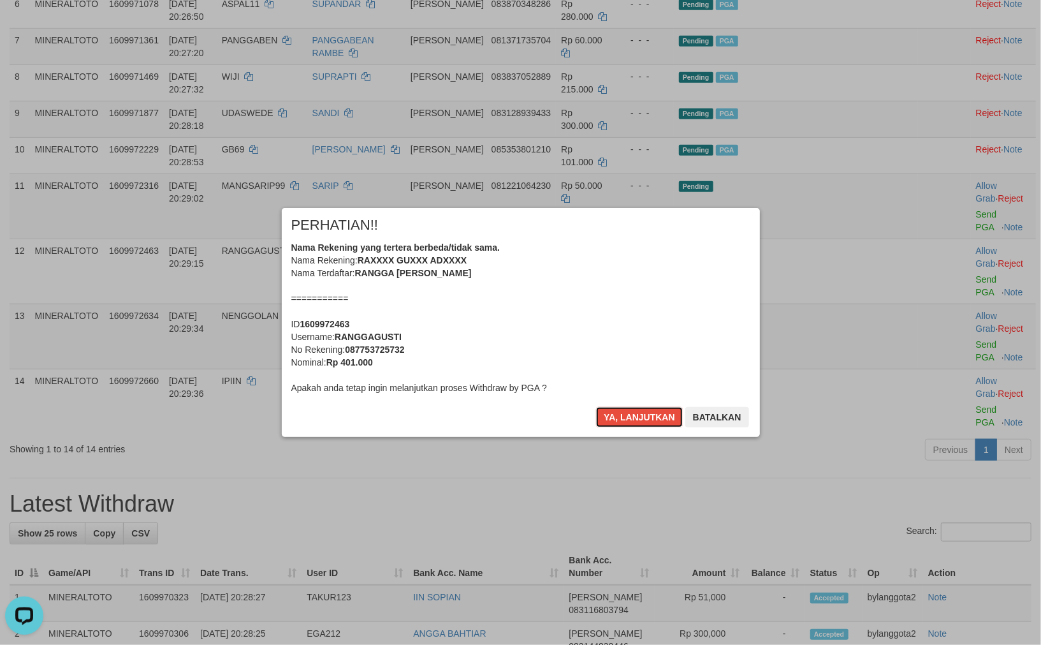
click at [639, 418] on button "Ya, lanjutkan" at bounding box center [639, 417] width 87 height 20
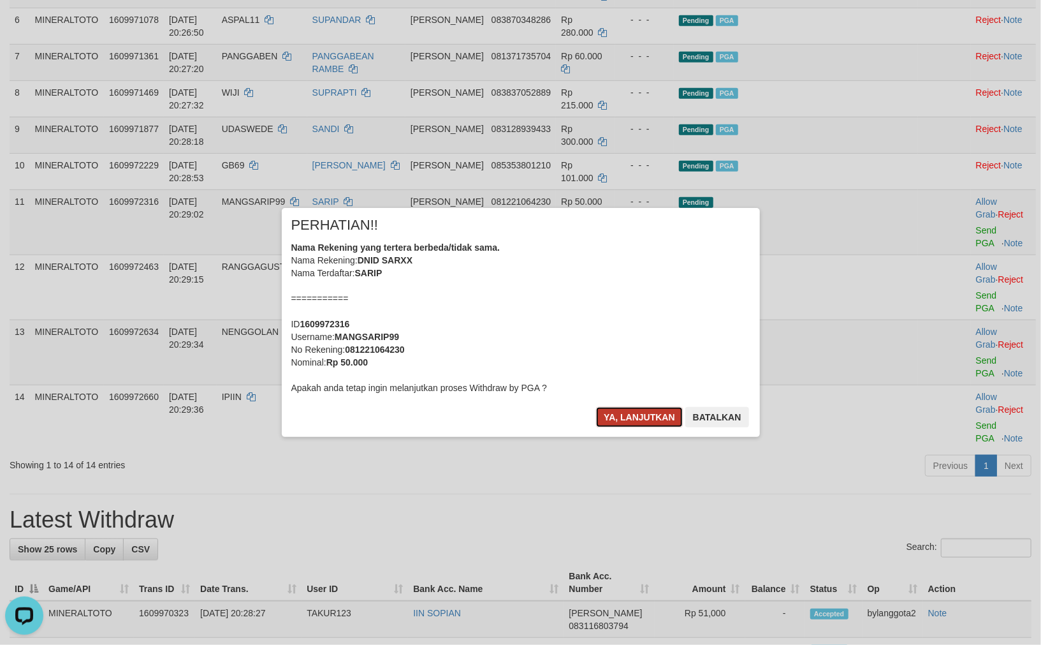
click at [639, 418] on button "Ya, lanjutkan" at bounding box center [639, 417] width 87 height 20
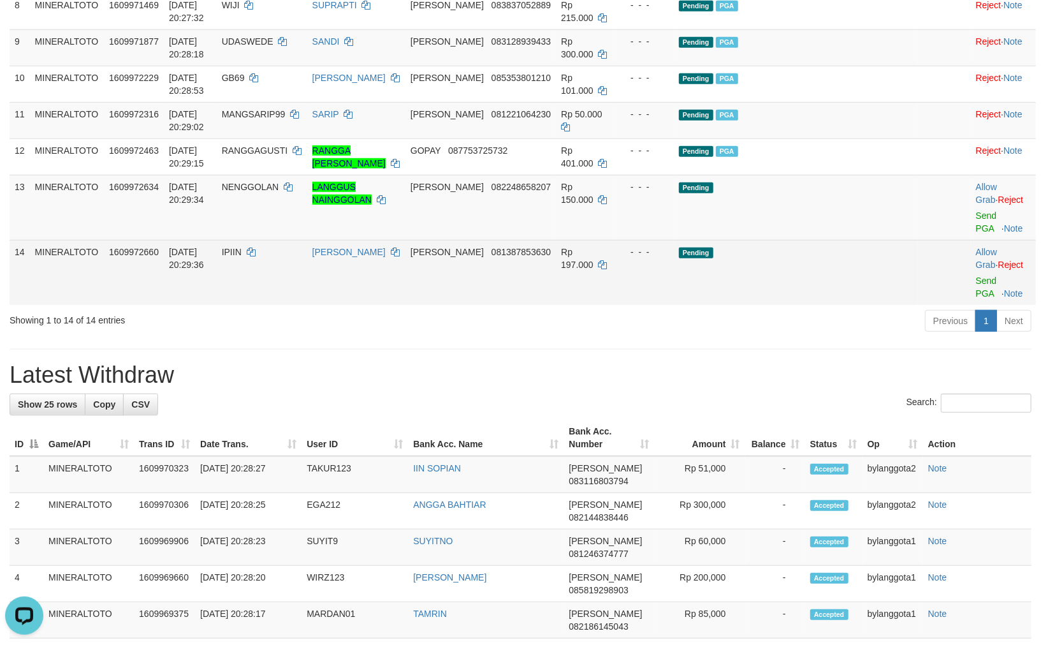
scroll to position [552, 0]
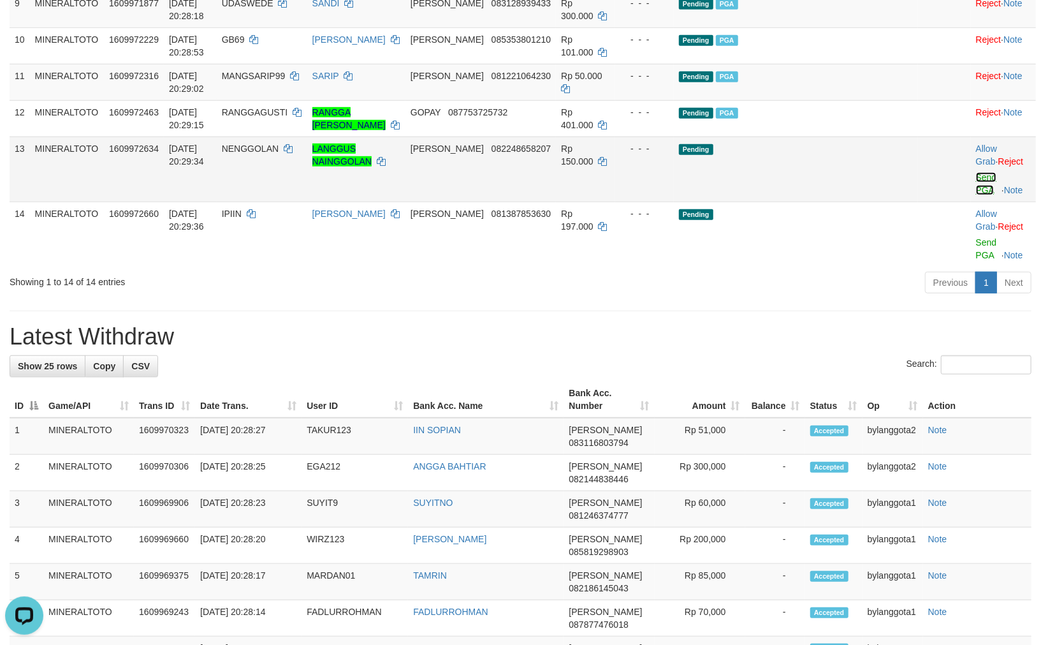
click at [976, 195] on link "Send PGA" at bounding box center [986, 183] width 21 height 23
click at [976, 253] on link "Send PGA" at bounding box center [986, 248] width 21 height 23
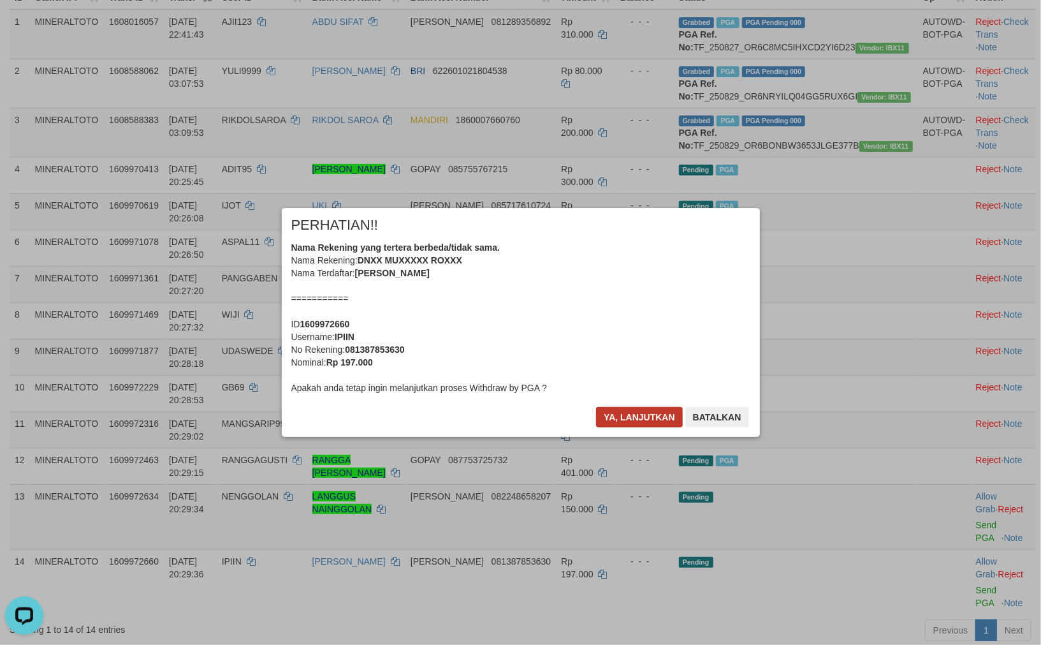
scroll to position [198, 0]
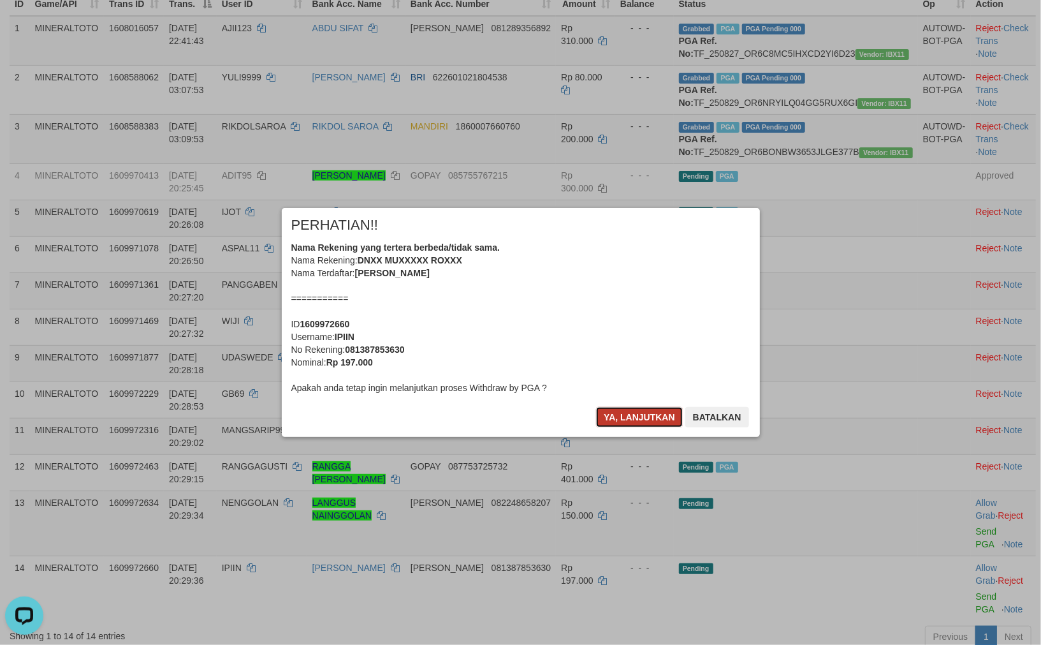
click at [640, 413] on button "Ya, lanjutkan" at bounding box center [639, 417] width 87 height 20
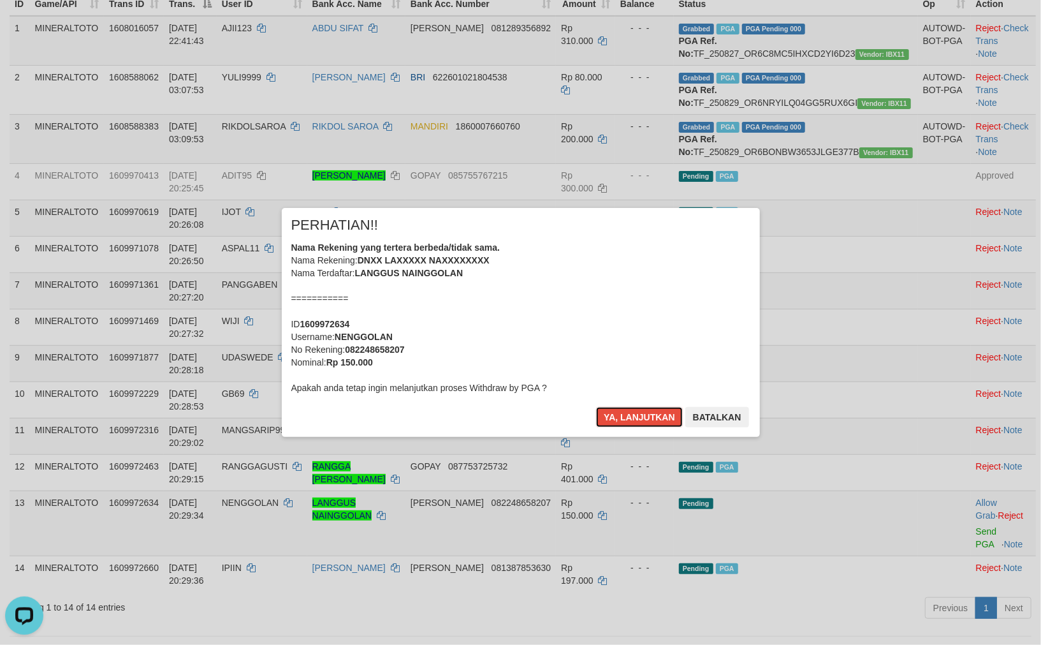
click at [640, 413] on button "Ya, lanjutkan" at bounding box center [639, 417] width 87 height 20
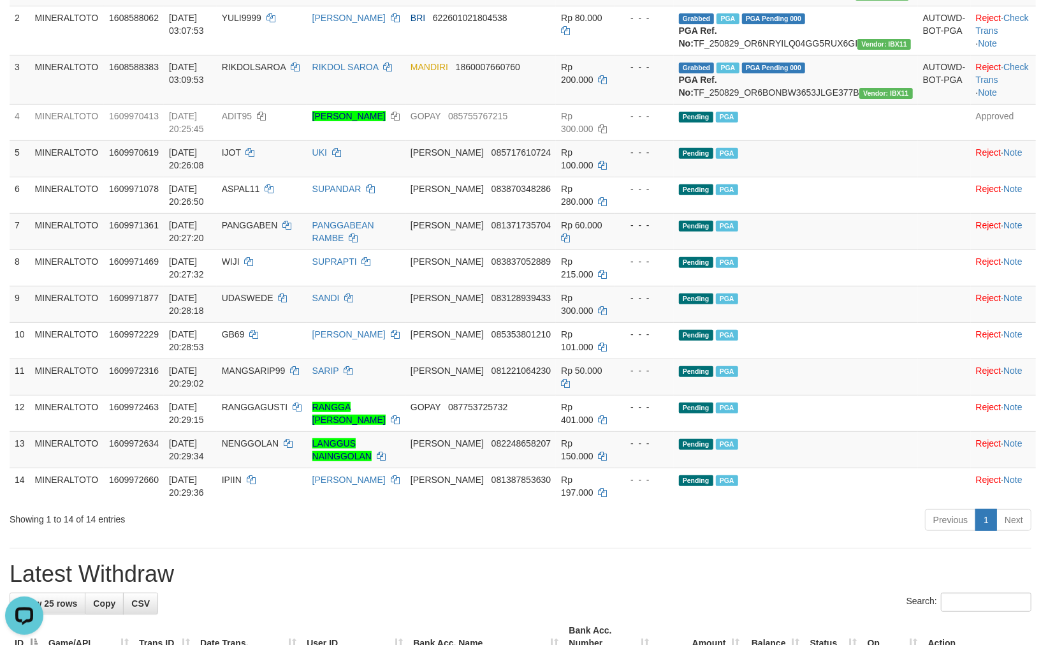
scroll to position [283, 0]
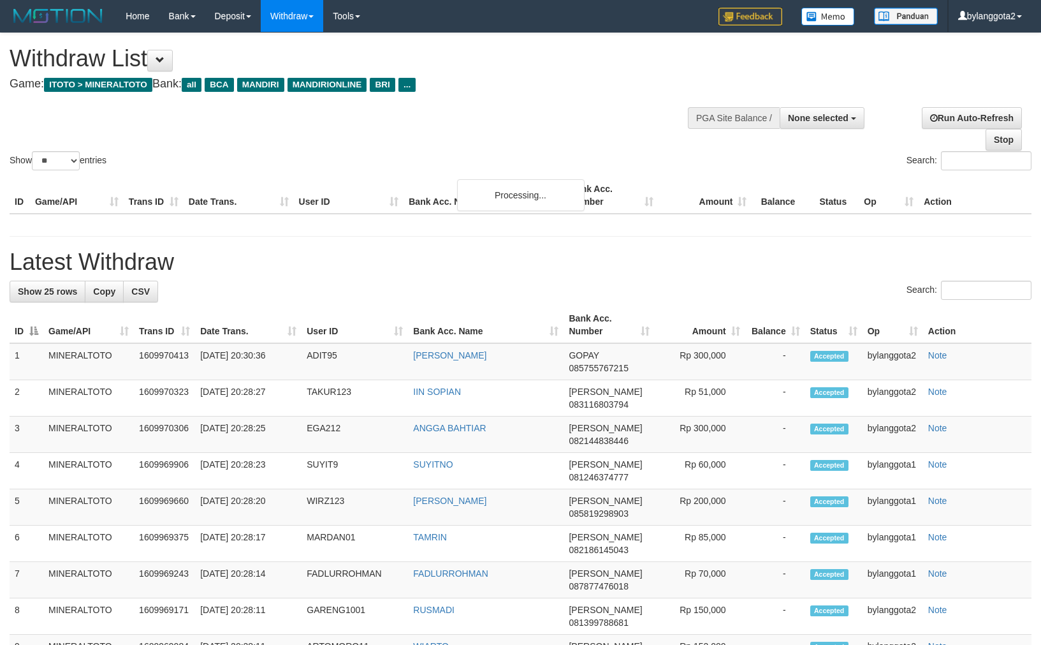
select select
select select "**"
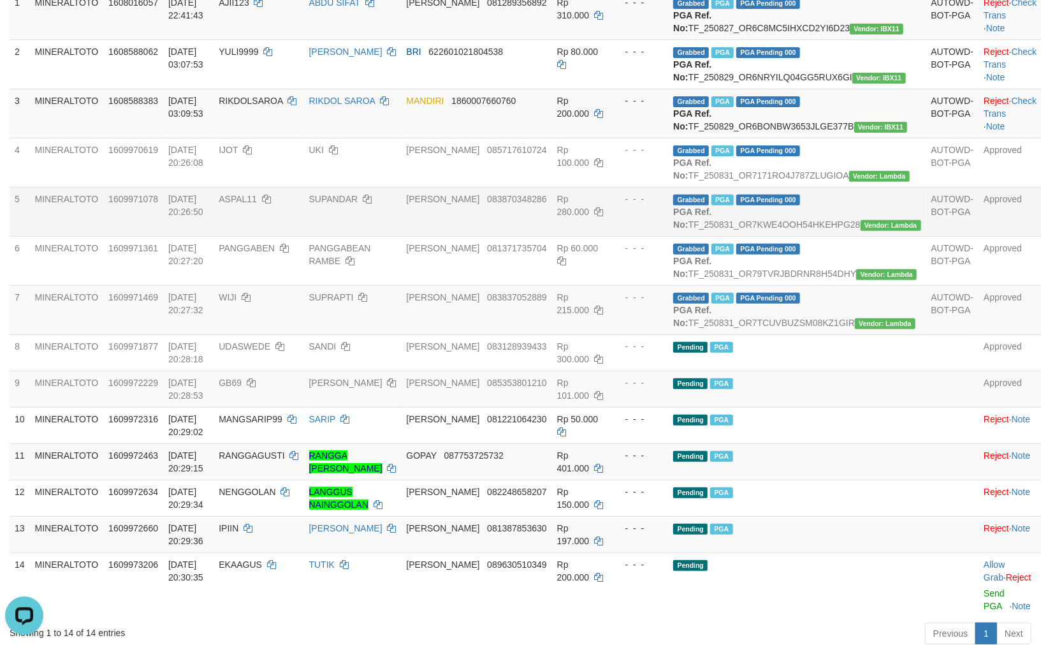
scroll to position [142, 0]
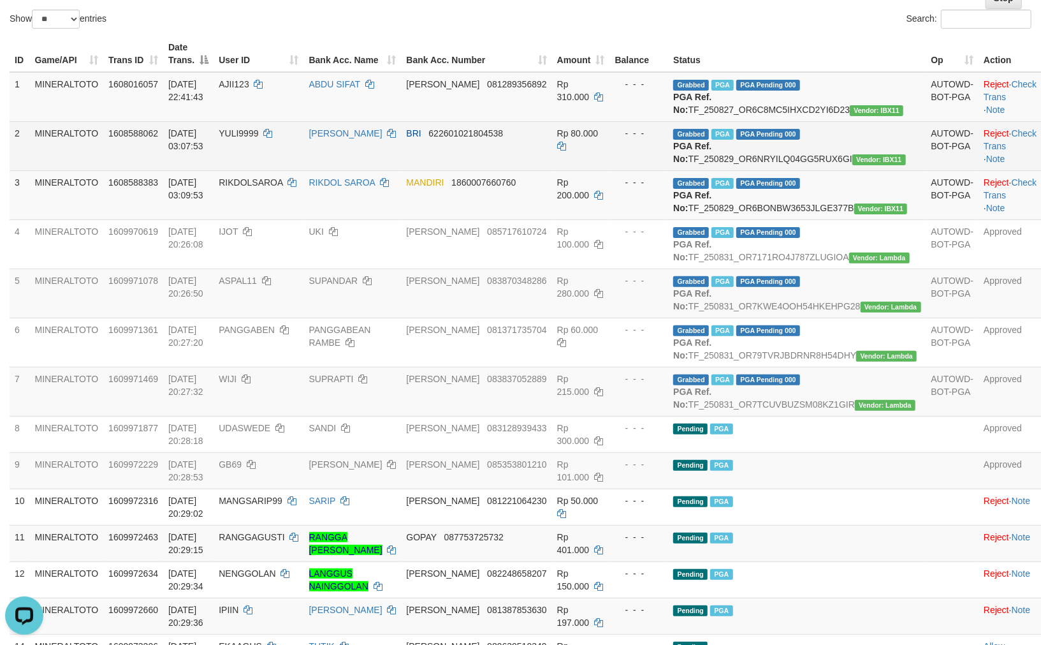
click at [585, 124] on td "Rp 80.000" at bounding box center [581, 145] width 58 height 49
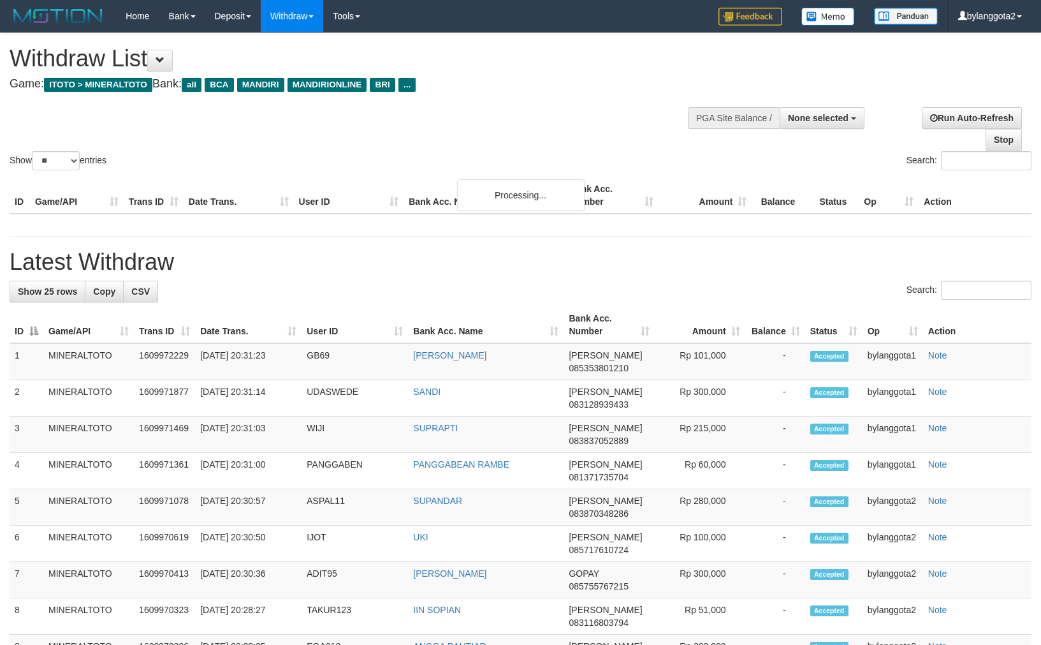
select select
select select "**"
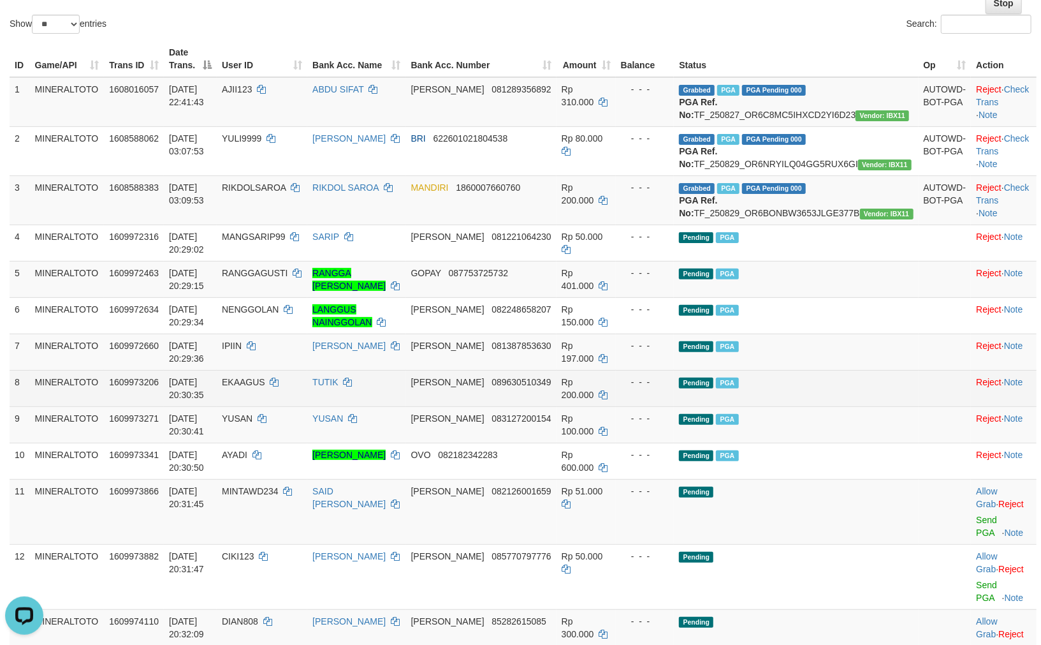
click at [670, 388] on div "- - -" at bounding box center [645, 382] width 48 height 13
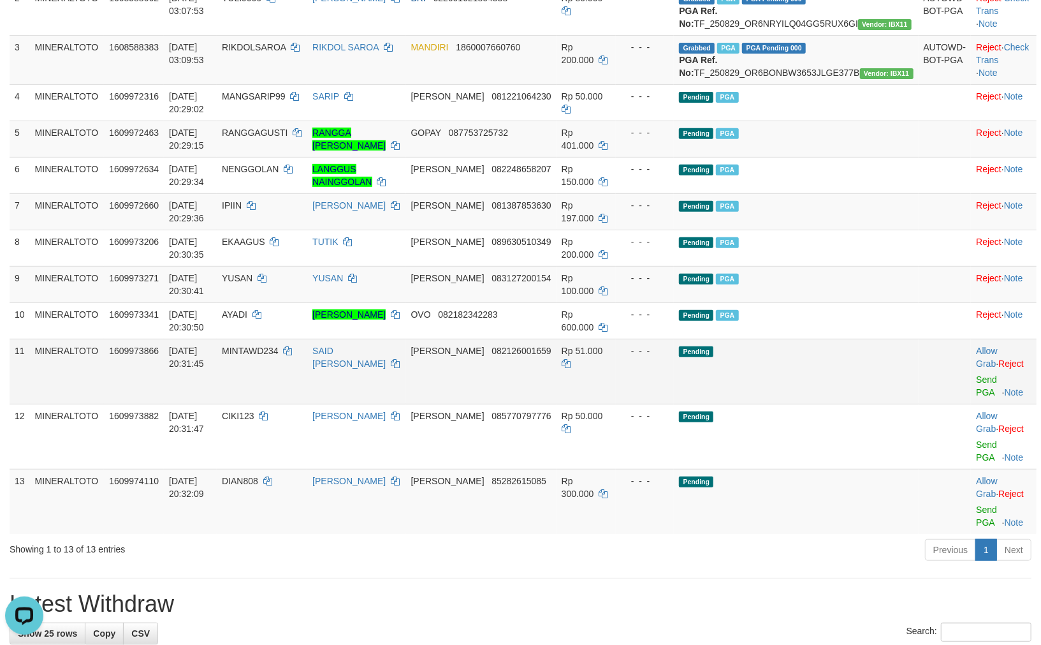
scroll to position [278, 0]
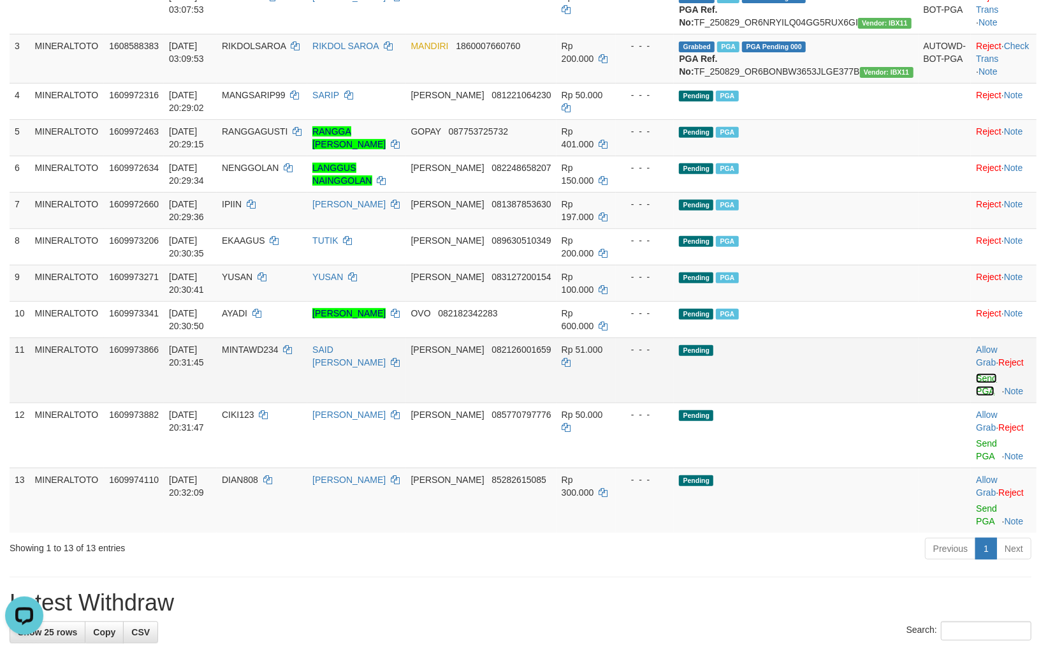
click at [976, 396] on link "Send PGA" at bounding box center [986, 384] width 21 height 23
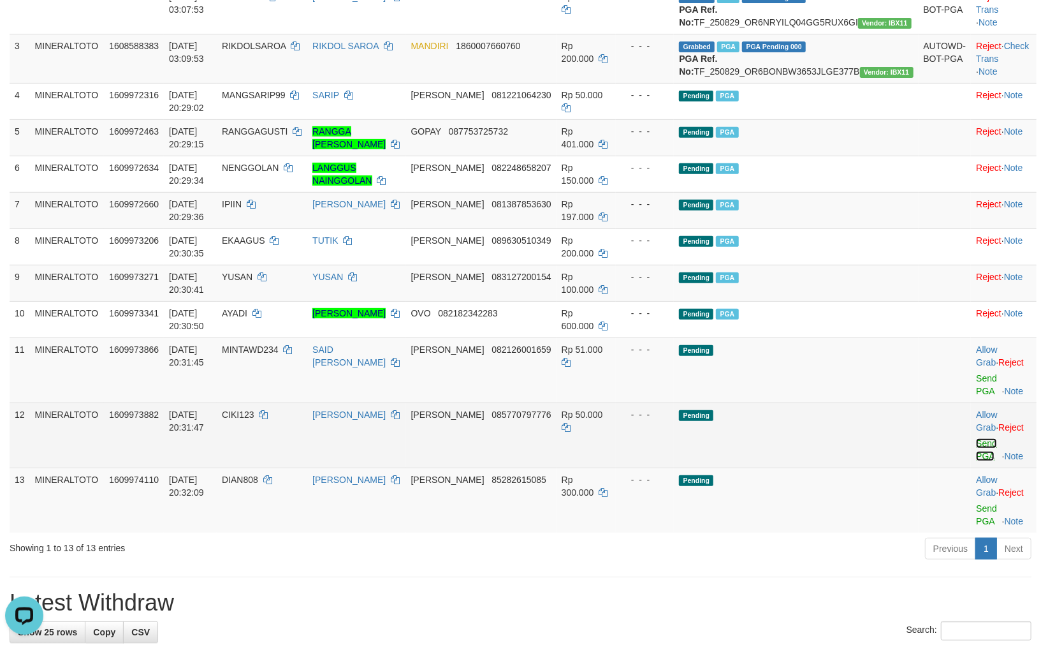
click at [976, 454] on link "Send PGA" at bounding box center [986, 449] width 21 height 23
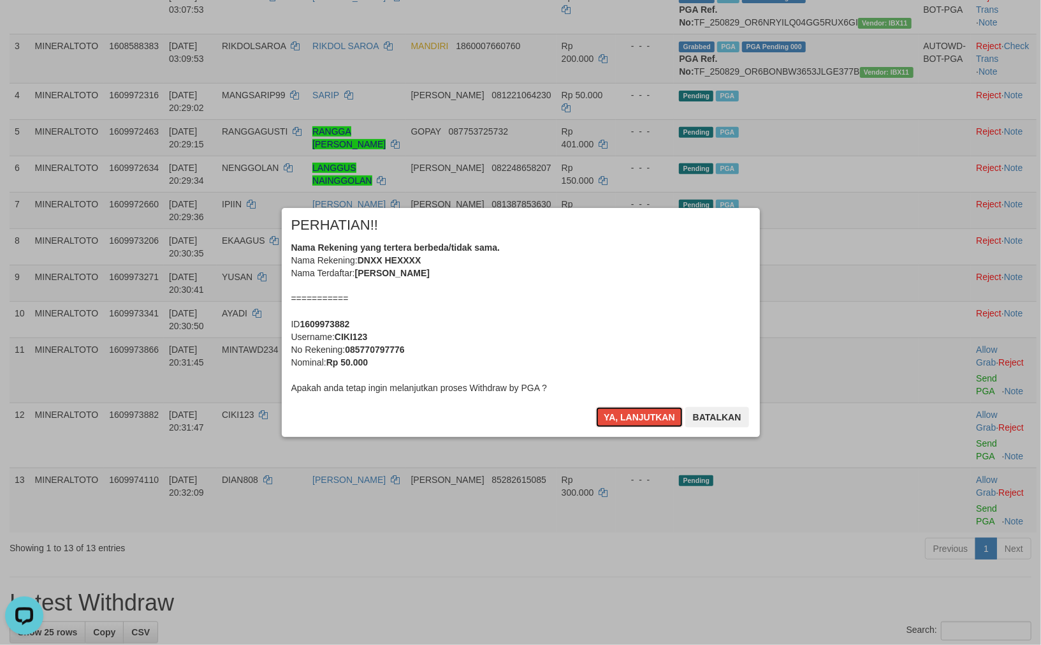
click at [645, 416] on button "Ya, lanjutkan" at bounding box center [639, 417] width 87 height 20
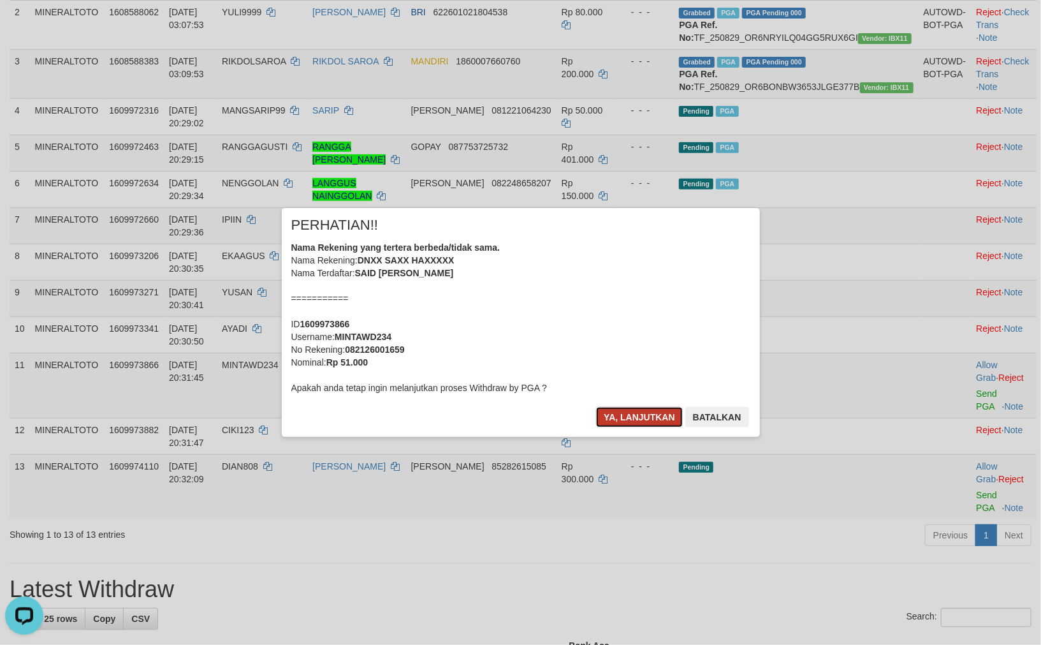
click at [645, 416] on button "Ya, lanjutkan" at bounding box center [639, 417] width 87 height 20
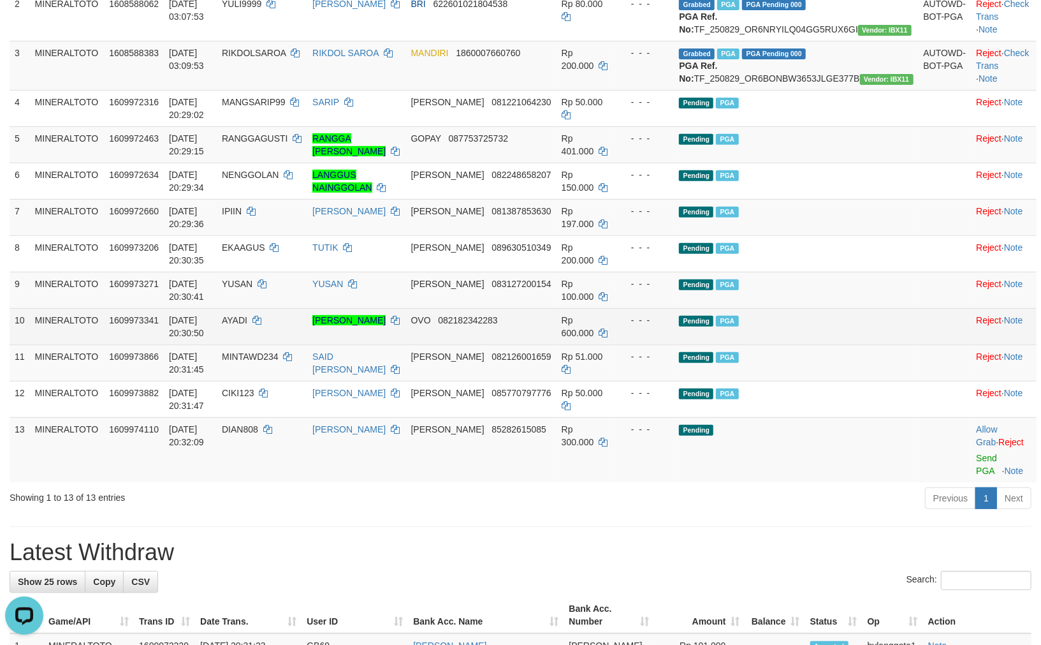
scroll to position [272, 0]
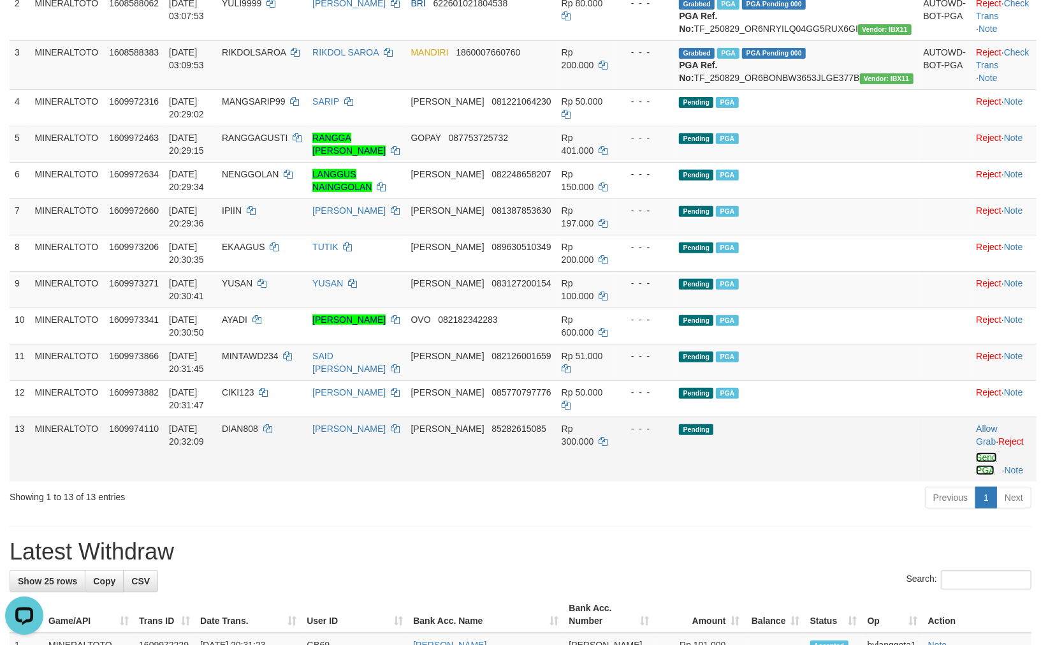
click at [976, 475] on link "Send PGA" at bounding box center [986, 463] width 21 height 23
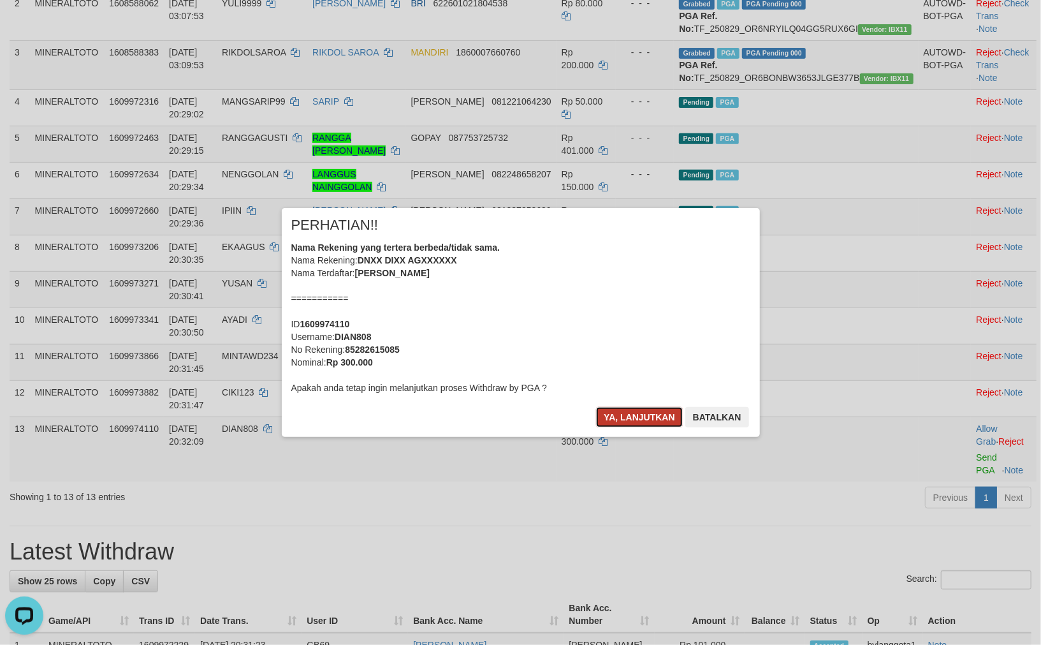
click at [636, 412] on button "Ya, lanjutkan" at bounding box center [639, 417] width 87 height 20
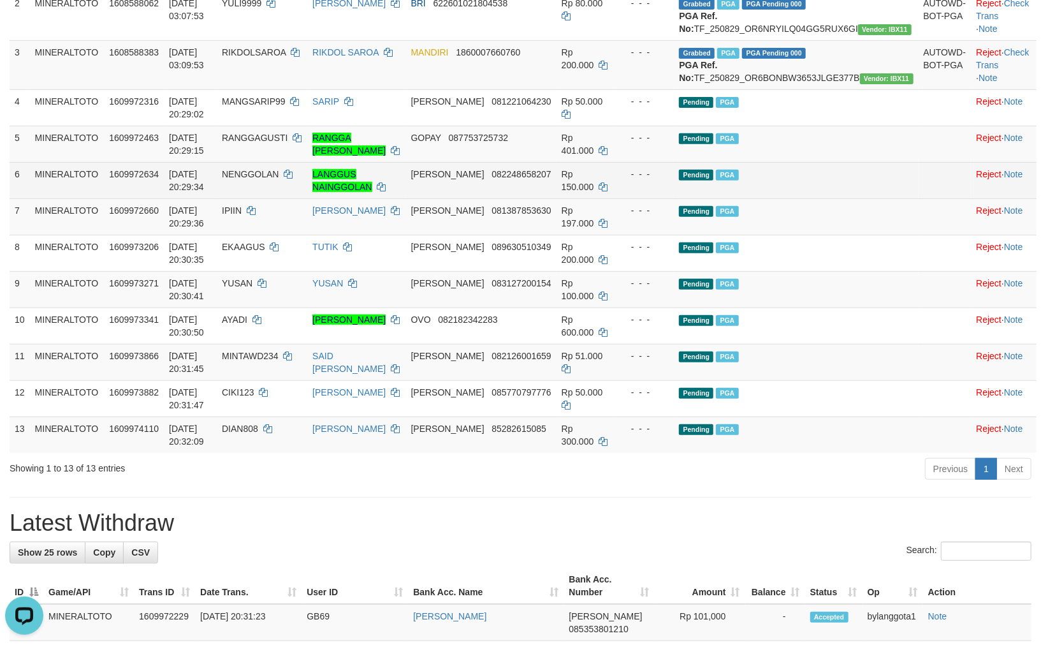
click at [919, 192] on td at bounding box center [945, 180] width 53 height 36
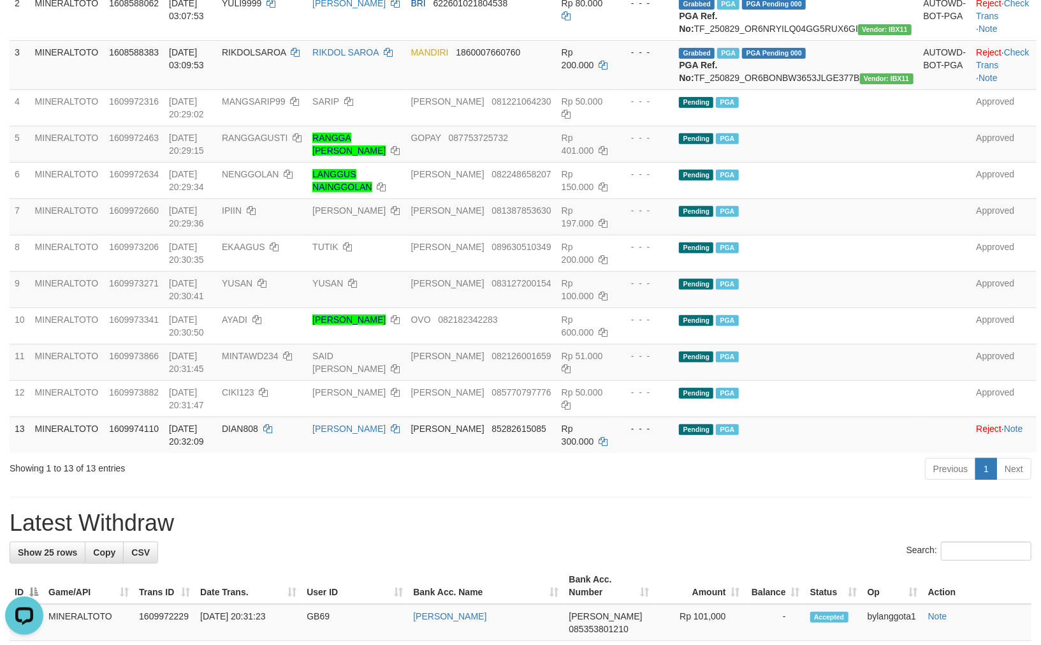
click at [627, 484] on div "Previous 1 Next" at bounding box center [737, 470] width 589 height 27
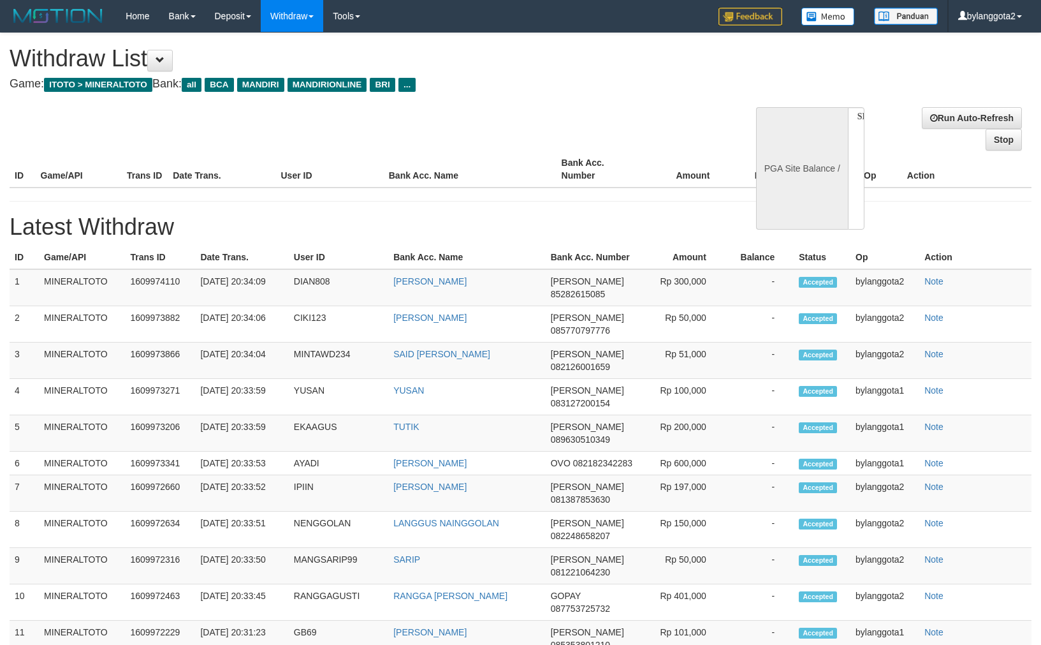
select select
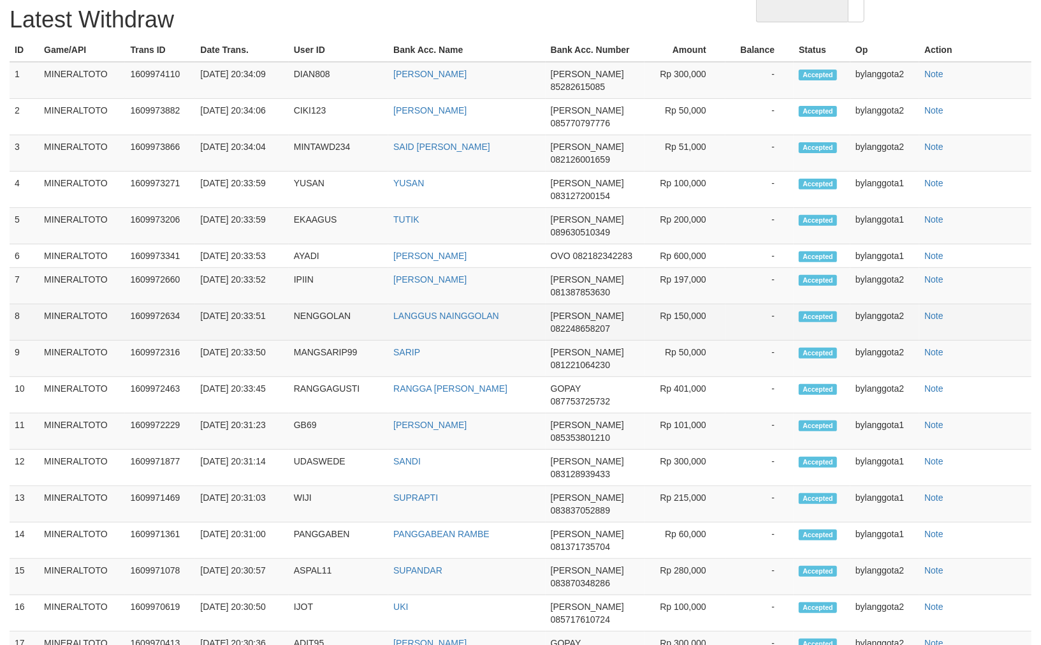
select select "**"
select select
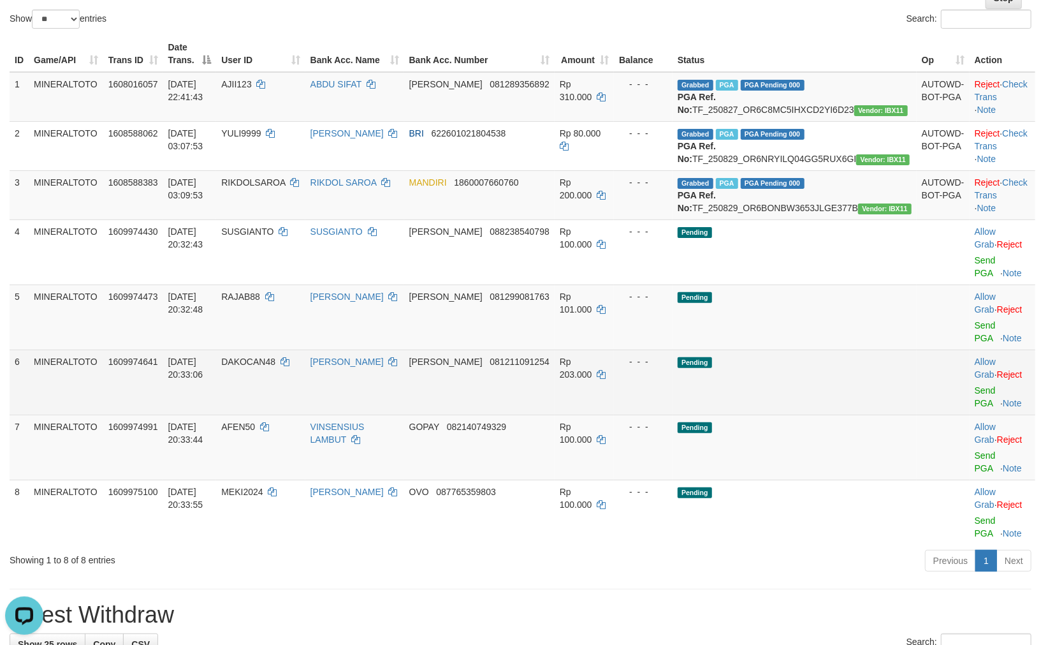
click at [745, 349] on td "Pending" at bounding box center [795, 381] width 244 height 65
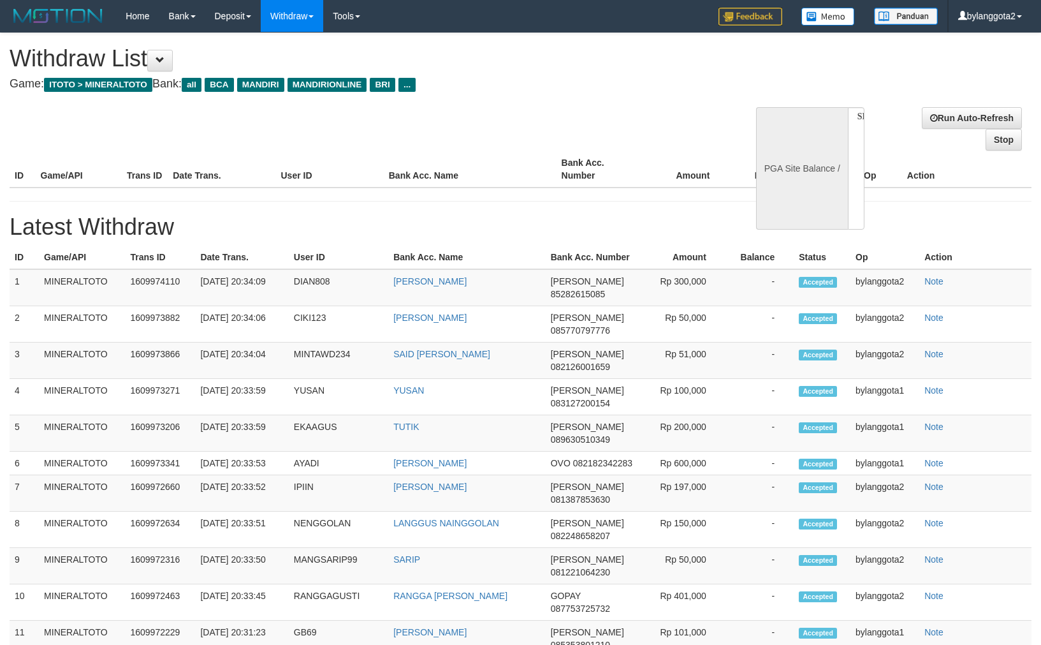
select select
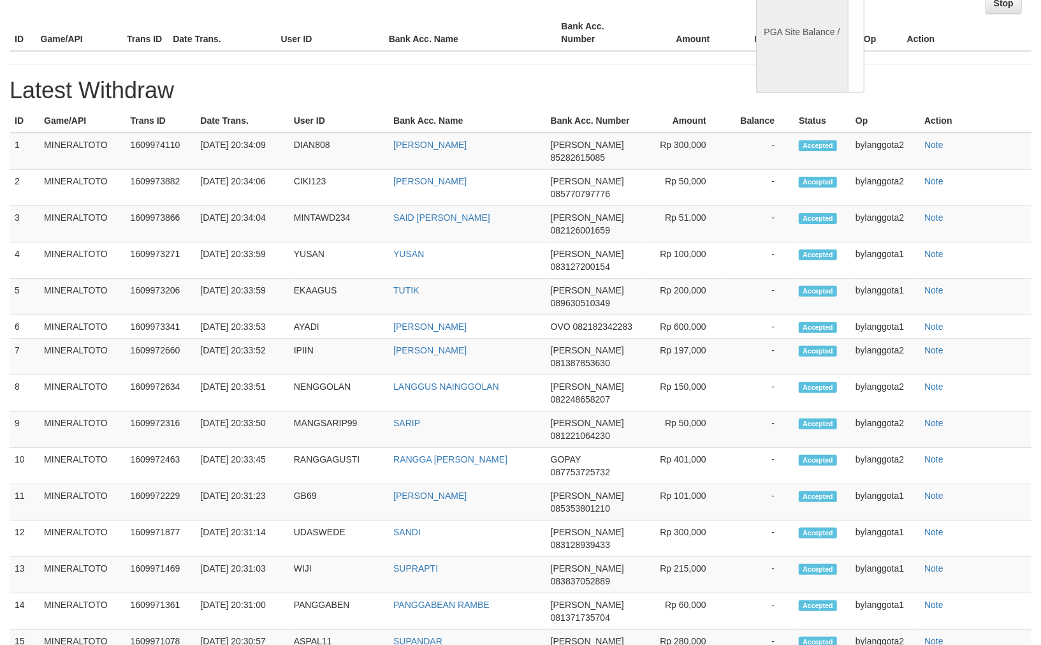
select select "**"
select select
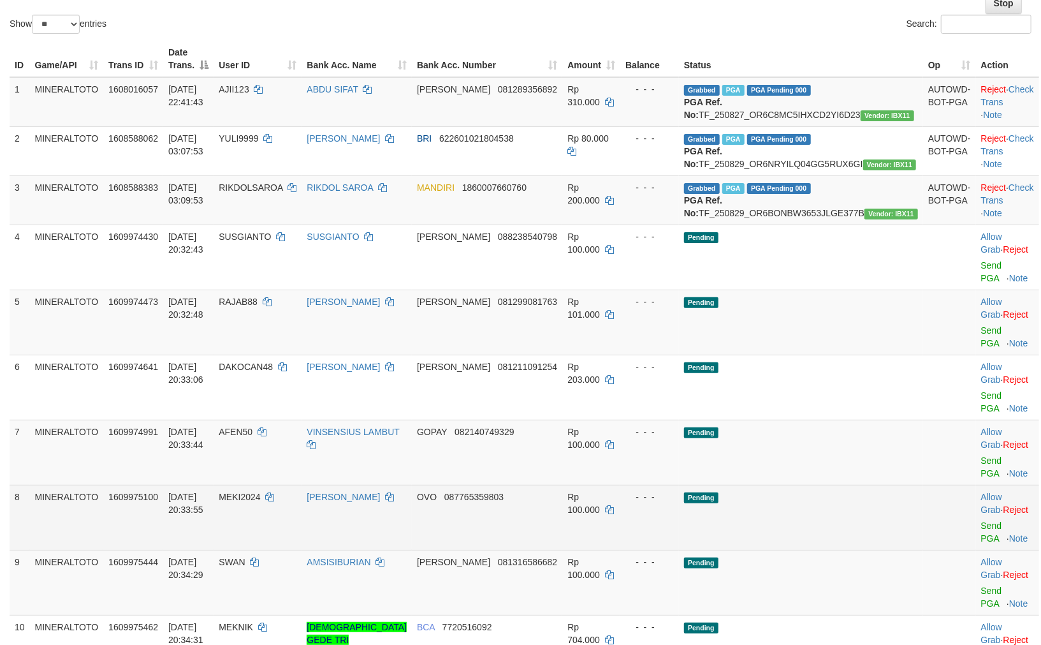
click at [476, 501] on td "OVO 087765359803" at bounding box center [487, 517] width 151 height 65
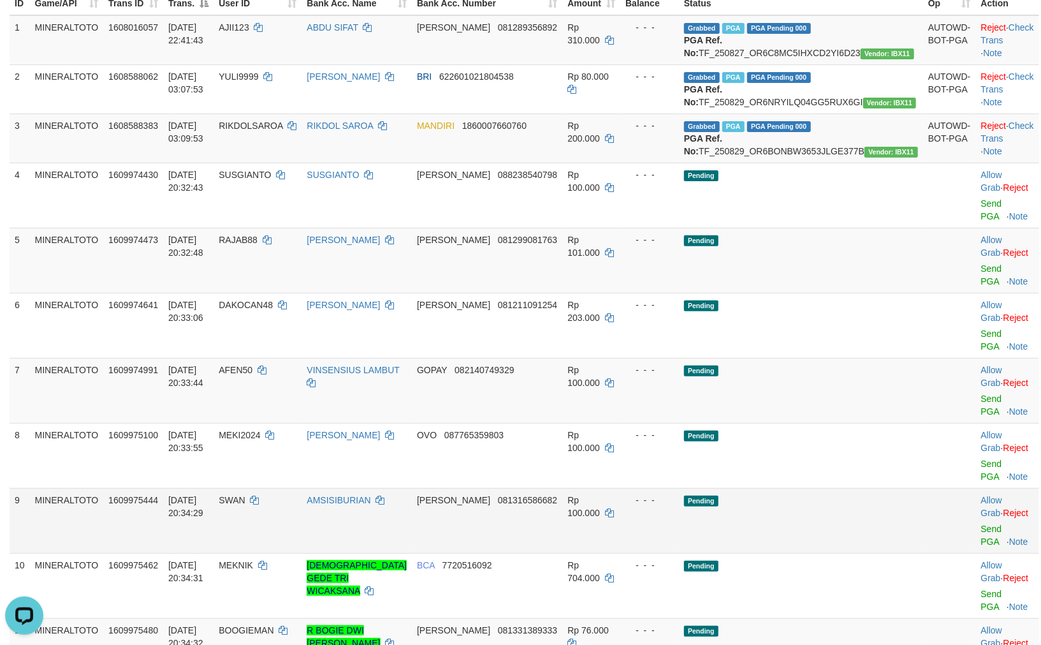
scroll to position [278, 0]
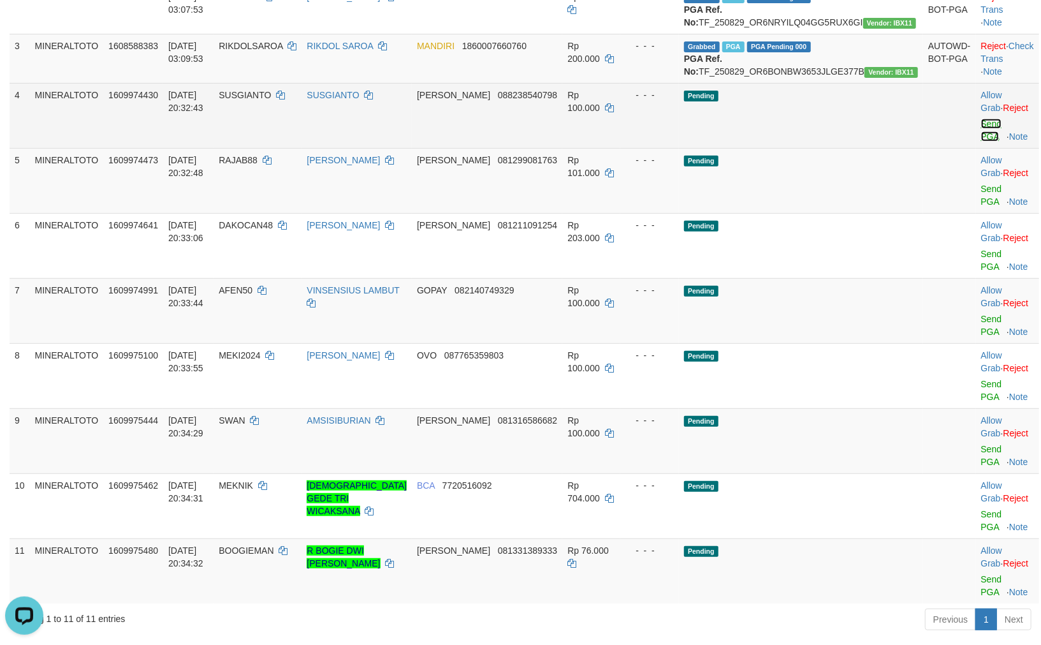
click at [981, 142] on link "Send PGA" at bounding box center [991, 130] width 21 height 23
click at [981, 195] on link "Send PGA" at bounding box center [991, 195] width 21 height 23
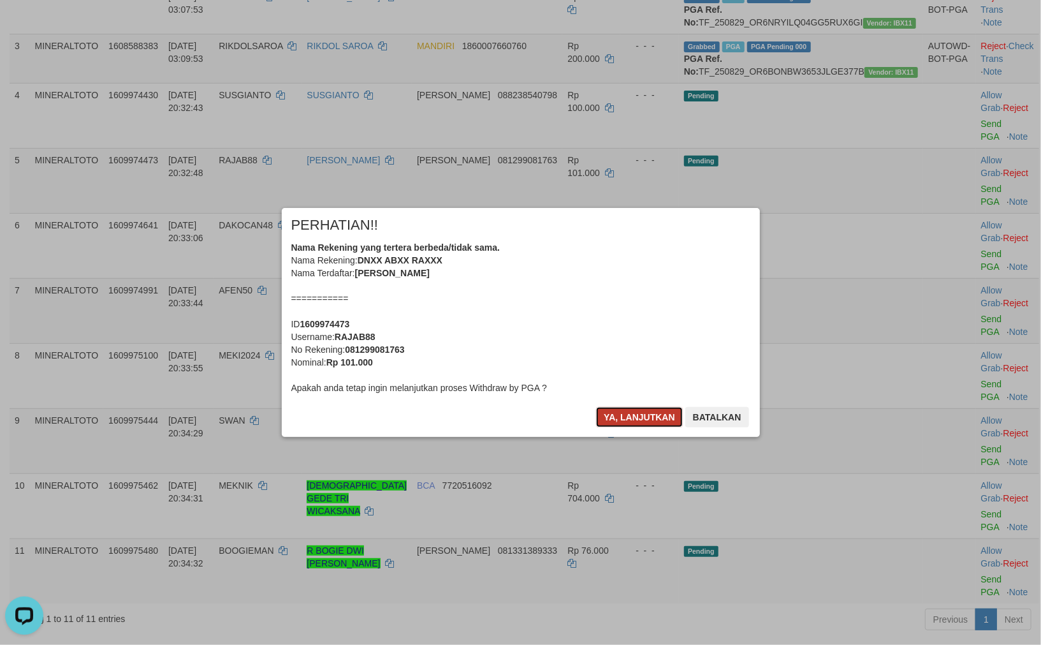
click at [638, 412] on button "Ya, lanjutkan" at bounding box center [639, 417] width 87 height 20
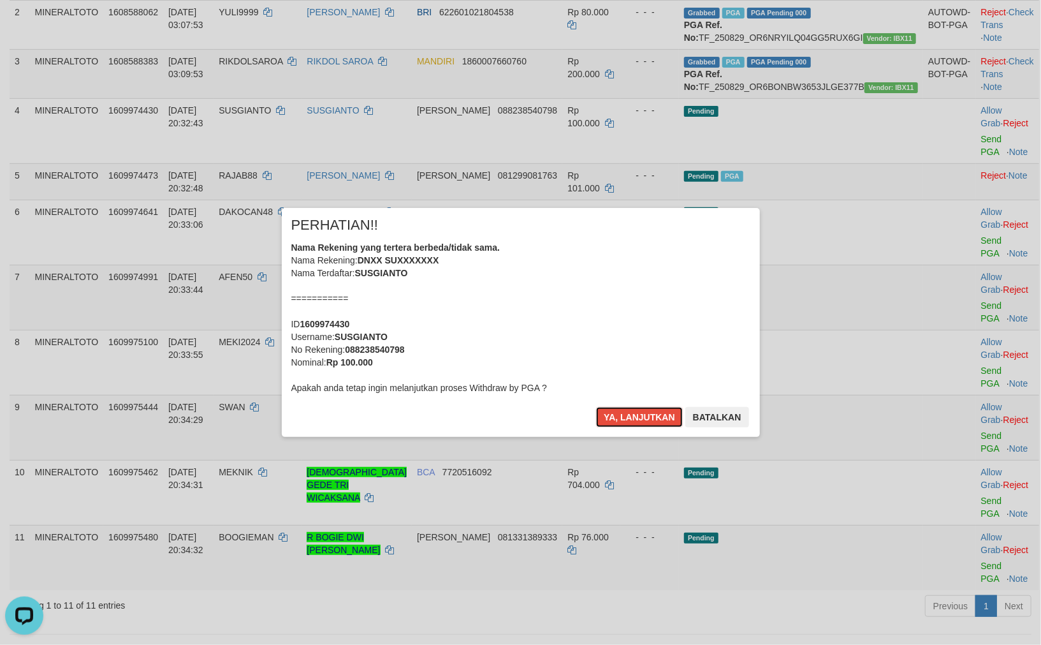
click at [638, 412] on button "Ya, lanjutkan" at bounding box center [639, 417] width 87 height 20
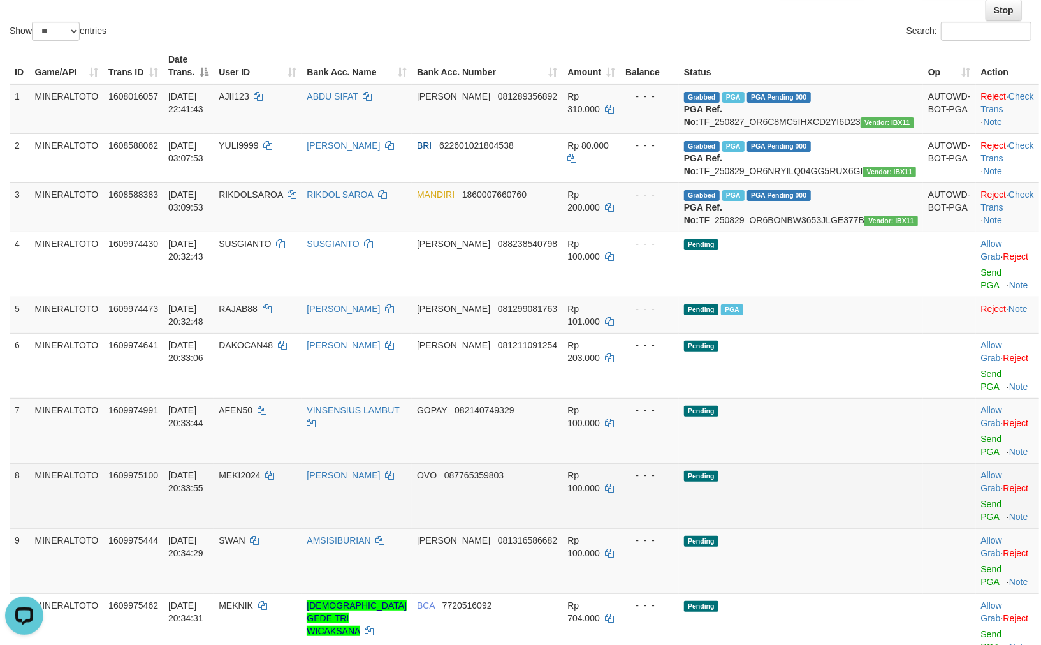
scroll to position [244, 0]
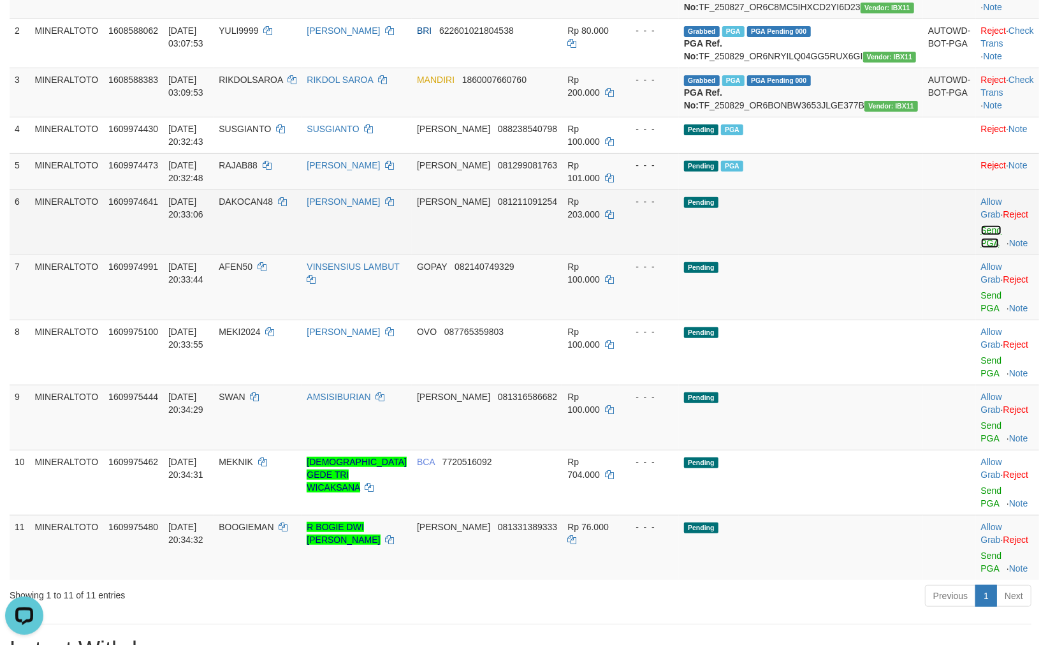
click at [981, 248] on link "Send PGA" at bounding box center [991, 236] width 21 height 23
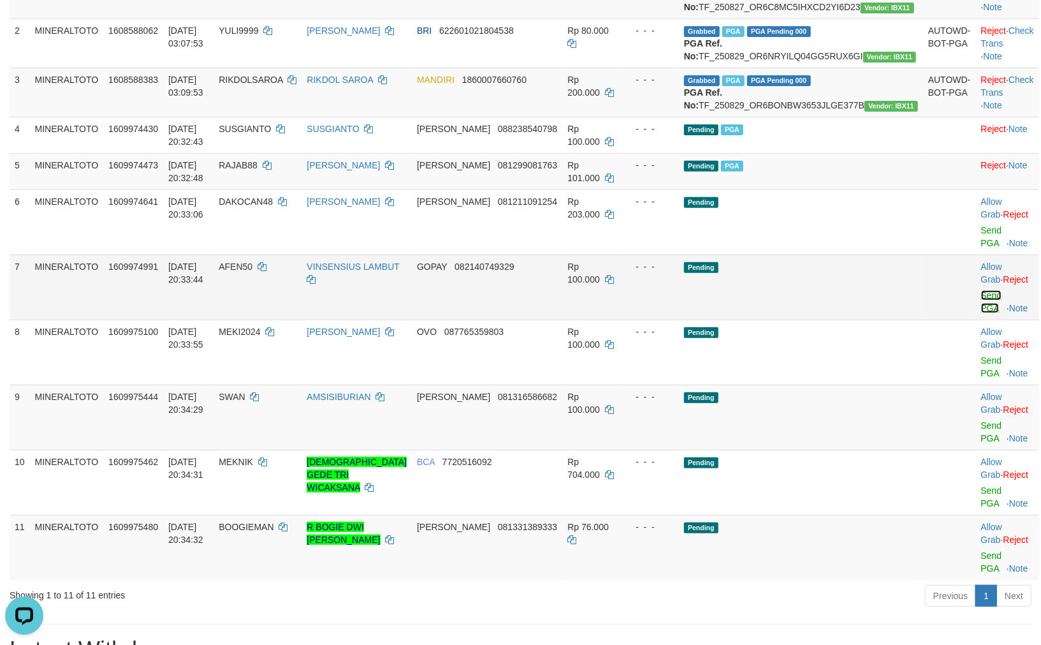
click at [981, 302] on link "Send PGA" at bounding box center [991, 301] width 21 height 23
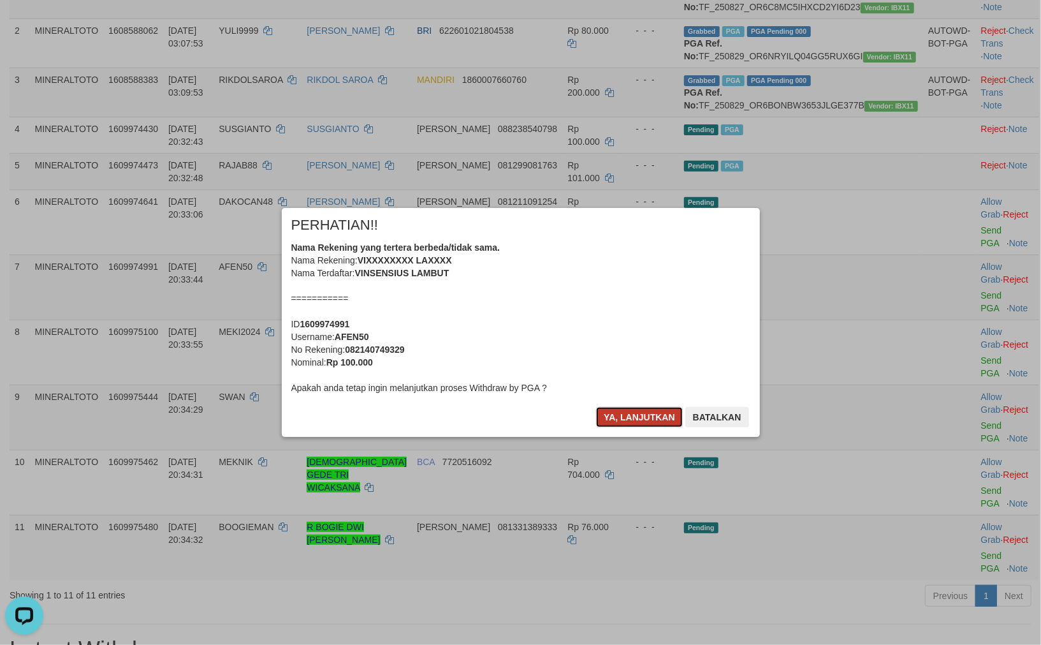
click at [639, 421] on button "Ya, lanjutkan" at bounding box center [639, 417] width 87 height 20
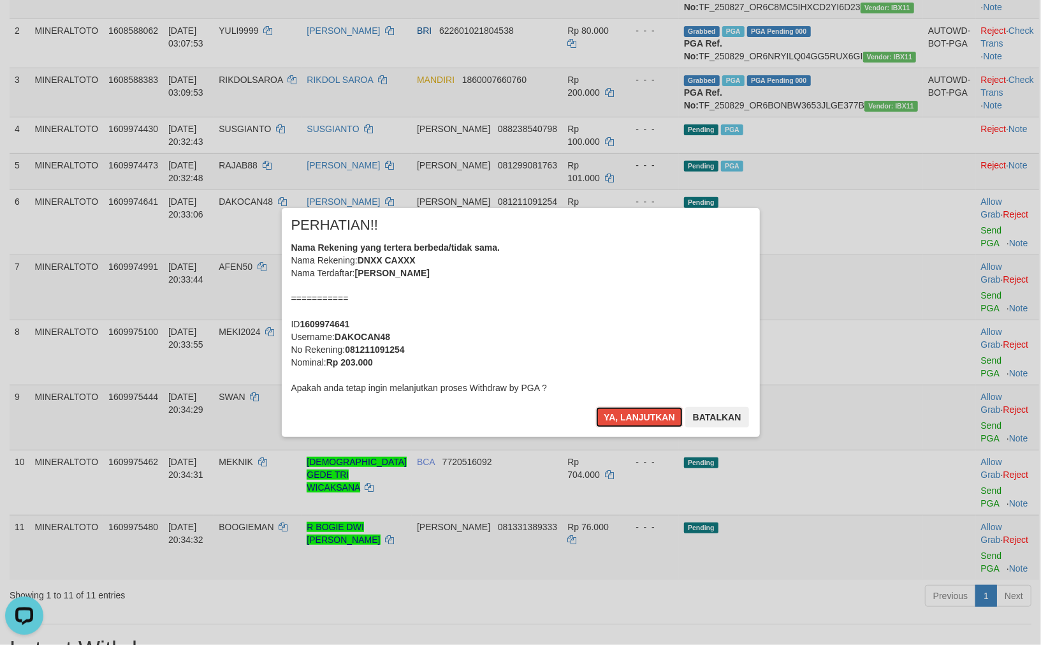
click at [639, 421] on button "Ya, lanjutkan" at bounding box center [639, 417] width 87 height 20
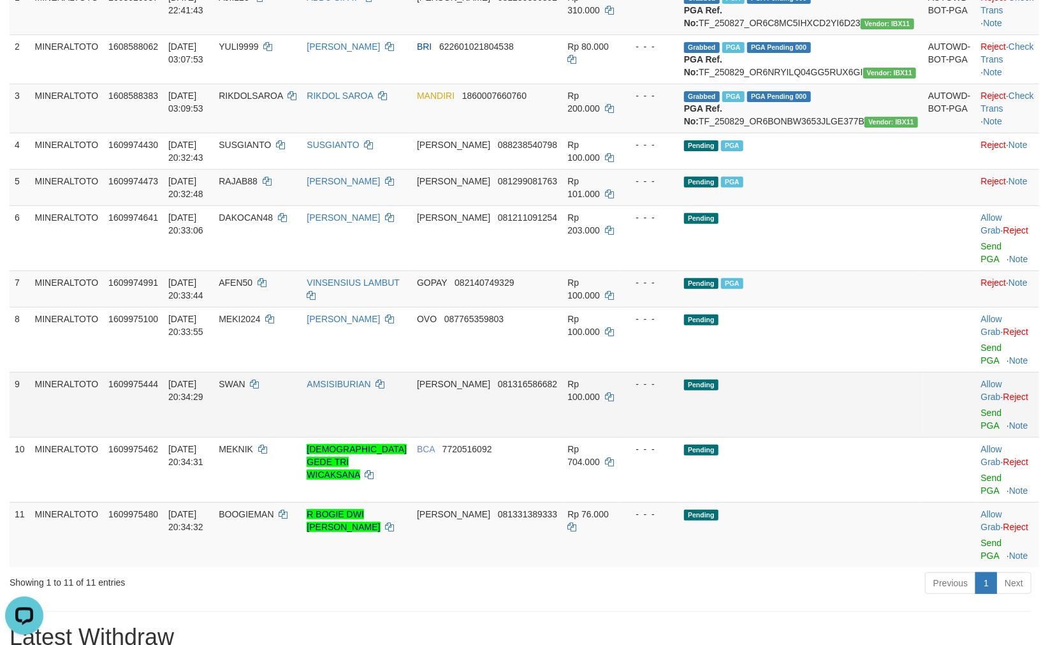
scroll to position [213, 0]
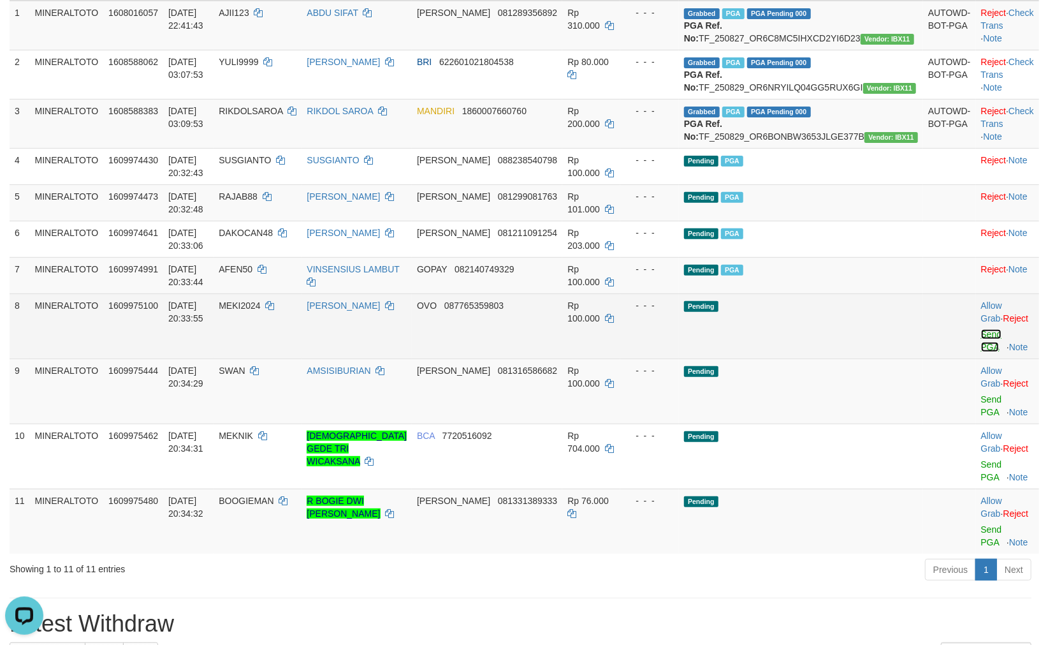
click at [981, 352] on link "Send PGA" at bounding box center [991, 340] width 21 height 23
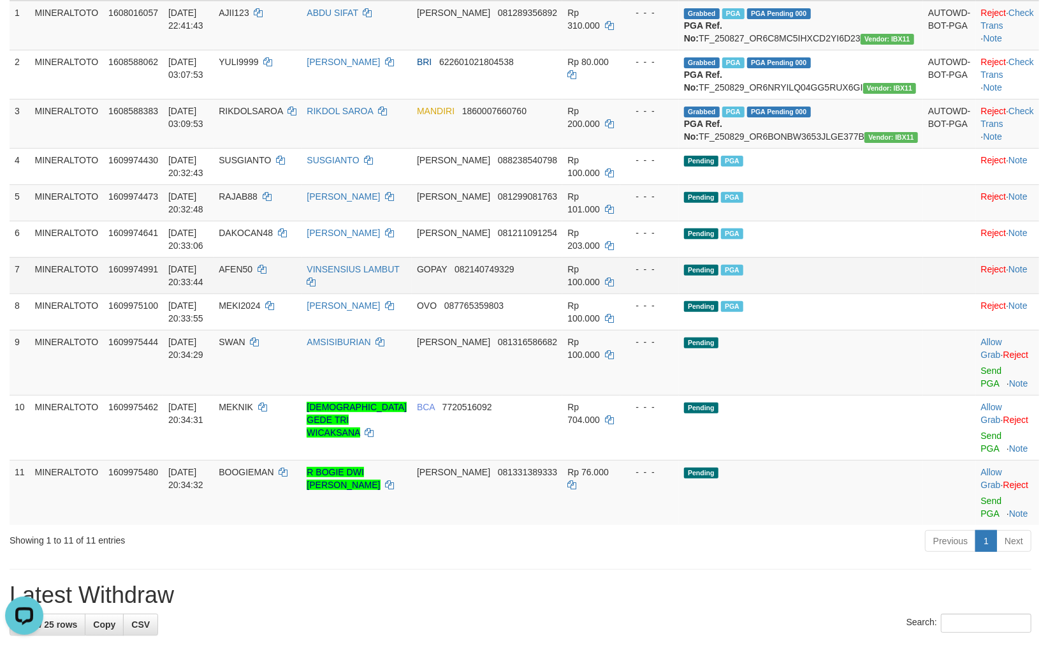
click at [756, 284] on td "Pending PGA" at bounding box center [801, 275] width 244 height 36
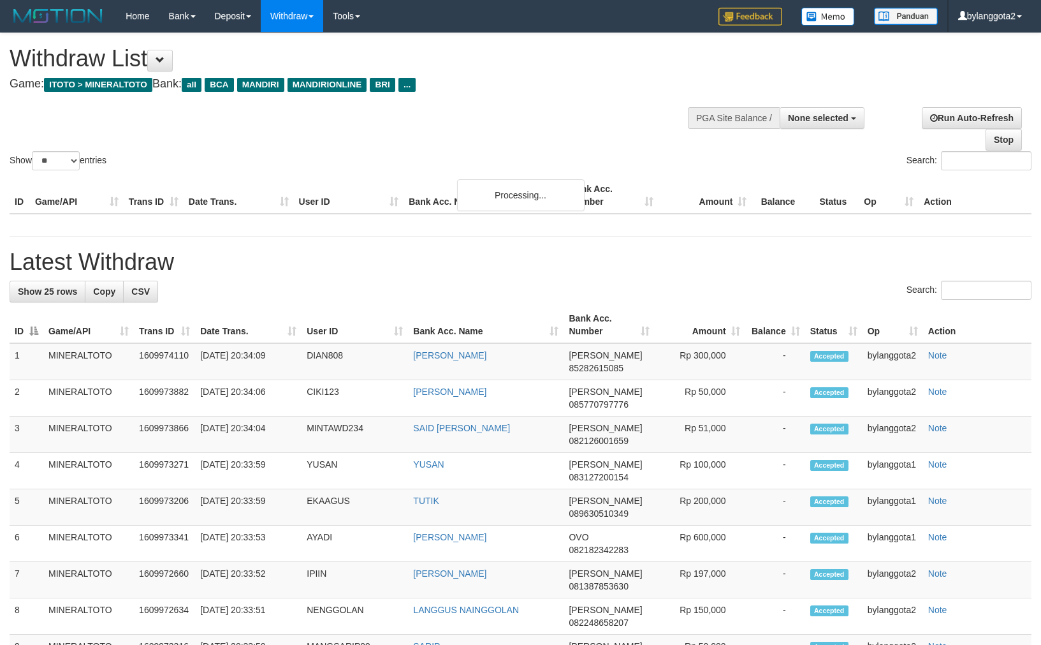
select select
select select "**"
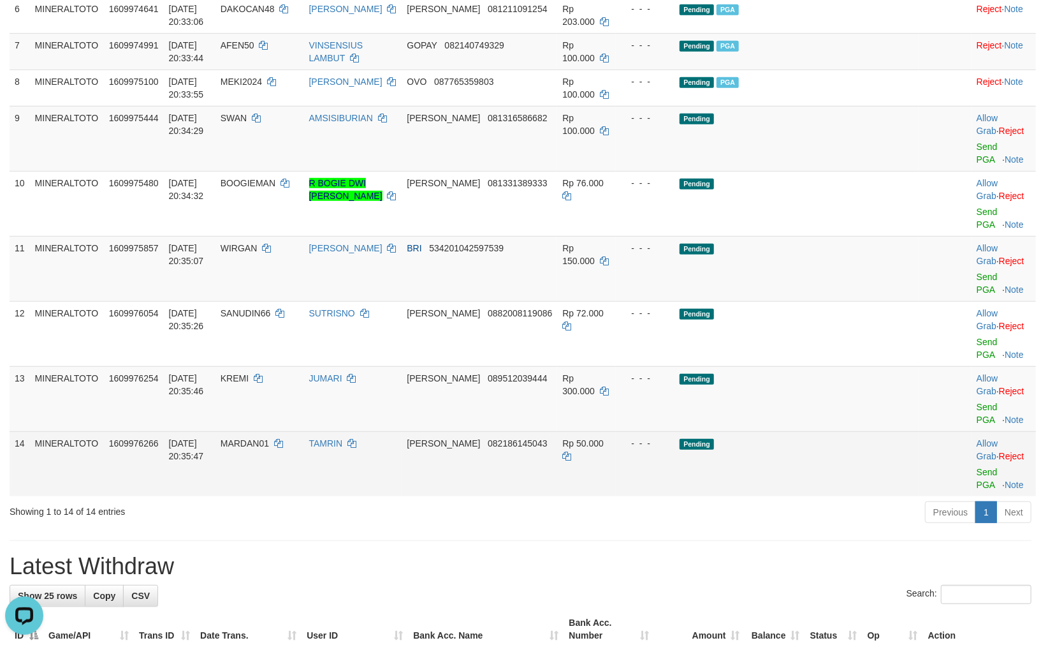
scroll to position [425, 0]
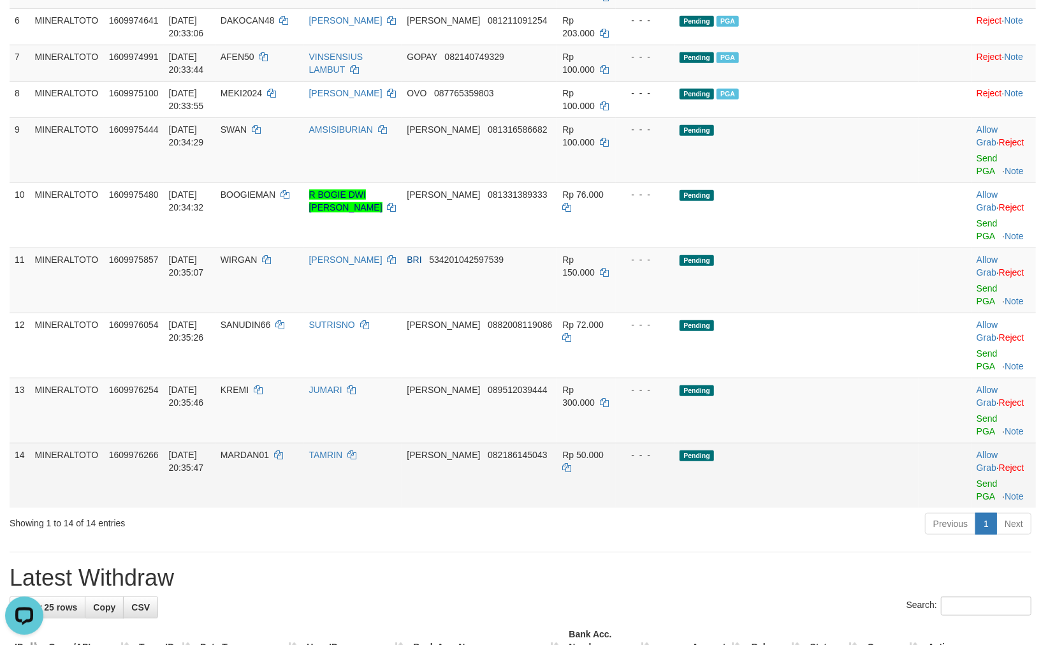
click at [515, 453] on td "[PERSON_NAME] 082186145043" at bounding box center [480, 475] width 156 height 65
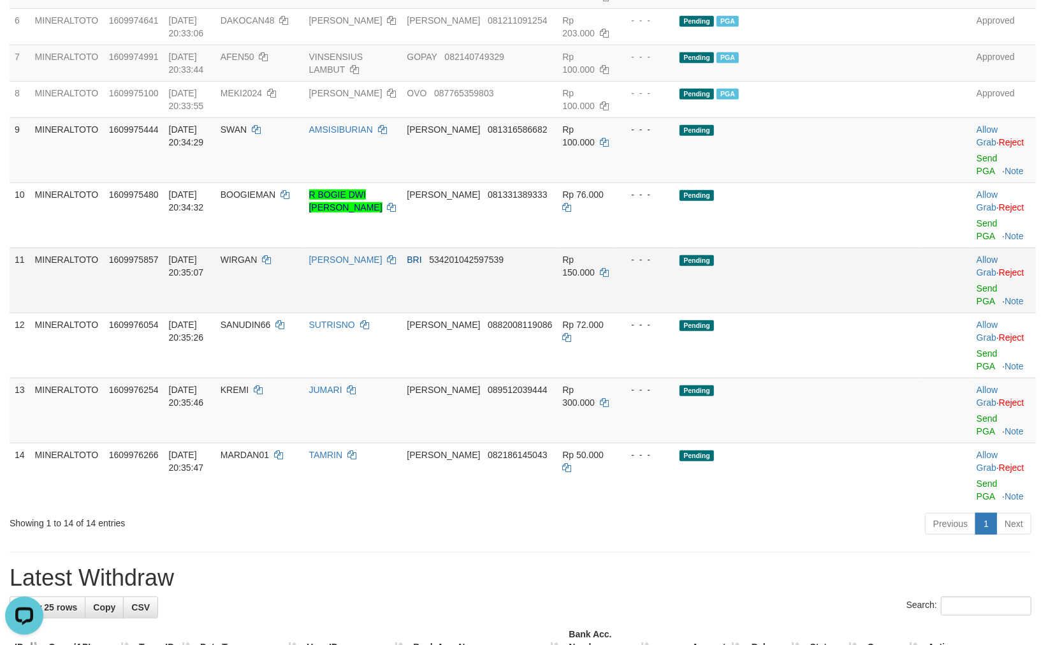
click at [826, 285] on td "Pending" at bounding box center [797, 279] width 244 height 65
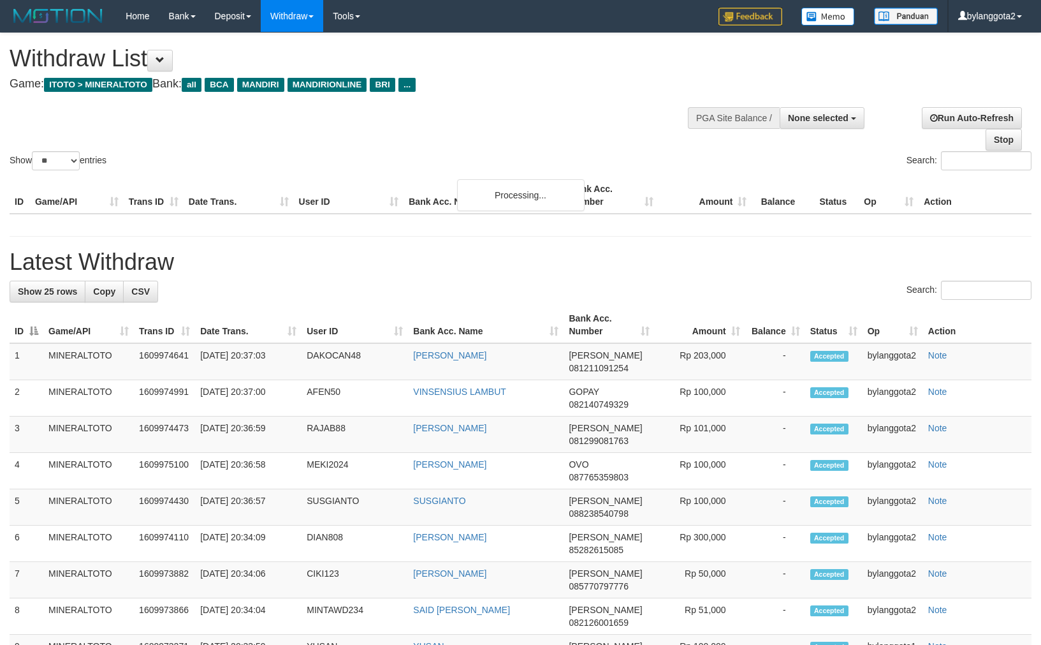
select select
select select "**"
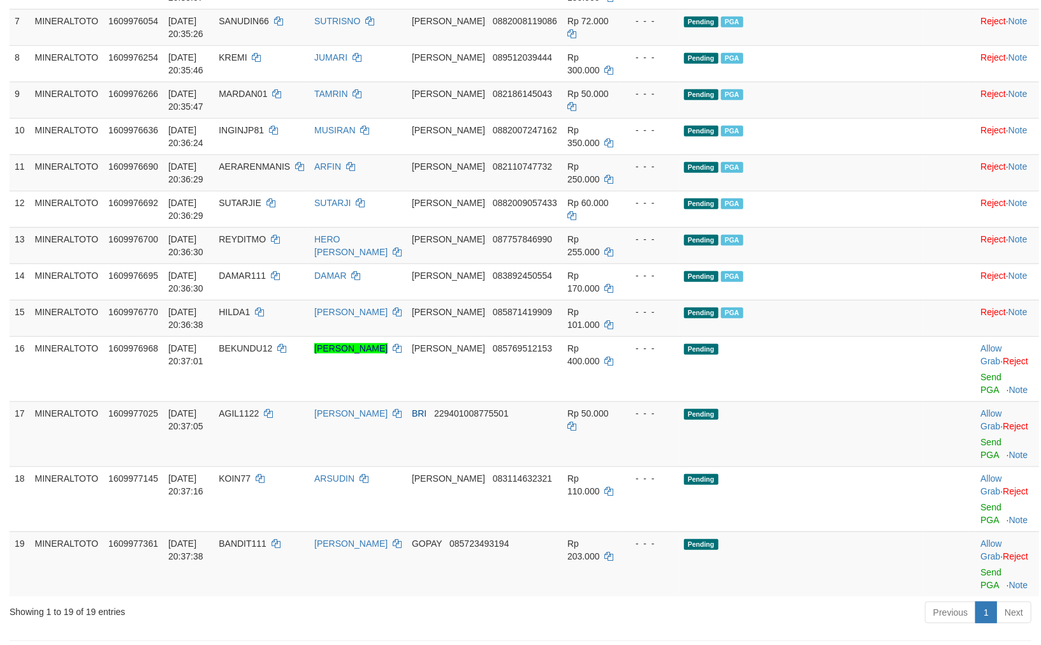
scroll to position [425, 0]
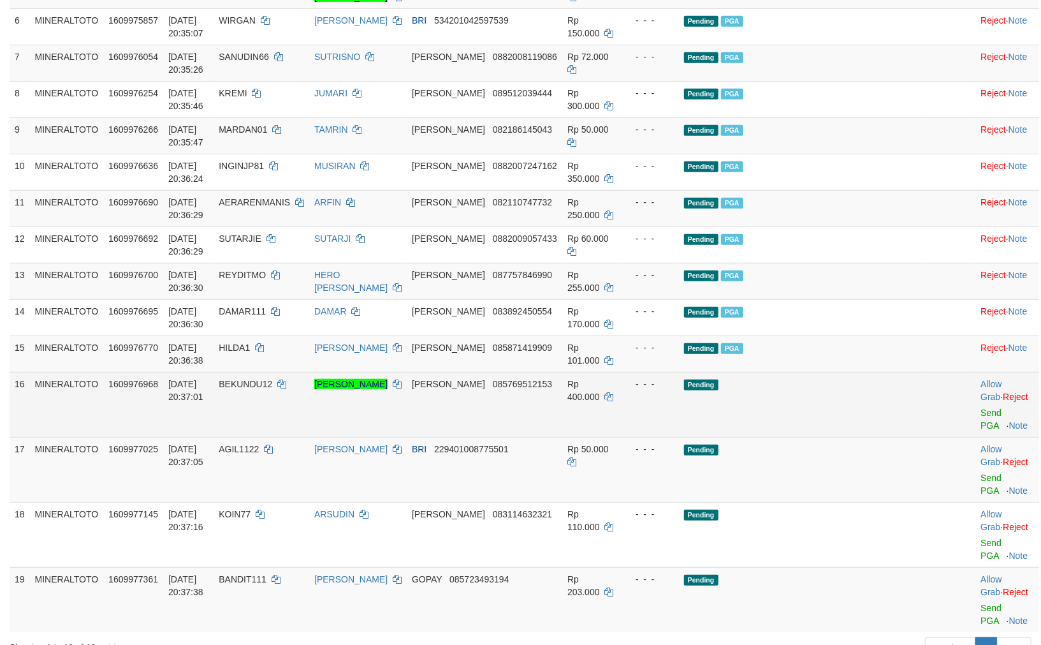
click at [671, 436] on td "- - -" at bounding box center [650, 404] width 59 height 65
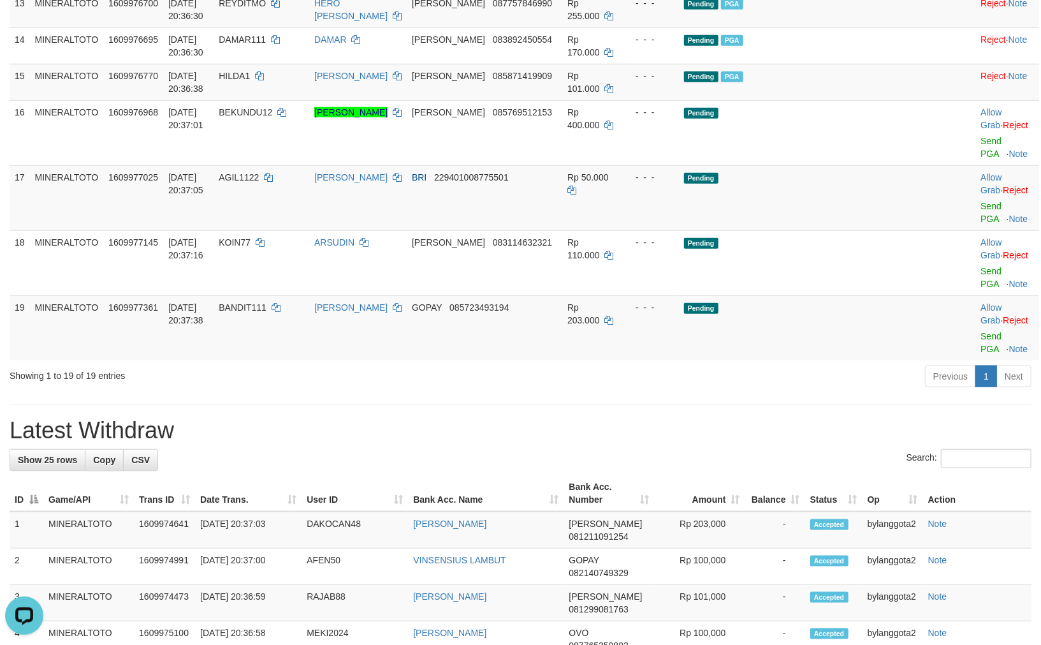
scroll to position [709, 0]
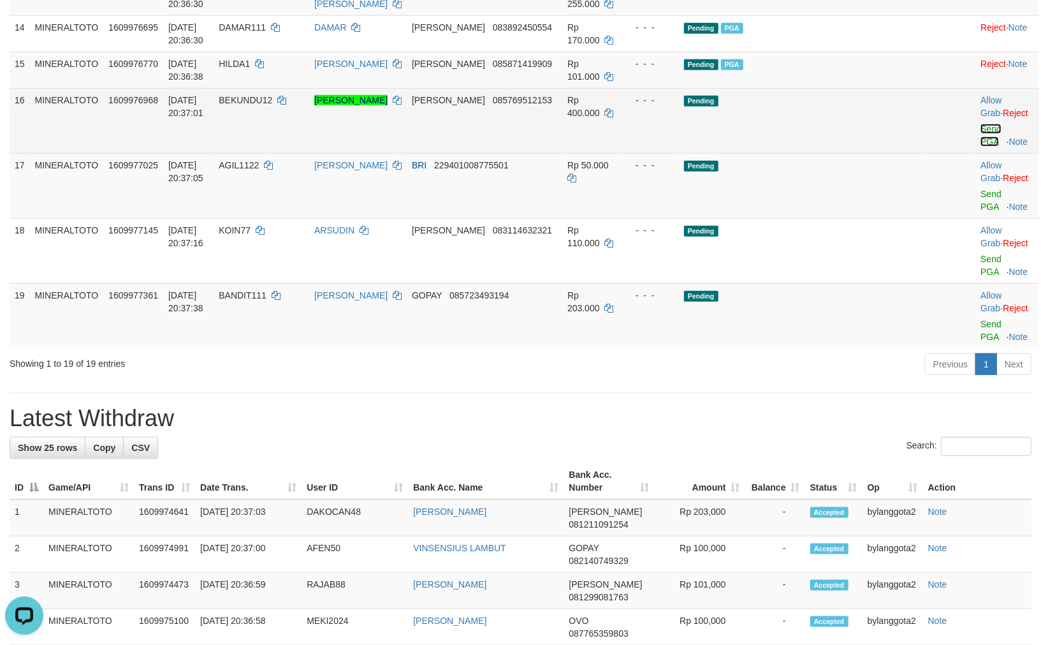
click at [981, 147] on link "Send PGA" at bounding box center [991, 135] width 21 height 23
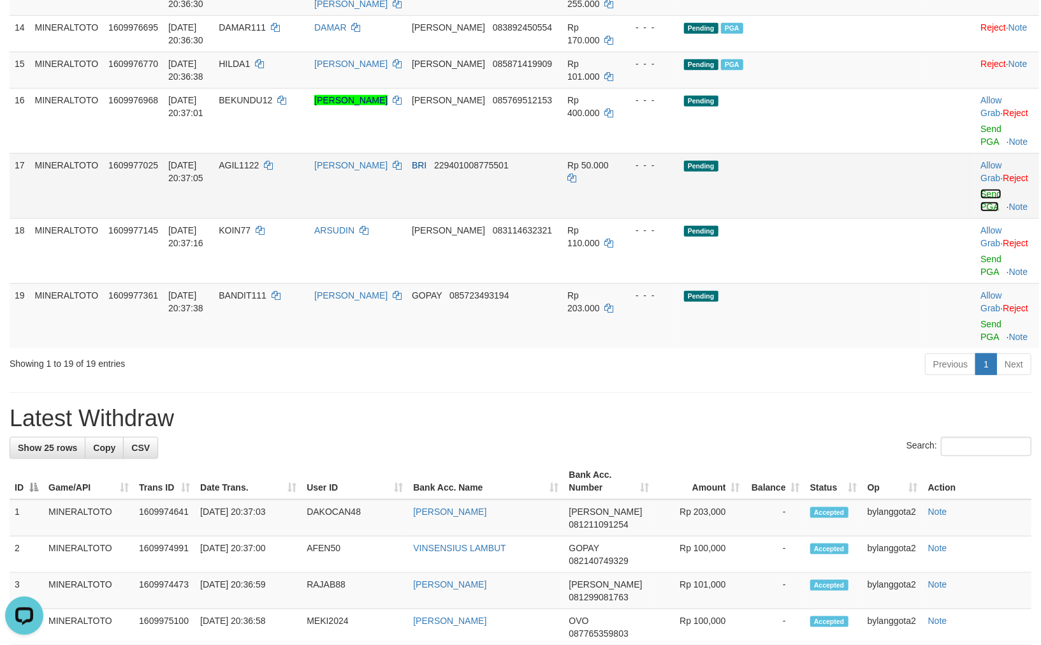
click at [981, 206] on link "Send PGA" at bounding box center [991, 200] width 21 height 23
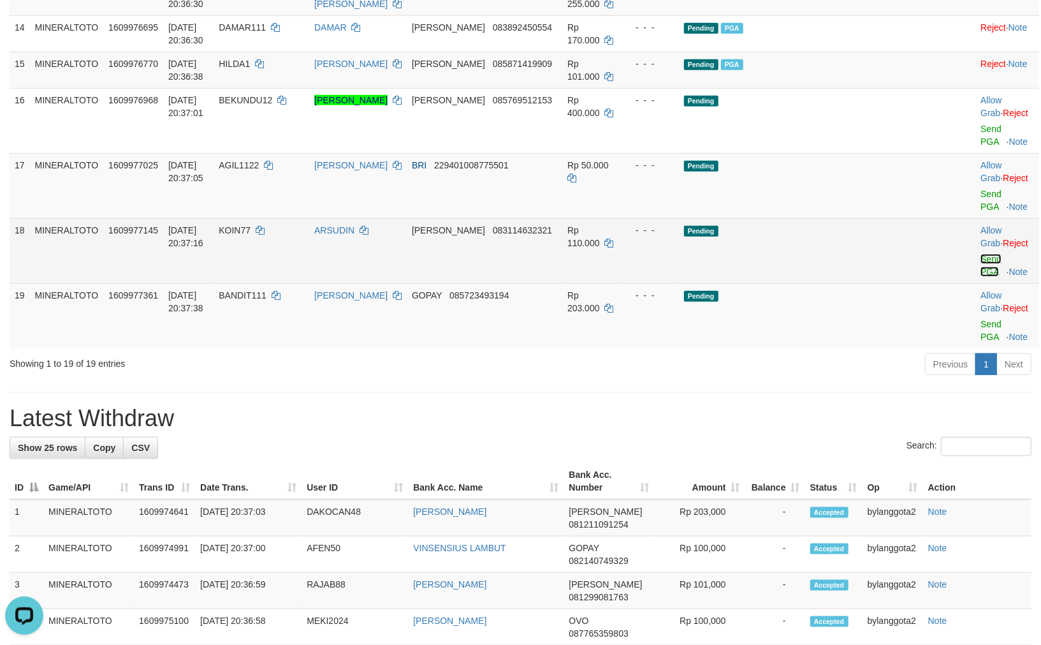
click at [981, 254] on link "Send PGA" at bounding box center [991, 265] width 21 height 23
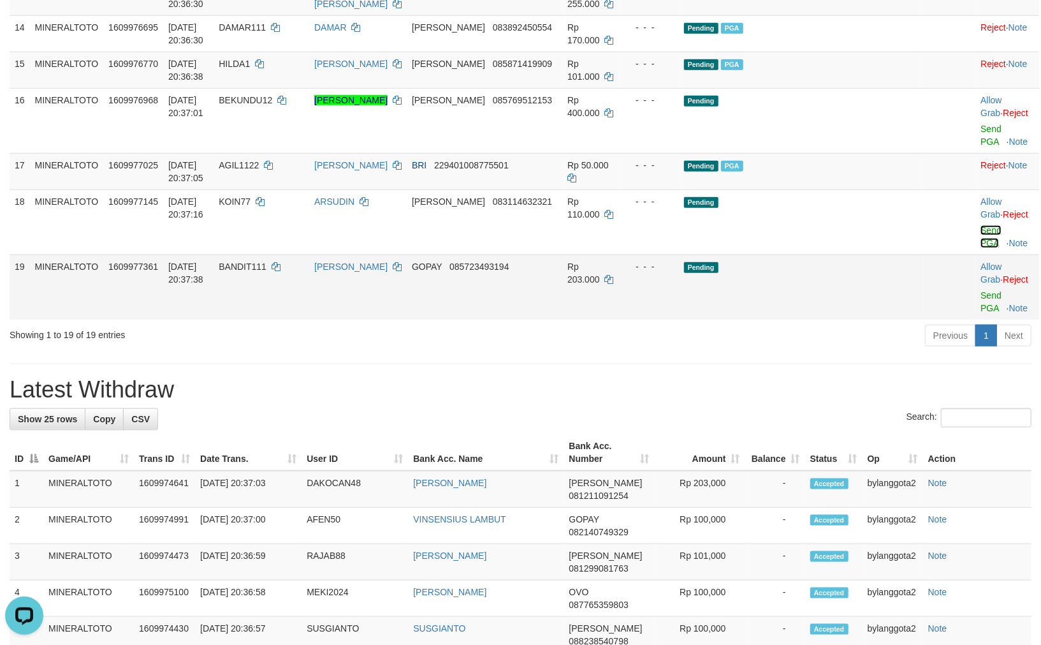
scroll to position [693, 0]
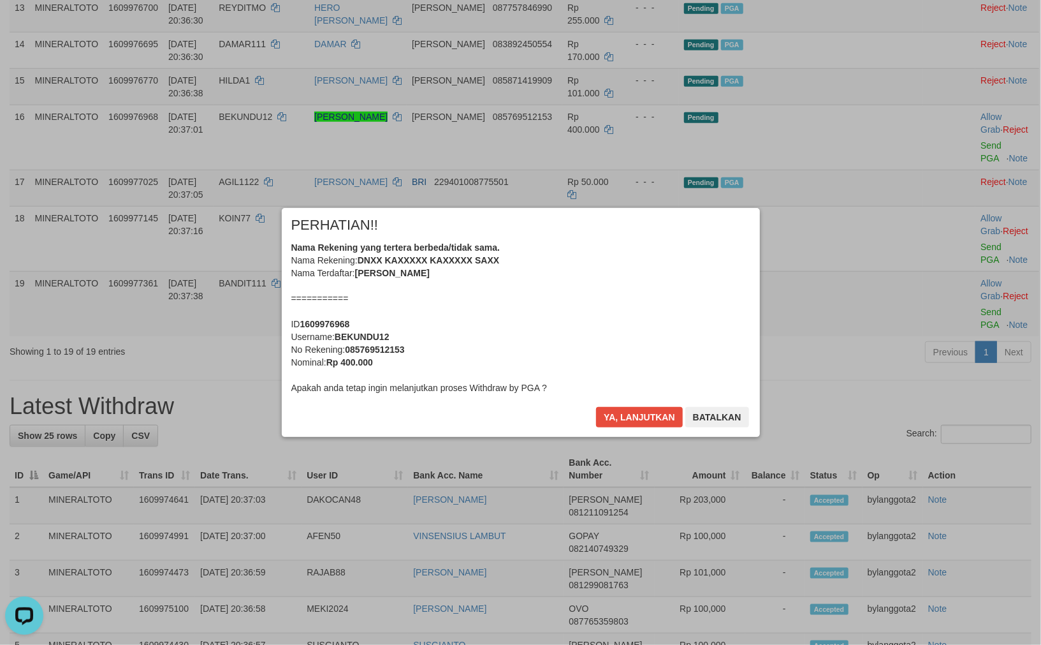
click at [605, 304] on div "Nama Rekening yang tertera berbeda/tidak sama. Nama Rekening: DNXX KAXXXXX KAXX…" at bounding box center [520, 317] width 459 height 153
click at [596, 407] on button "Ya, lanjutkan" at bounding box center [639, 417] width 87 height 20
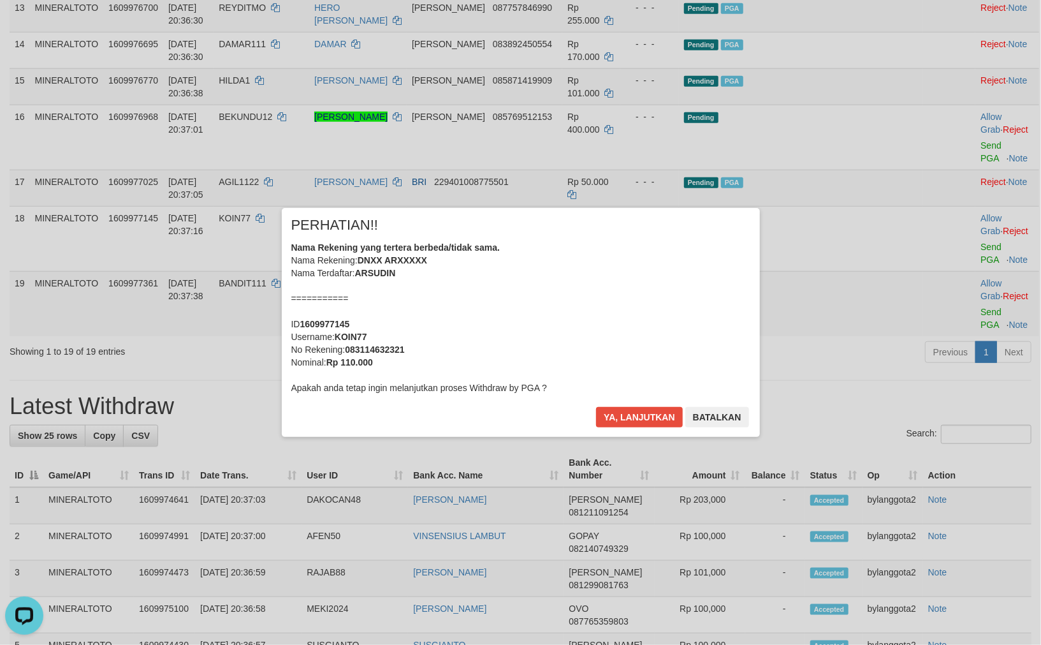
click at [605, 304] on div "Nama Rekening yang tertera berbeda/tidak sama. Nama Rekening: DNXX ARXXXXX Nama…" at bounding box center [520, 317] width 459 height 153
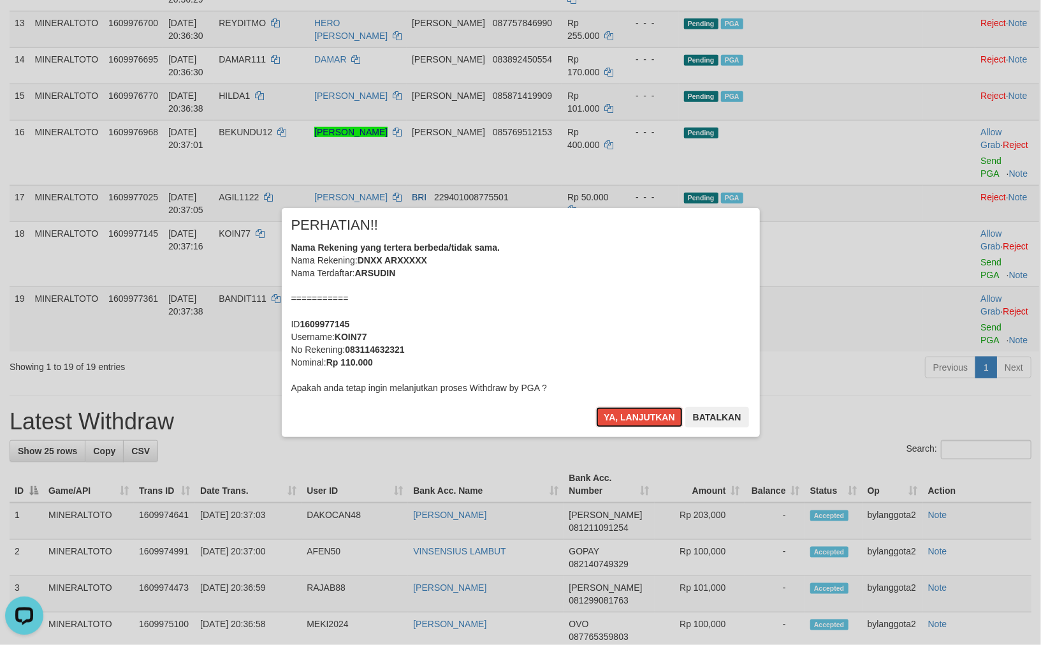
click at [596, 407] on button "Ya, lanjutkan" at bounding box center [639, 417] width 87 height 20
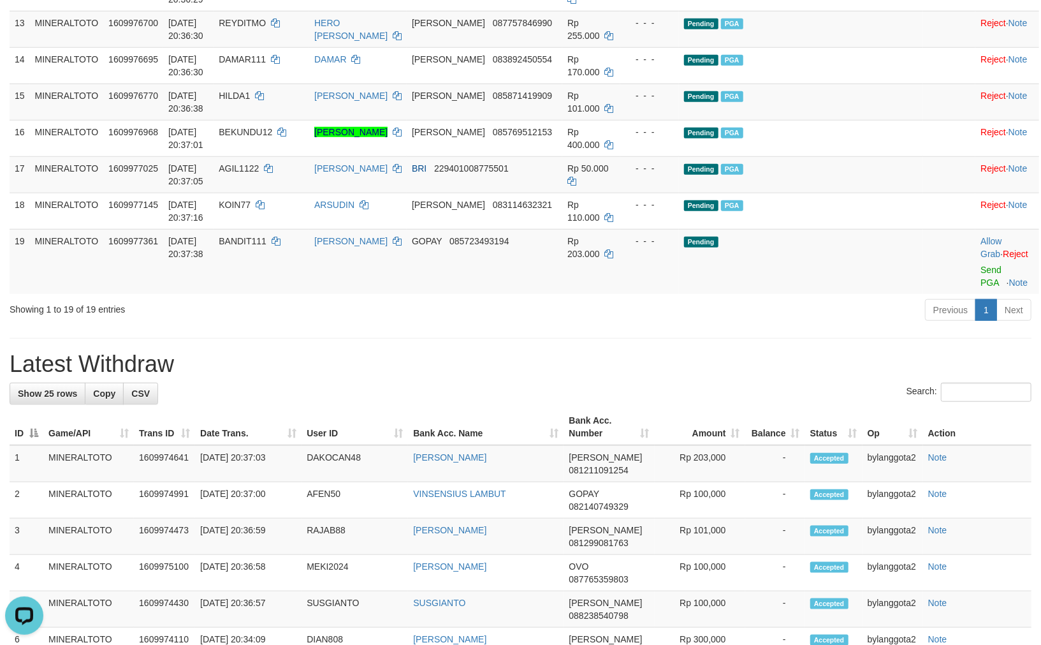
drag, startPoint x: 879, startPoint y: 411, endPoint x: 914, endPoint y: 351, distance: 69.5
click at [881, 402] on div "Search:" at bounding box center [521, 394] width 1022 height 22
click at [981, 288] on link "Send PGA" at bounding box center [991, 276] width 21 height 23
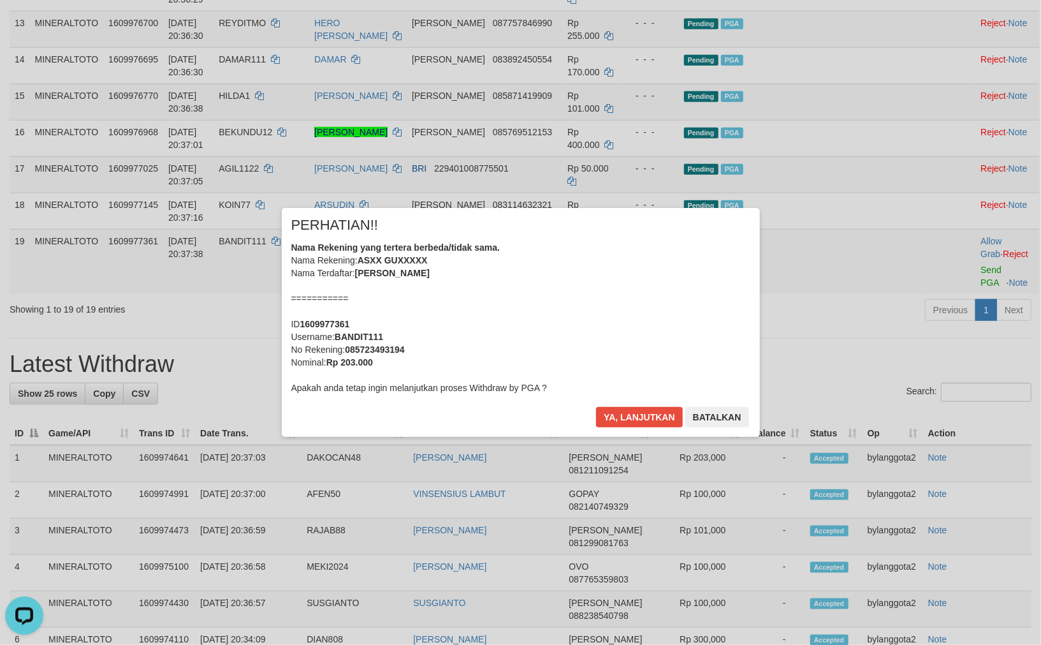
click at [735, 298] on div "Nama Rekening yang tertera berbeda/tidak sama. Nama Rekening: ASXX GUXXXXX Nama…" at bounding box center [520, 317] width 459 height 153
click at [596, 407] on button "Ya, lanjutkan" at bounding box center [639, 417] width 87 height 20
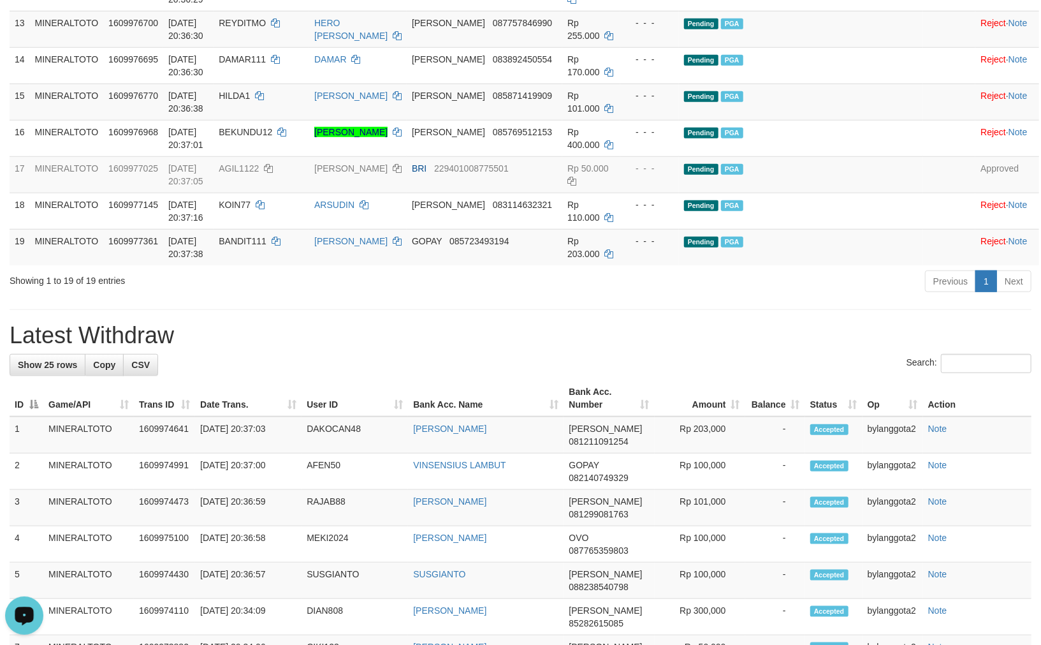
drag, startPoint x: 740, startPoint y: 358, endPoint x: 725, endPoint y: 342, distance: 21.7
click at [740, 348] on h1 "Latest Withdraw" at bounding box center [521, 336] width 1022 height 26
